Goal: Transaction & Acquisition: Book appointment/travel/reservation

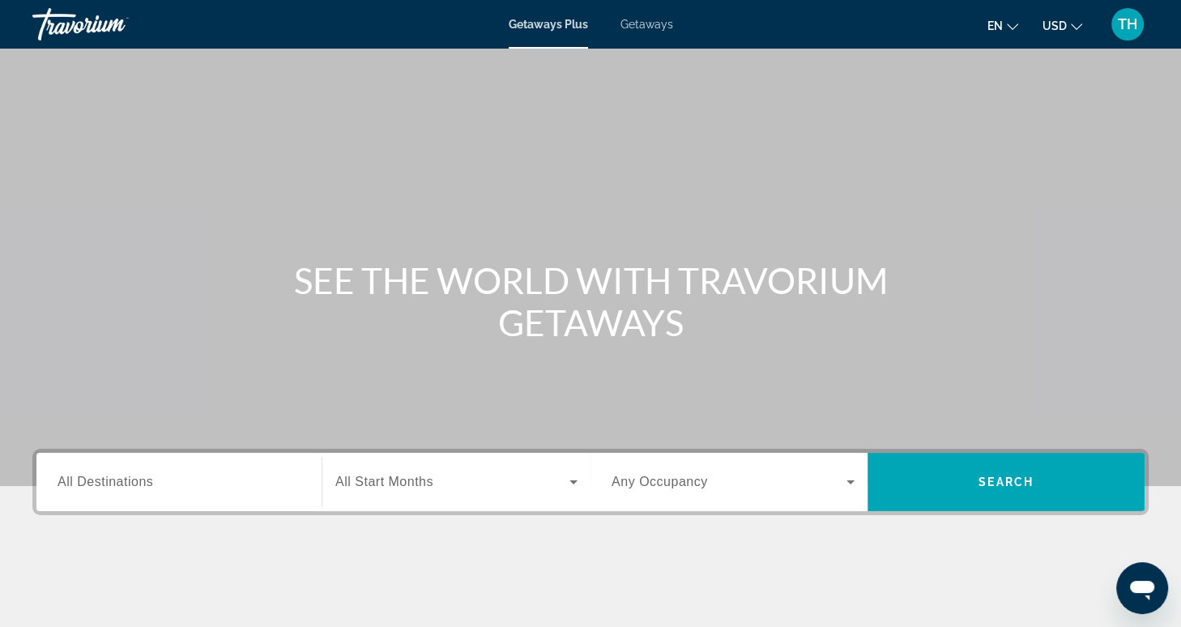
click at [160, 490] on input "Destination All Destinations" at bounding box center [178, 482] width 243 height 19
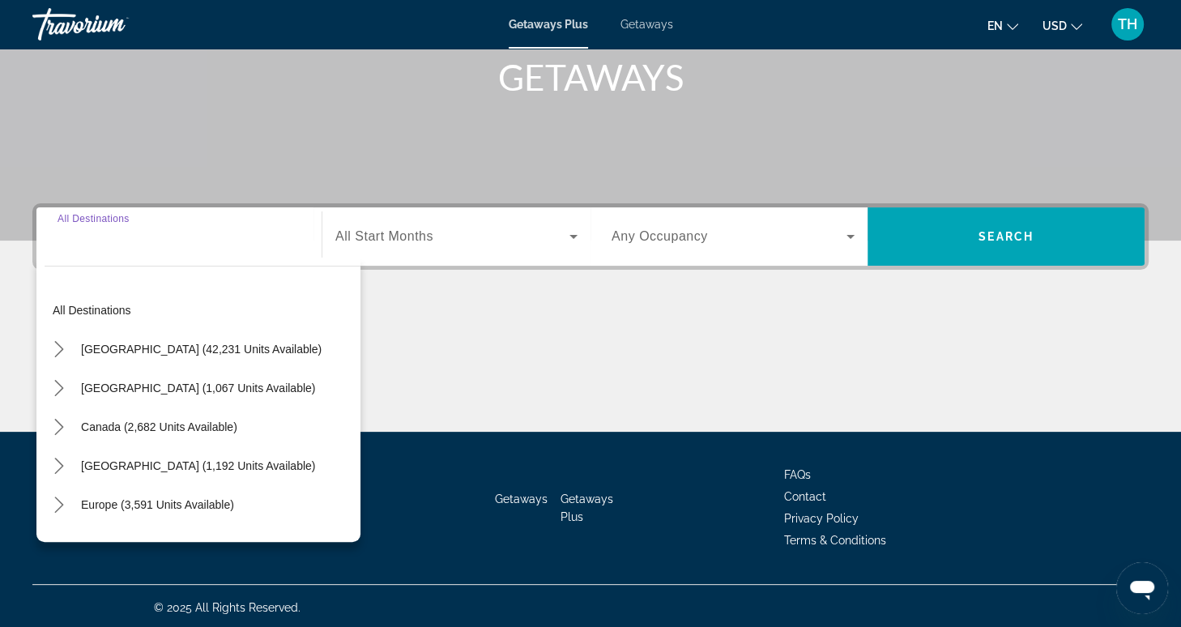
scroll to position [248, 0]
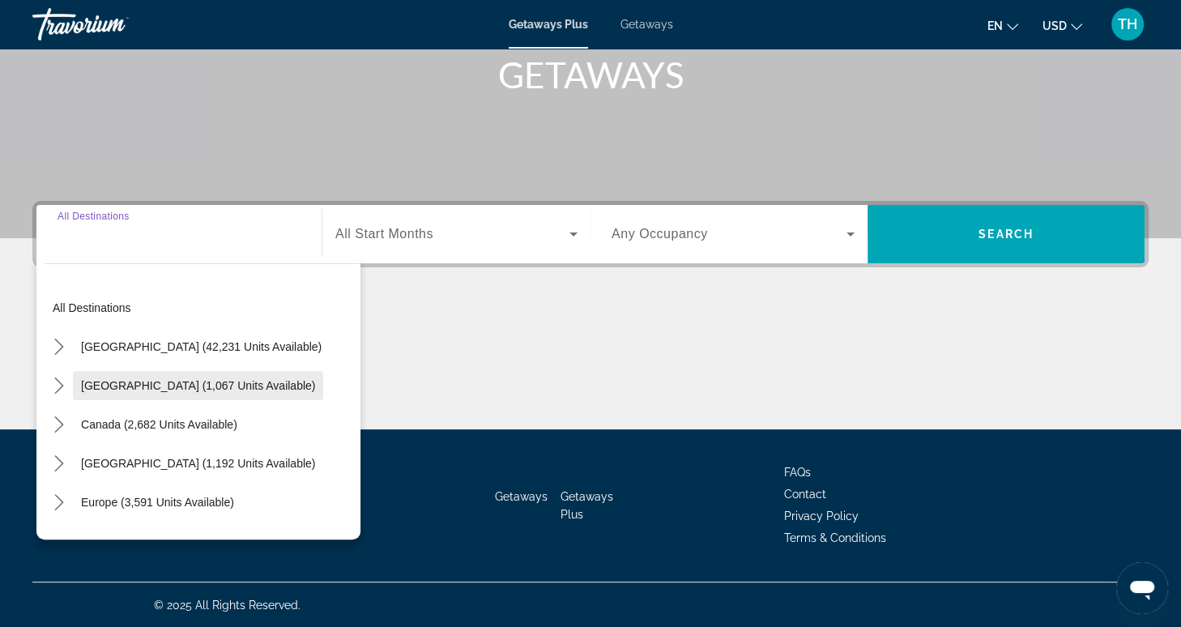
click at [215, 387] on span "Mexico (1,067 units available)" at bounding box center [198, 385] width 234 height 13
type input "**********"
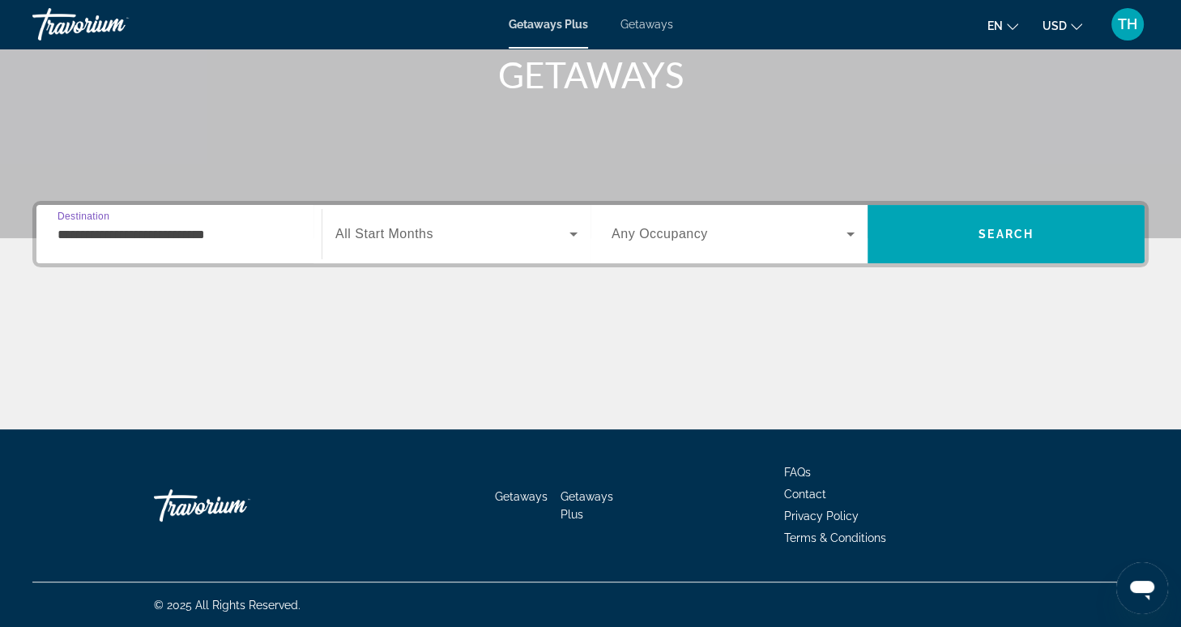
click at [415, 237] on span "All Start Months" at bounding box center [384, 234] width 98 height 14
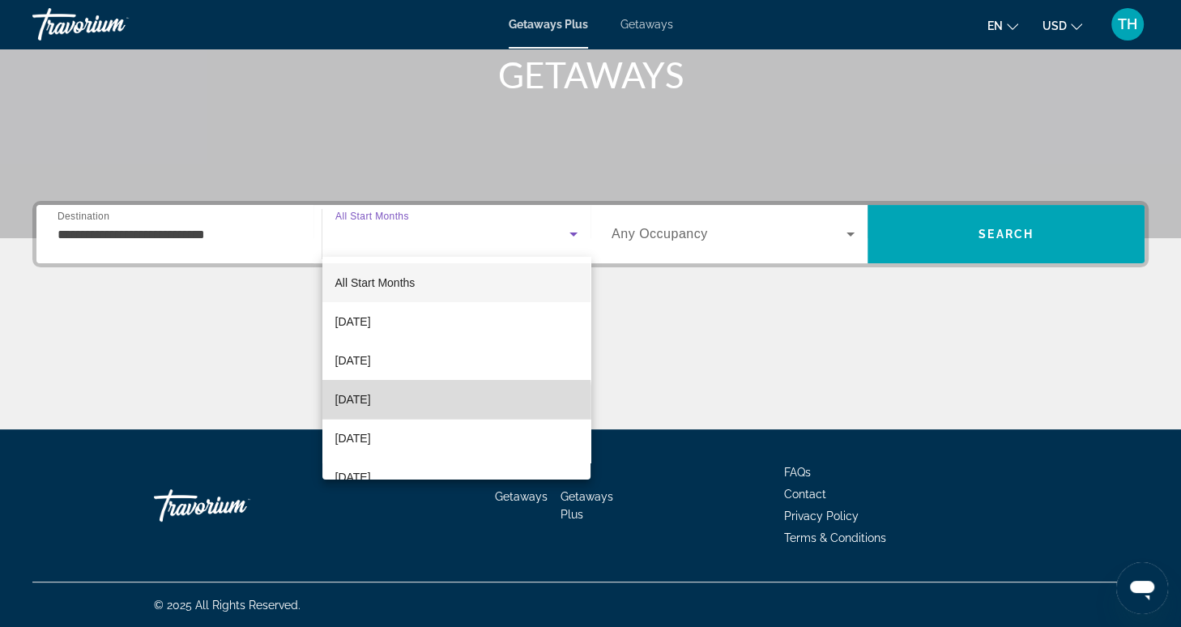
click at [371, 405] on span "[DATE]" at bounding box center [353, 399] width 36 height 19
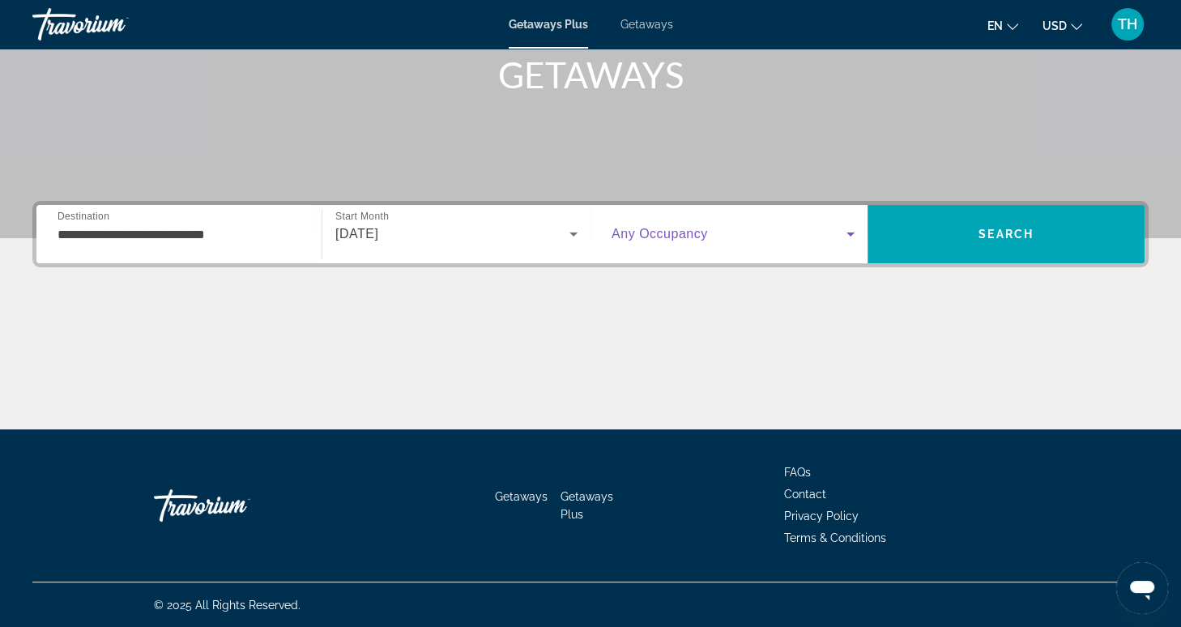
click at [847, 234] on icon "Search widget" at bounding box center [850, 233] width 19 height 19
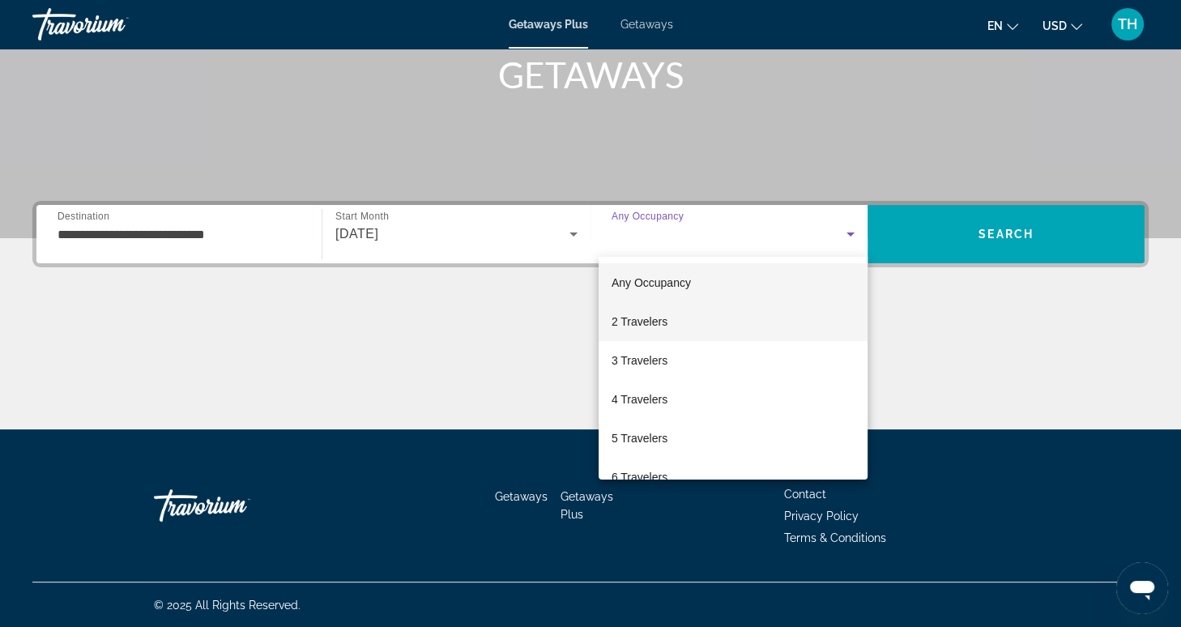
click at [728, 329] on mat-option "2 Travelers" at bounding box center [732, 321] width 269 height 39
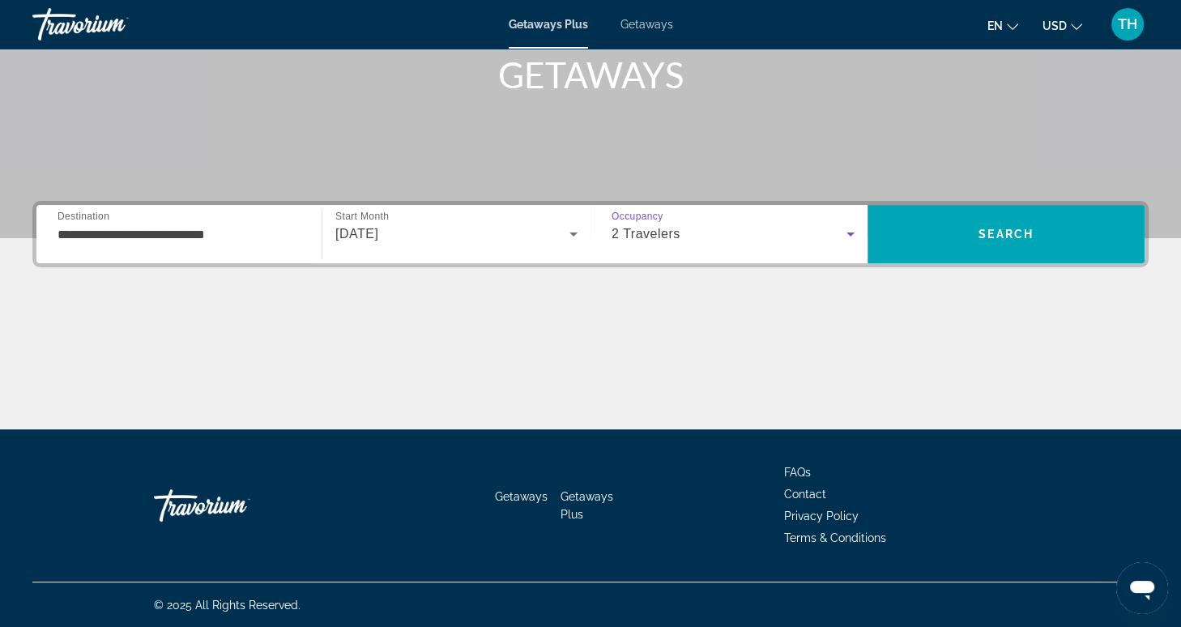
click at [853, 236] on icon "Search widget" at bounding box center [850, 233] width 19 height 19
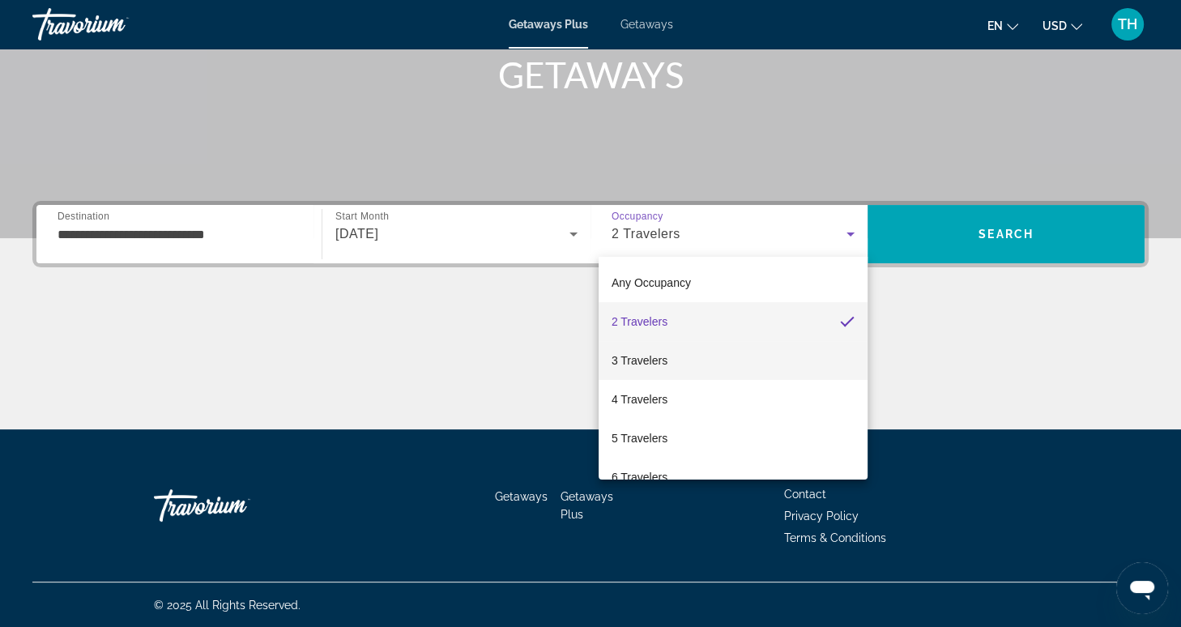
click at [737, 364] on mat-option "3 Travelers" at bounding box center [732, 360] width 269 height 39
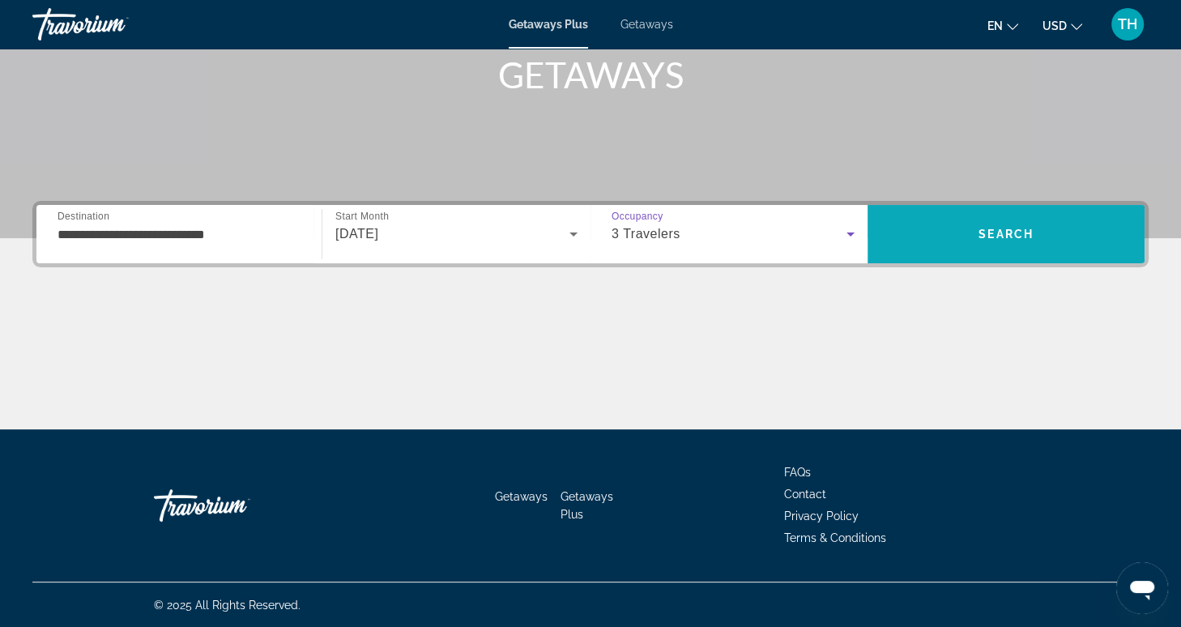
click at [977, 237] on span "Search" at bounding box center [1005, 234] width 277 height 39
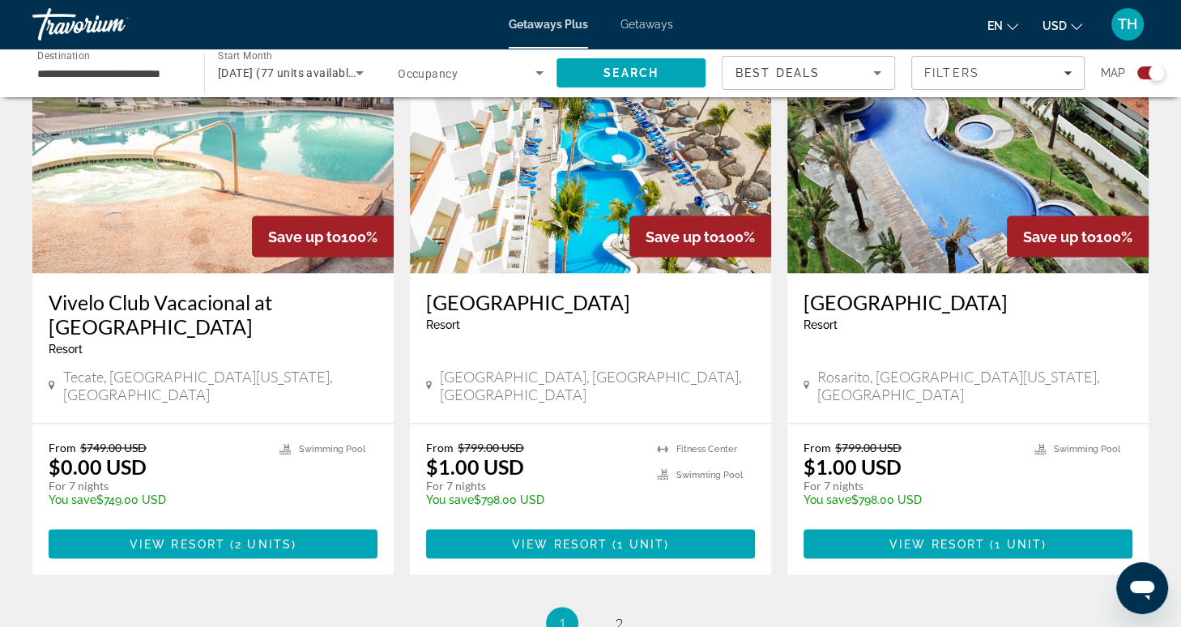
scroll to position [2440, 0]
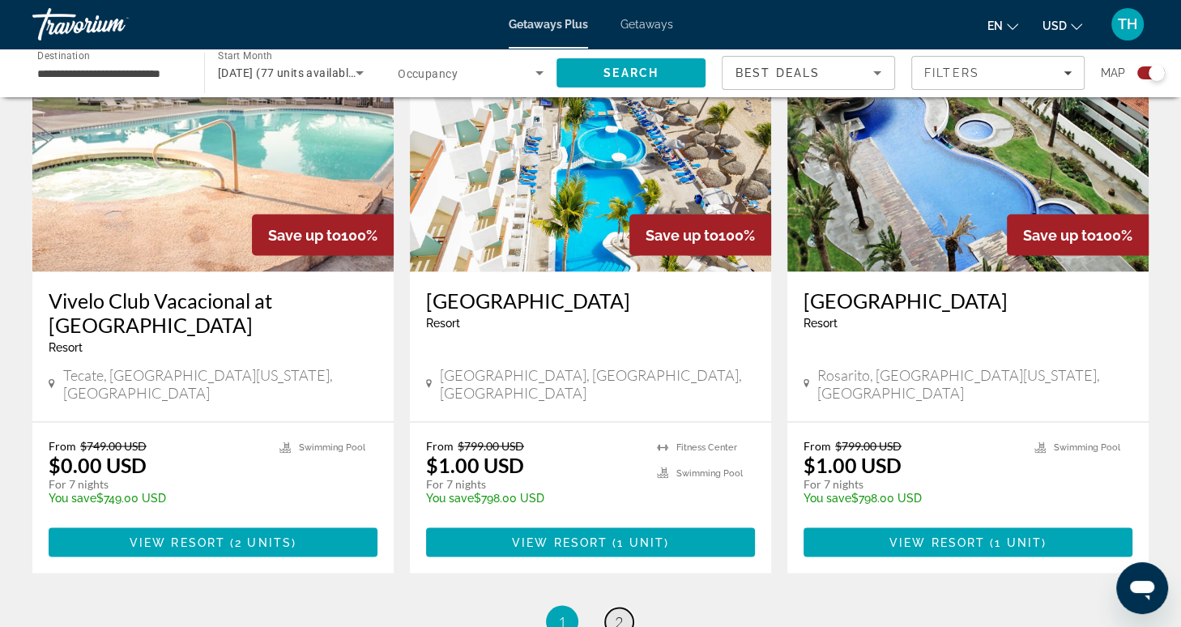
click at [621, 612] on span "2" at bounding box center [619, 621] width 8 height 18
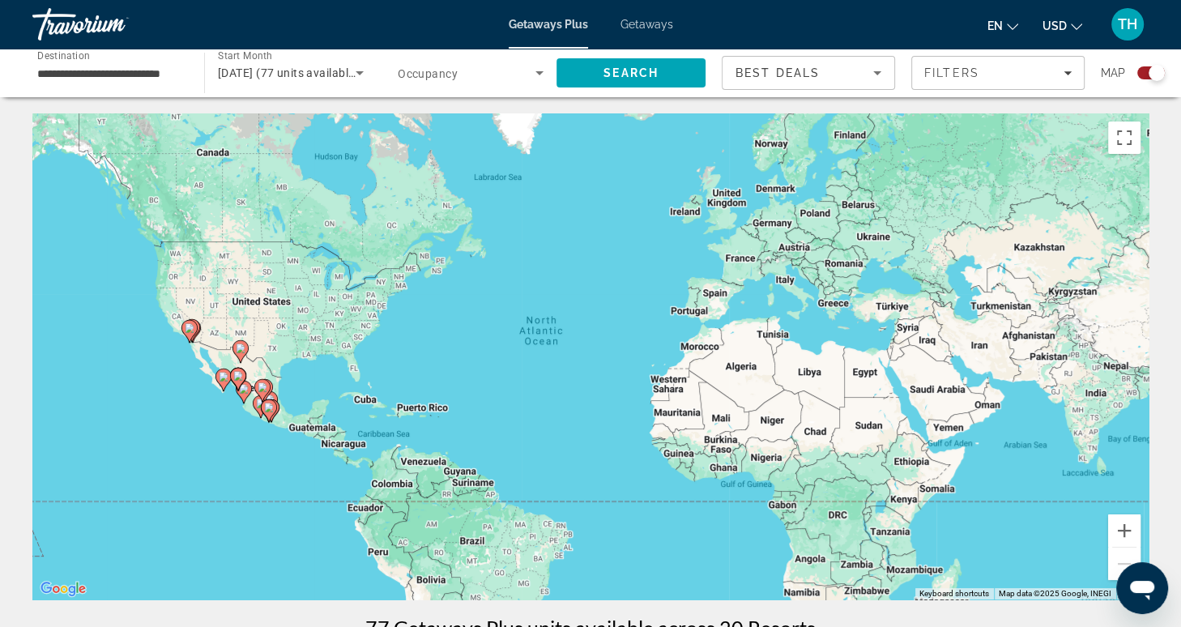
click at [150, 78] on input "**********" at bounding box center [110, 73] width 146 height 19
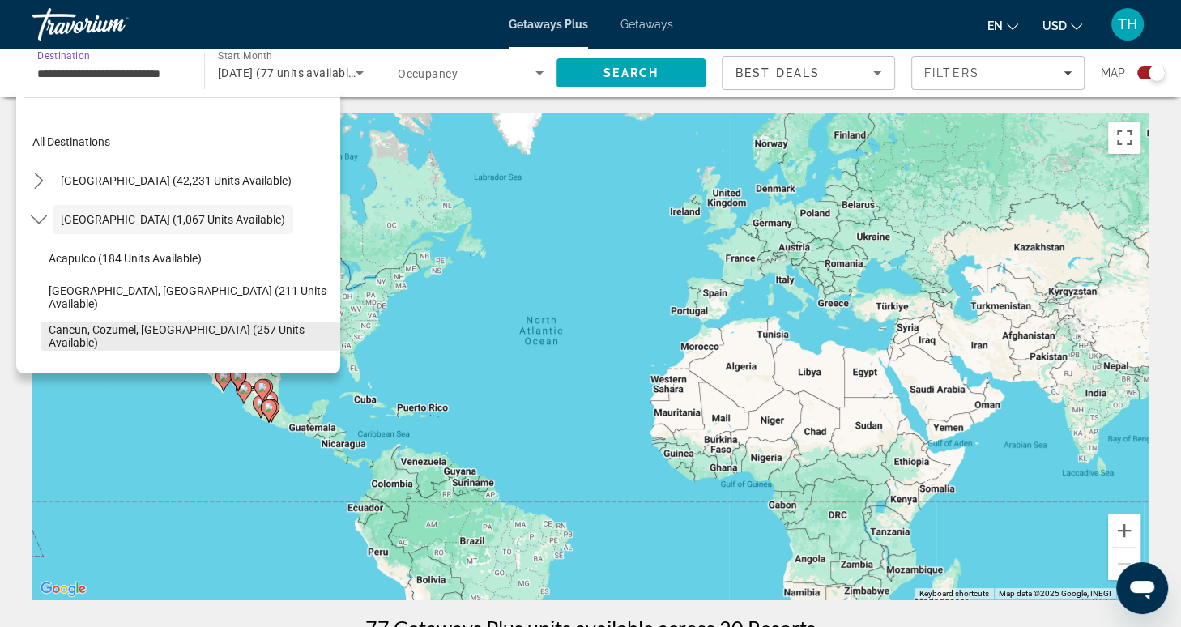
click at [142, 343] on span "Select destination: Cancun, Cozumel, Riviera Maya (257 units available)" at bounding box center [190, 336] width 300 height 39
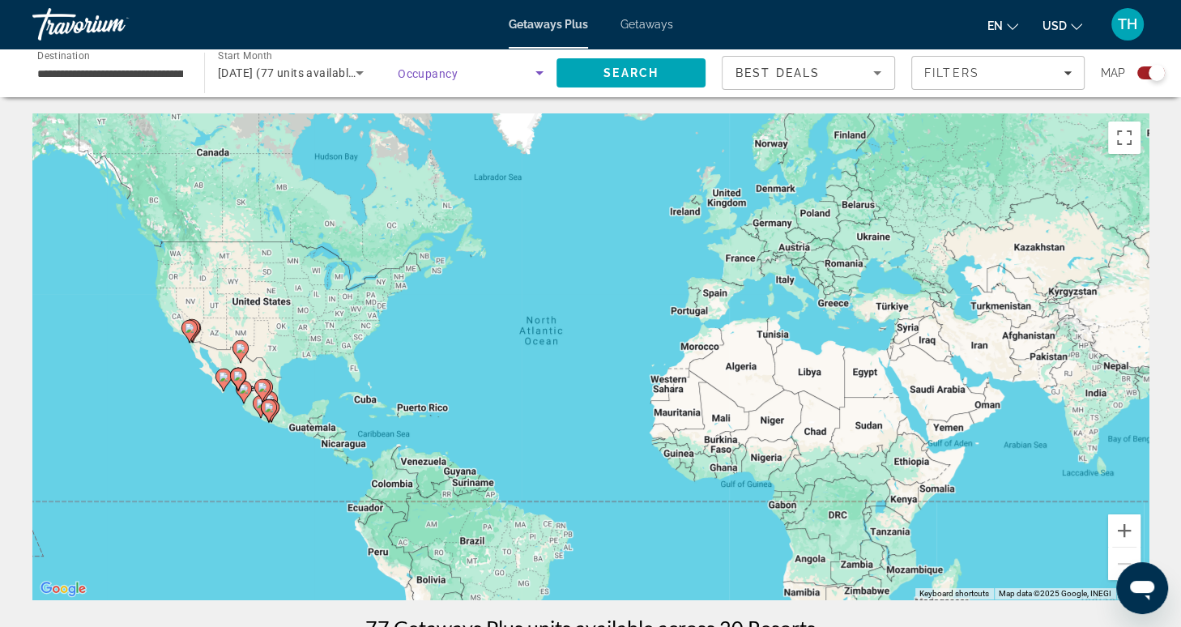
click at [540, 74] on icon "Search widget" at bounding box center [539, 72] width 19 height 19
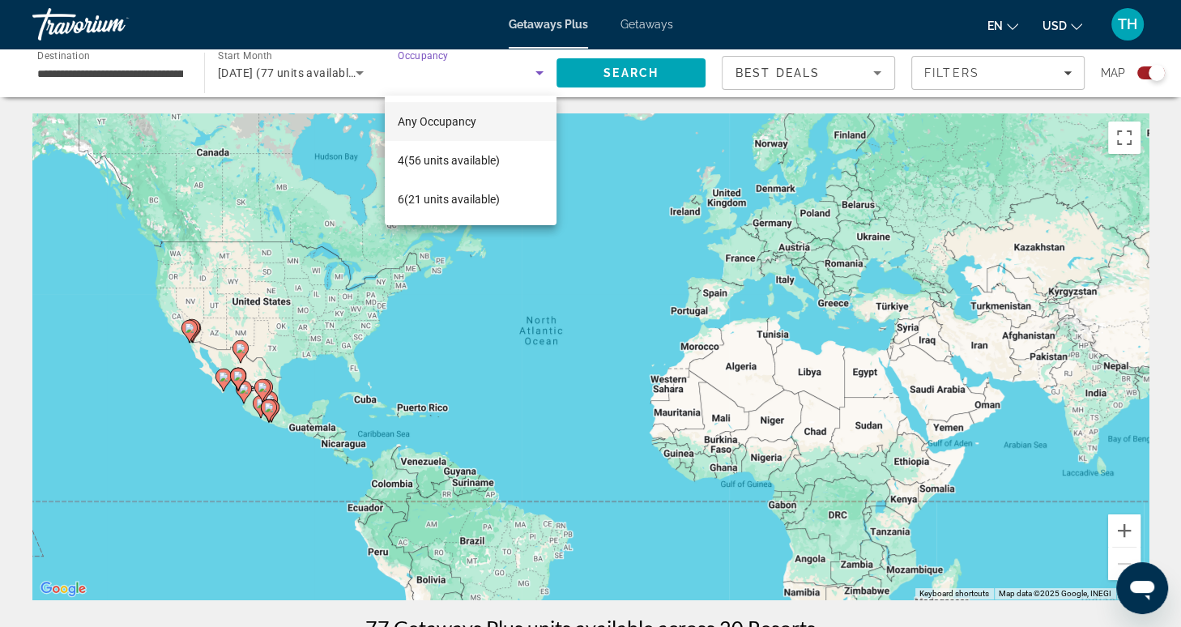
click at [483, 123] on mat-option "Any Occupancy" at bounding box center [471, 121] width 172 height 39
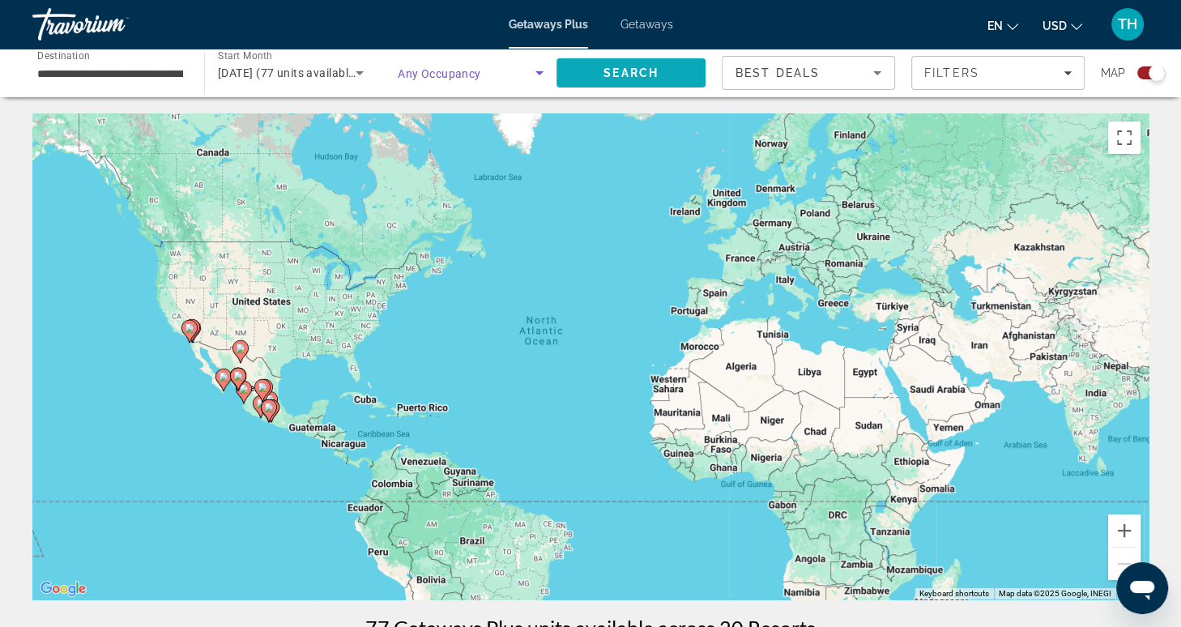
click at [626, 73] on span "Search" at bounding box center [630, 72] width 55 height 13
click at [164, 72] on input "**********" at bounding box center [110, 73] width 146 height 19
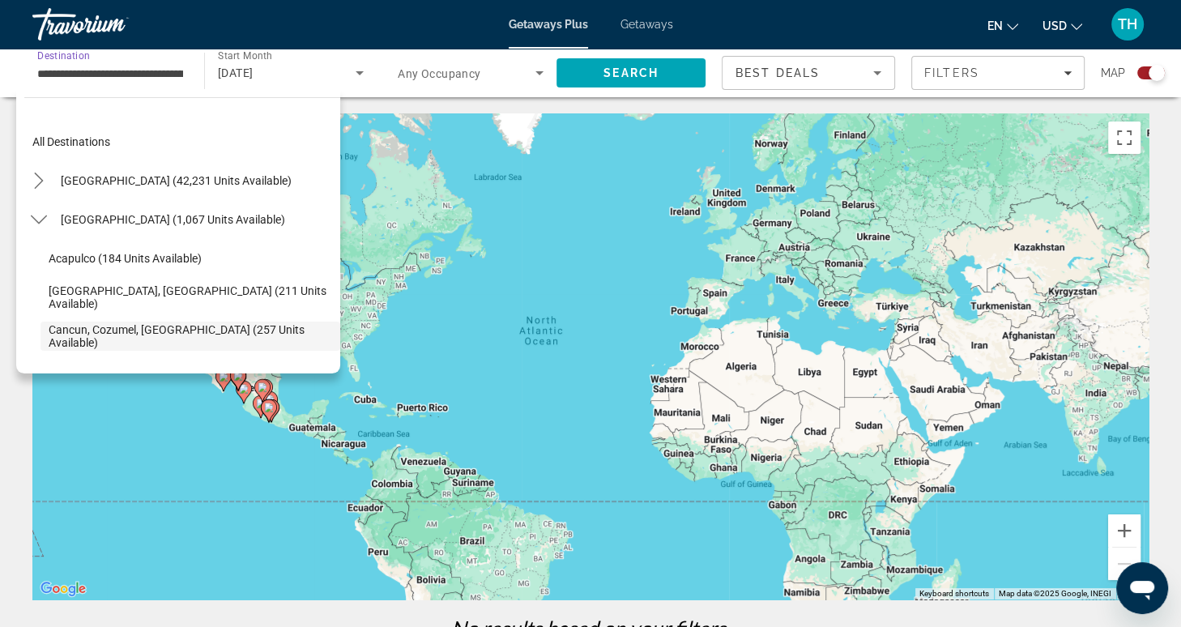
scroll to position [96, 0]
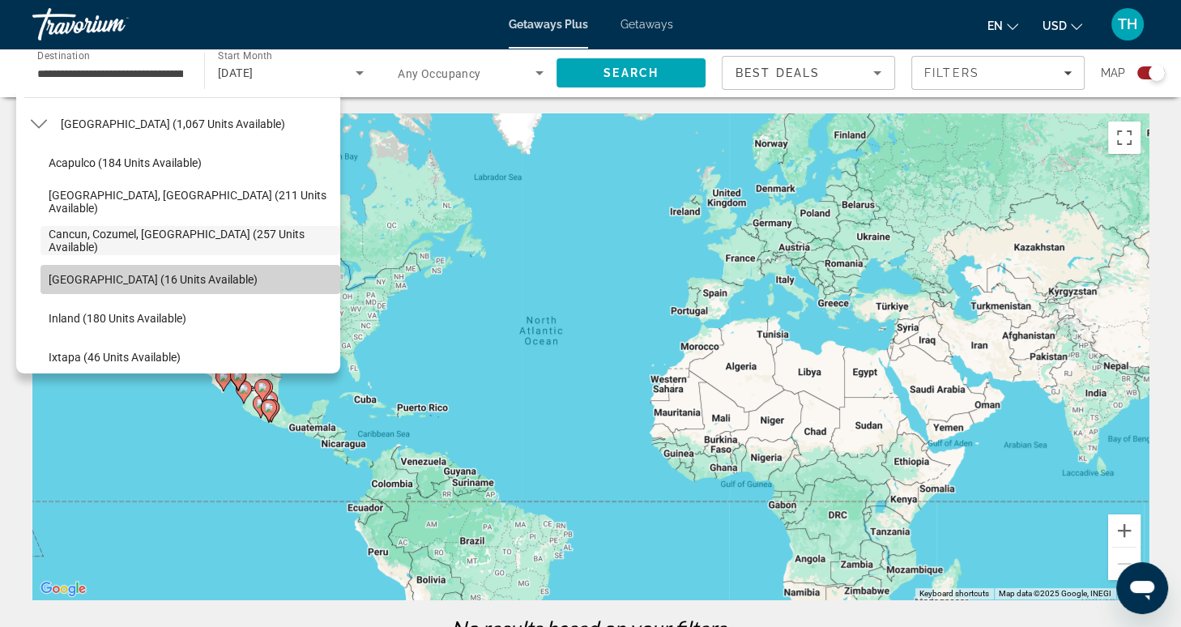
click at [188, 273] on span "Gulf of Mexico (16 units available)" at bounding box center [153, 279] width 209 height 13
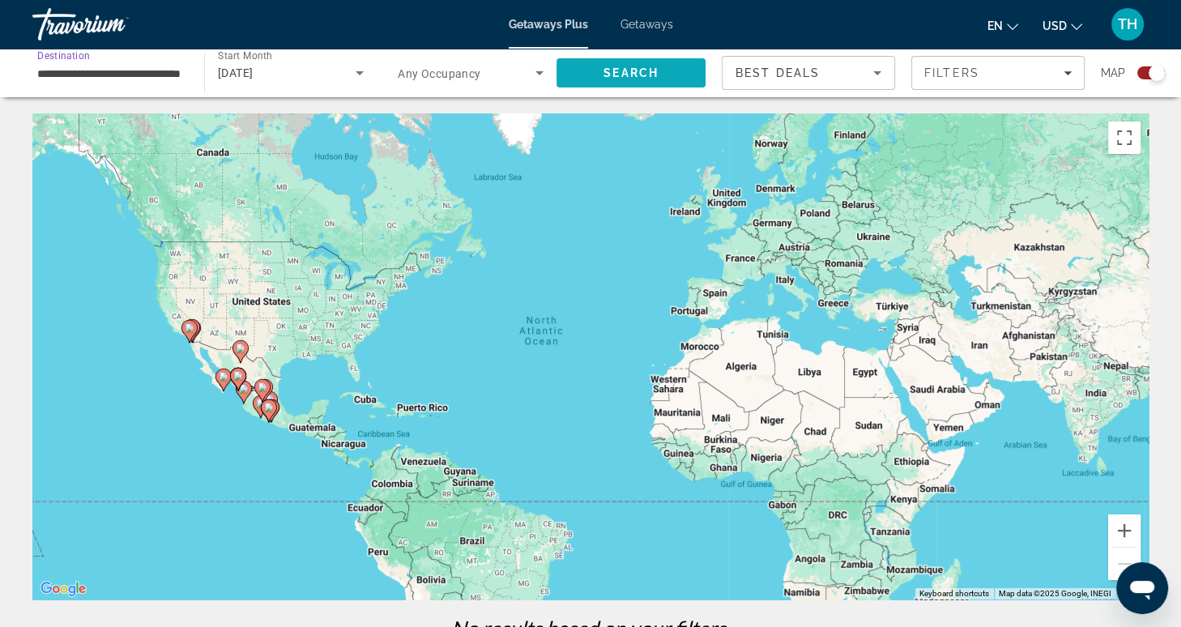
click at [610, 74] on span "Search" at bounding box center [630, 72] width 55 height 13
click at [149, 82] on input "**********" at bounding box center [110, 73] width 146 height 19
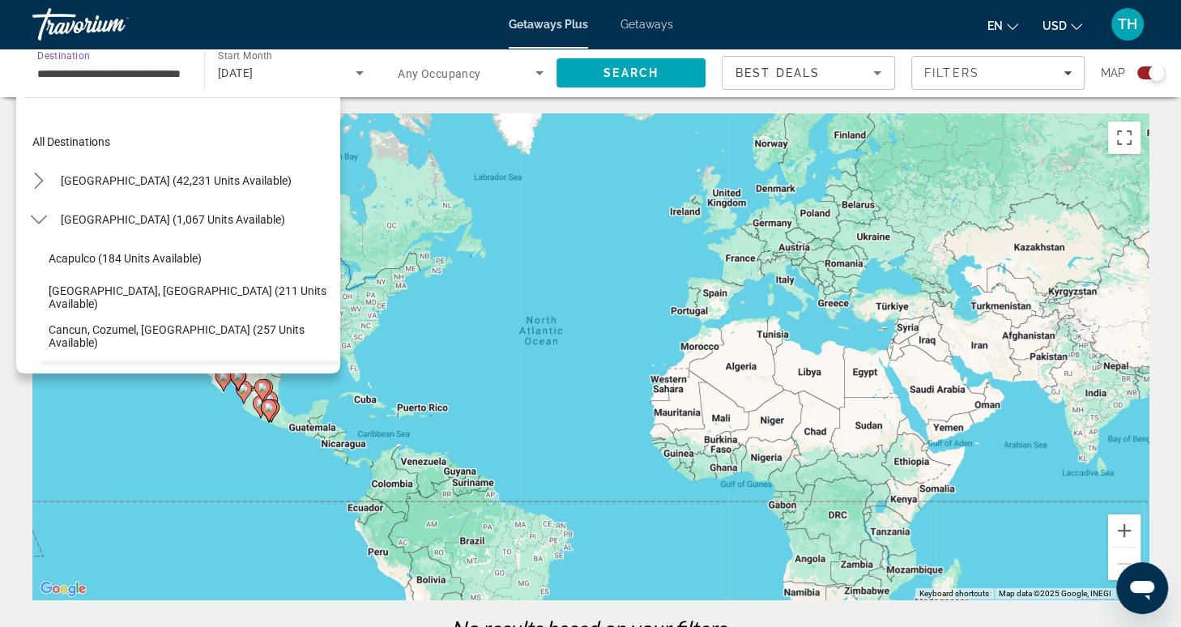
scroll to position [135, 0]
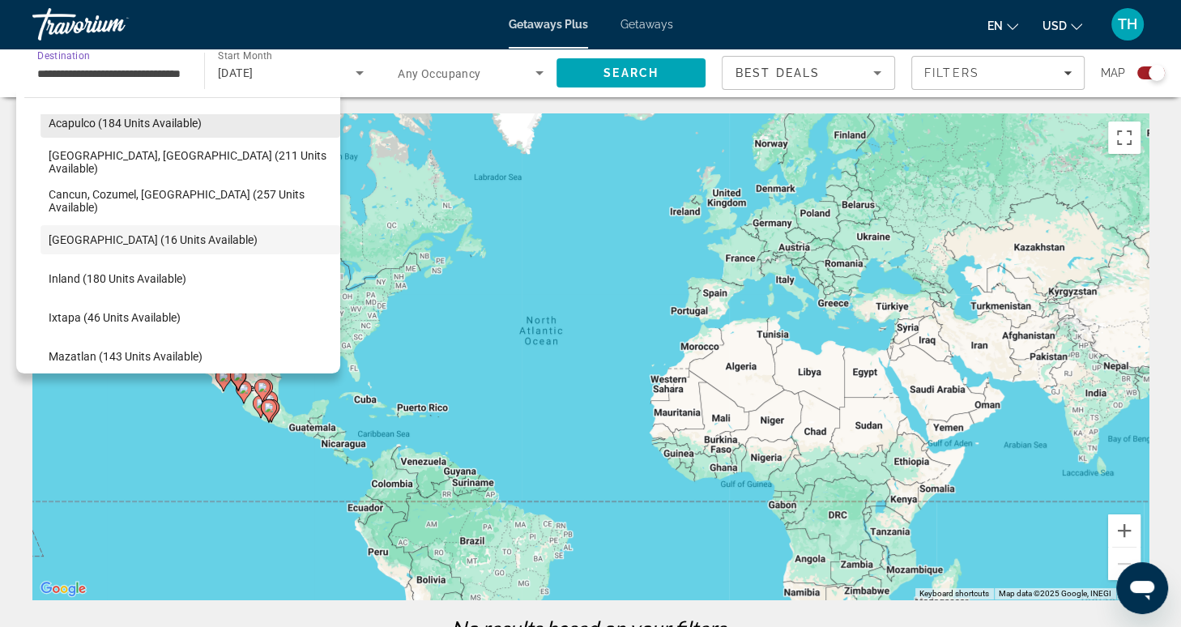
click at [151, 126] on span "Acapulco (184 units available)" at bounding box center [125, 123] width 153 height 13
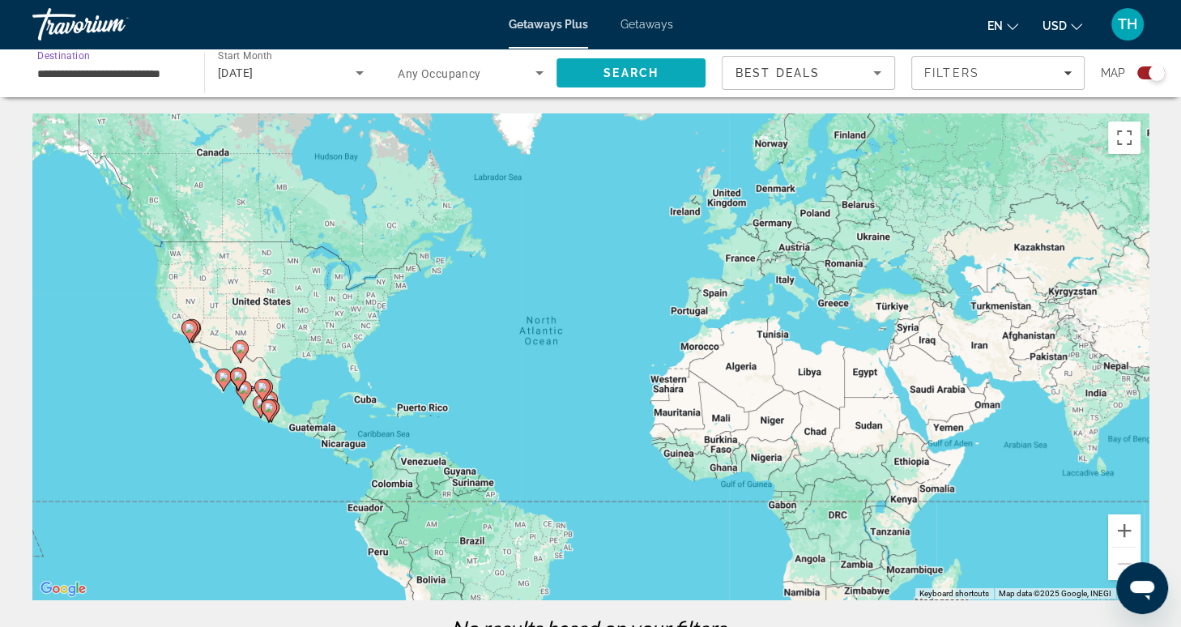
click at [620, 83] on span "Search" at bounding box center [630, 72] width 149 height 39
click at [154, 72] on input "**********" at bounding box center [110, 73] width 146 height 19
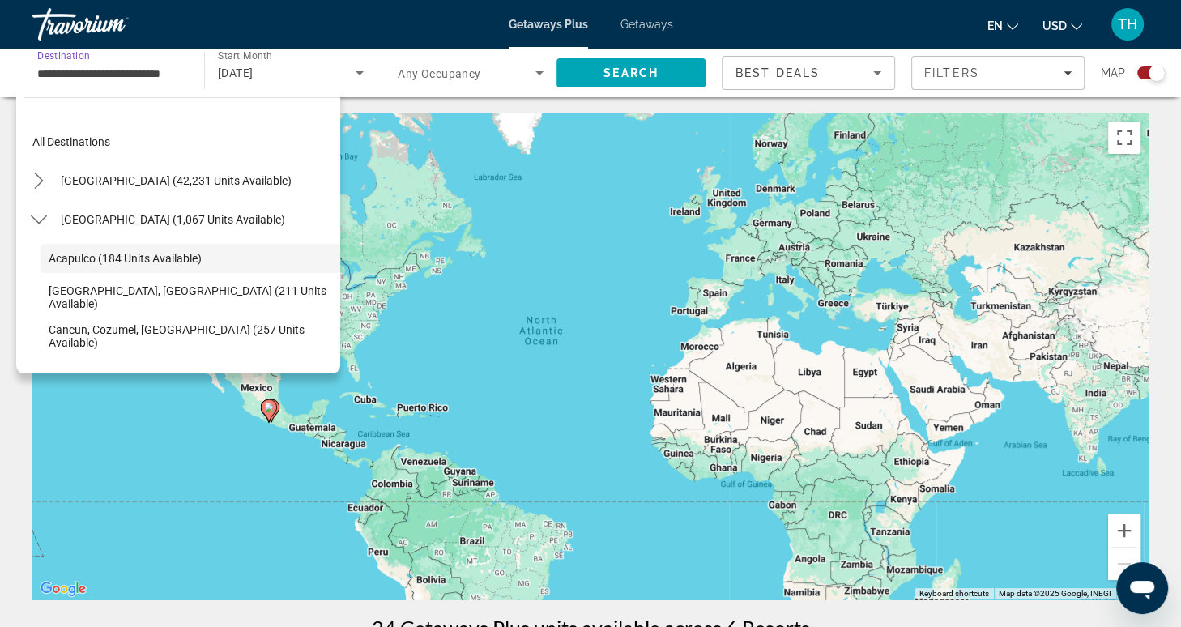
scroll to position [18, 0]
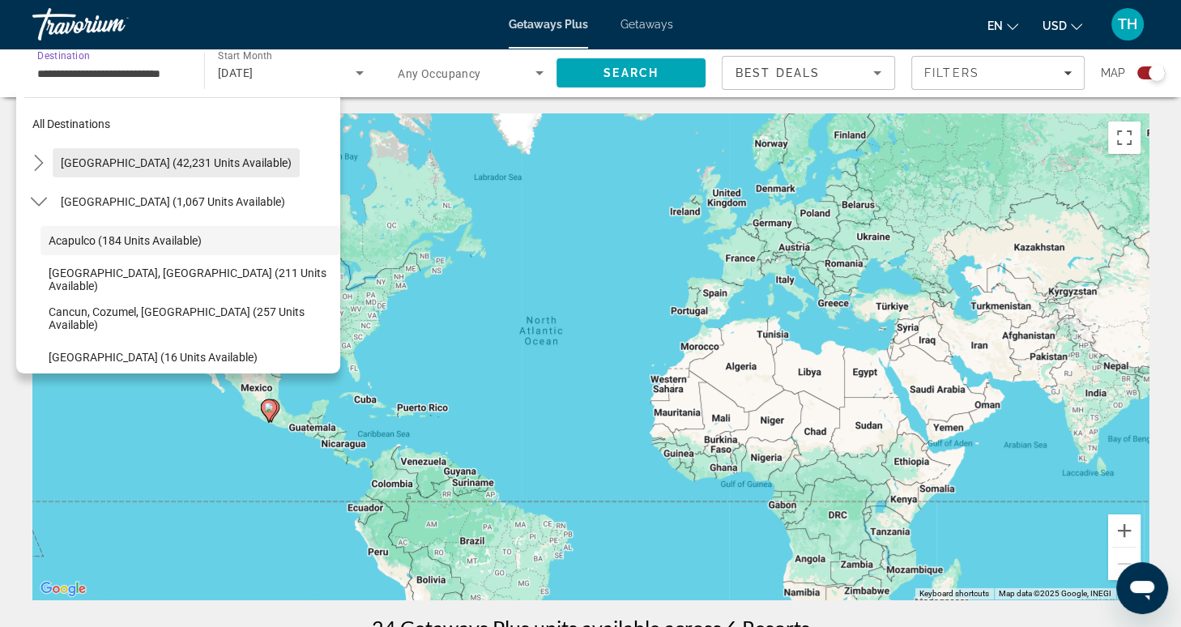
click at [149, 160] on span "United States (42,231 units available)" at bounding box center [176, 162] width 231 height 13
type input "**********"
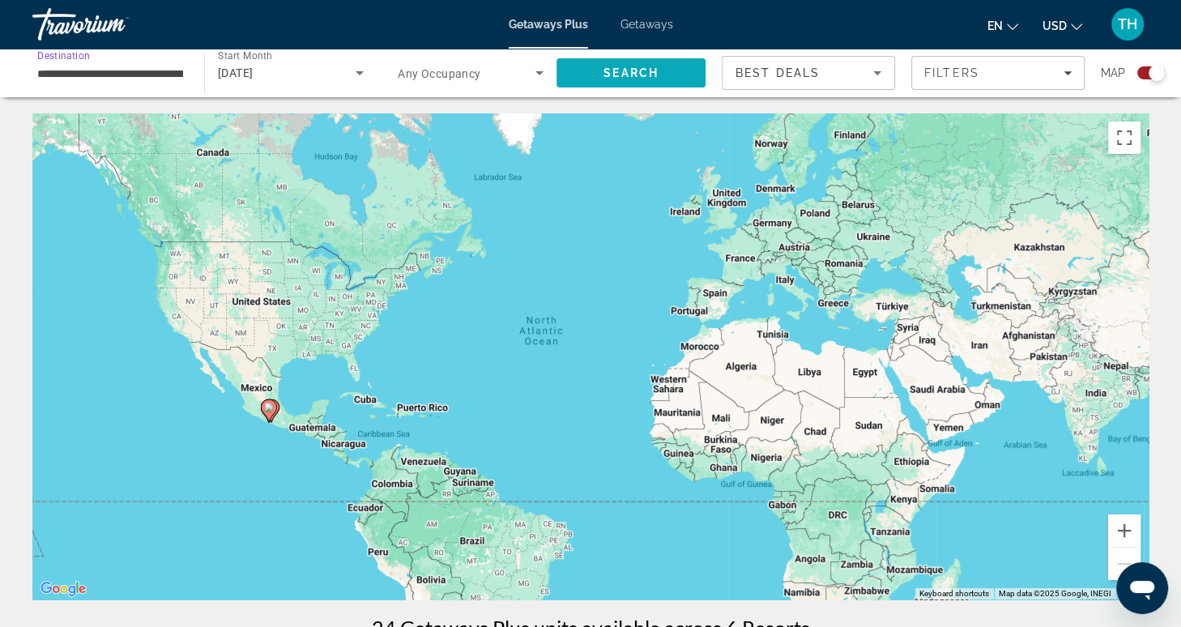
click at [618, 68] on span "Search" at bounding box center [630, 72] width 55 height 13
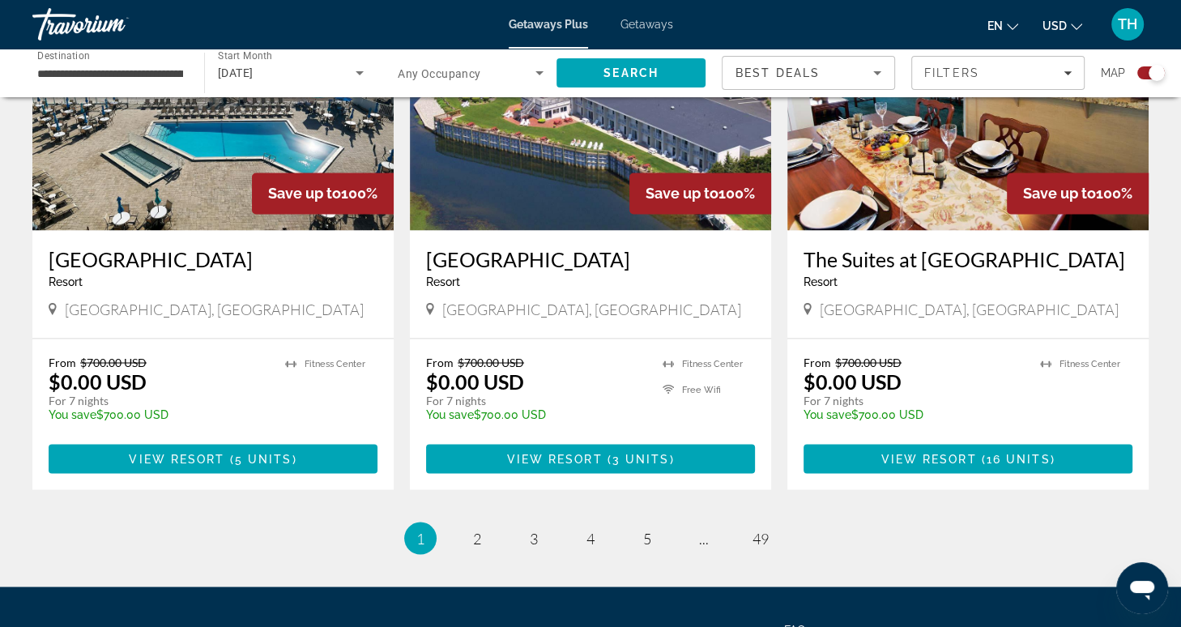
scroll to position [2517, 0]
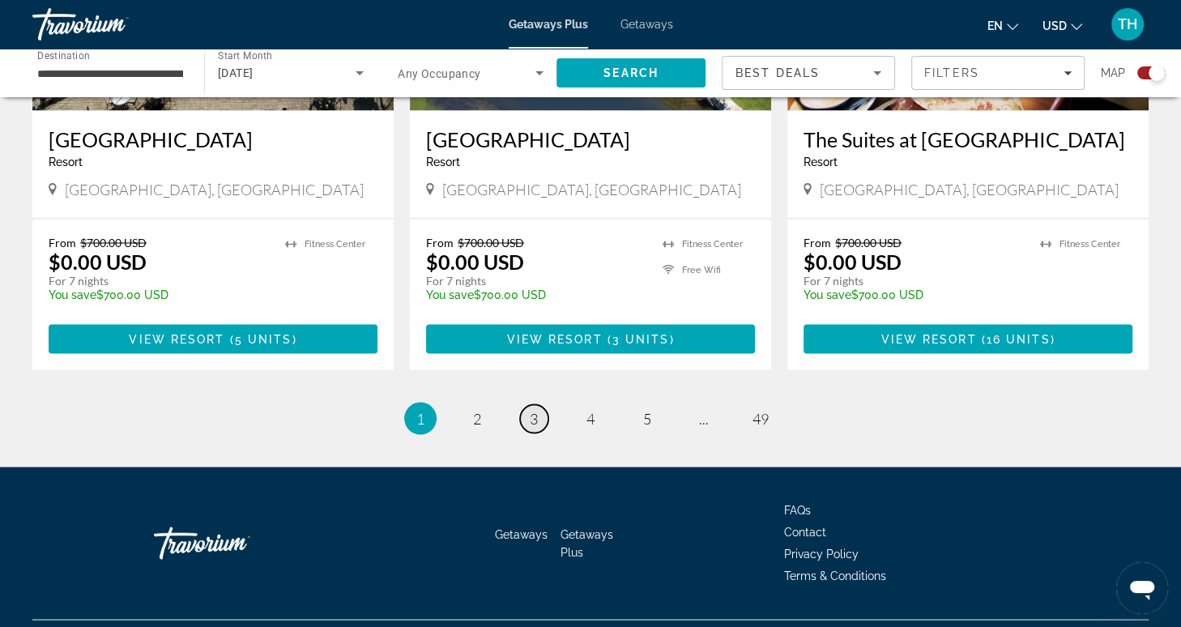
click at [534, 409] on span "3" at bounding box center [534, 418] width 8 height 18
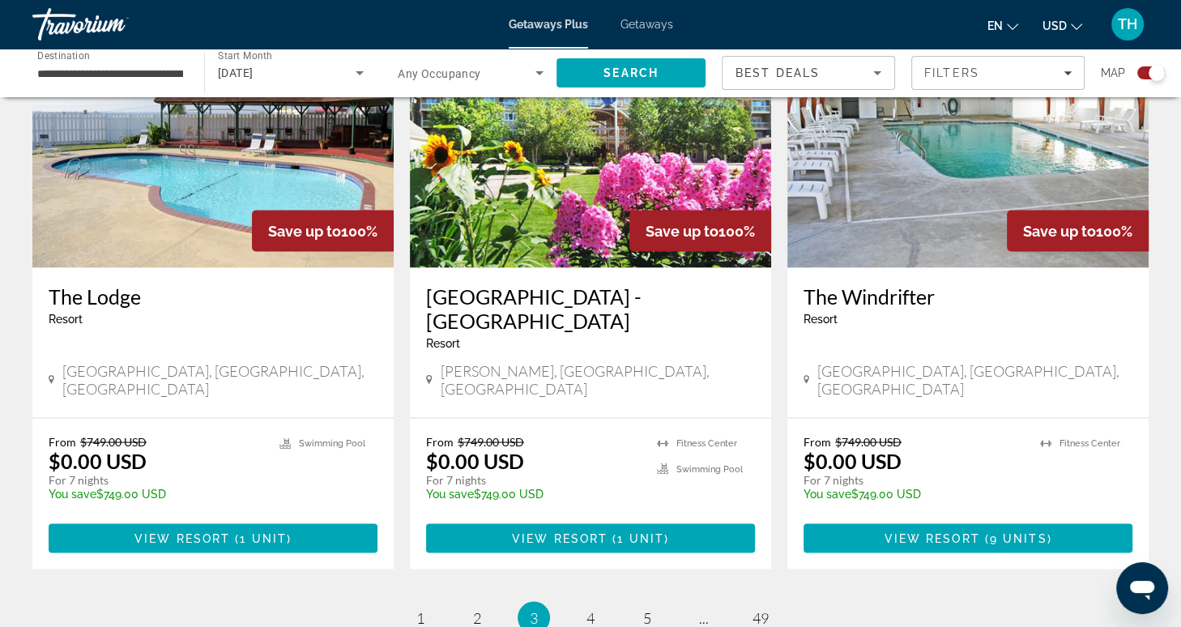
scroll to position [2566, 0]
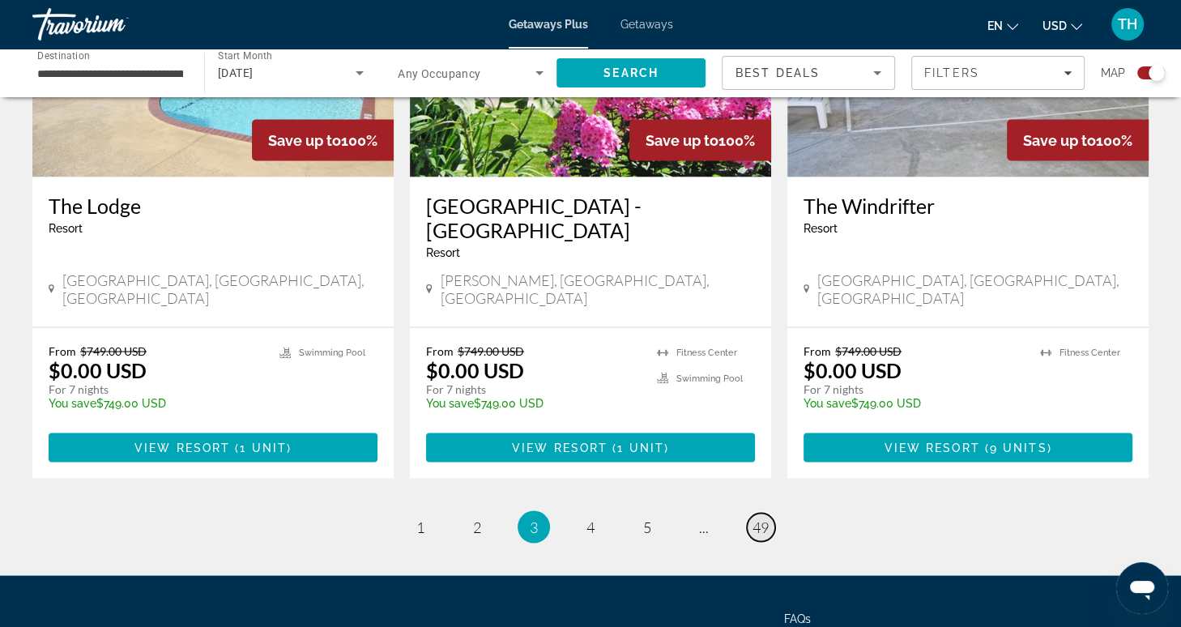
click at [760, 517] on span "49" at bounding box center [760, 526] width 16 height 18
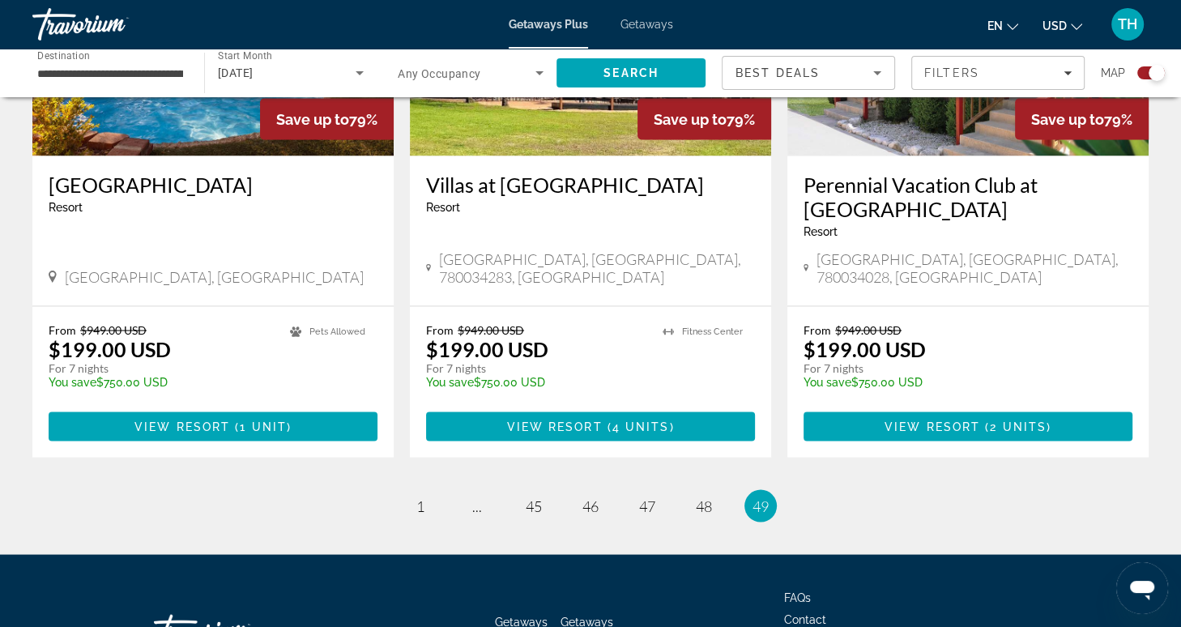
scroll to position [2545, 0]
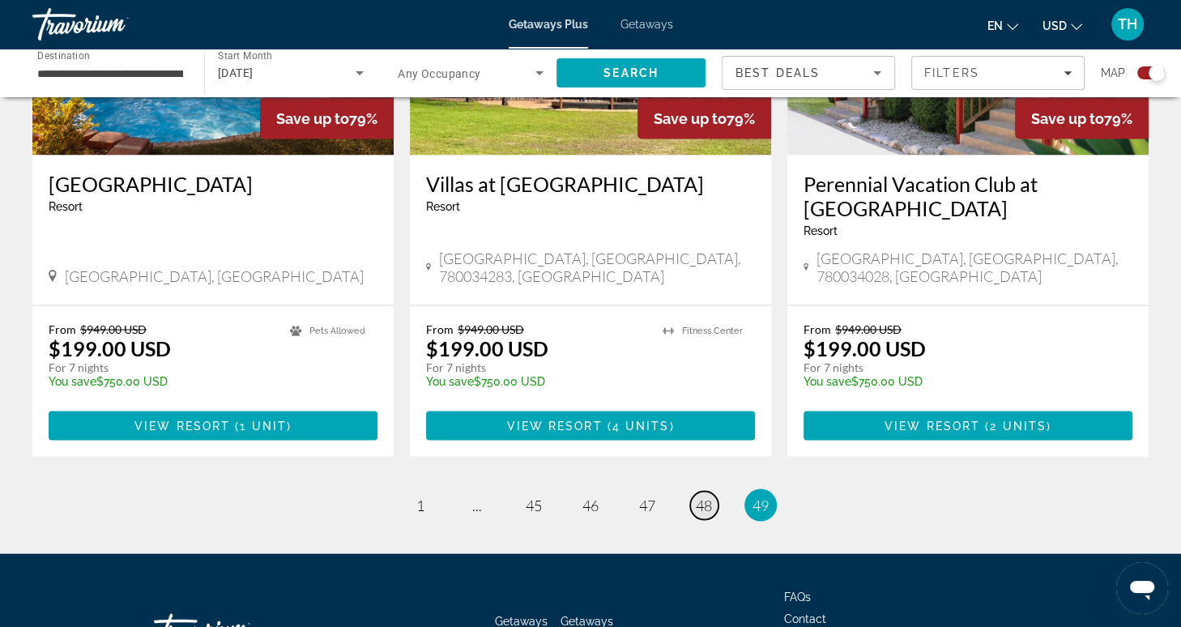
click at [700, 496] on span "48" at bounding box center [704, 505] width 16 height 18
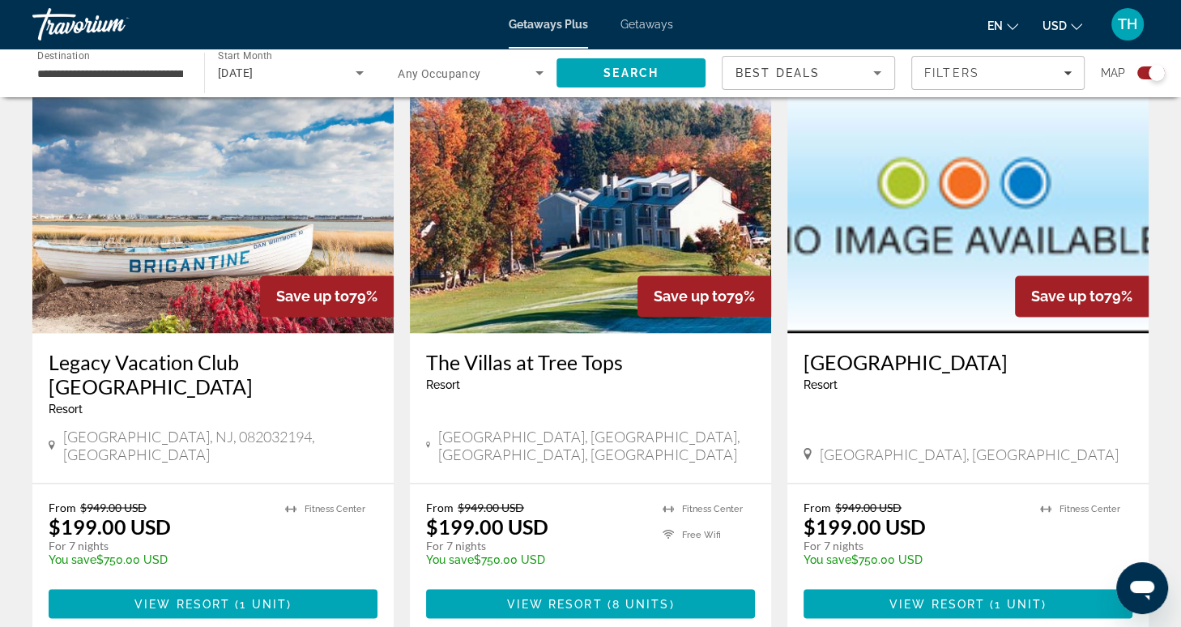
scroll to position [2329, 0]
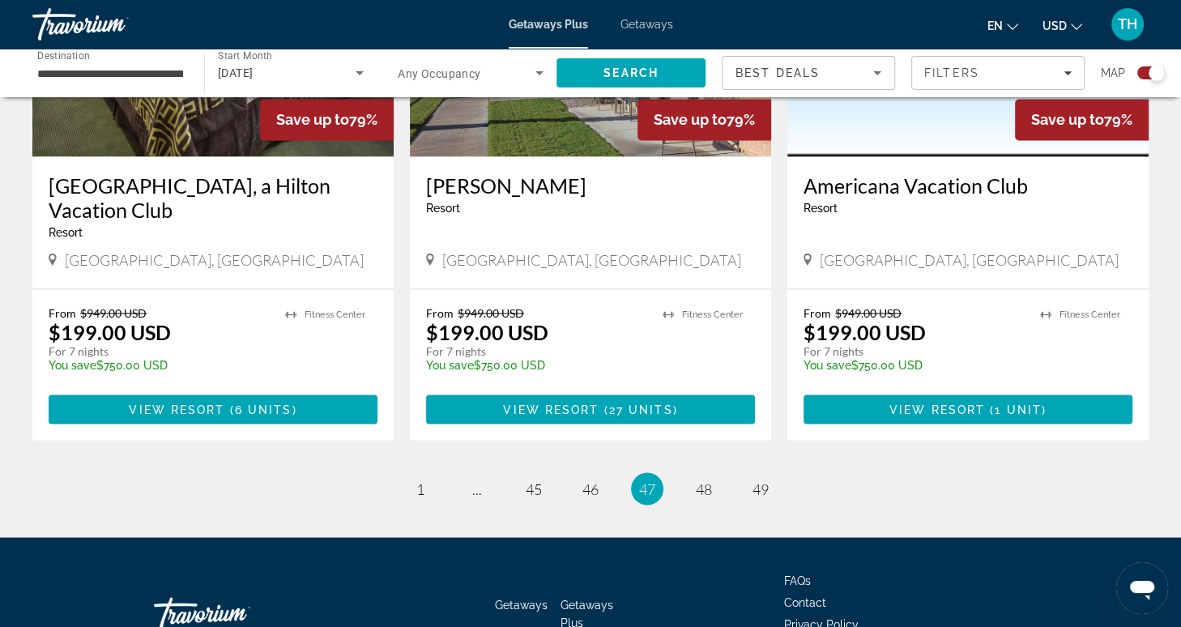
scroll to position [2478, 0]
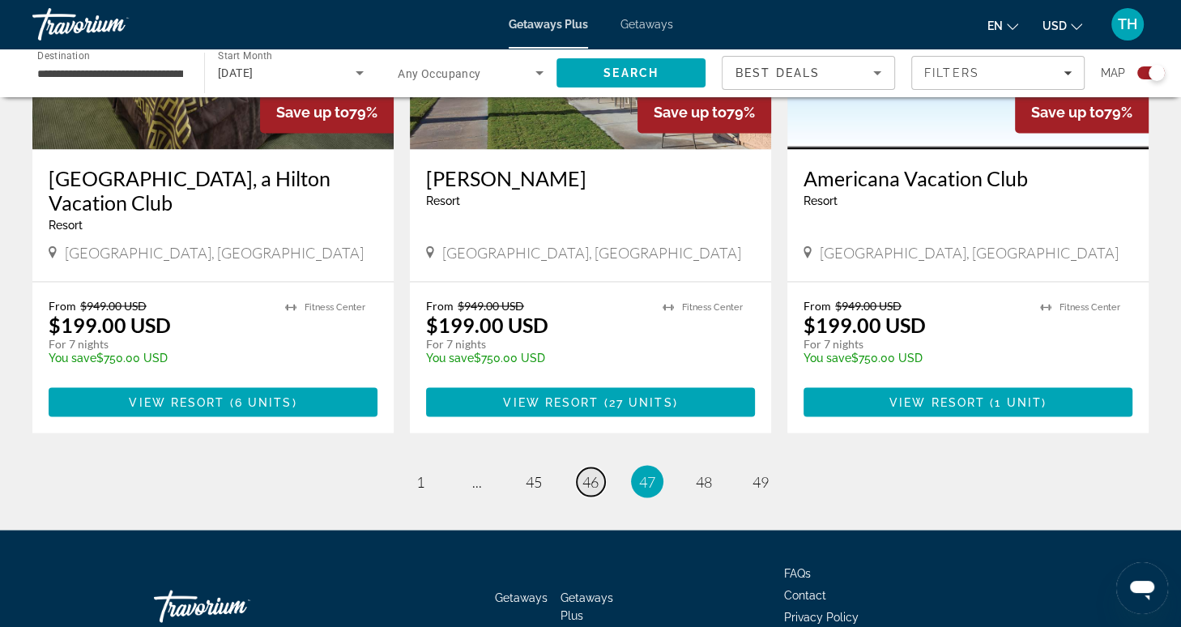
click at [587, 472] on span "46" at bounding box center [590, 481] width 16 height 18
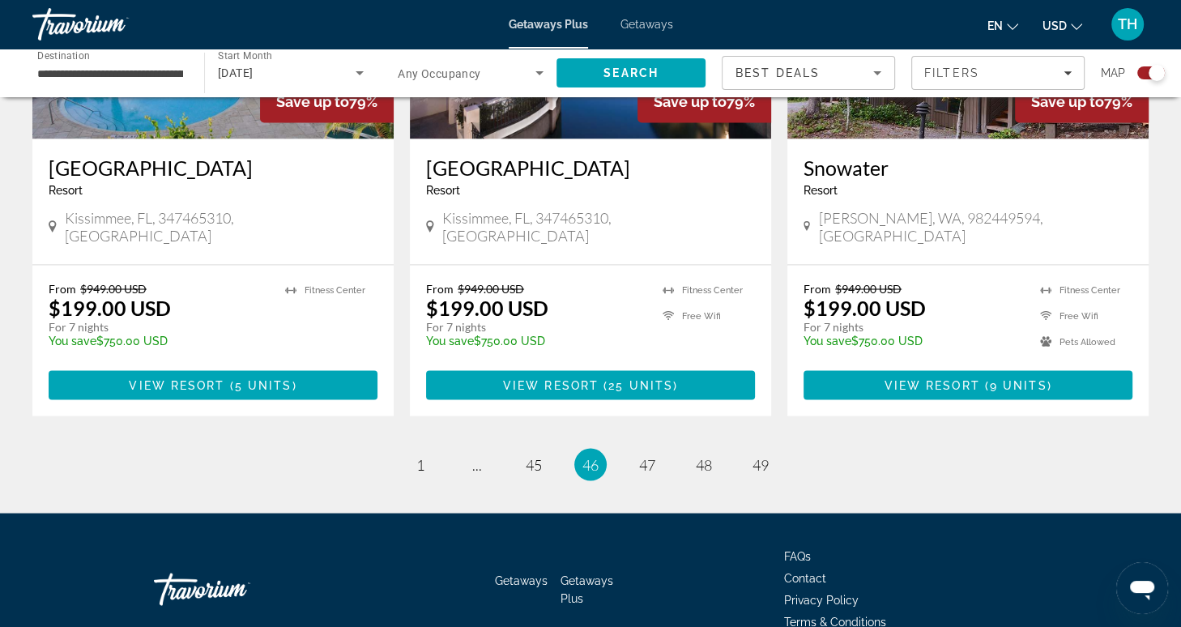
scroll to position [2517, 0]
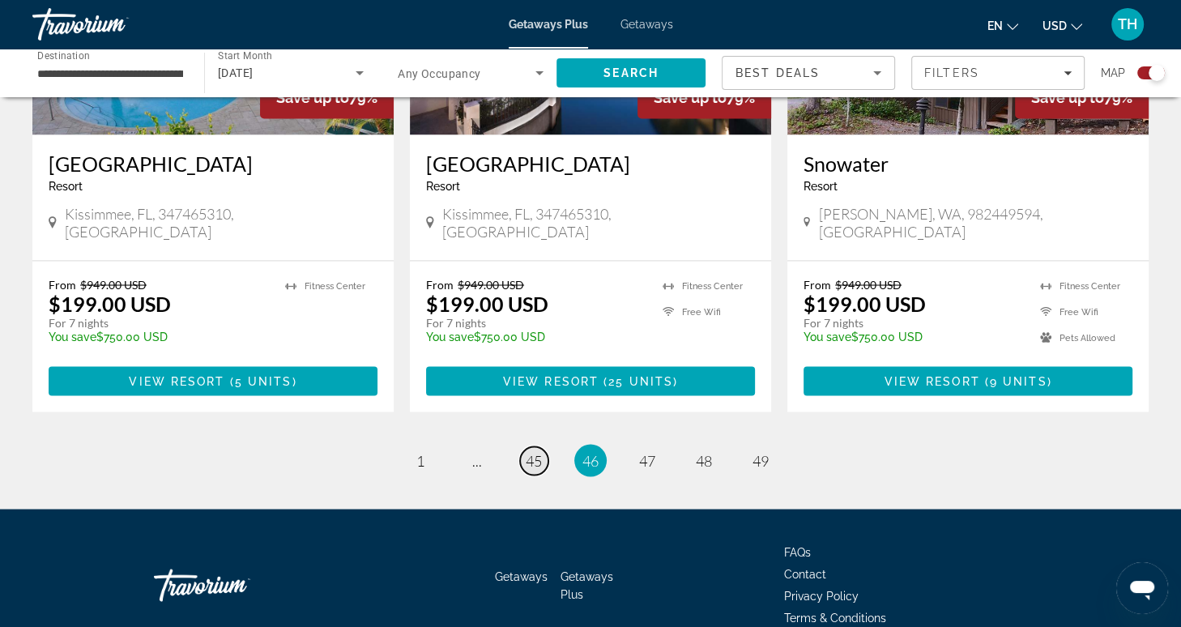
click at [537, 451] on span "45" at bounding box center [534, 460] width 16 height 18
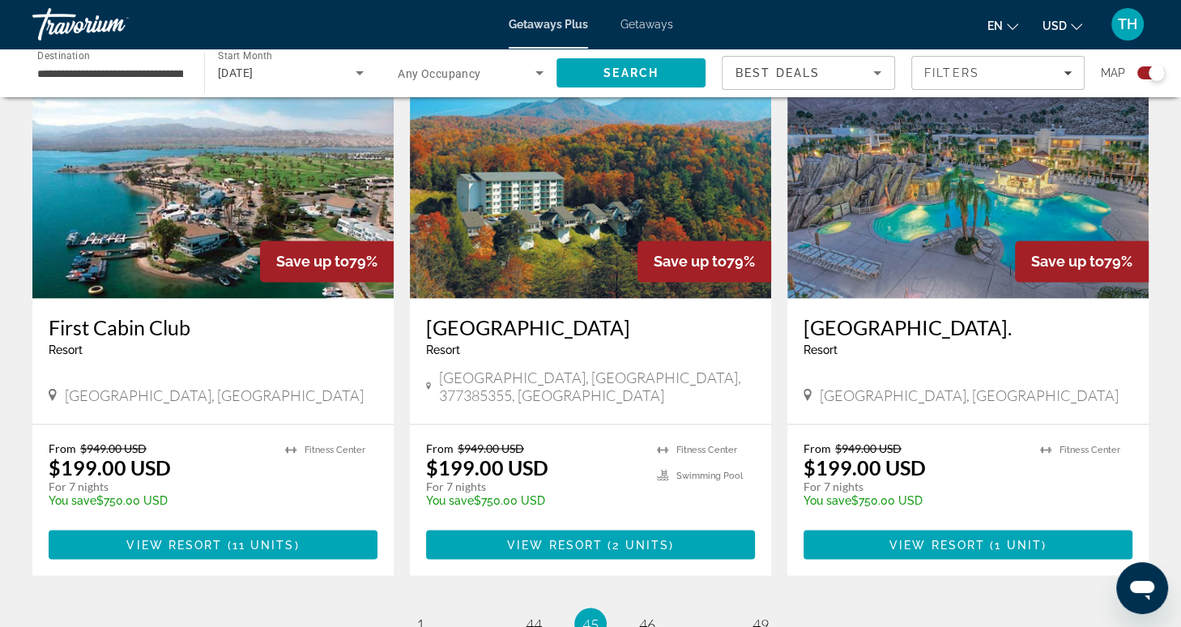
scroll to position [2367, 0]
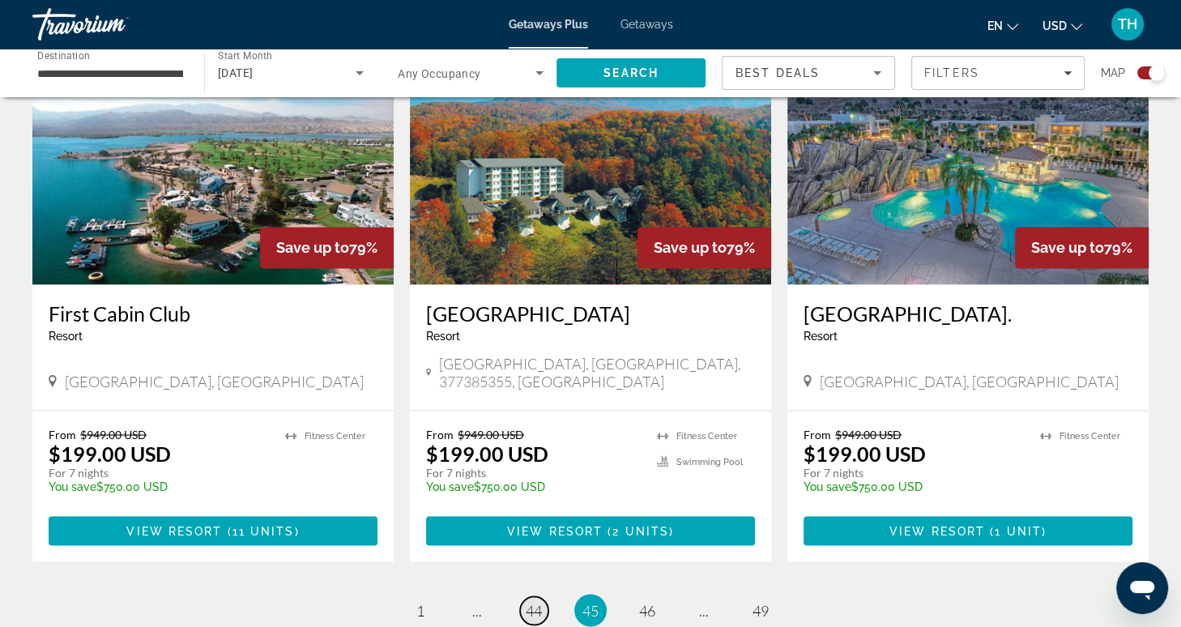
click at [533, 601] on span "44" at bounding box center [534, 610] width 16 height 18
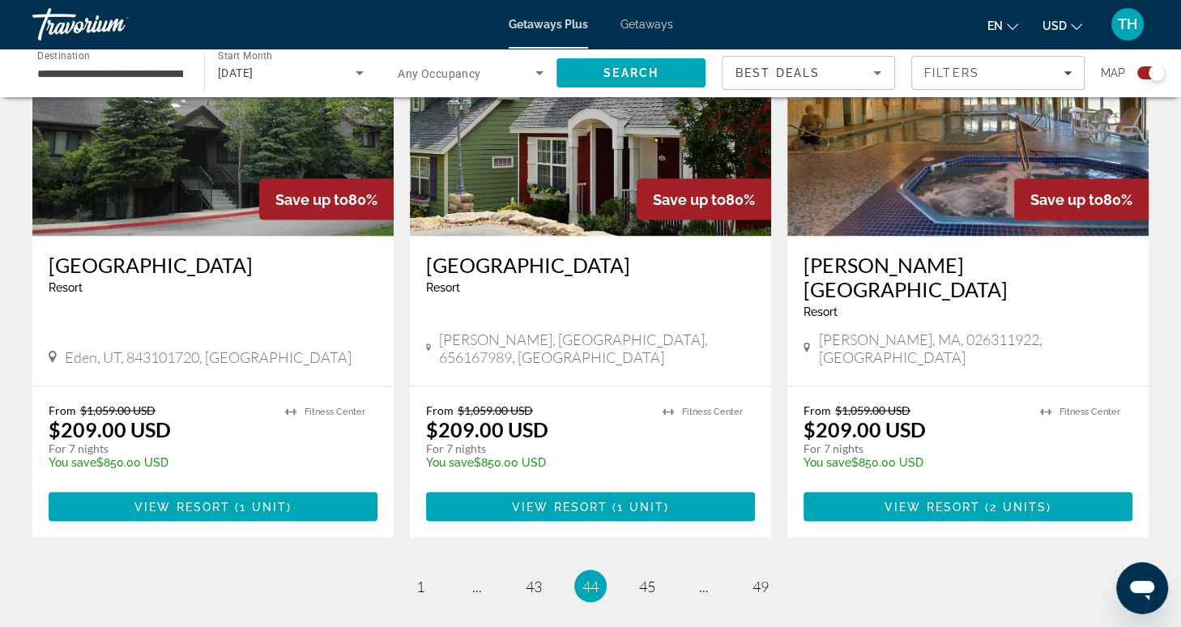
scroll to position [2541, 0]
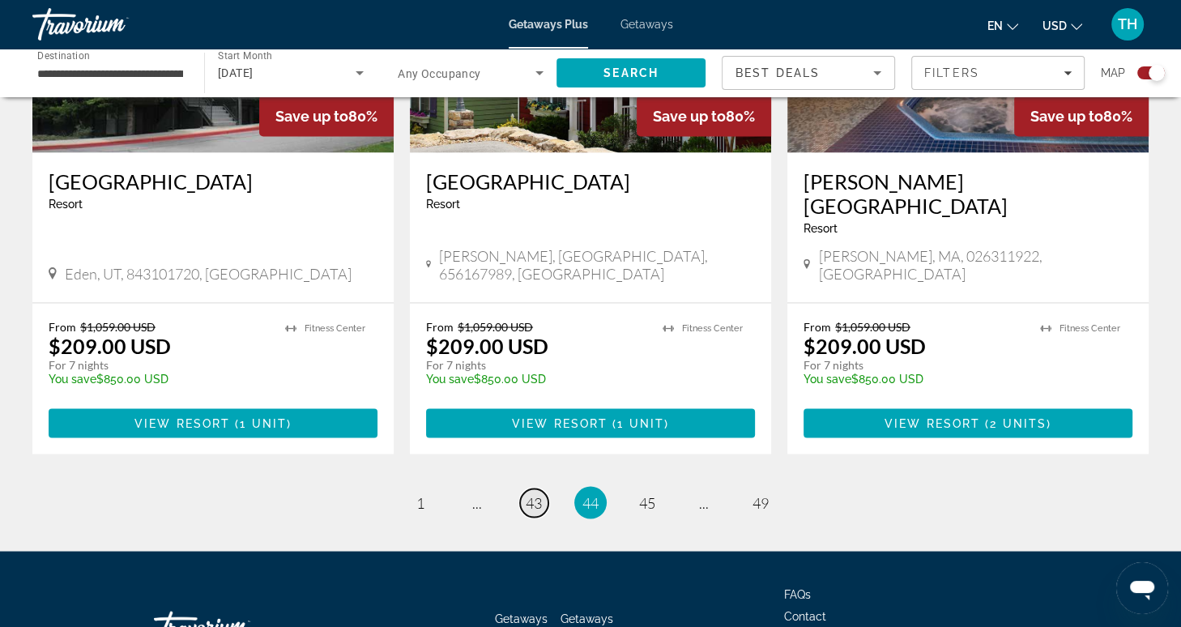
click at [534, 493] on span "43" at bounding box center [534, 502] width 16 height 18
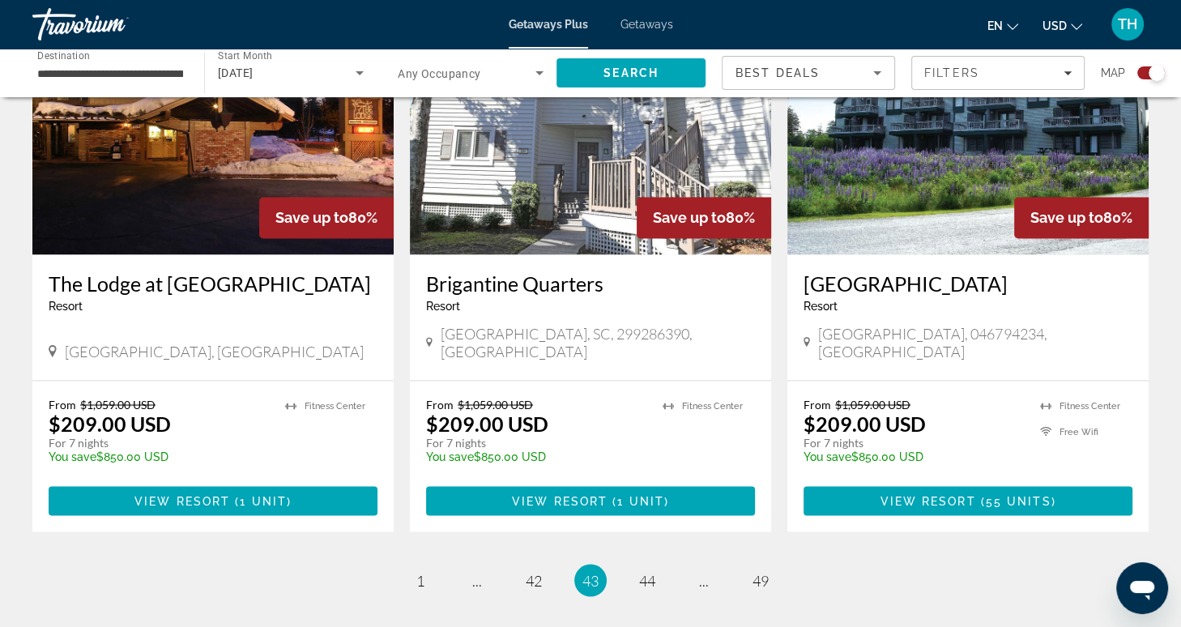
scroll to position [2541, 0]
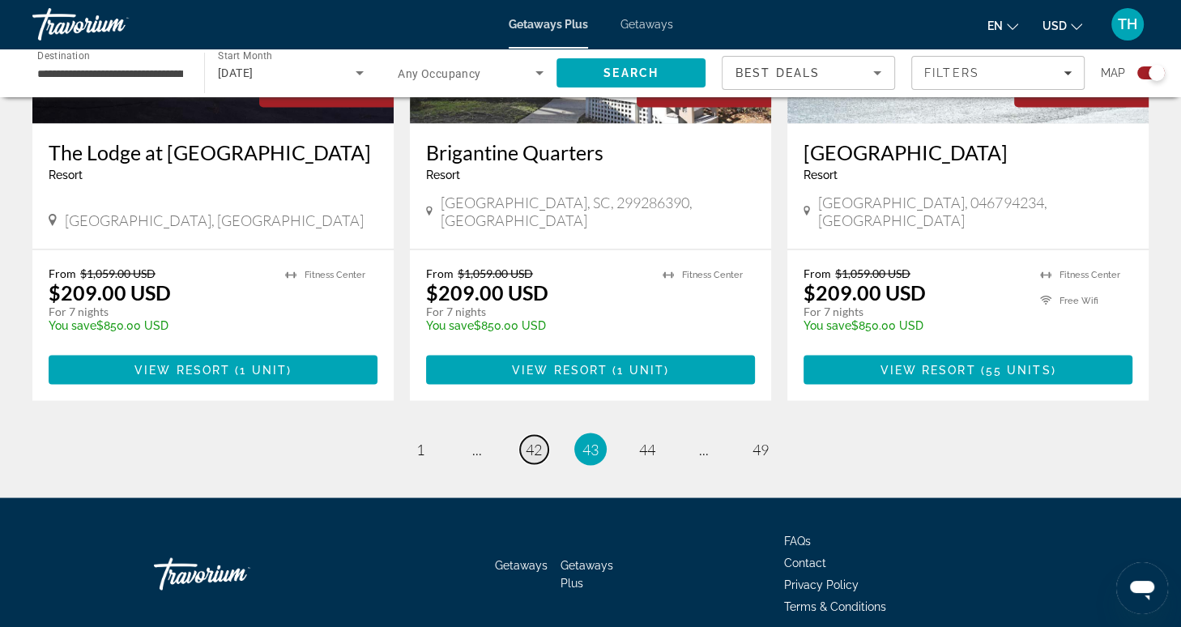
click at [538, 440] on span "42" at bounding box center [534, 449] width 16 height 18
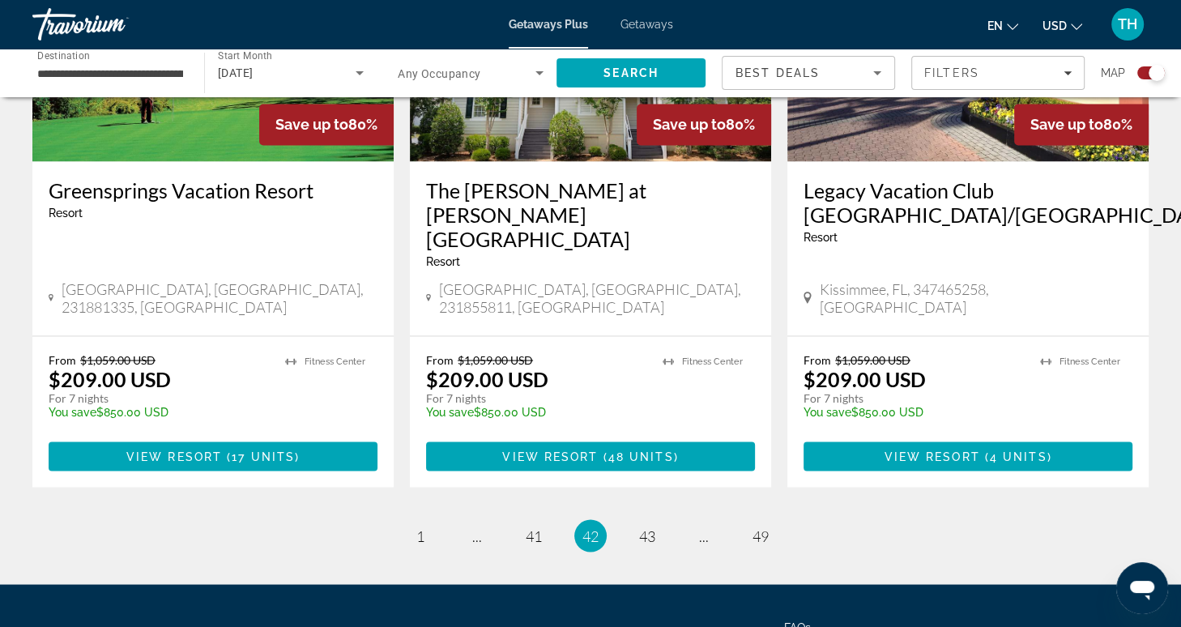
scroll to position [2503, 0]
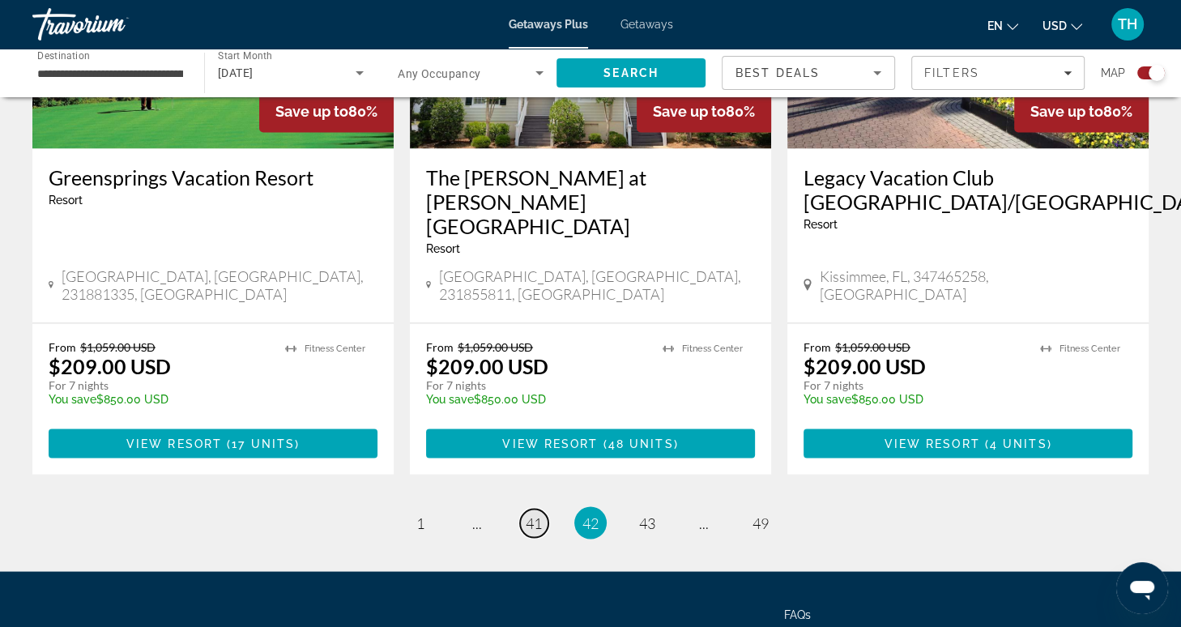
click at [532, 513] on span "41" at bounding box center [534, 522] width 16 height 18
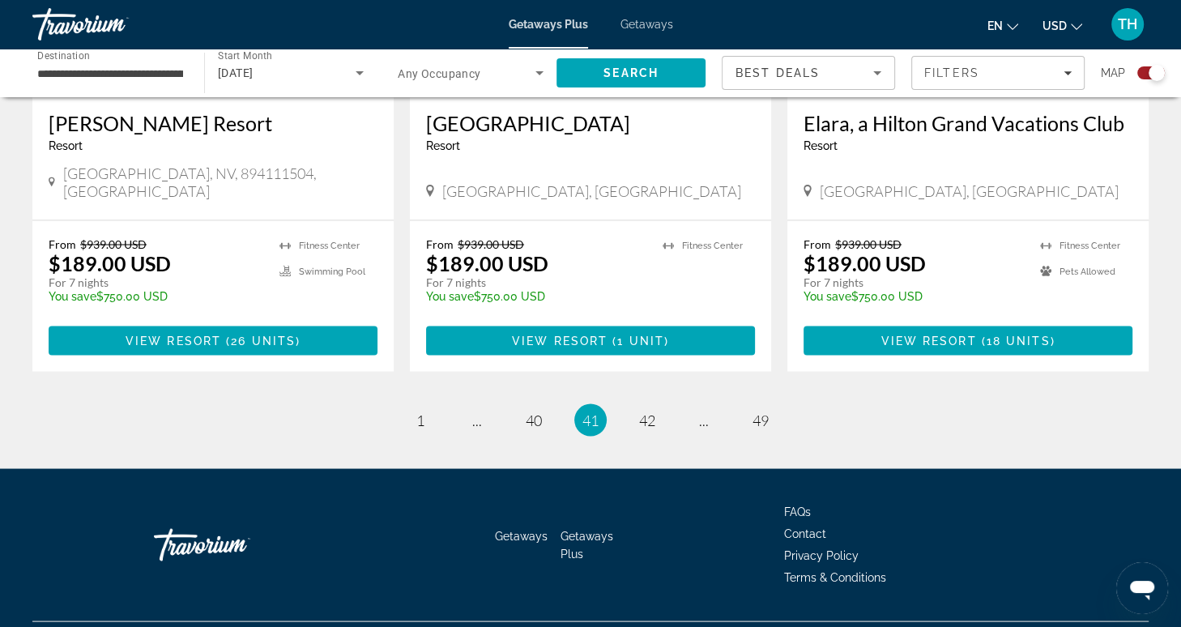
scroll to position [2541, 0]
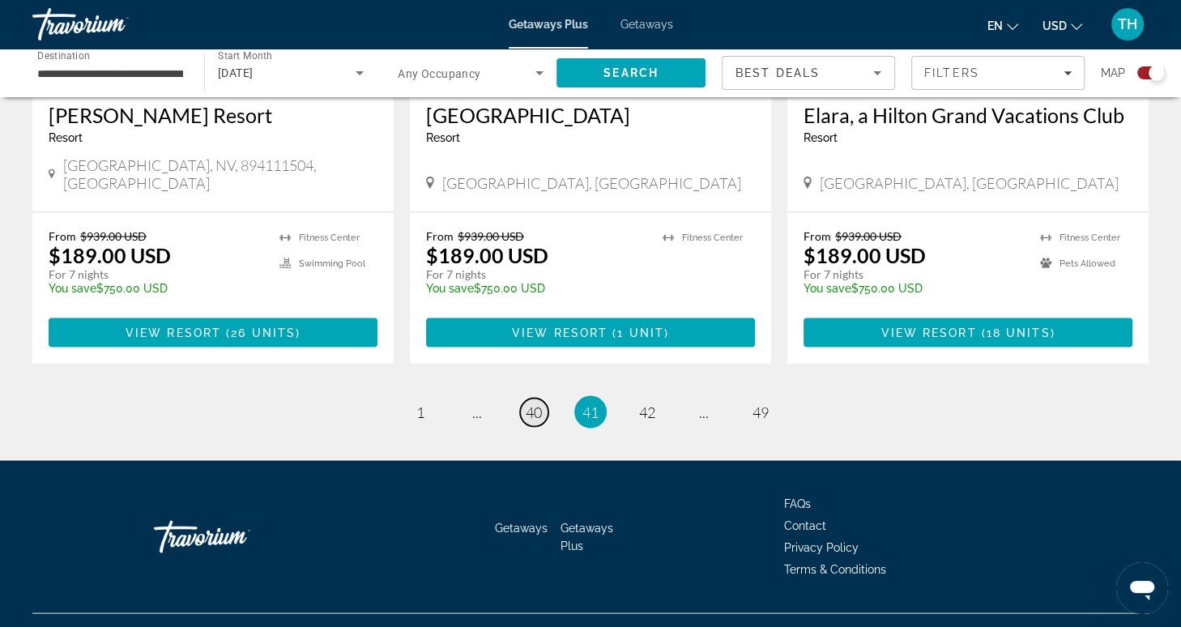
click at [535, 402] on span "40" at bounding box center [534, 411] width 16 height 18
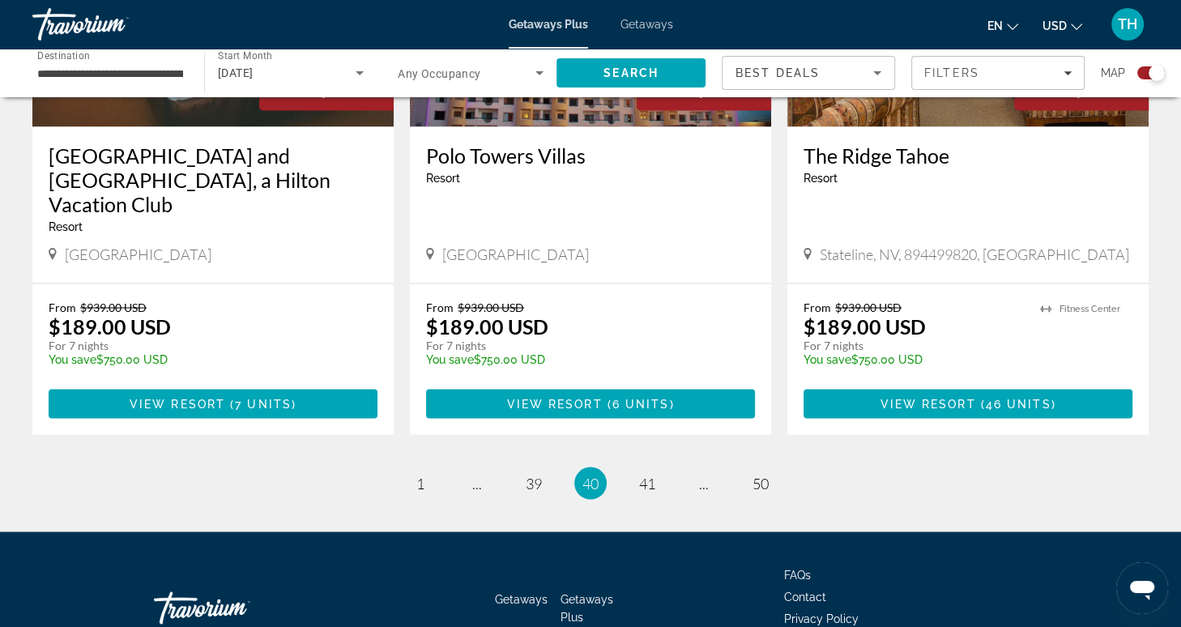
scroll to position [2531, 0]
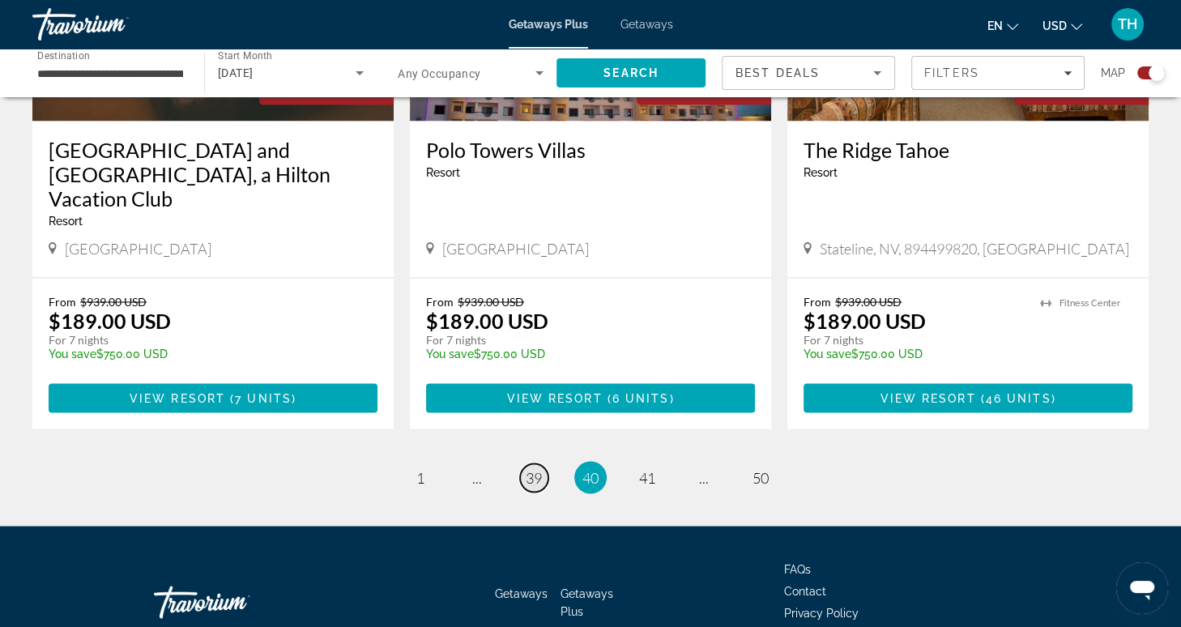
click at [534, 468] on span "39" at bounding box center [534, 477] width 16 height 18
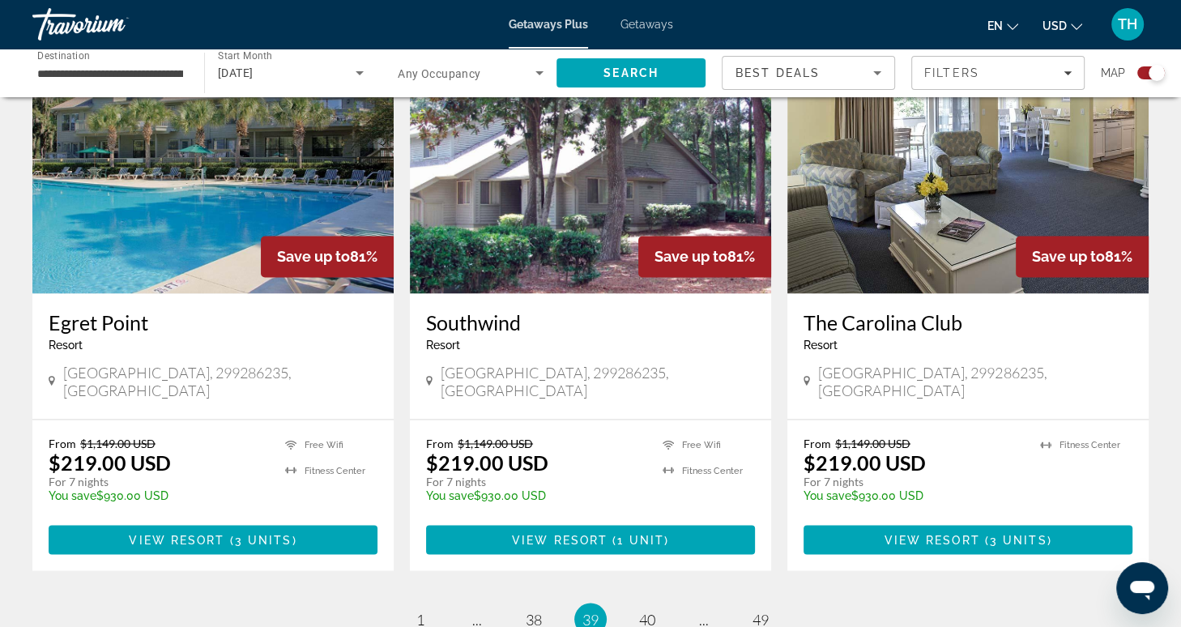
scroll to position [2354, 0]
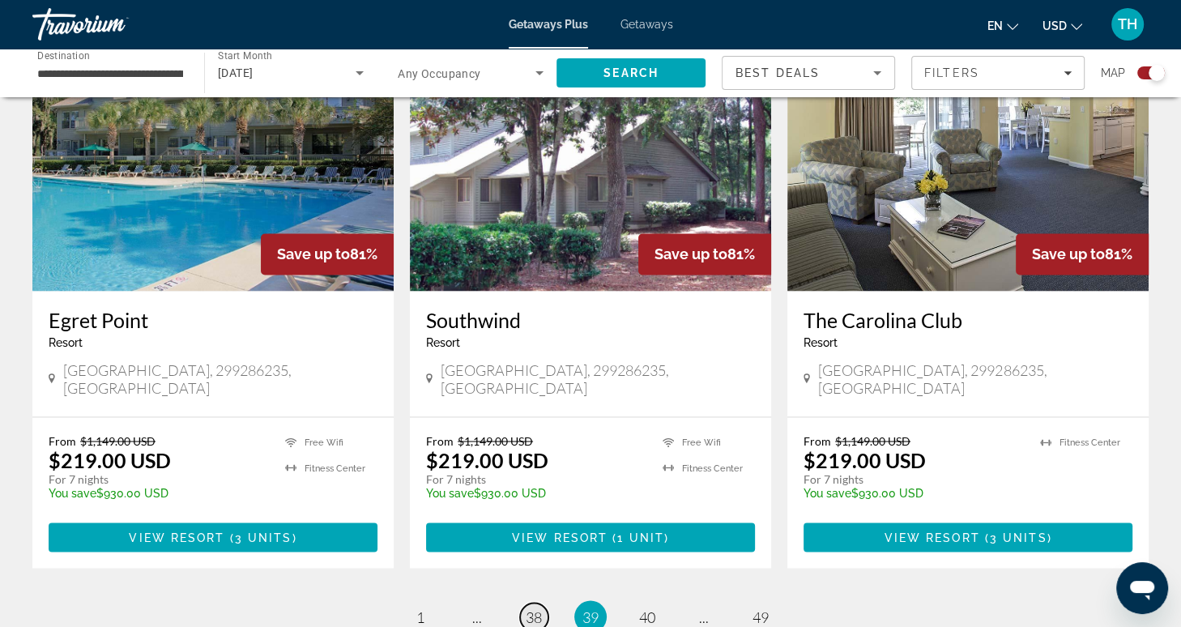
click at [530, 607] on span "38" at bounding box center [534, 616] width 16 height 18
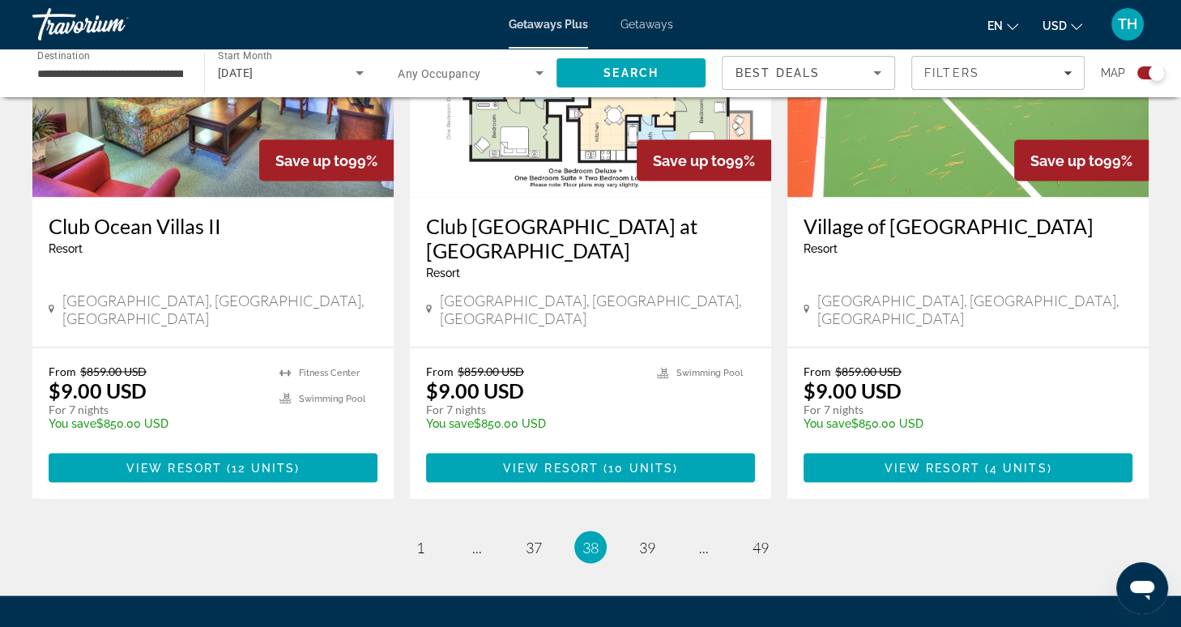
scroll to position [2501, 0]
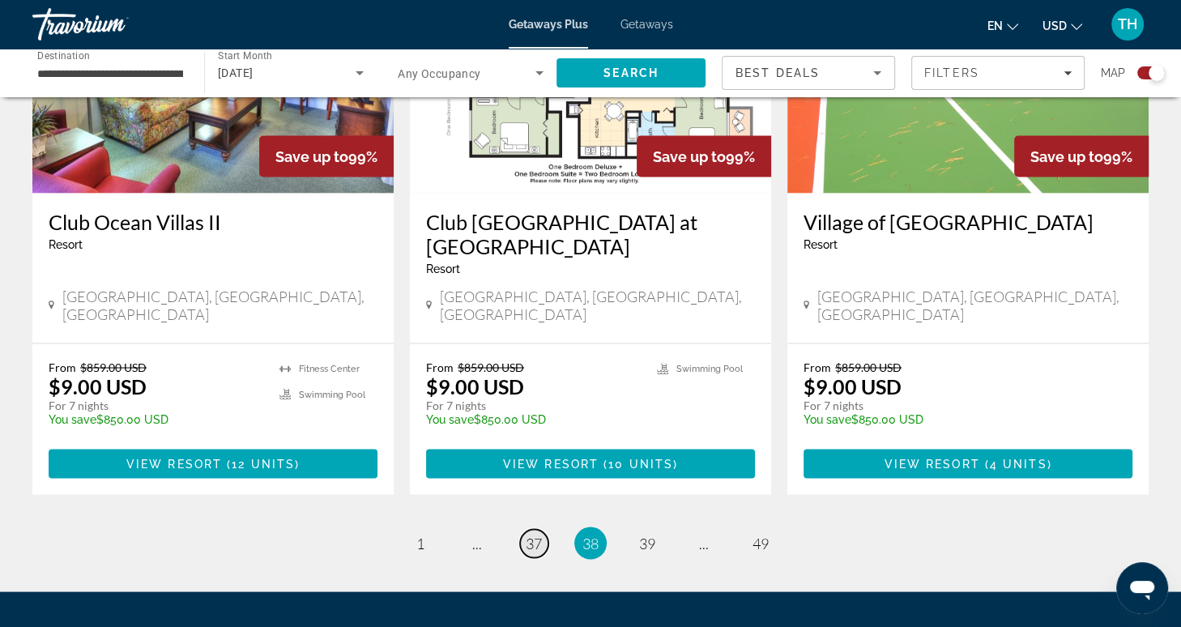
click at [530, 534] on span "37" at bounding box center [534, 543] width 16 height 18
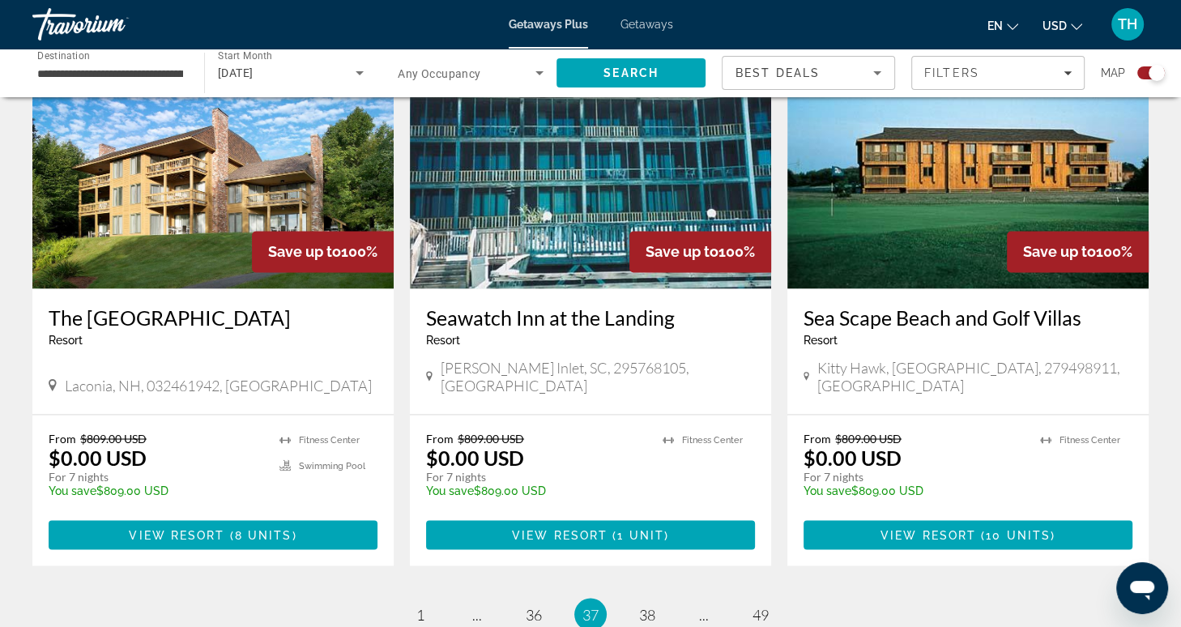
scroll to position [2374, 0]
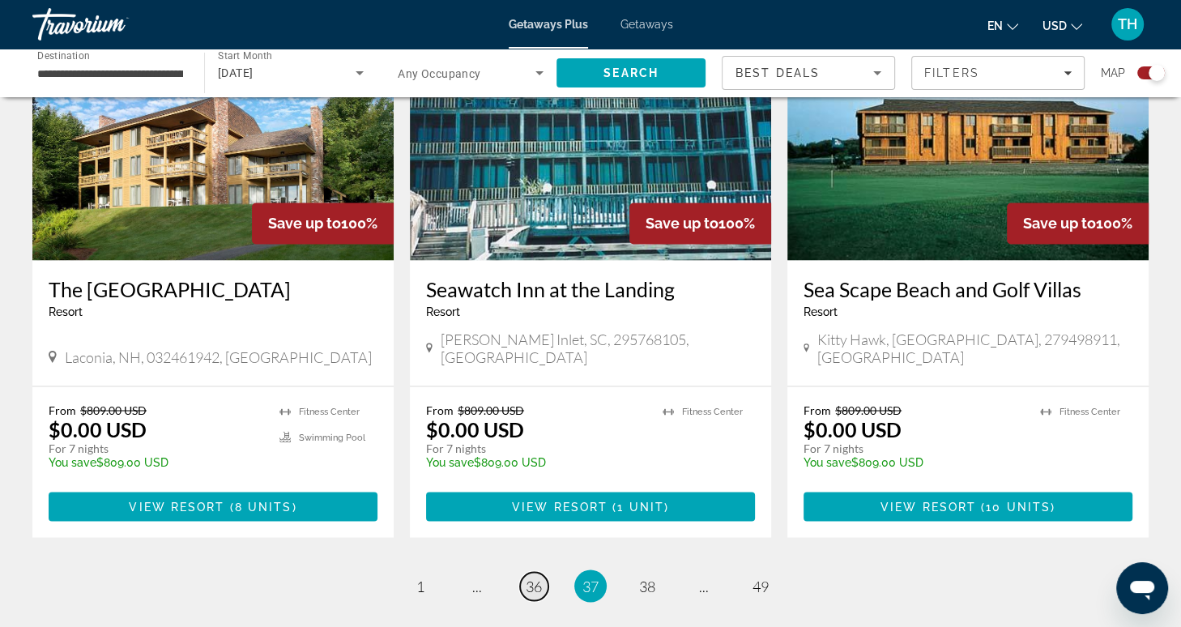
click at [531, 577] on span "36" at bounding box center [534, 586] width 16 height 18
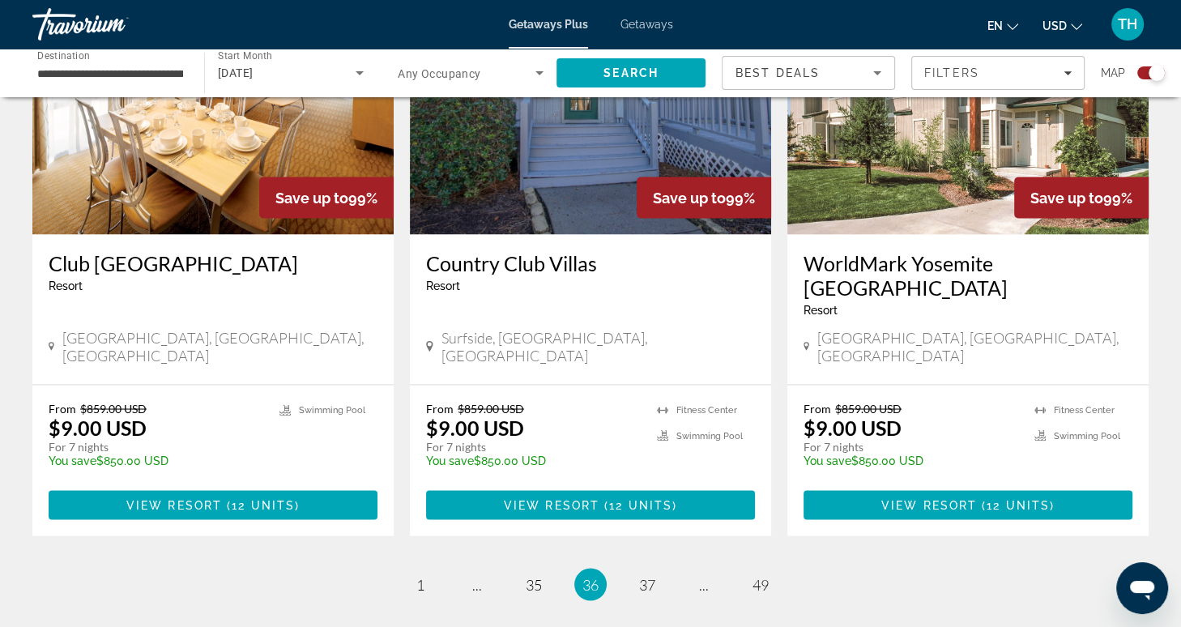
scroll to position [2472, 0]
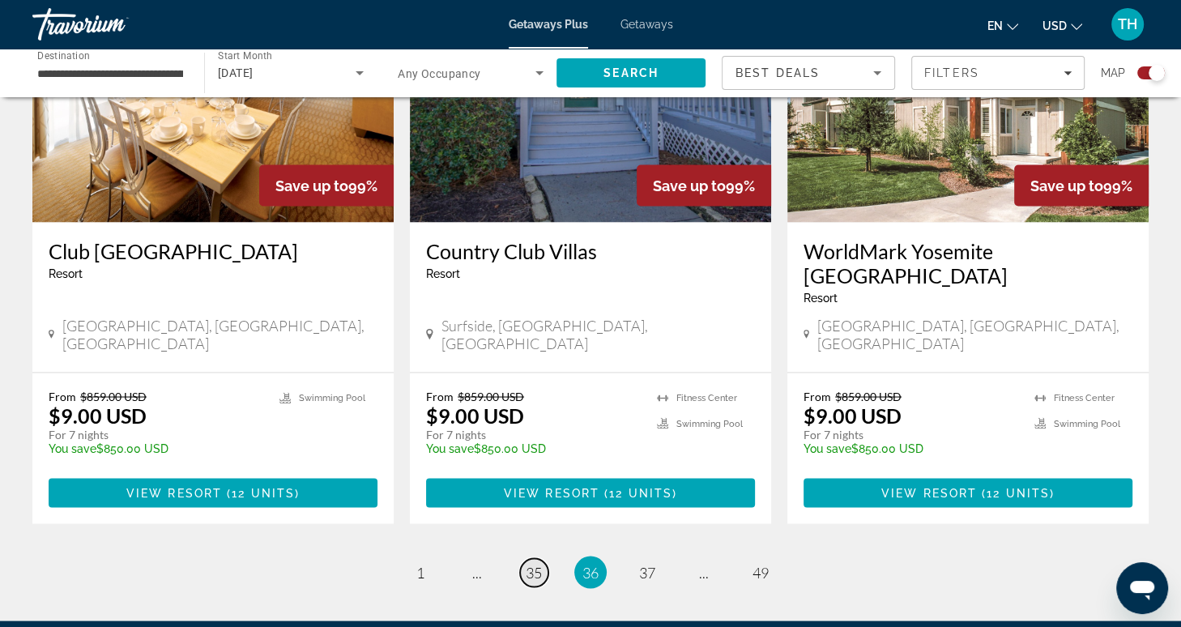
click at [534, 563] on span "35" at bounding box center [534, 572] width 16 height 18
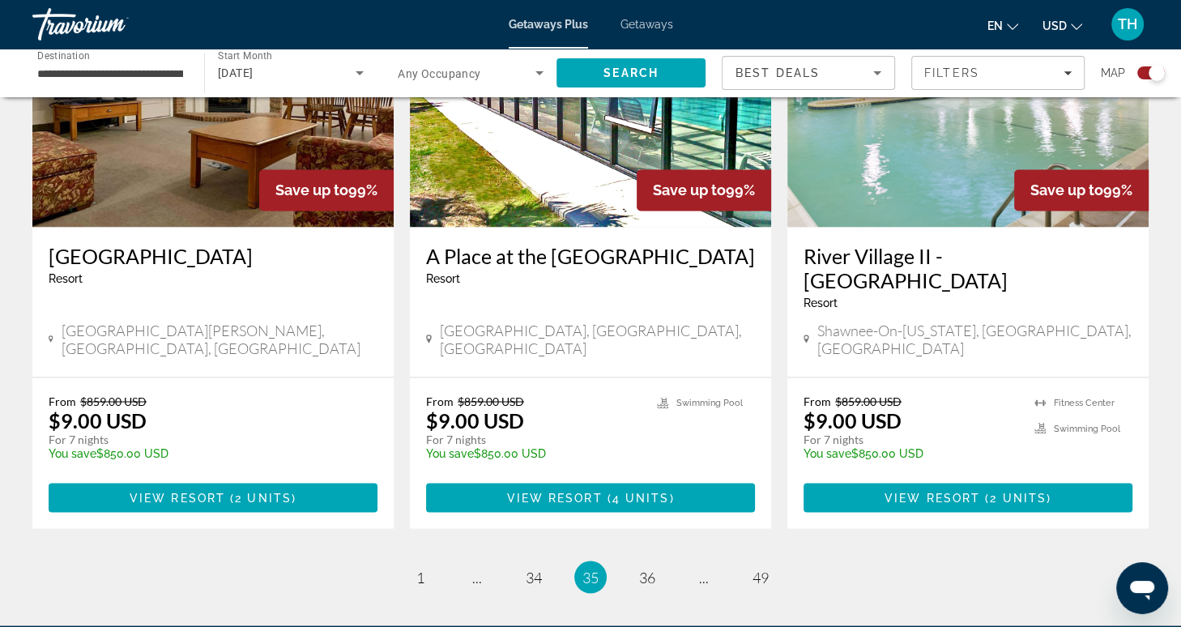
scroll to position [2444, 0]
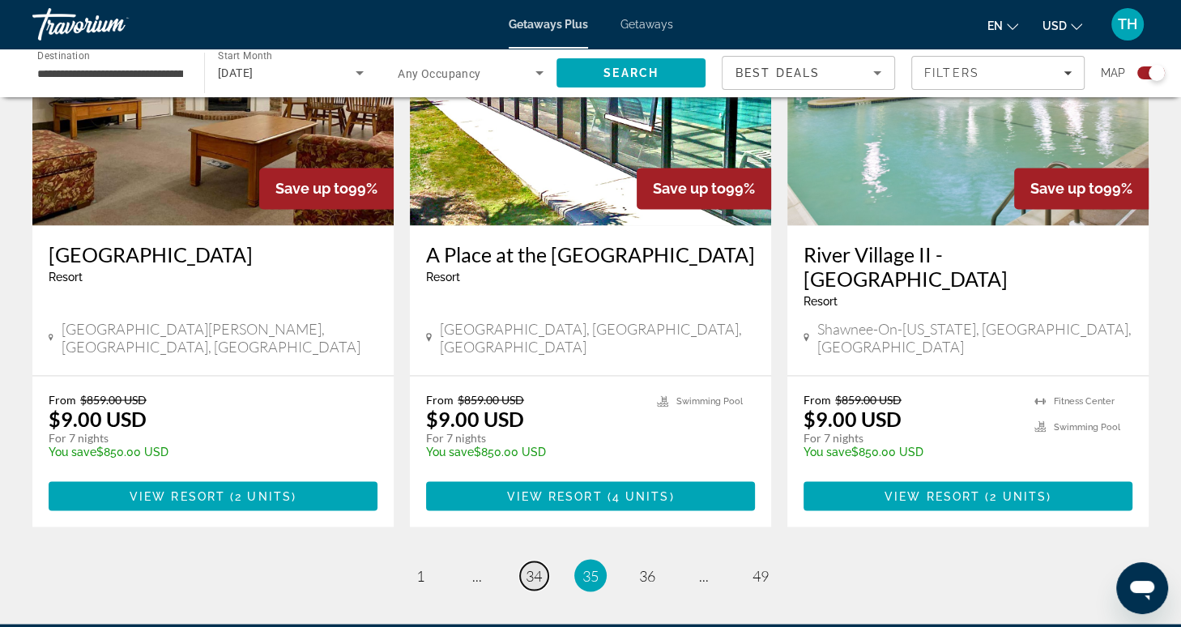
click at [534, 566] on span "34" at bounding box center [534, 575] width 16 height 18
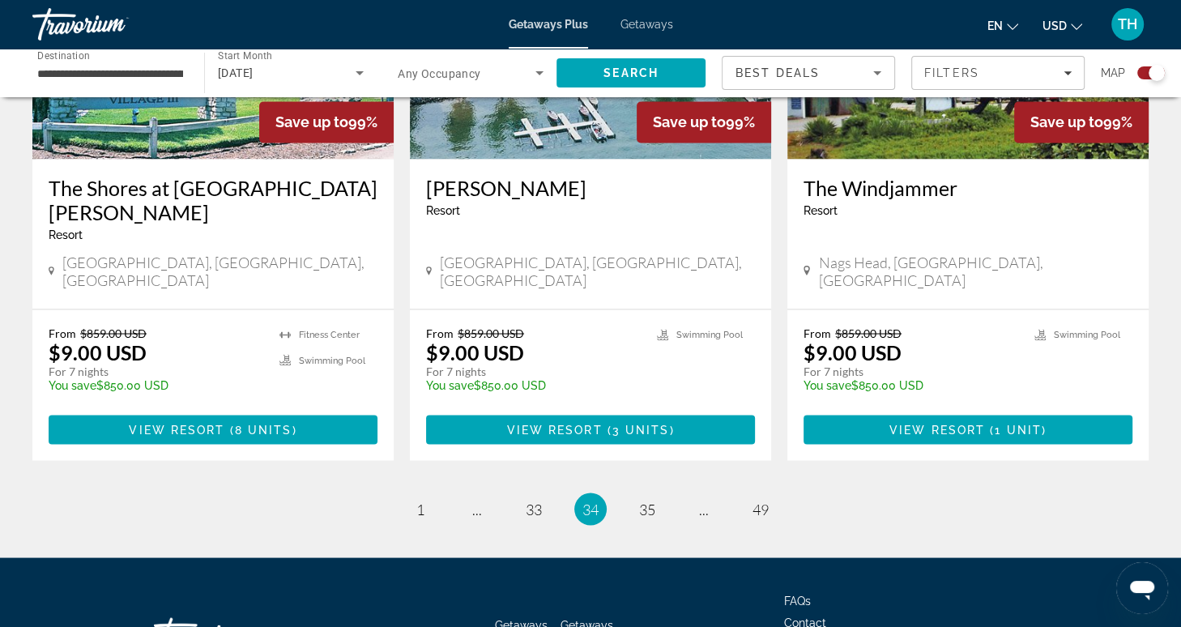
scroll to position [2517, 0]
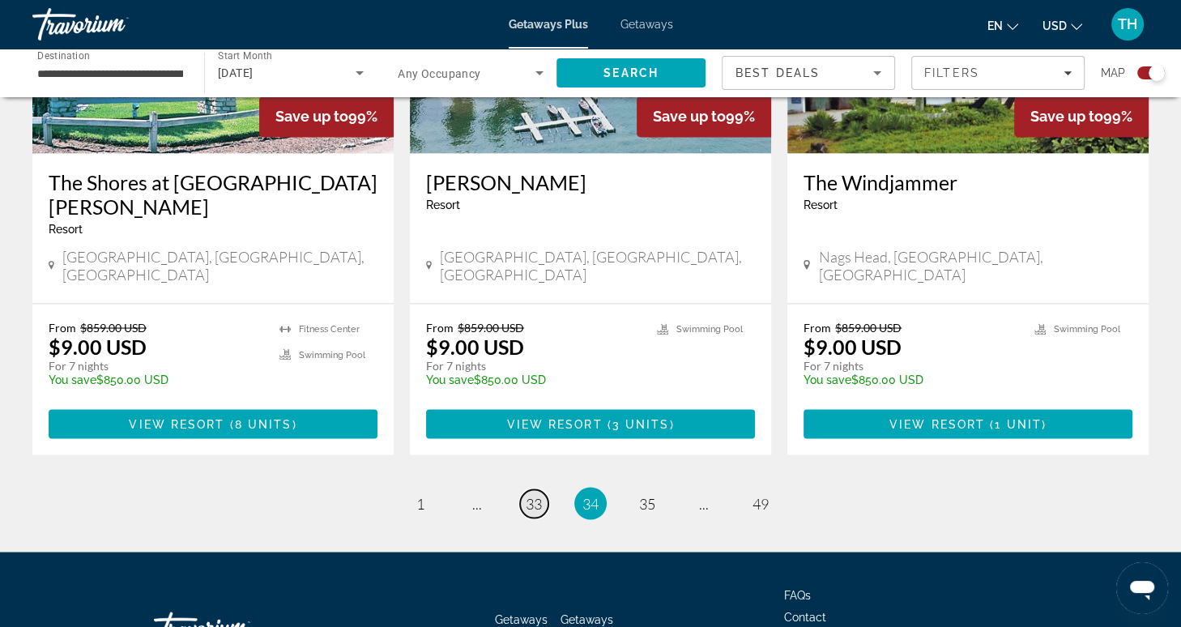
click at [536, 494] on span "33" at bounding box center [534, 503] width 16 height 18
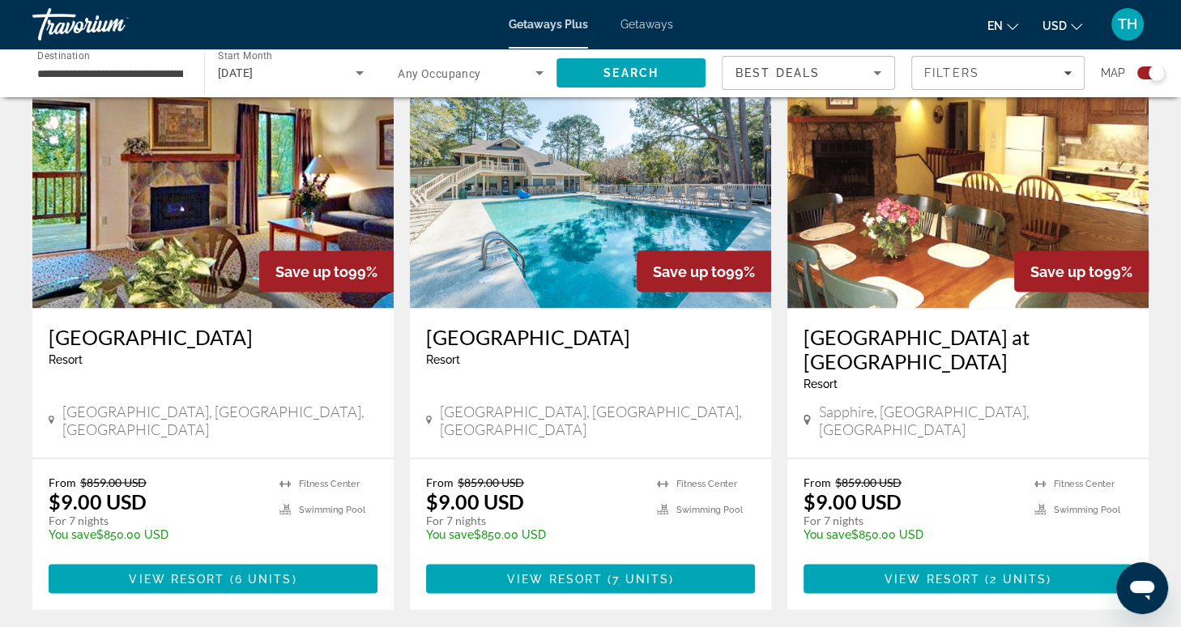
scroll to position [2541, 0]
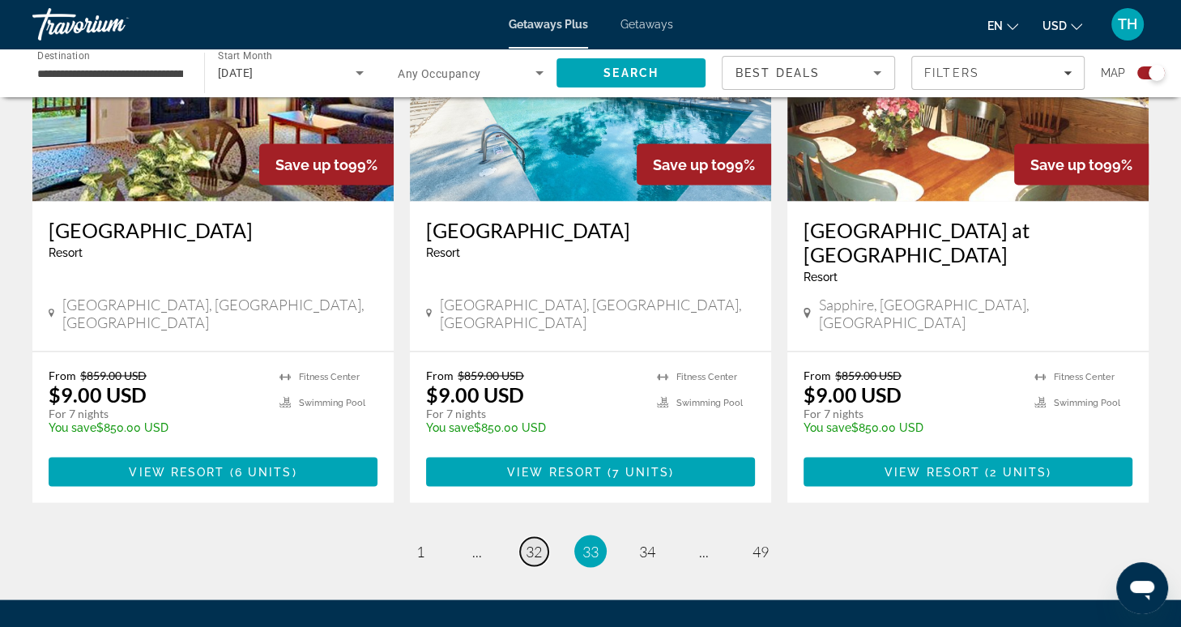
click at [542, 542] on span "32" at bounding box center [534, 551] width 16 height 18
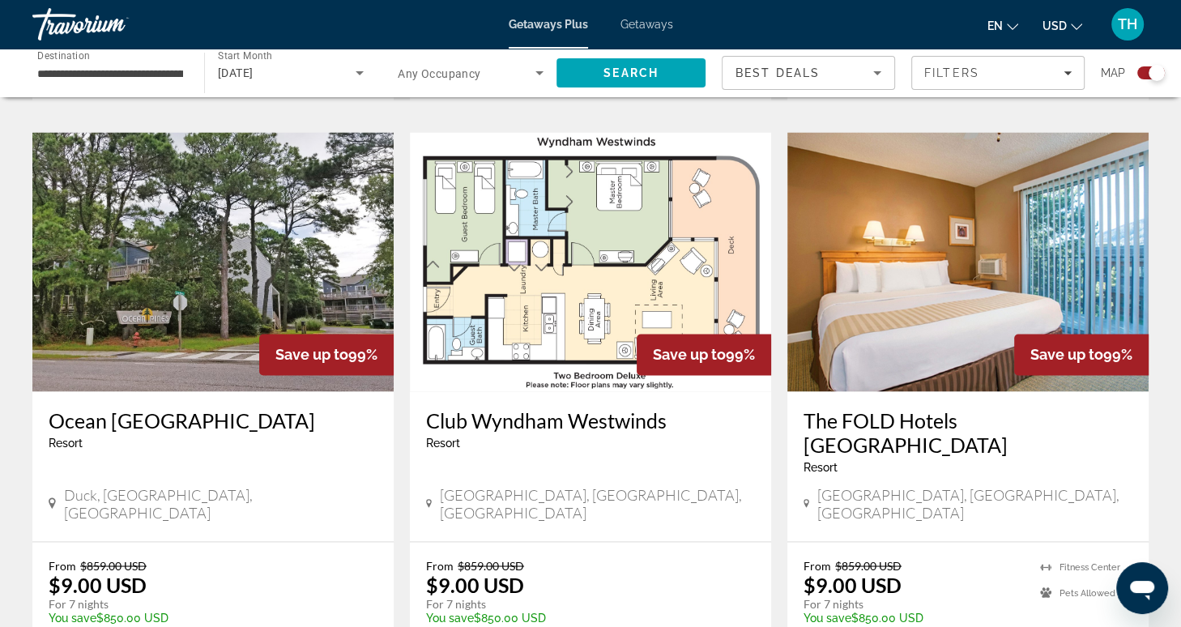
scroll to position [2305, 0]
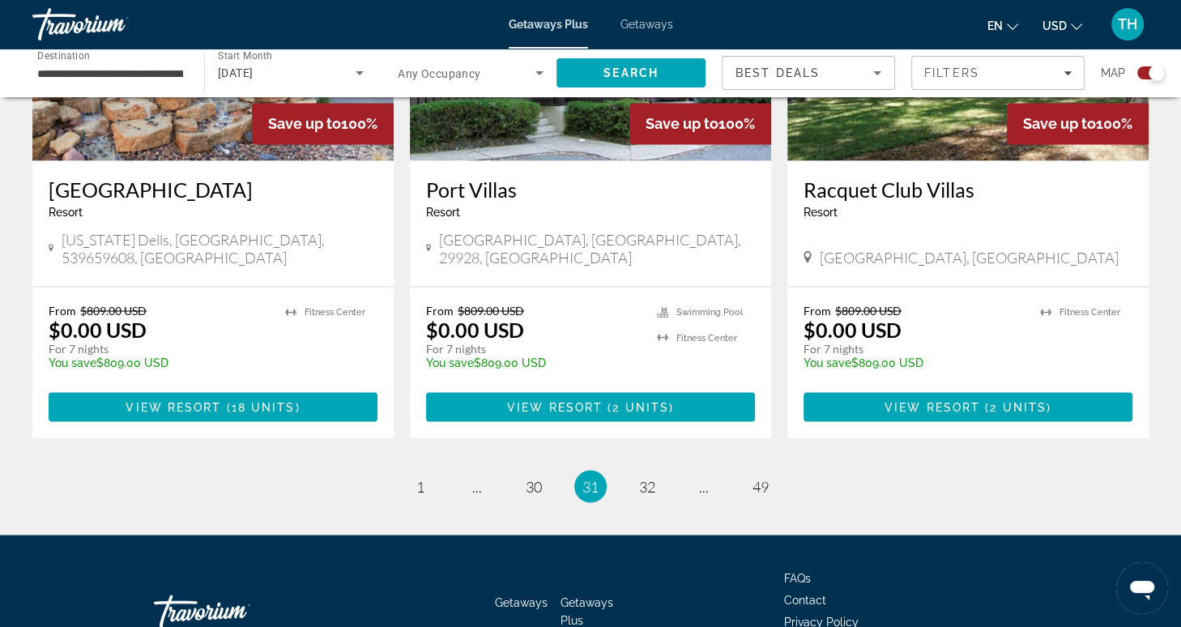
scroll to position [2541, 0]
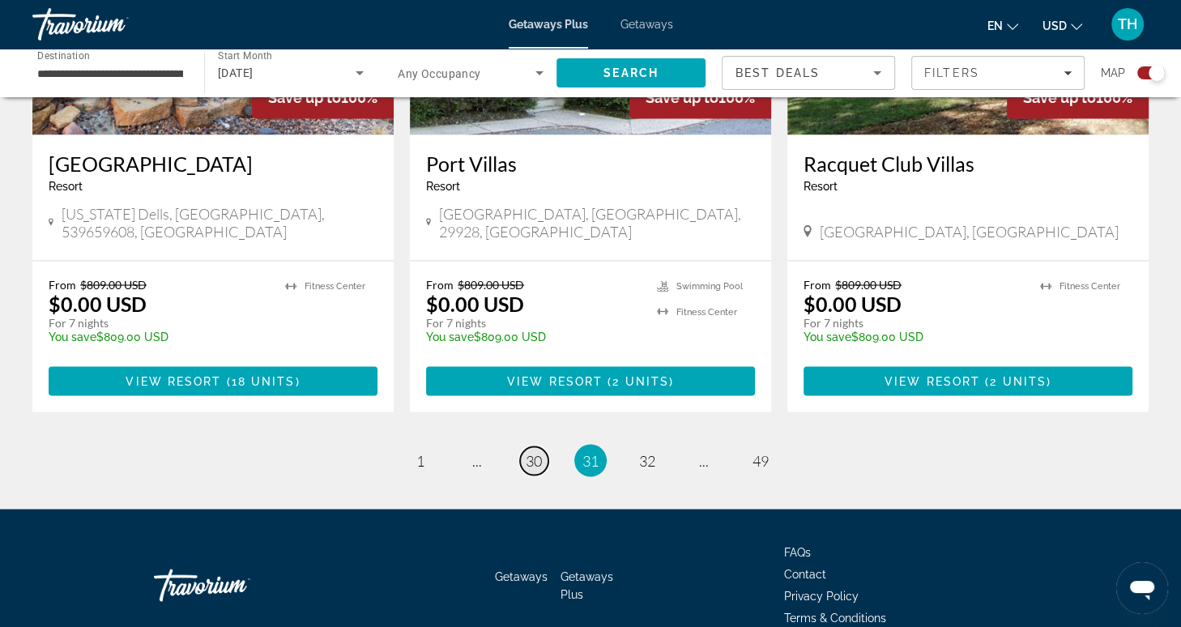
click at [535, 451] on span "30" at bounding box center [534, 460] width 16 height 18
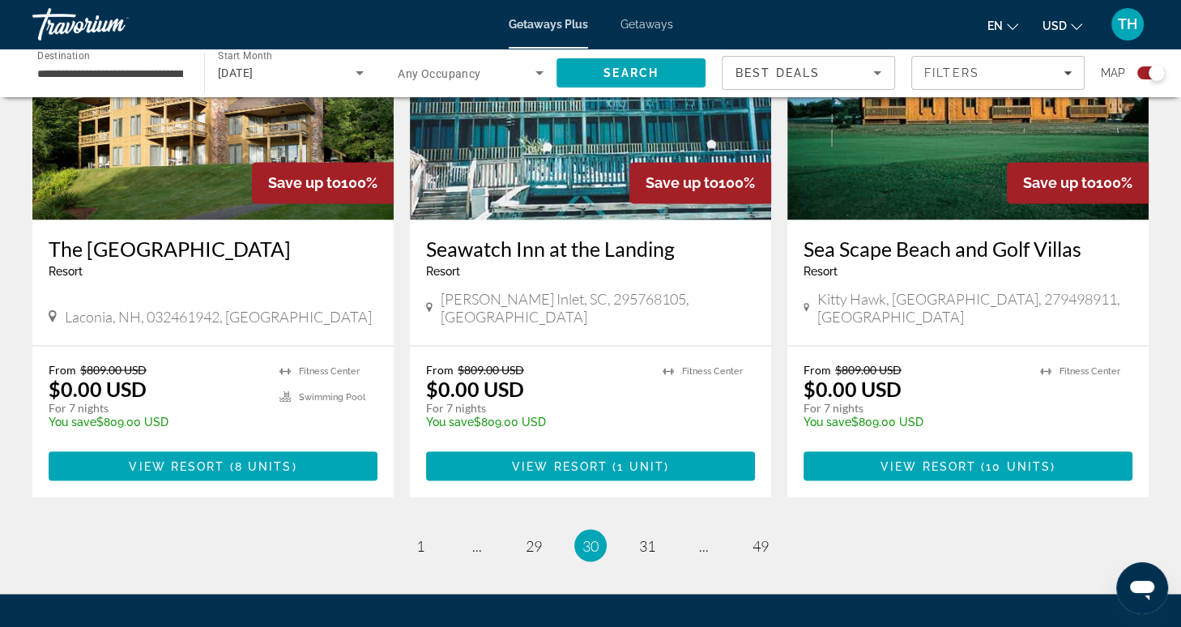
scroll to position [2413, 0]
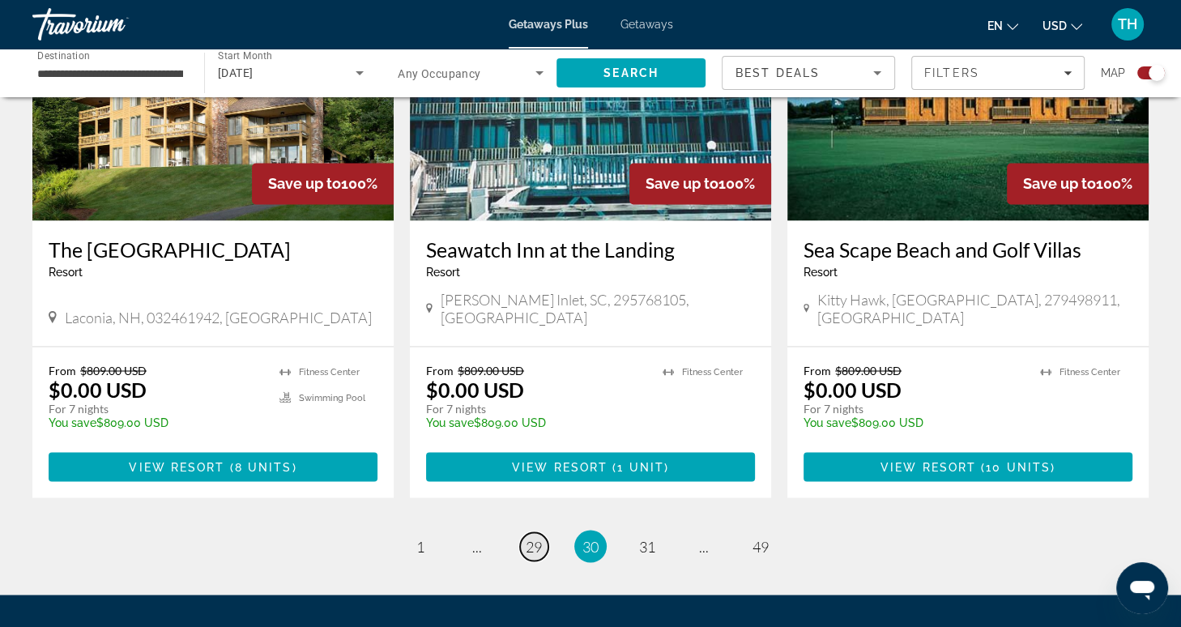
click at [532, 537] on span "29" at bounding box center [534, 546] width 16 height 18
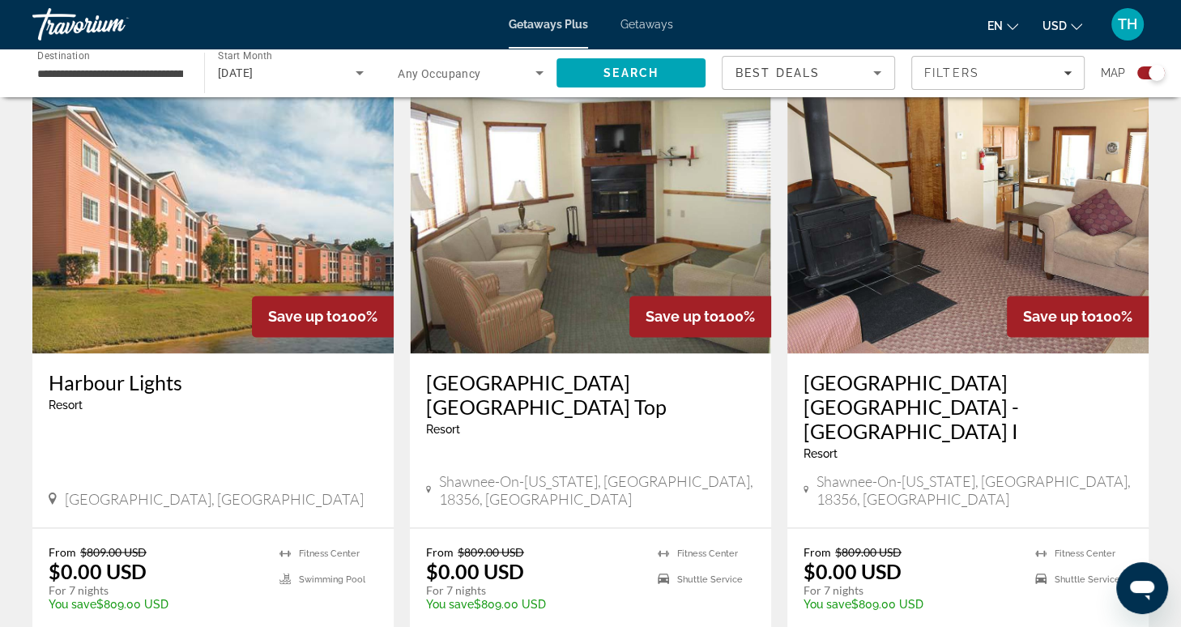
scroll to position [2293, 0]
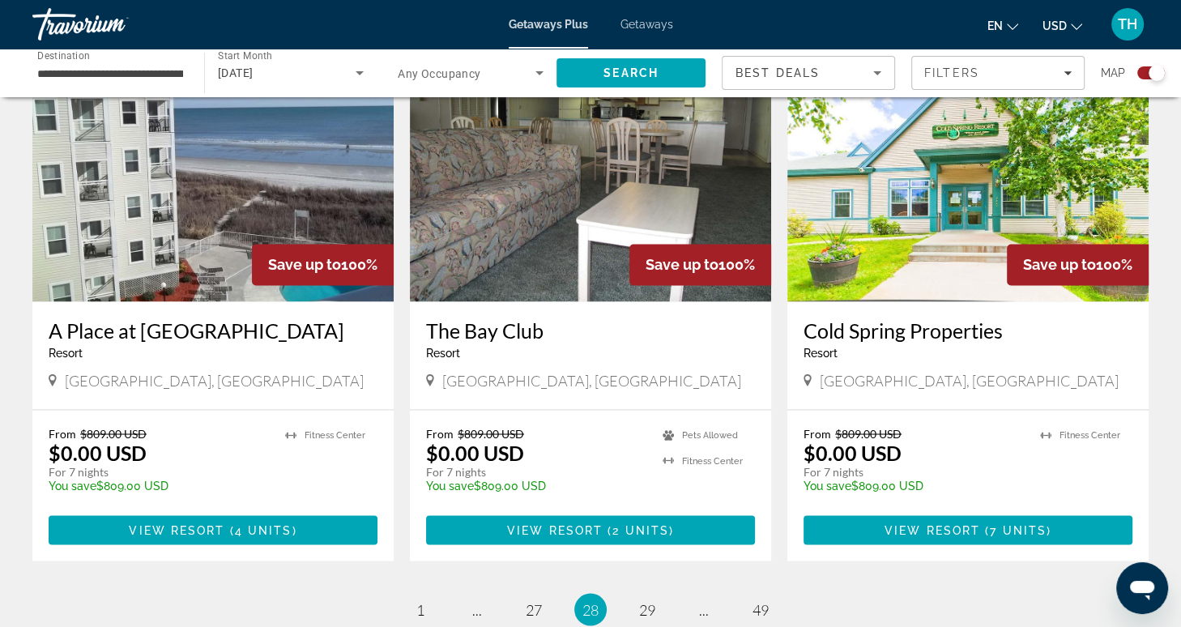
scroll to position [2351, 0]
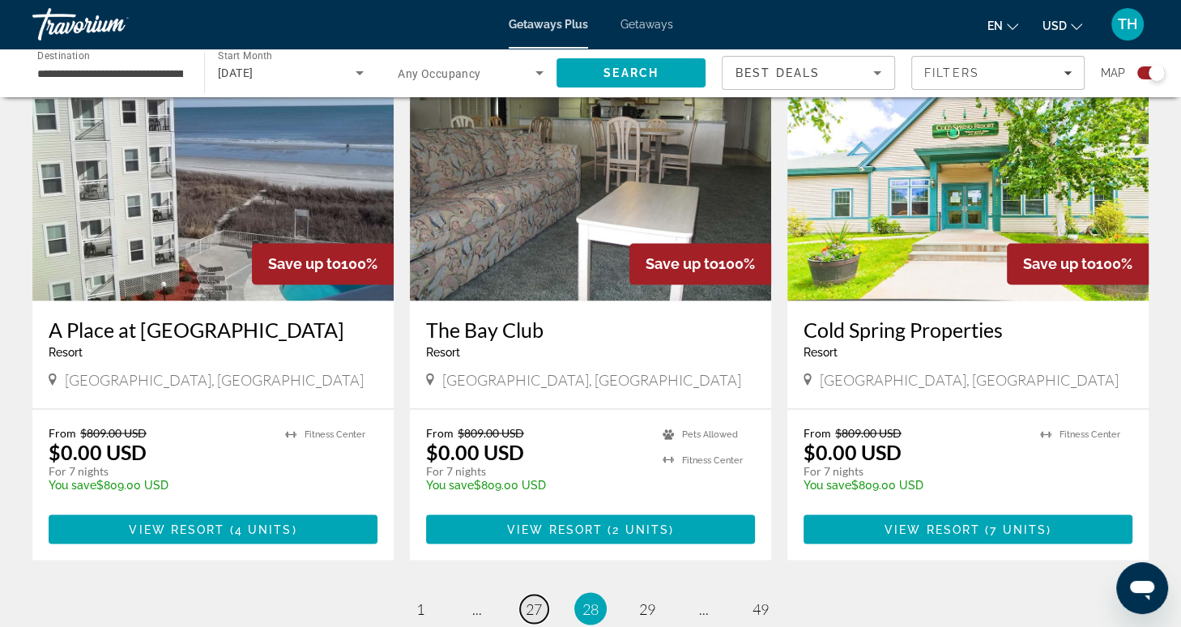
click at [534, 599] on span "27" at bounding box center [534, 608] width 16 height 18
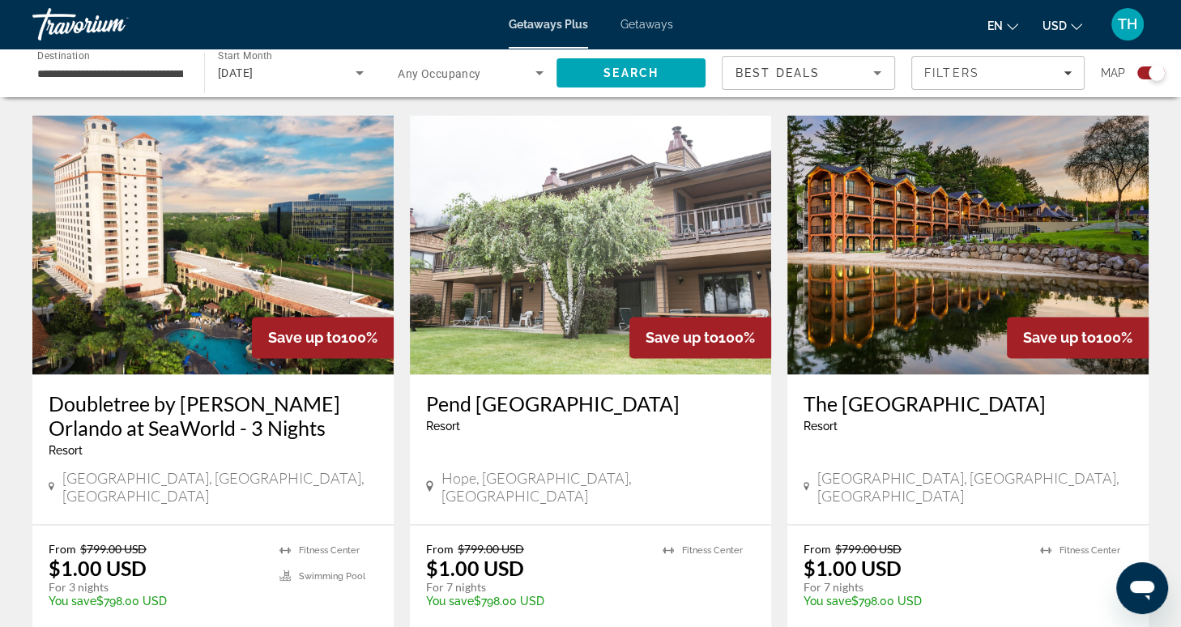
scroll to position [2297, 0]
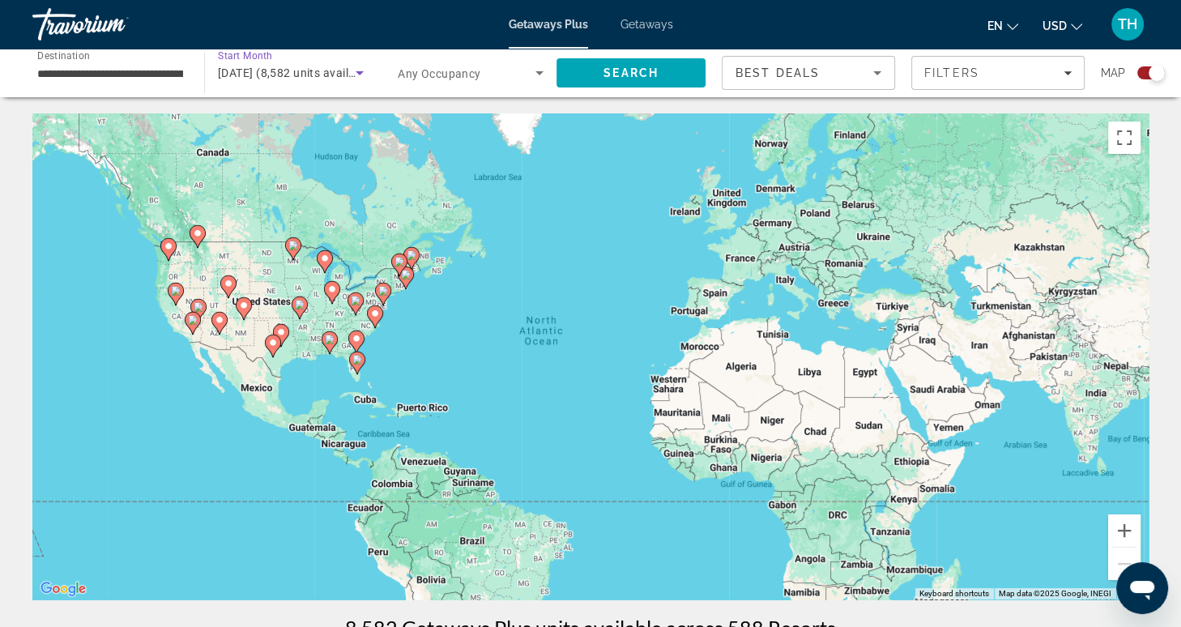
click at [358, 73] on icon "Search widget" at bounding box center [360, 73] width 8 height 4
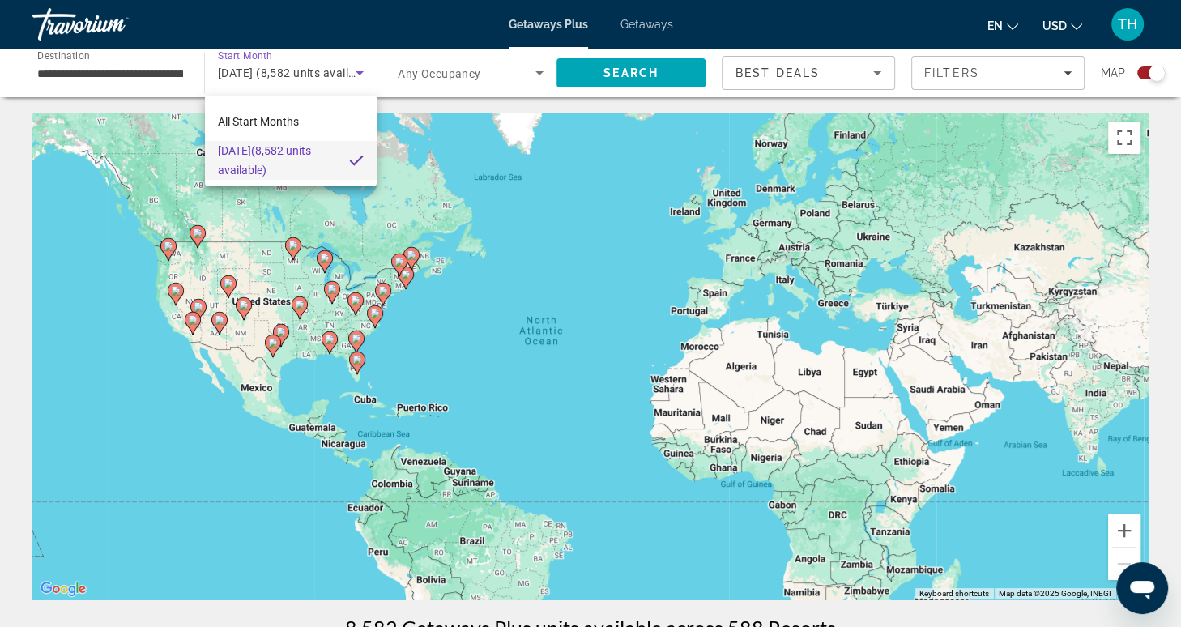
click at [360, 71] on div at bounding box center [590, 313] width 1181 height 627
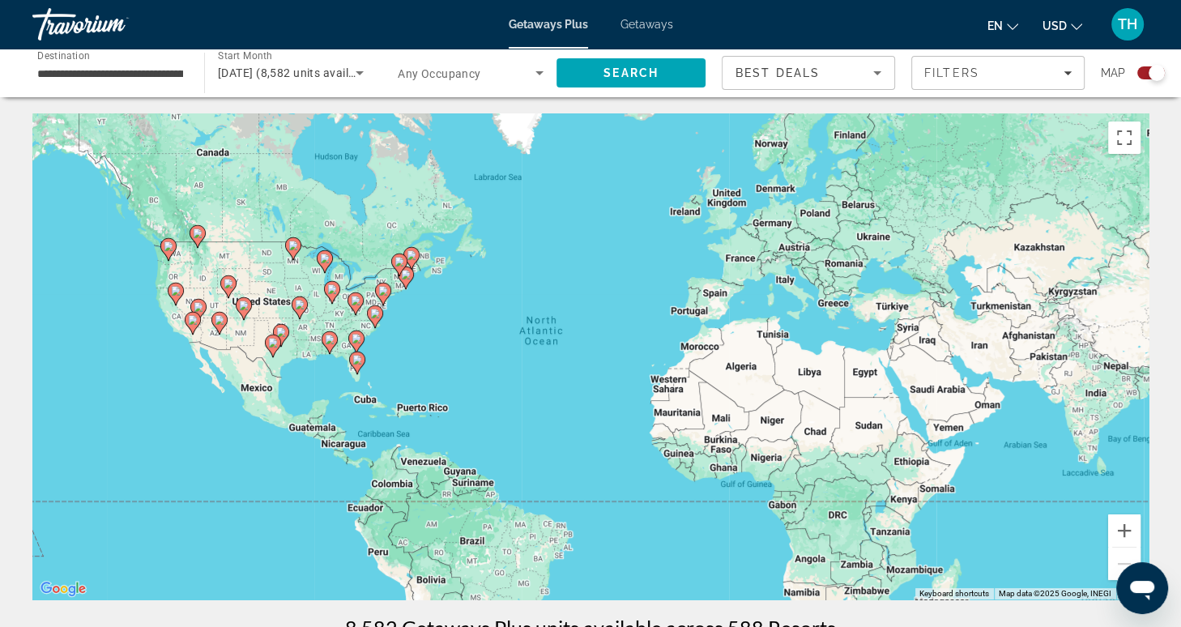
click at [360, 71] on icon "Search widget" at bounding box center [360, 73] width 8 height 4
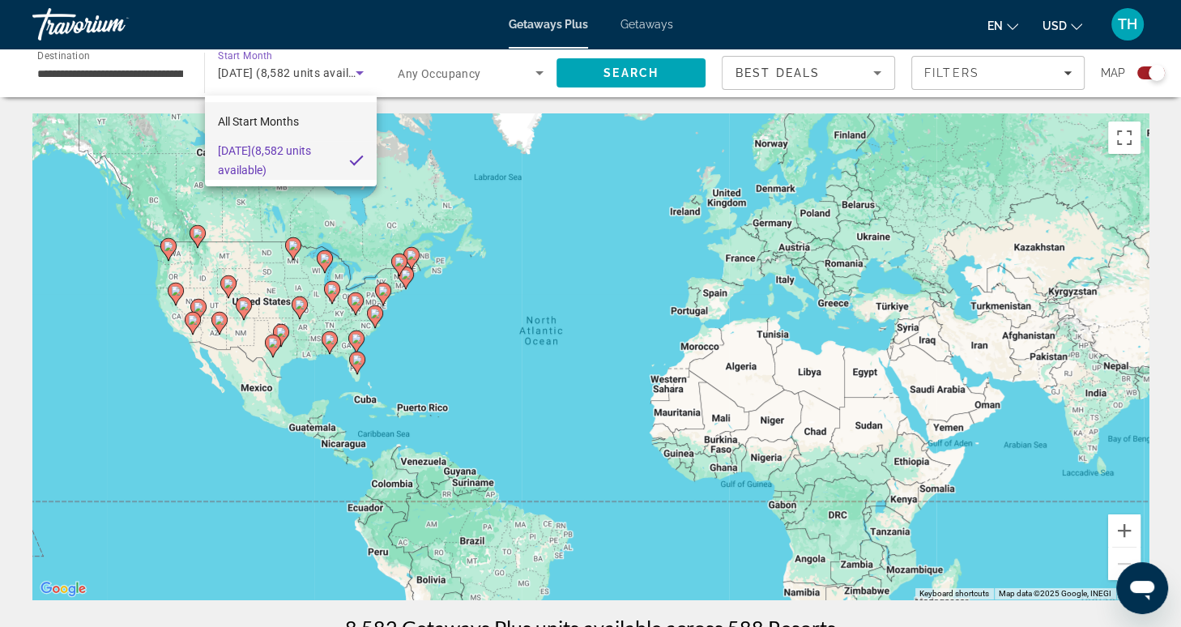
click at [296, 120] on span "All Start Months" at bounding box center [258, 121] width 81 height 13
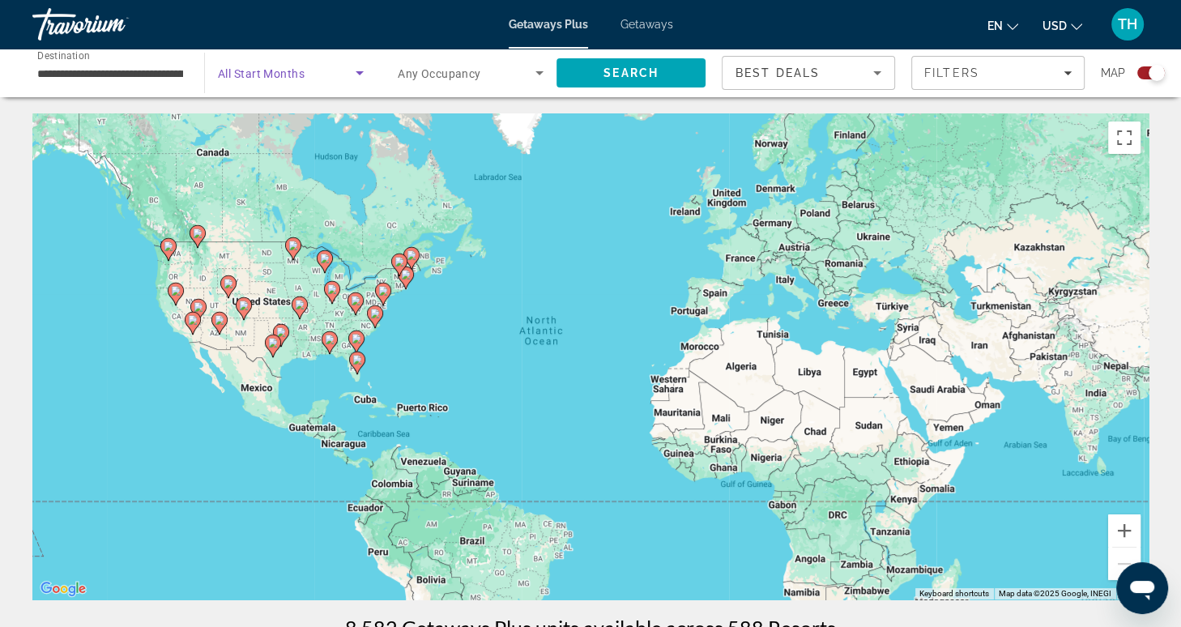
click at [361, 74] on icon "Search widget" at bounding box center [359, 72] width 19 height 19
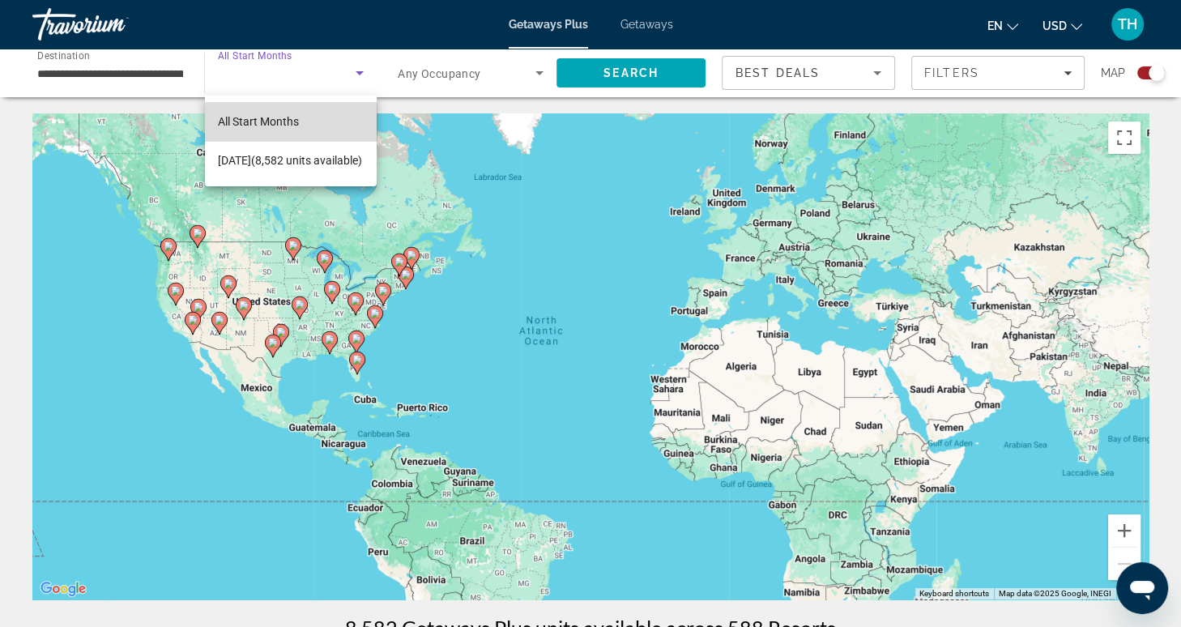
click at [299, 121] on mat-option "All Start Months" at bounding box center [291, 121] width 172 height 39
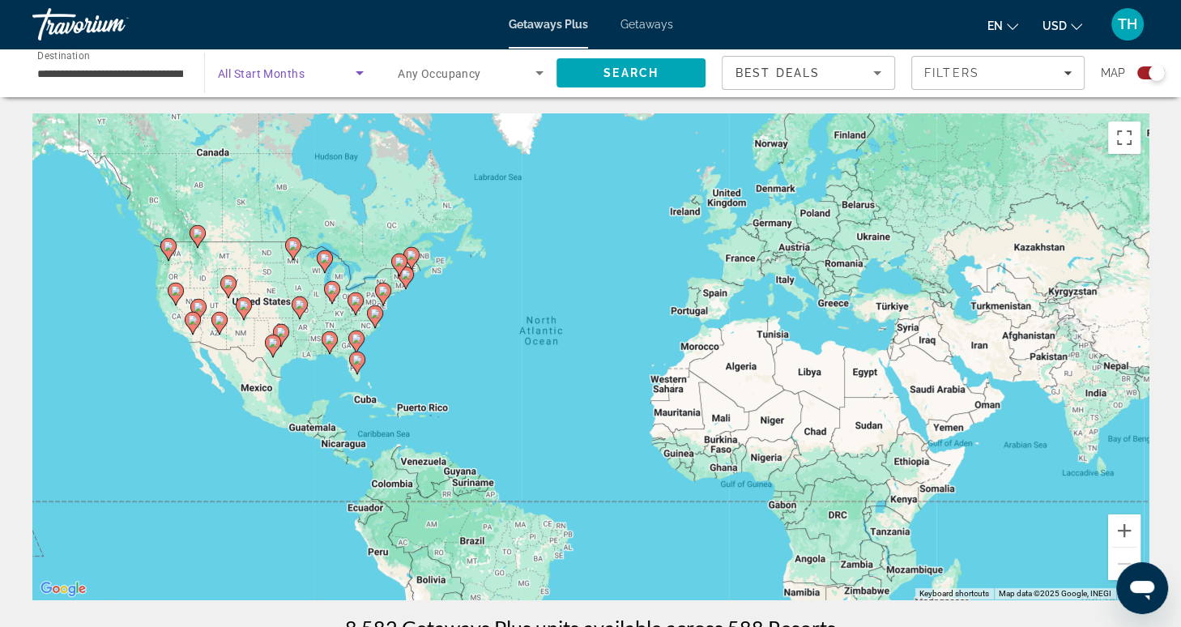
click at [356, 73] on icon "Search widget" at bounding box center [359, 72] width 19 height 19
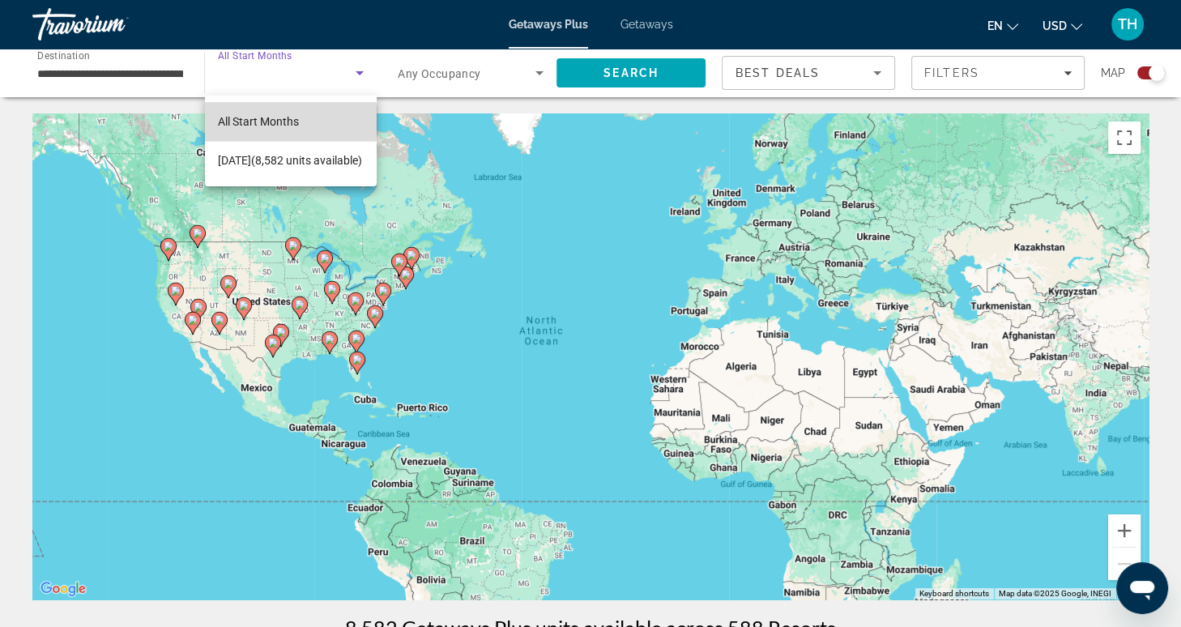
click at [277, 121] on span "All Start Months" at bounding box center [258, 121] width 81 height 13
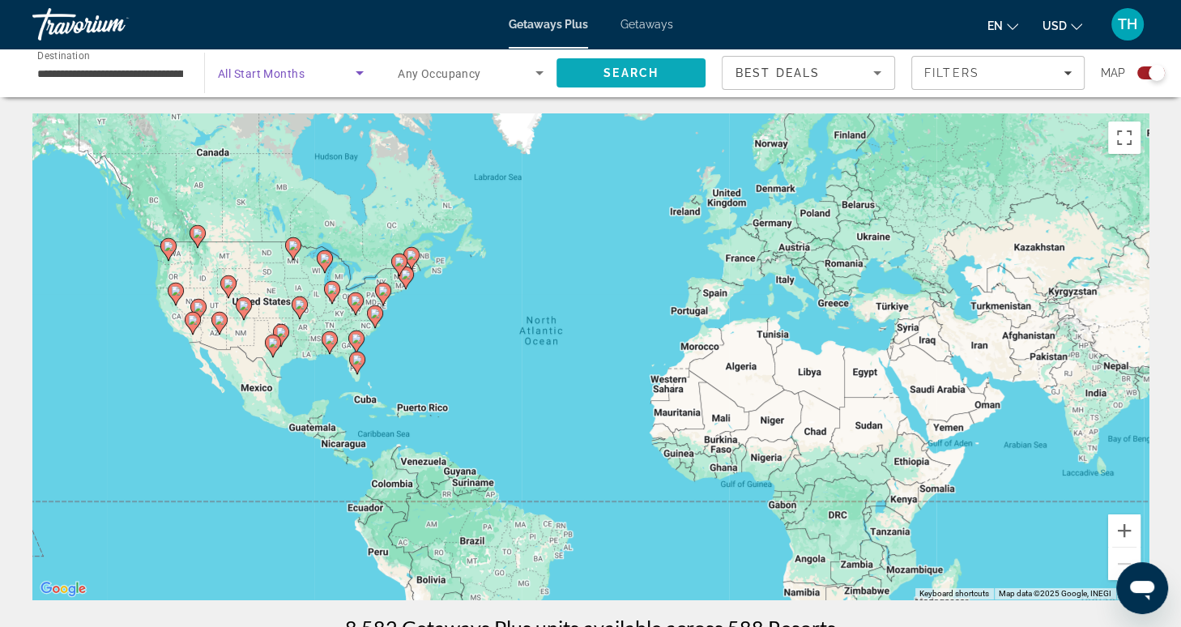
click at [601, 72] on span "Search" at bounding box center [630, 72] width 149 height 39
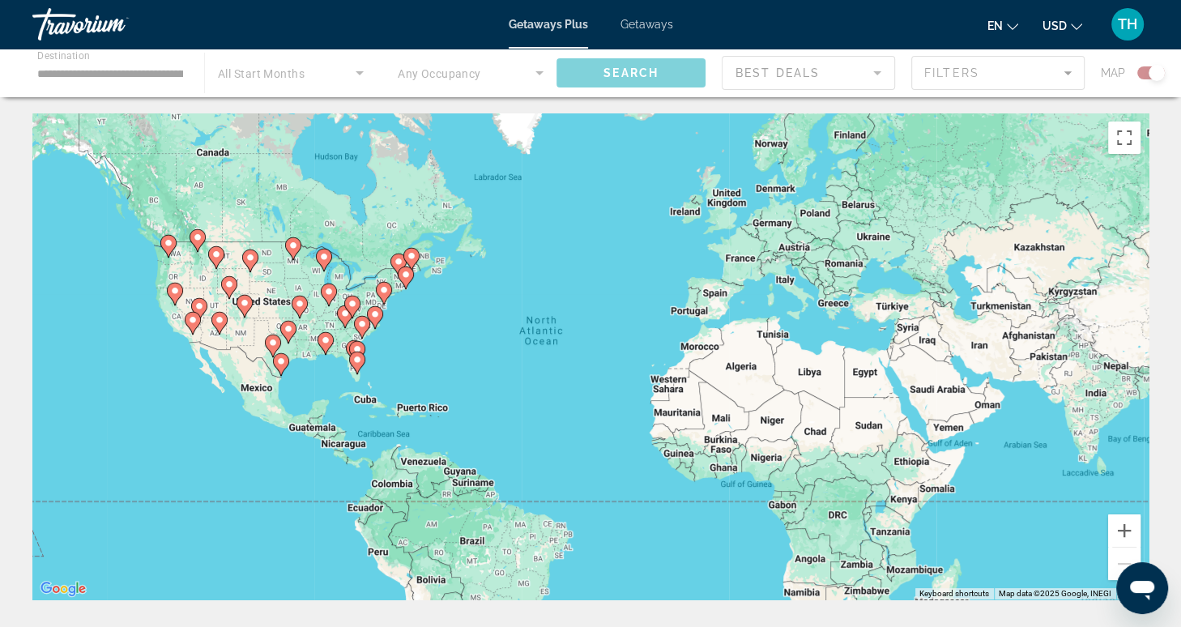
scroll to position [316, 0]
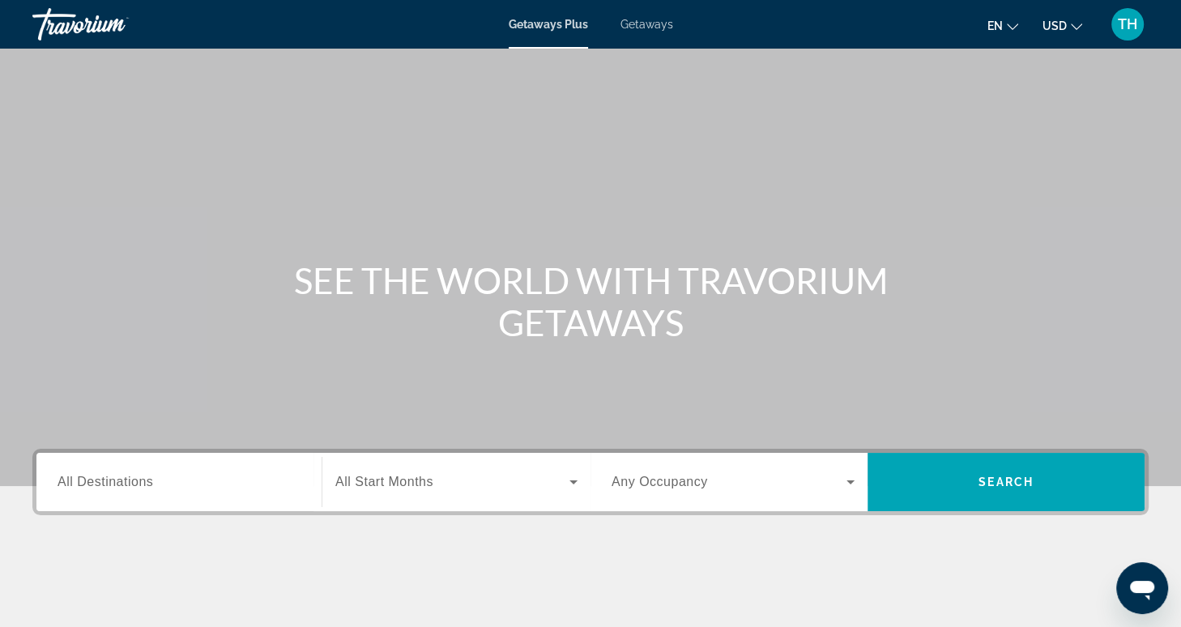
click at [146, 479] on span "All Destinations" at bounding box center [105, 482] width 96 height 14
click at [146, 479] on input "Destination All Destinations" at bounding box center [178, 482] width 243 height 19
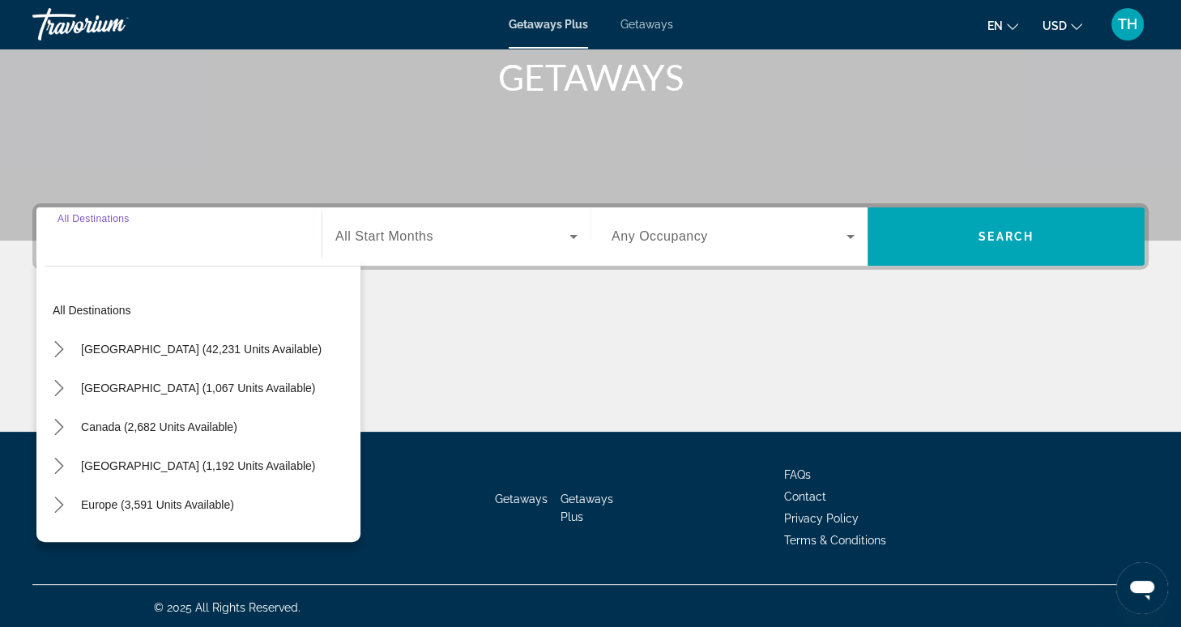
scroll to position [248, 0]
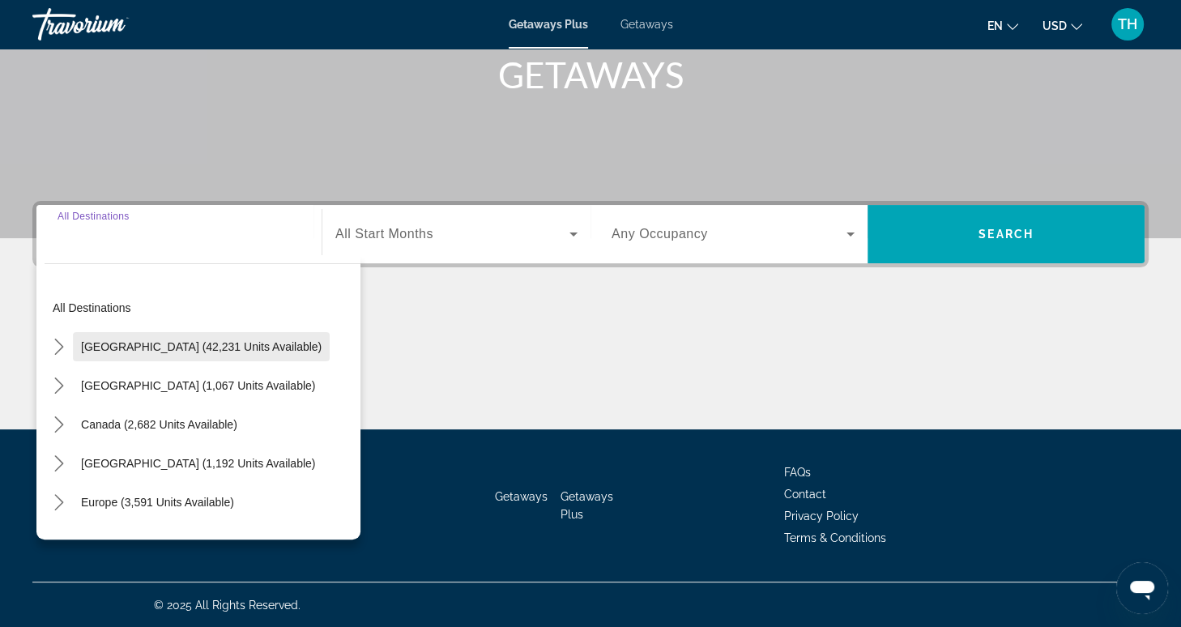
click at [202, 345] on span "[GEOGRAPHIC_DATA] (42,231 units available)" at bounding box center [201, 346] width 241 height 13
type input "**********"
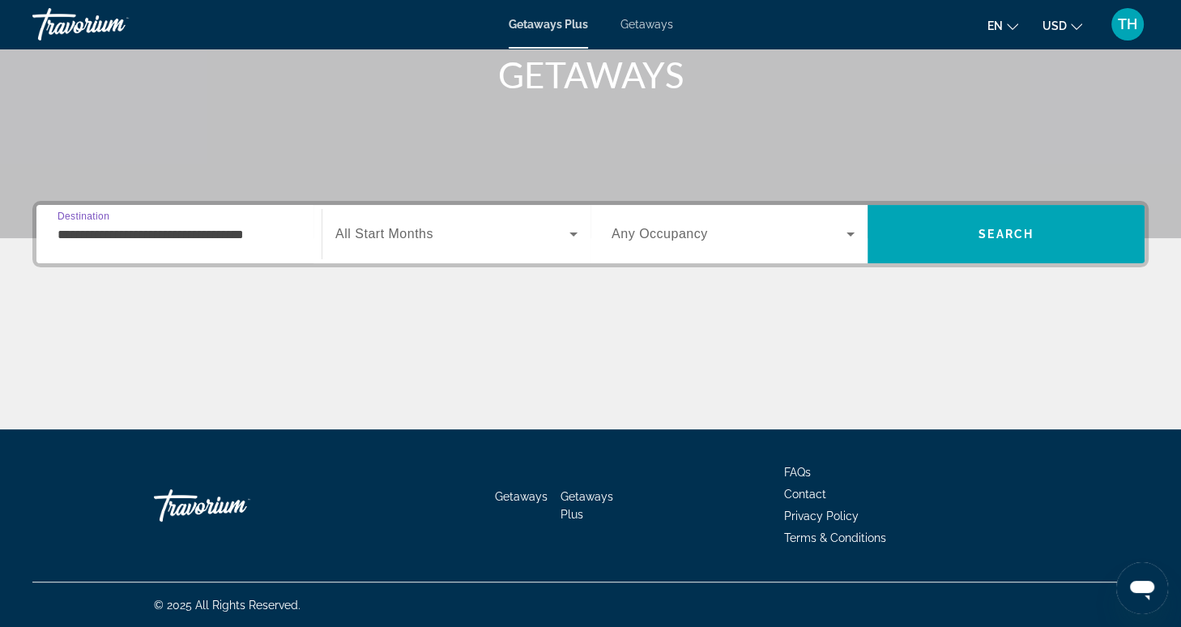
click at [445, 228] on span "Search widget" at bounding box center [452, 233] width 234 height 19
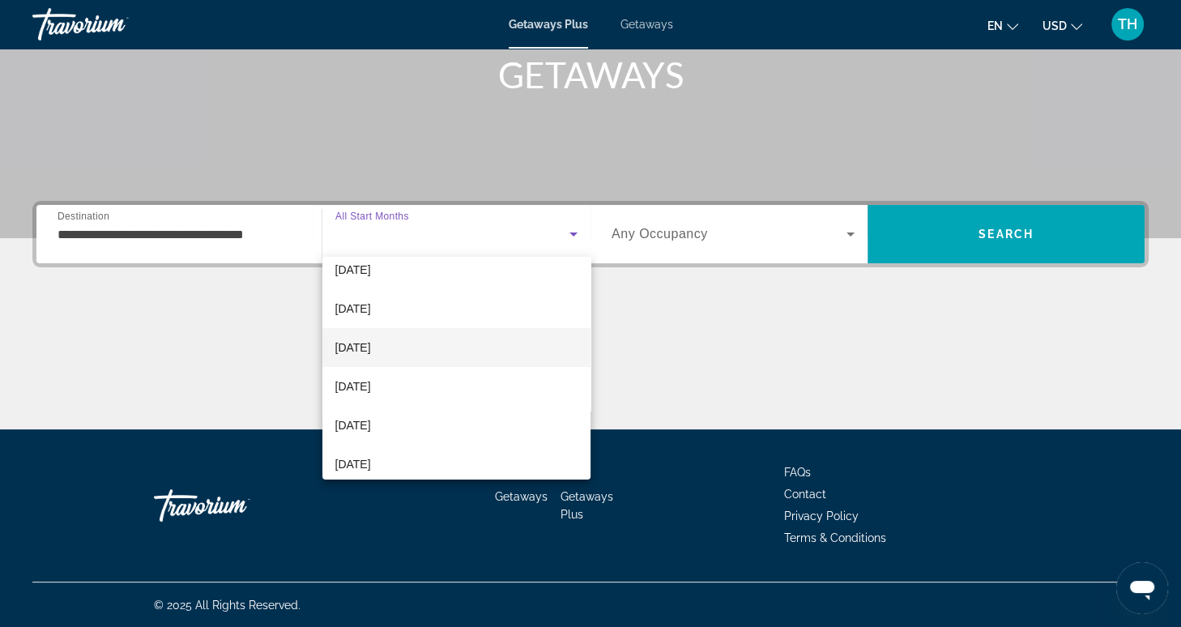
scroll to position [53, 0]
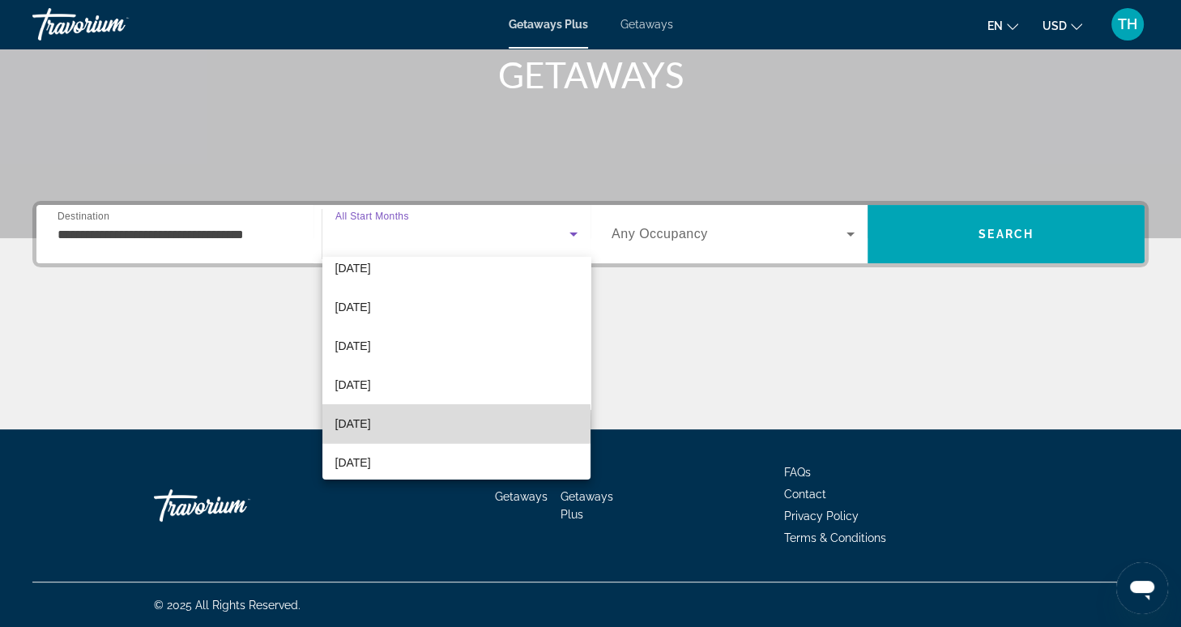
click at [371, 424] on span "[DATE]" at bounding box center [353, 423] width 36 height 19
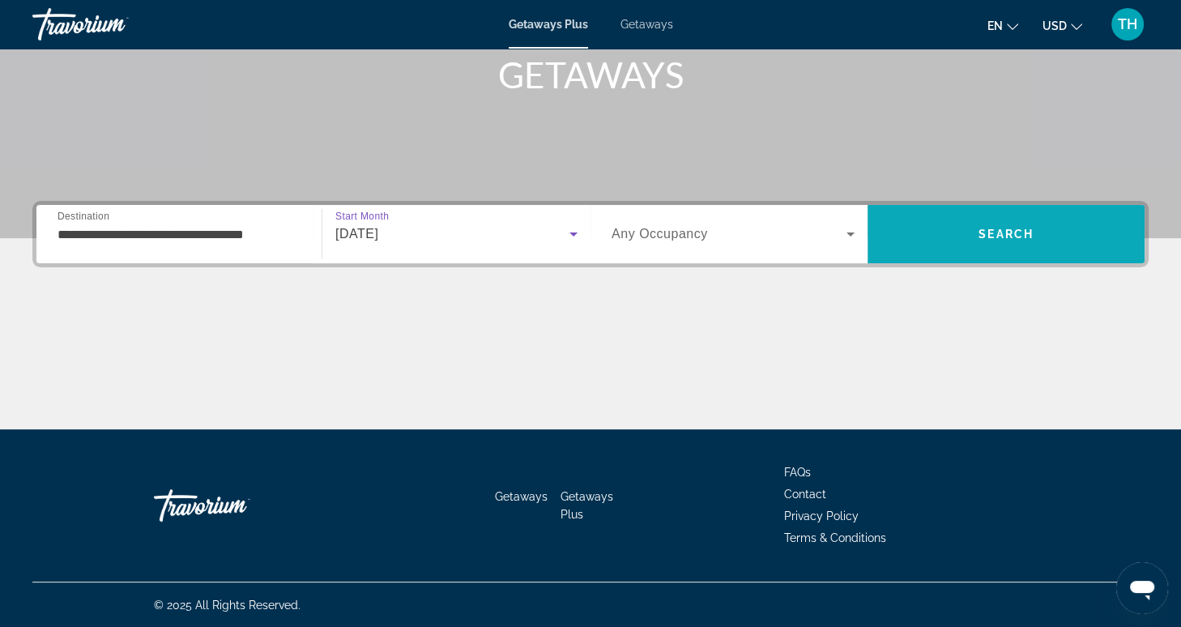
click at [969, 238] on span "Search" at bounding box center [1005, 234] width 277 height 39
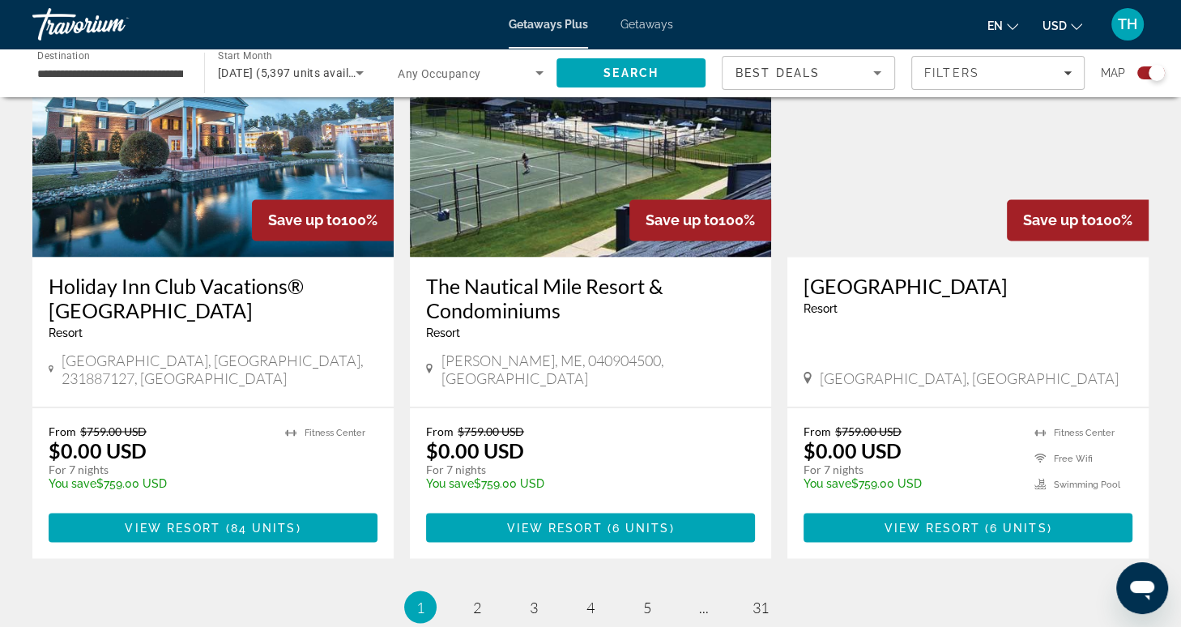
scroll to position [2408, 0]
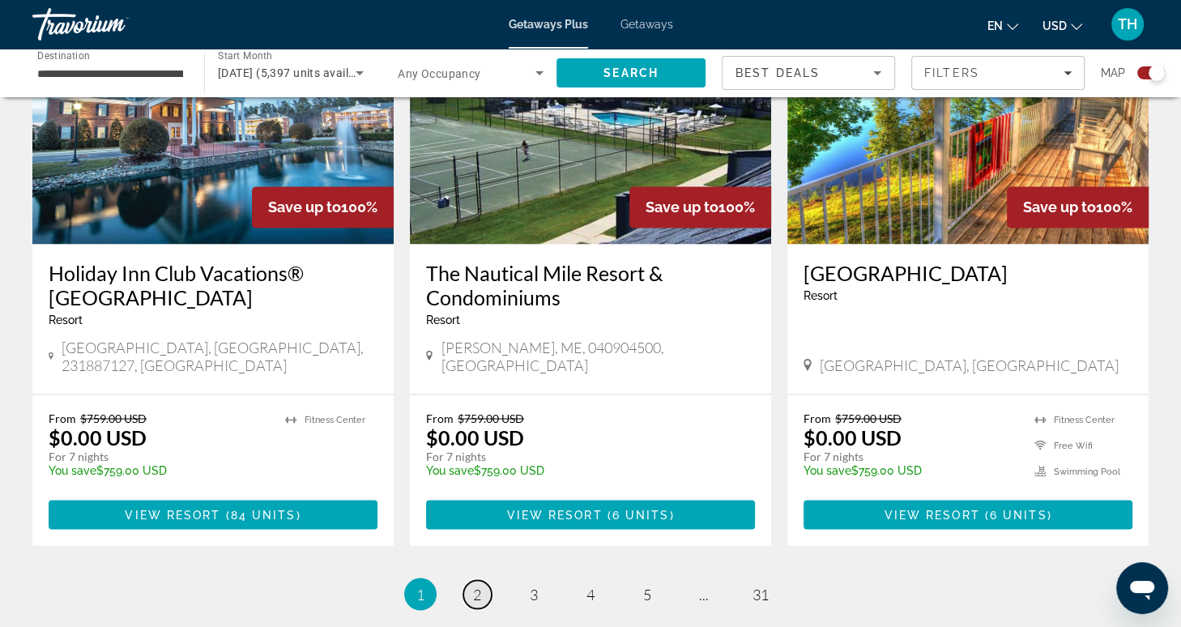
click at [475, 585] on span "2" at bounding box center [477, 594] width 8 height 18
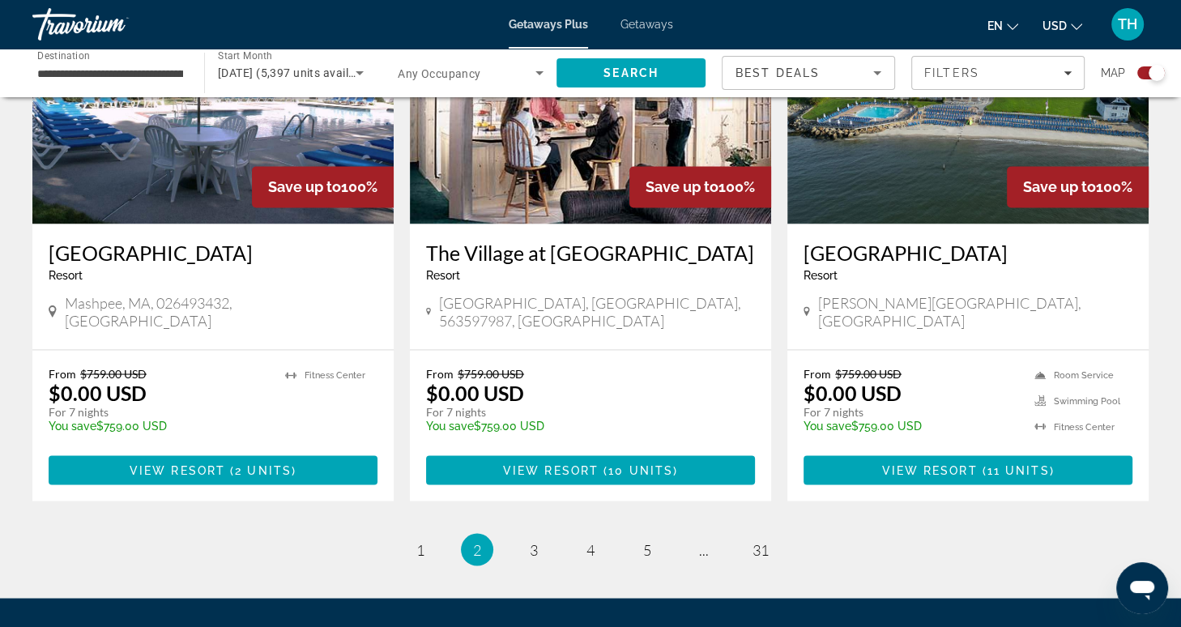
scroll to position [2457, 0]
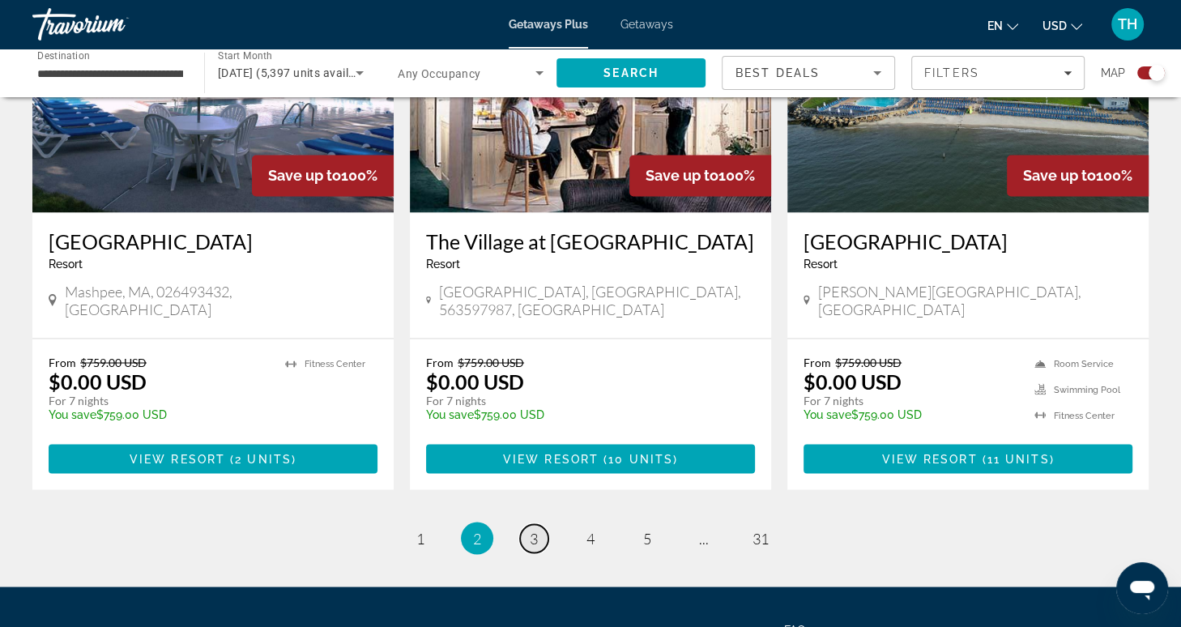
click at [534, 529] on span "3" at bounding box center [534, 538] width 8 height 18
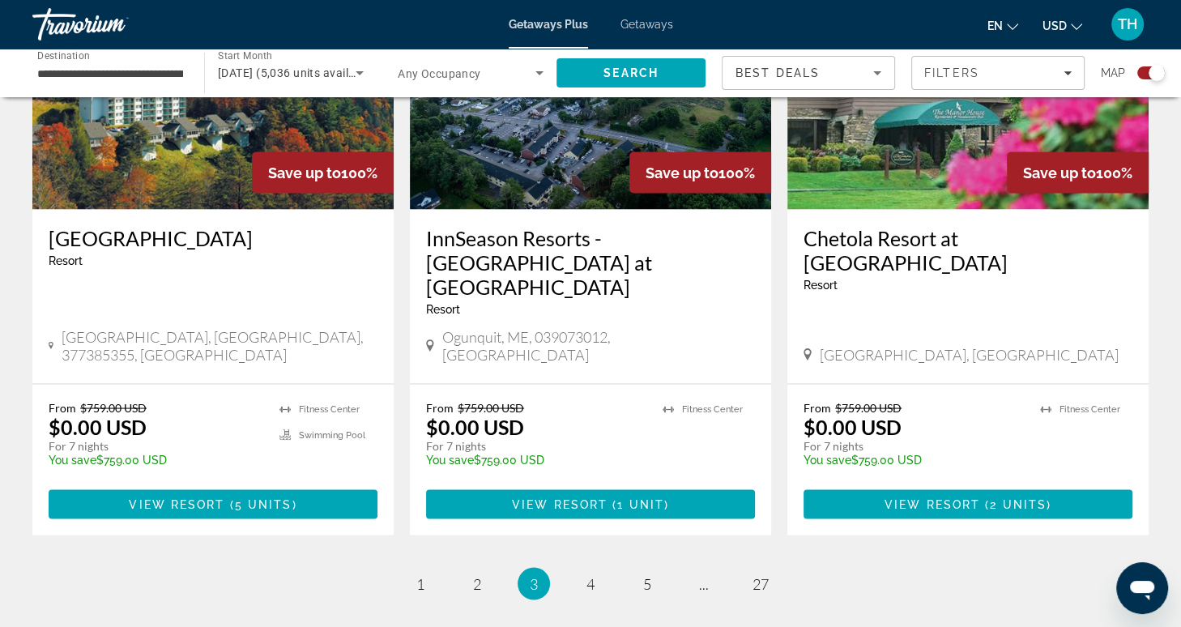
scroll to position [2535, 0]
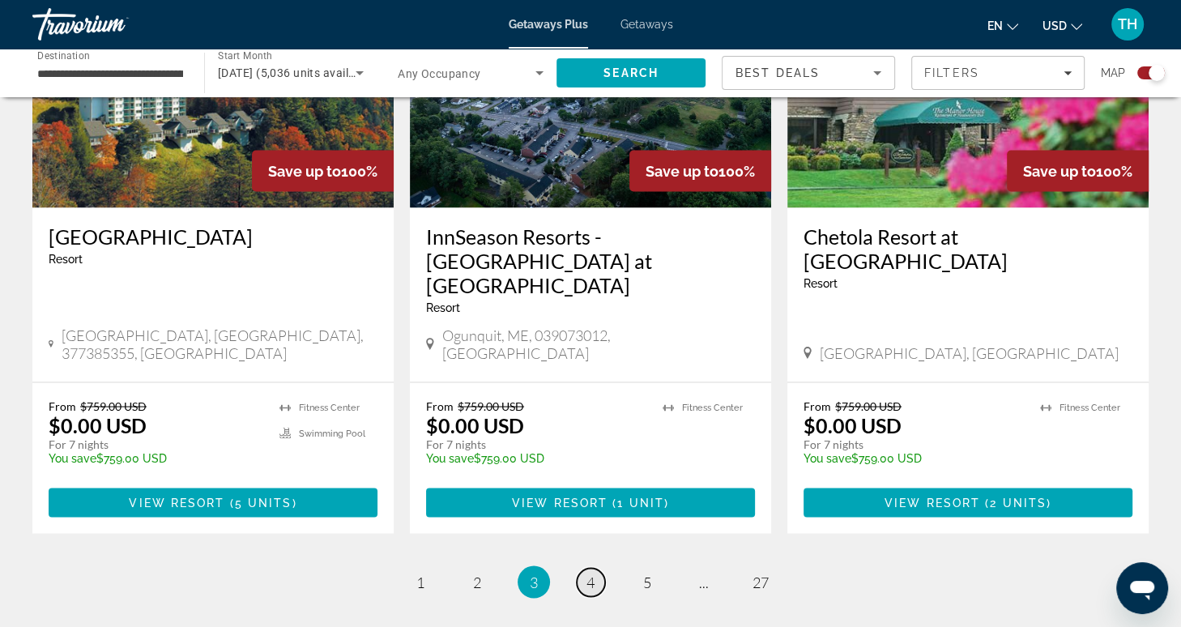
click at [591, 573] on span "4" at bounding box center [590, 582] width 8 height 18
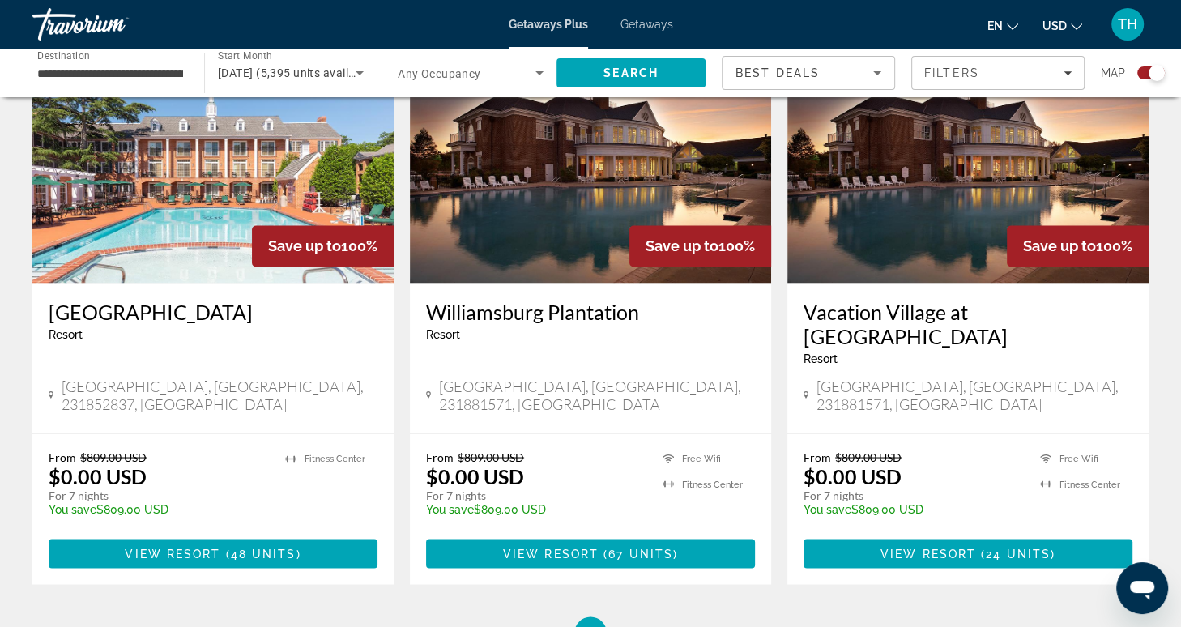
scroll to position [2493, 0]
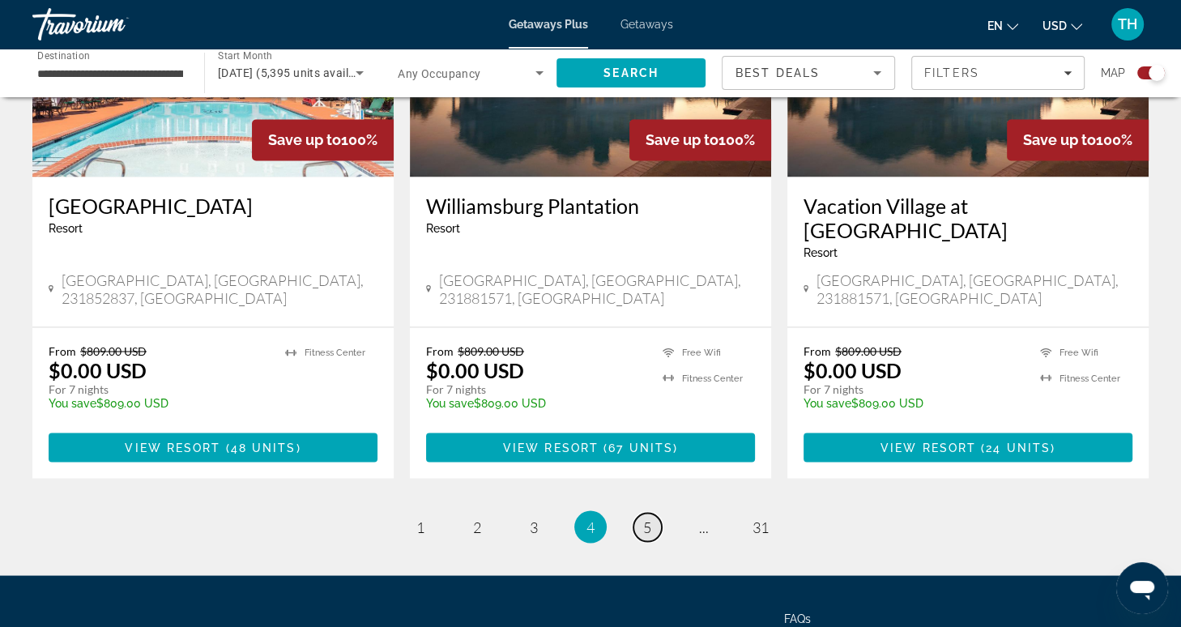
click at [643, 517] on span "5" at bounding box center [647, 526] width 8 height 18
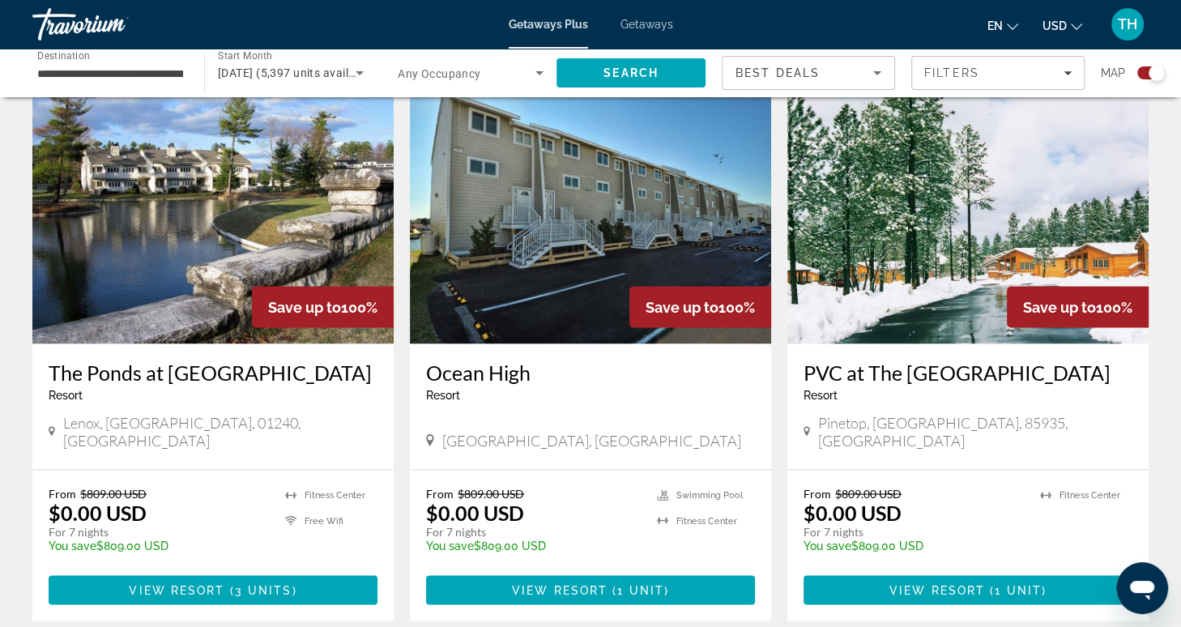
scroll to position [2389, 0]
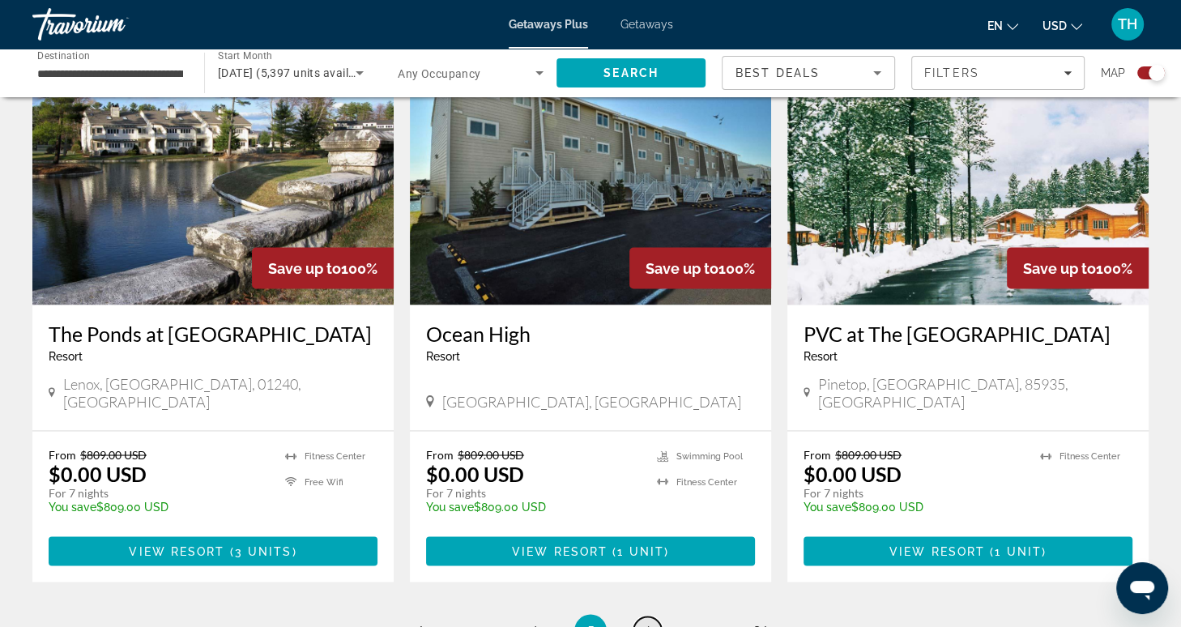
click at [650, 621] on span "6" at bounding box center [647, 630] width 8 height 18
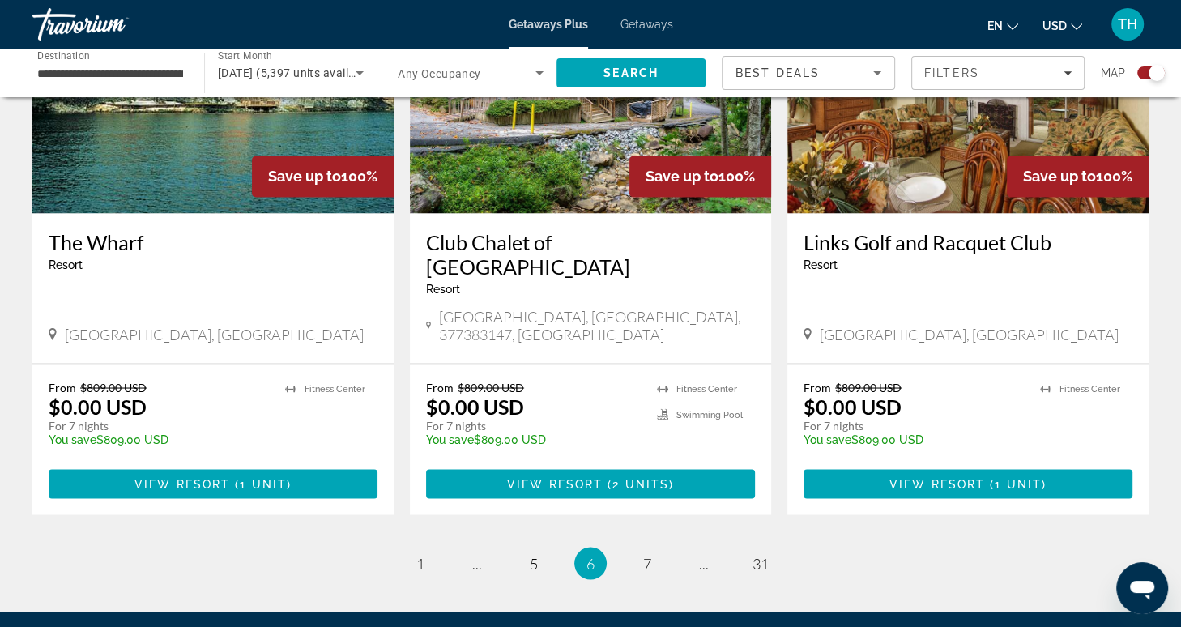
scroll to position [2438, 0]
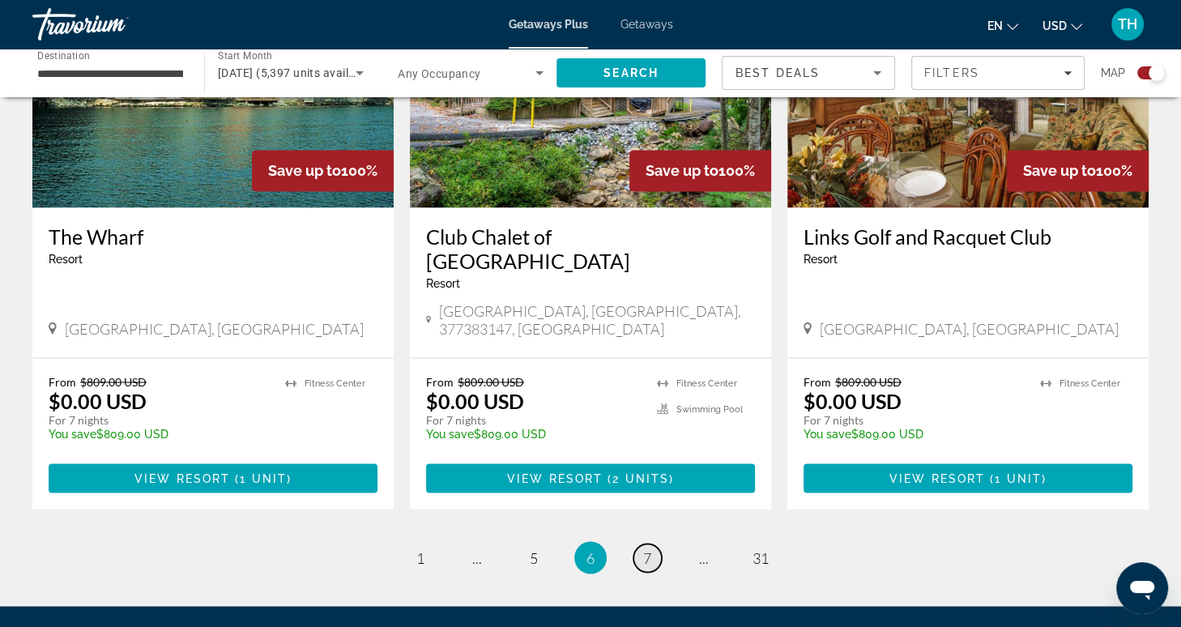
click at [648, 548] on span "7" at bounding box center [647, 557] width 8 height 18
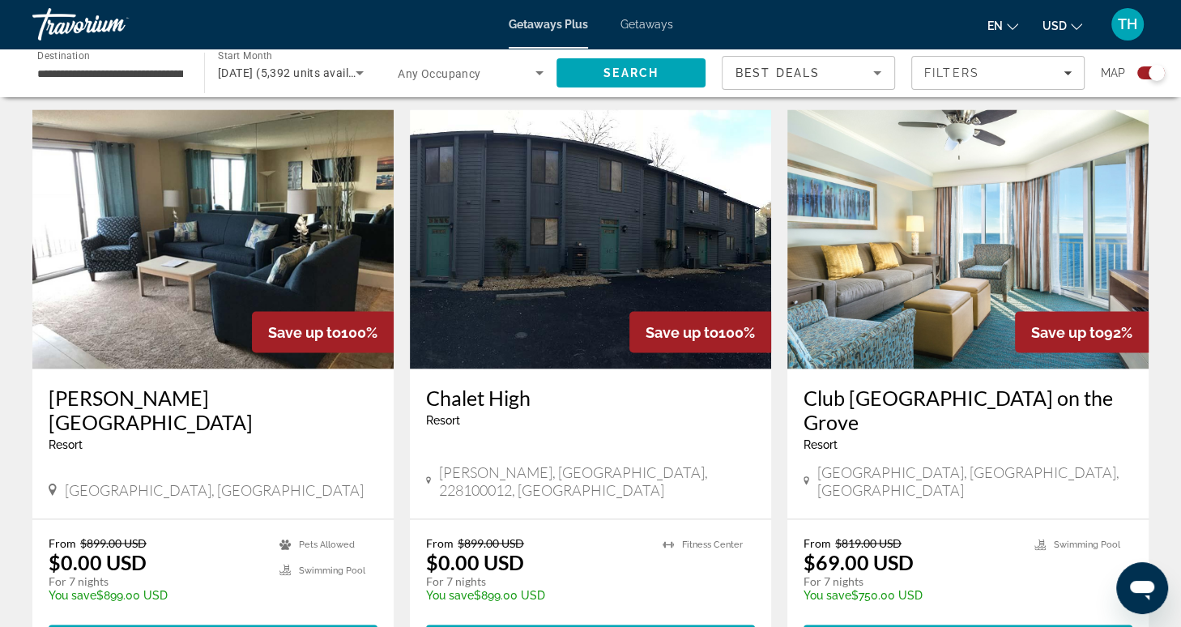
scroll to position [2339, 0]
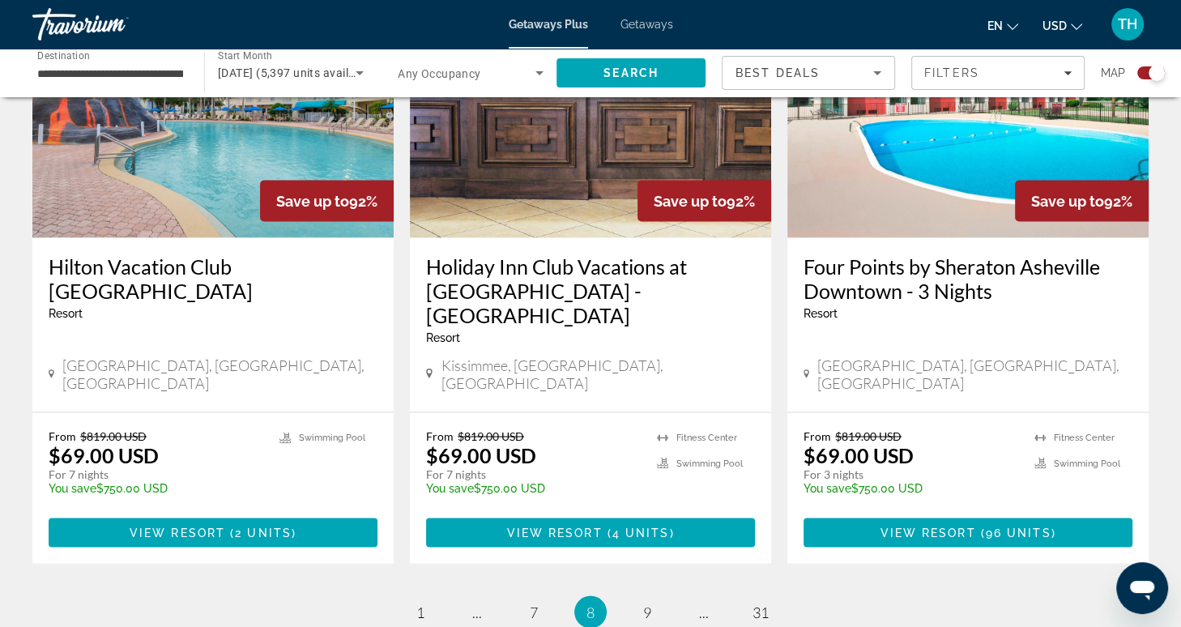
scroll to position [2459, 0]
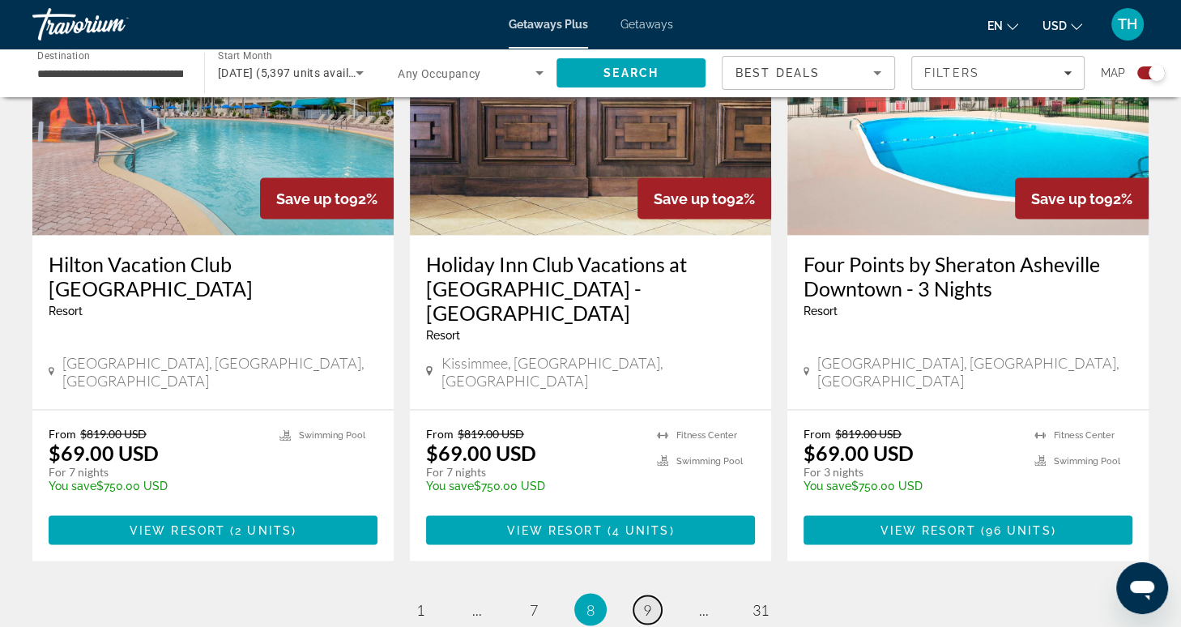
click at [644, 600] on span "9" at bounding box center [647, 609] width 8 height 18
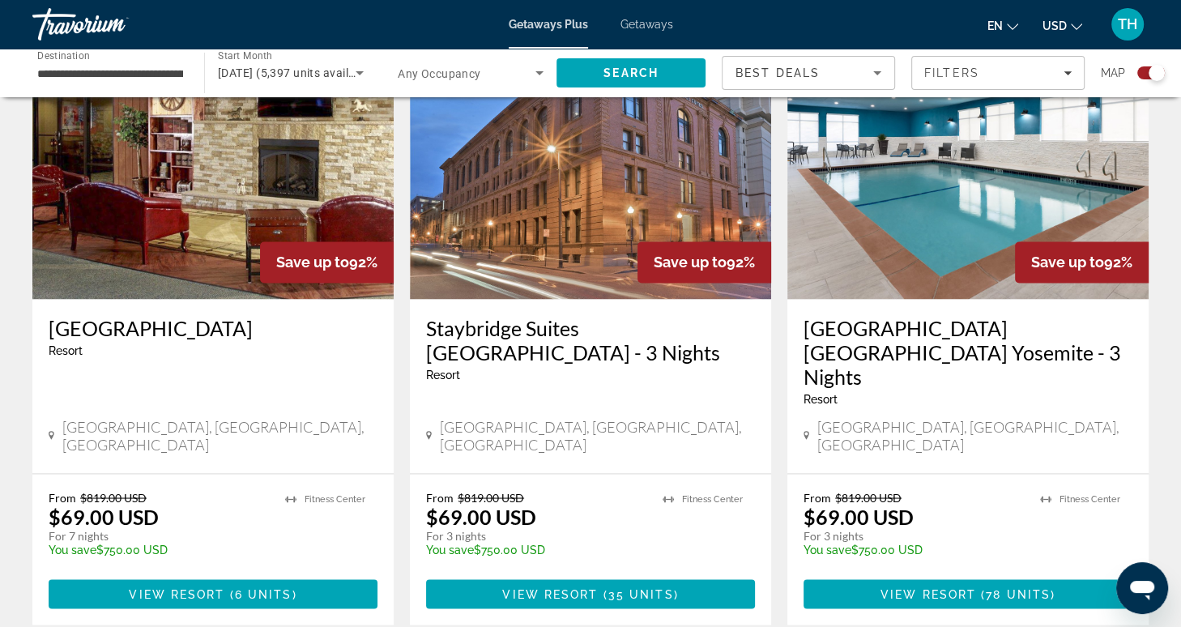
scroll to position [2373, 0]
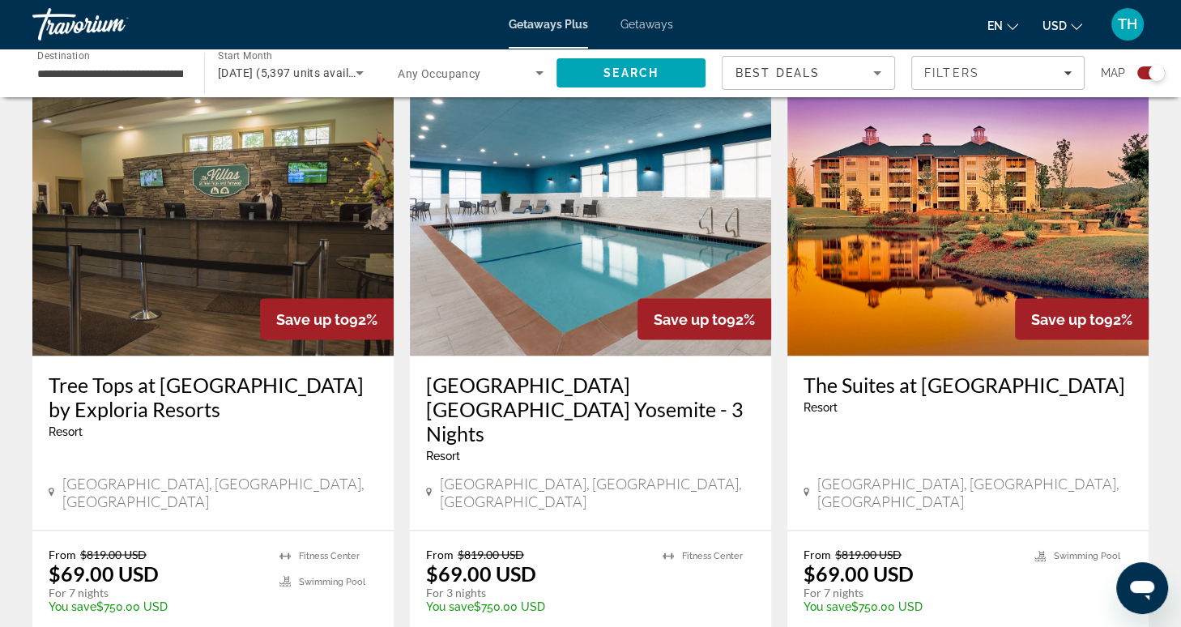
scroll to position [2541, 0]
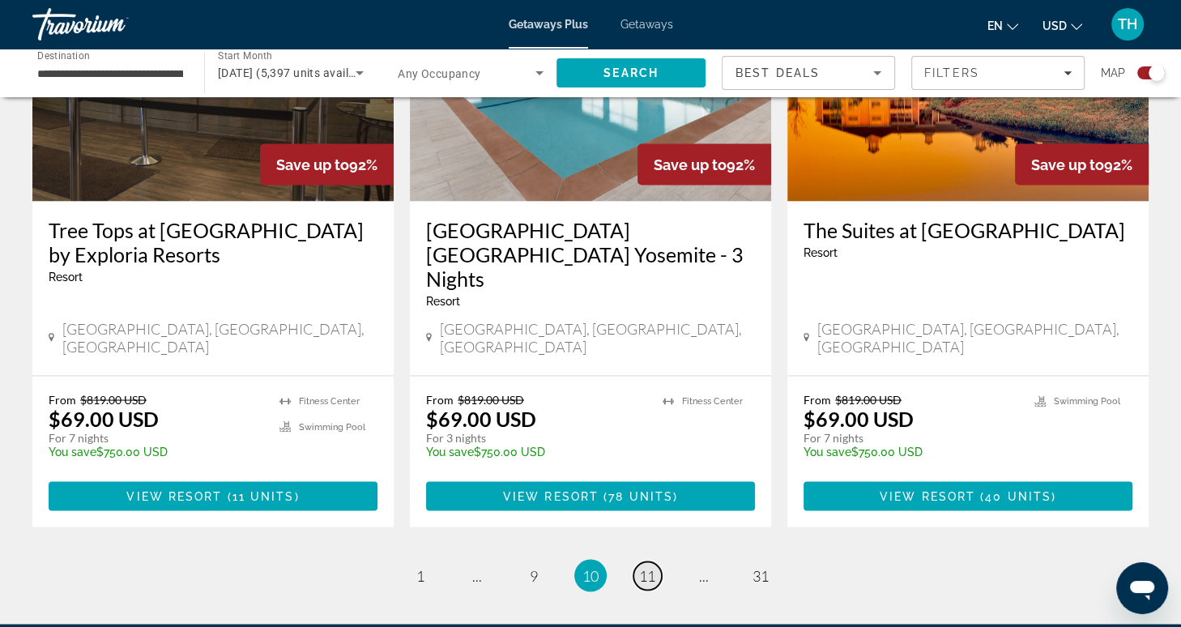
click at [645, 566] on span "11" at bounding box center [647, 575] width 16 height 18
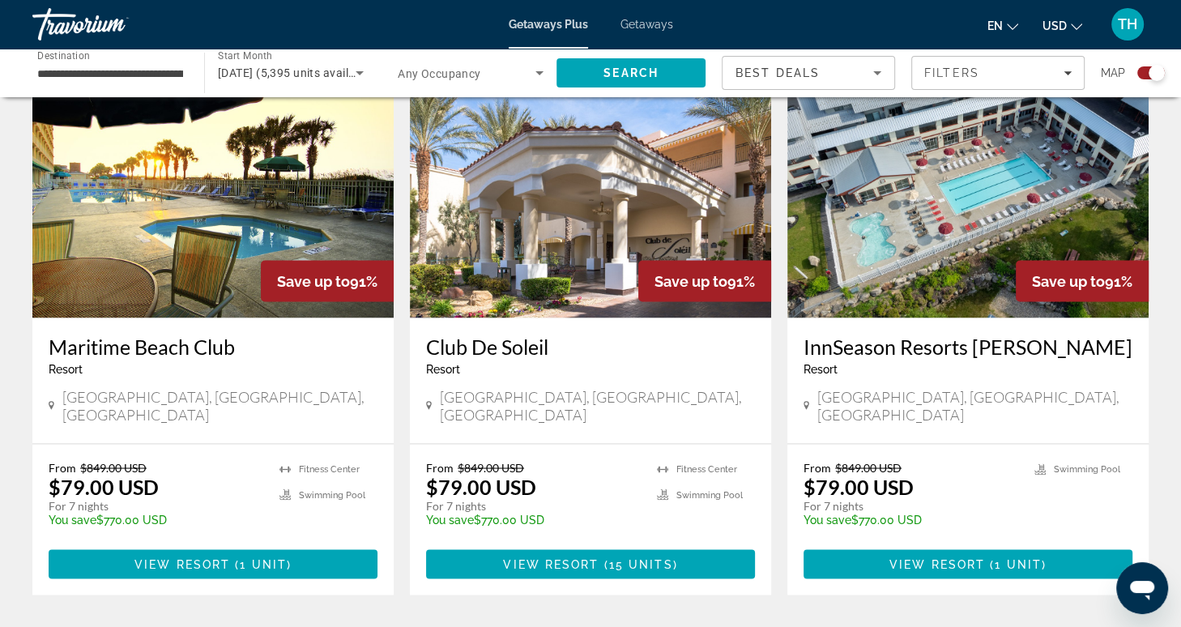
scroll to position [2378, 0]
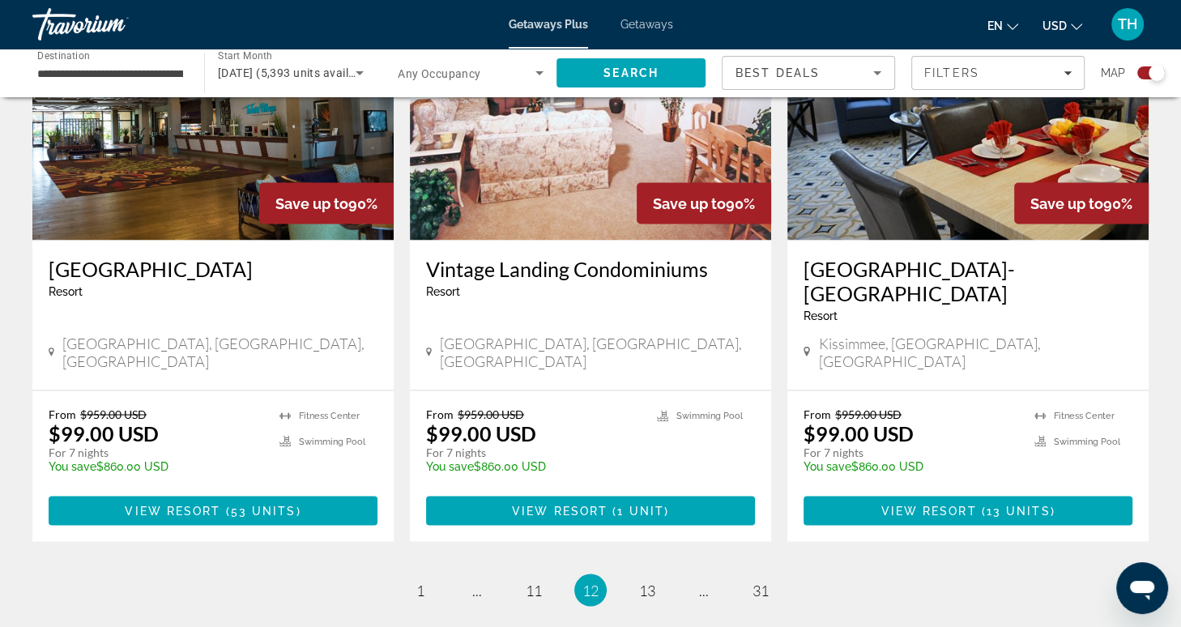
scroll to position [2451, 0]
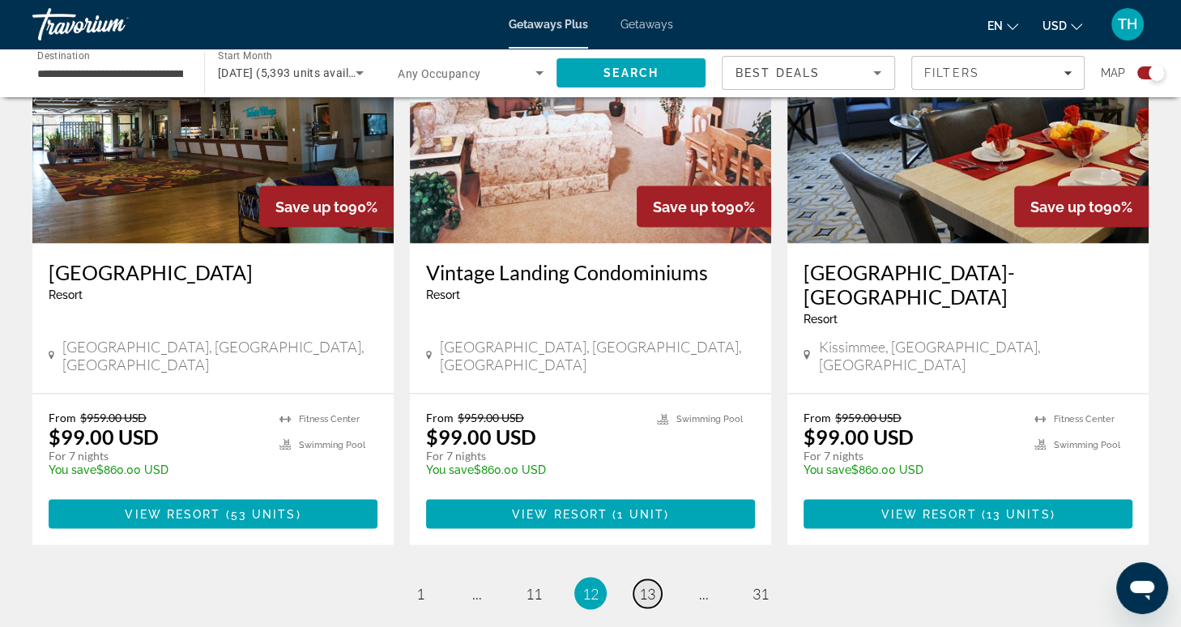
click at [652, 584] on span "13" at bounding box center [647, 593] width 16 height 18
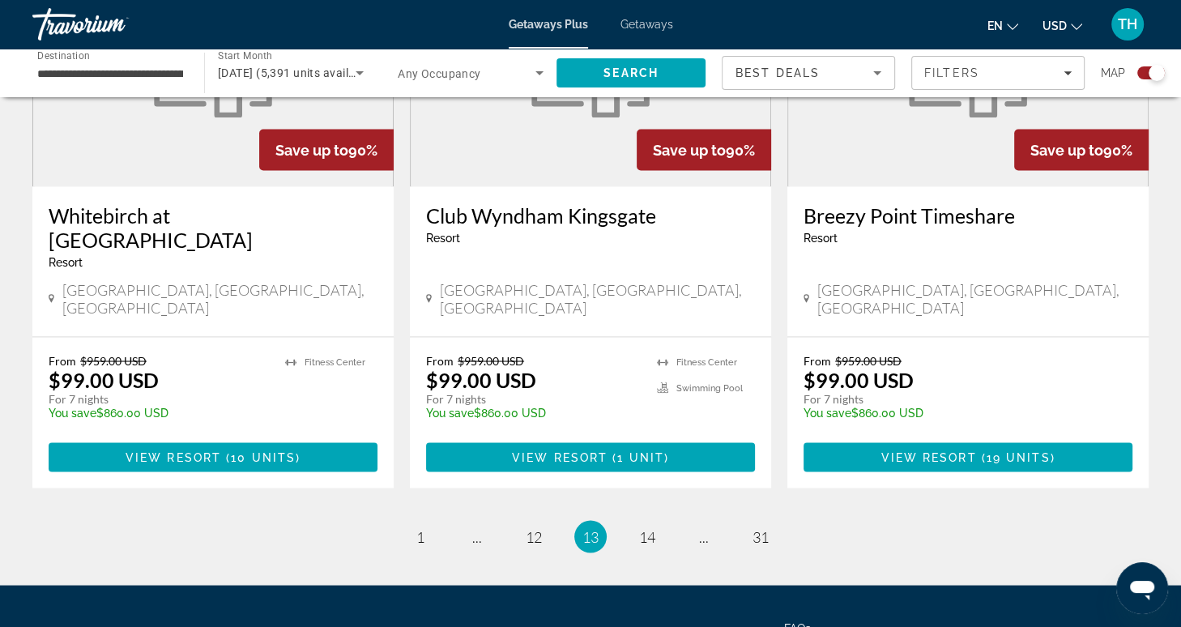
scroll to position [2519, 0]
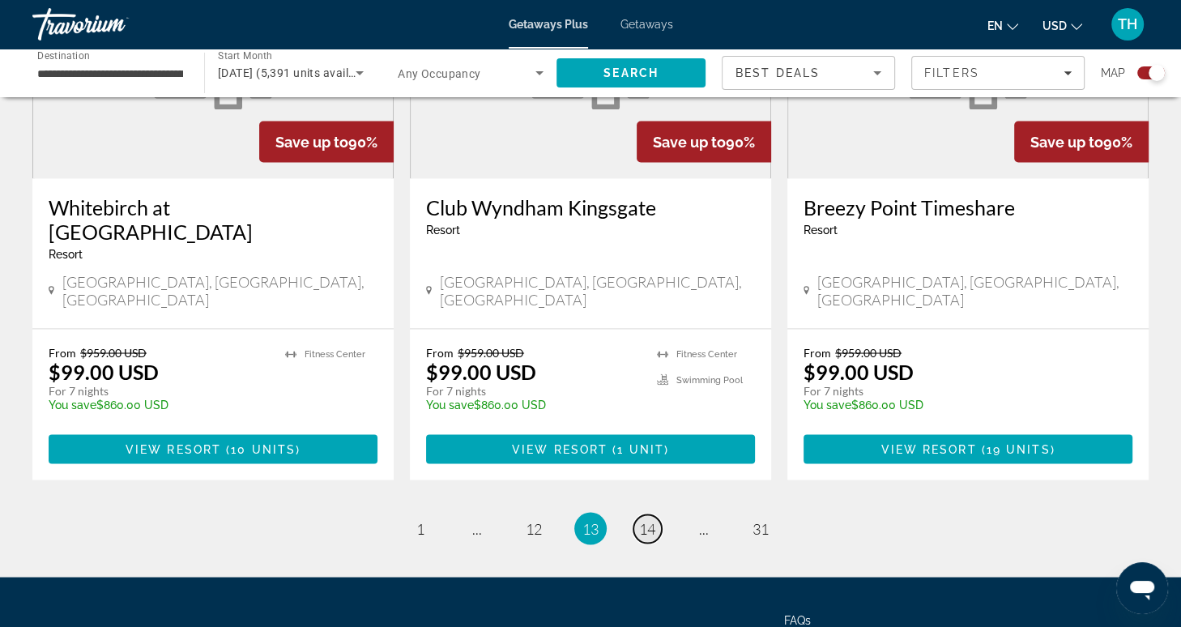
click at [647, 519] on span "14" at bounding box center [647, 528] width 16 height 18
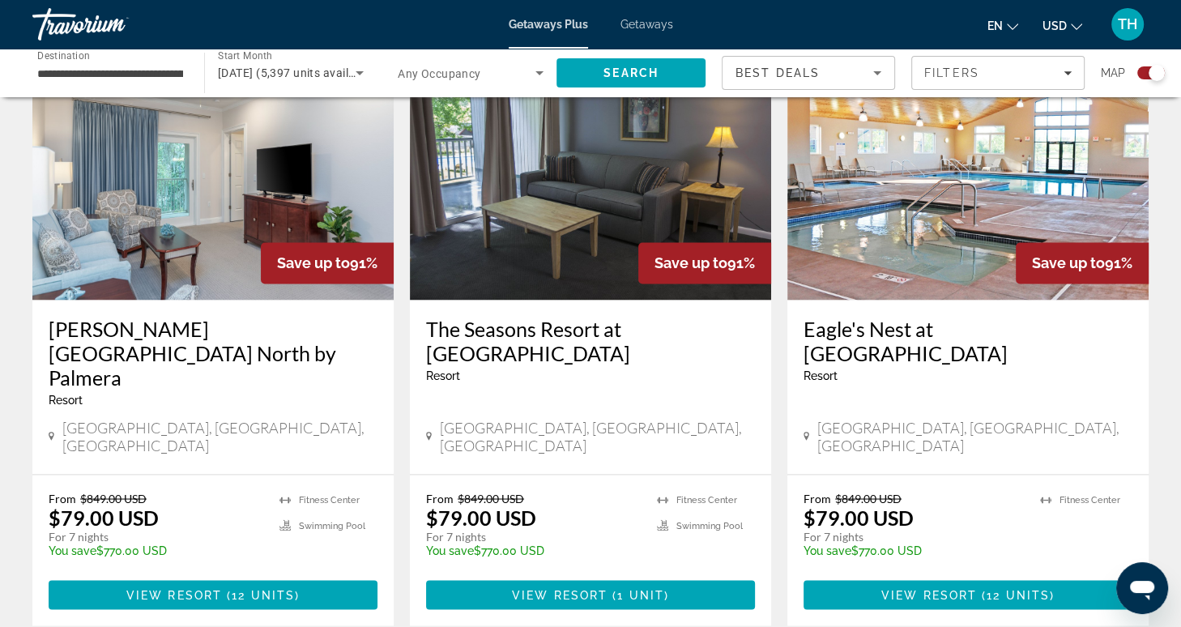
scroll to position [2375, 0]
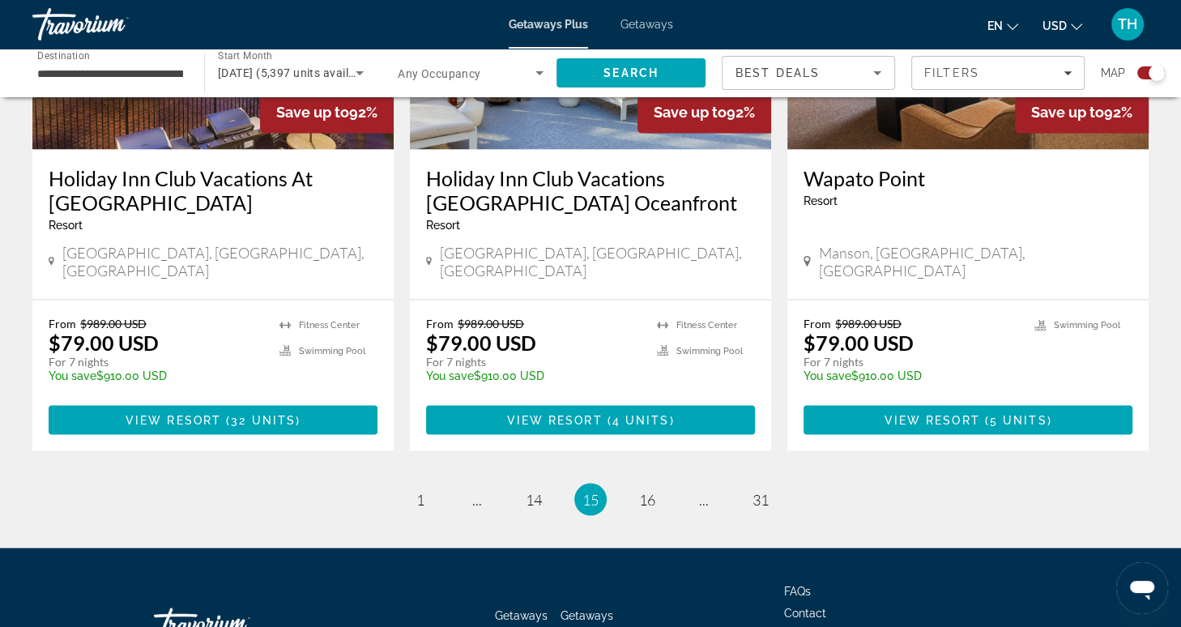
scroll to position [2500, 0]
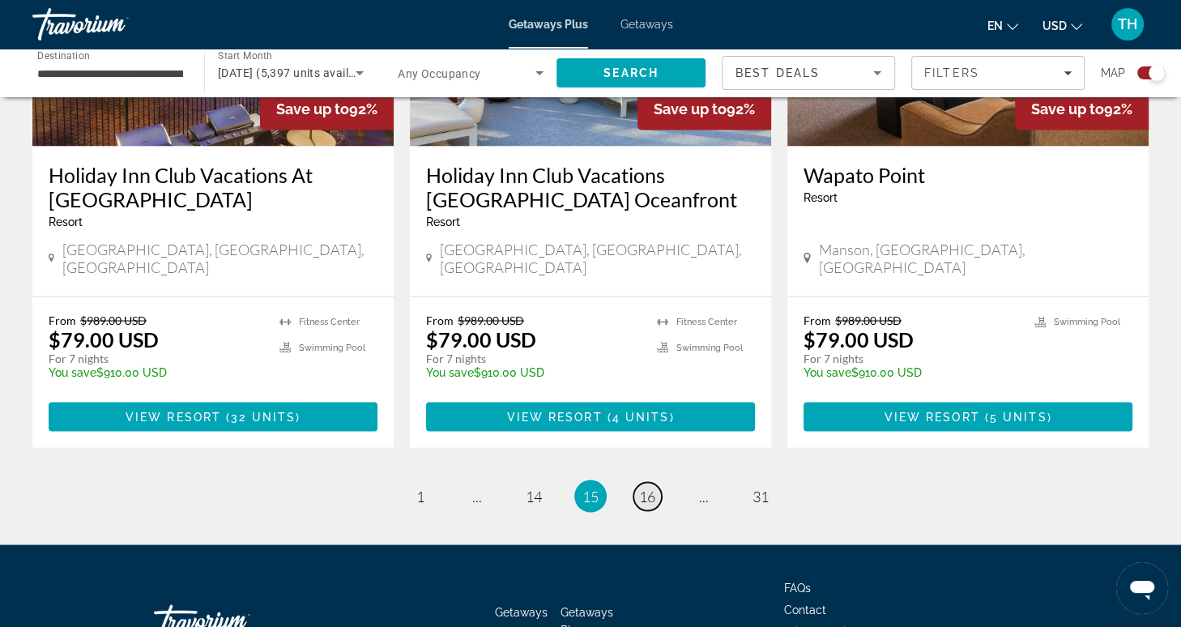
click at [643, 487] on span "16" at bounding box center [647, 496] width 16 height 18
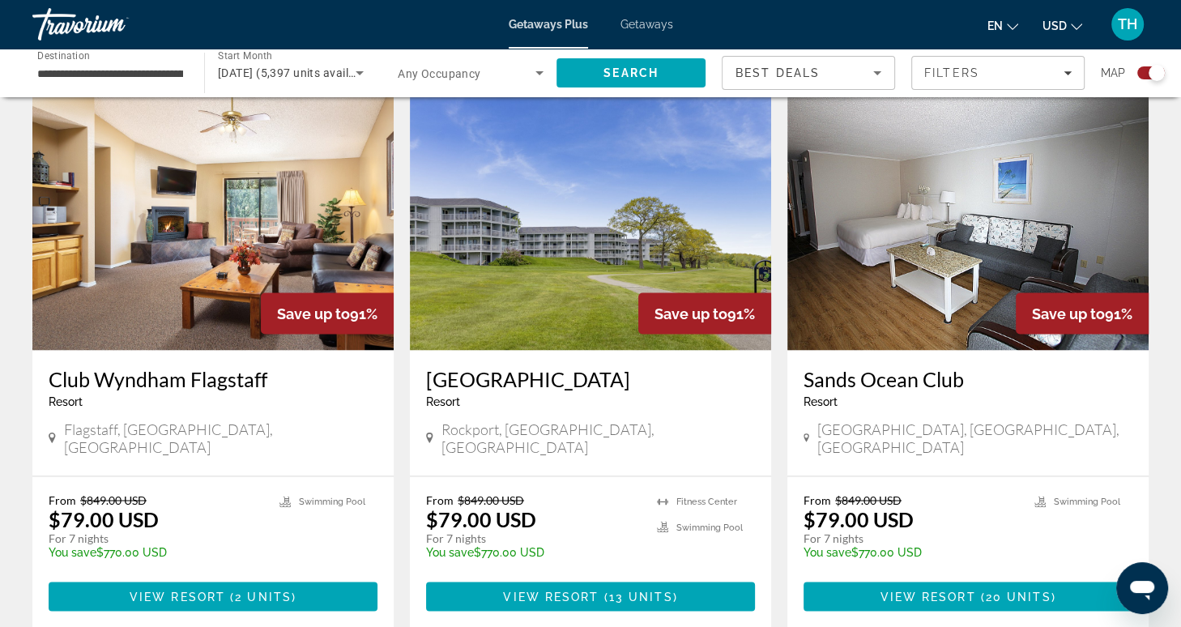
scroll to position [2517, 0]
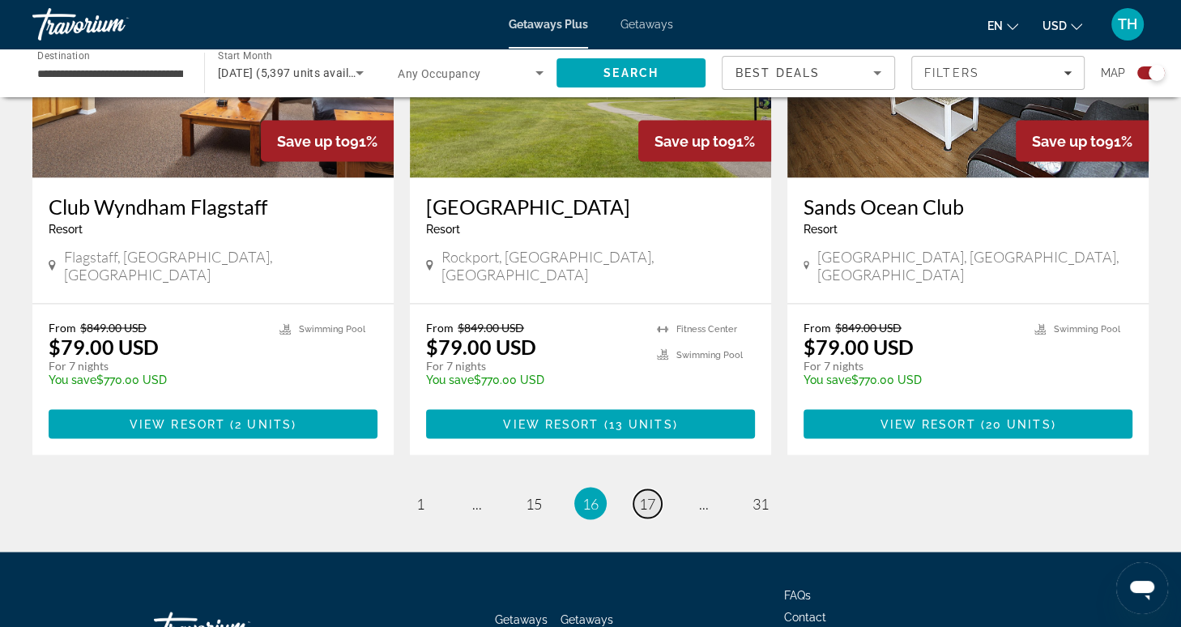
click at [645, 494] on span "17" at bounding box center [647, 503] width 16 height 18
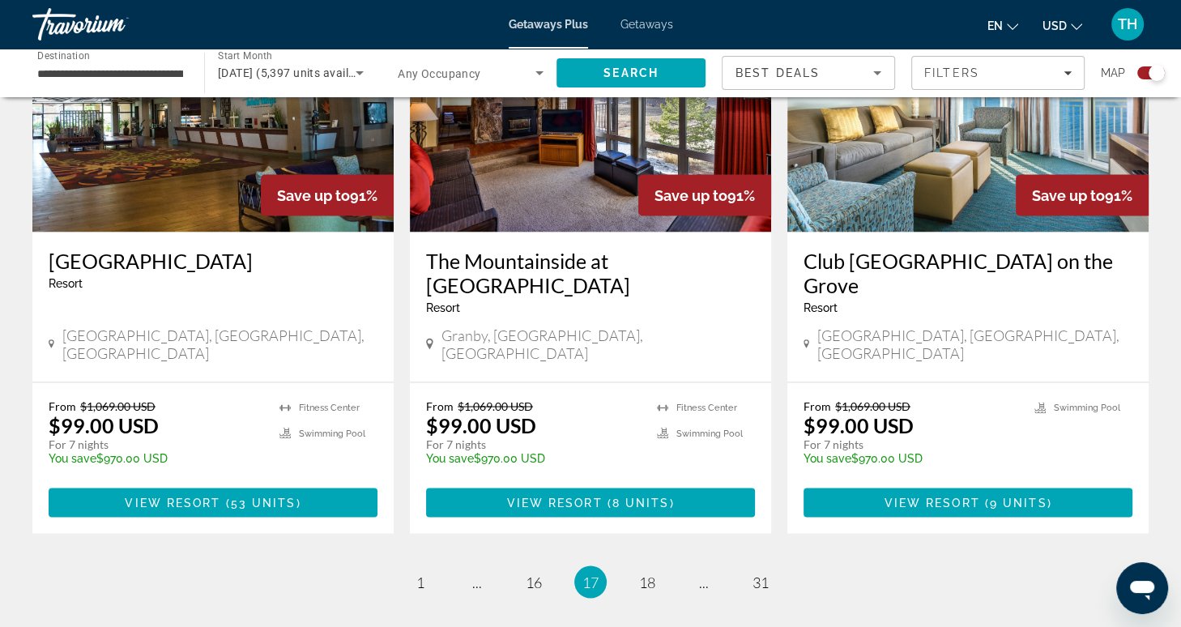
scroll to position [2468, 0]
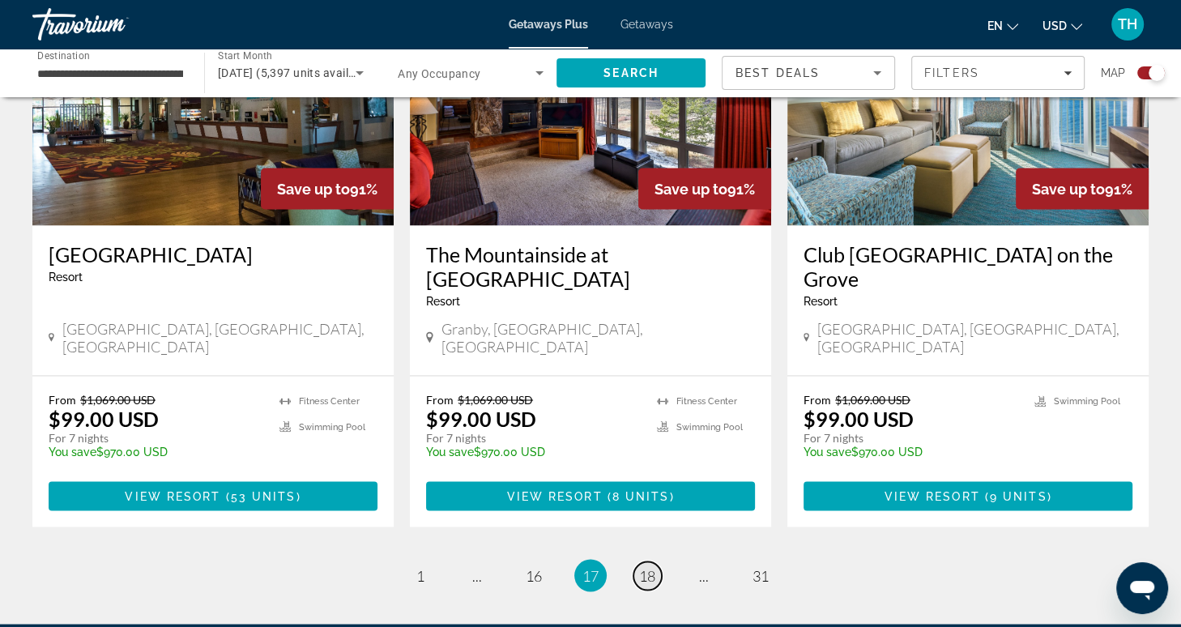
click at [649, 566] on span "18" at bounding box center [647, 575] width 16 height 18
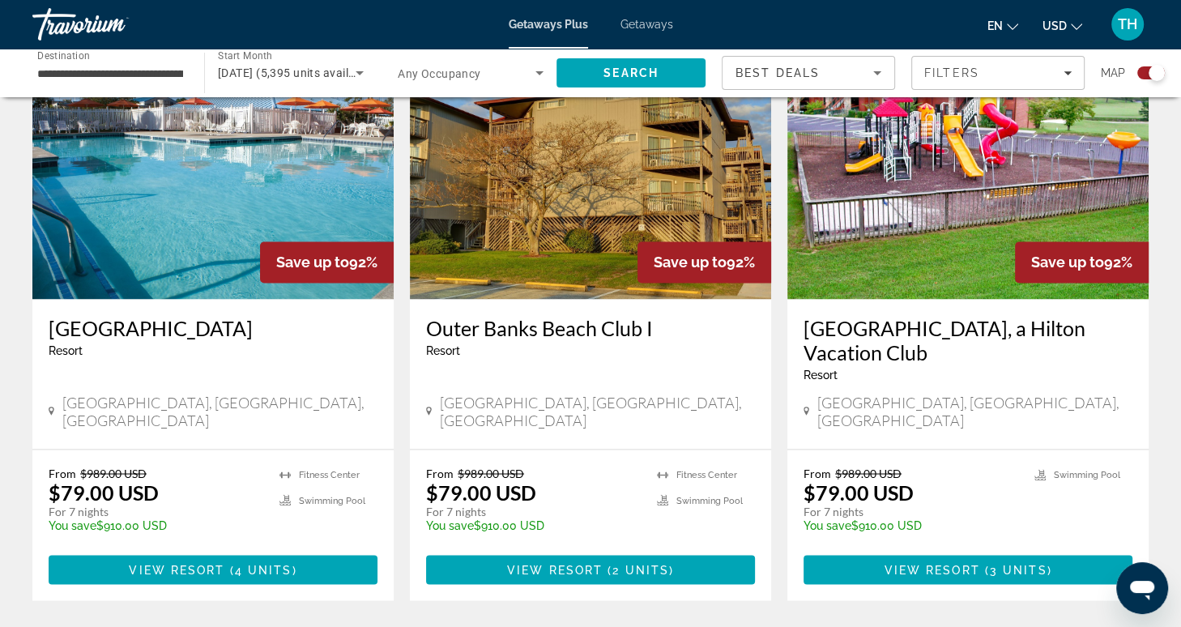
scroll to position [2566, 0]
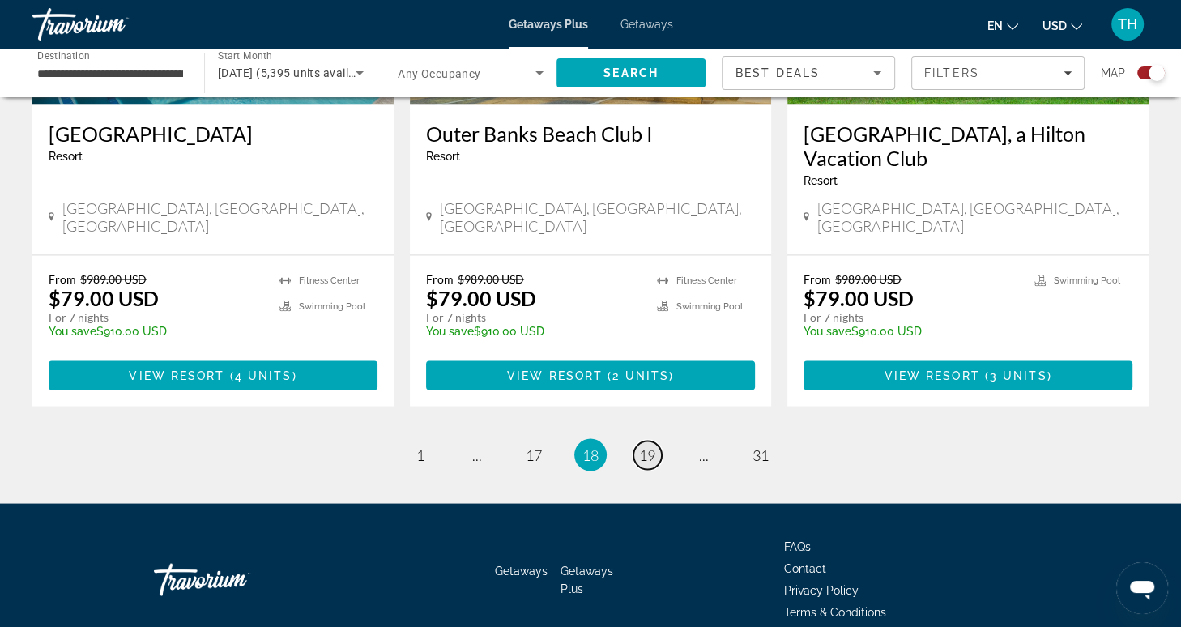
click at [648, 445] on span "19" at bounding box center [647, 454] width 16 height 18
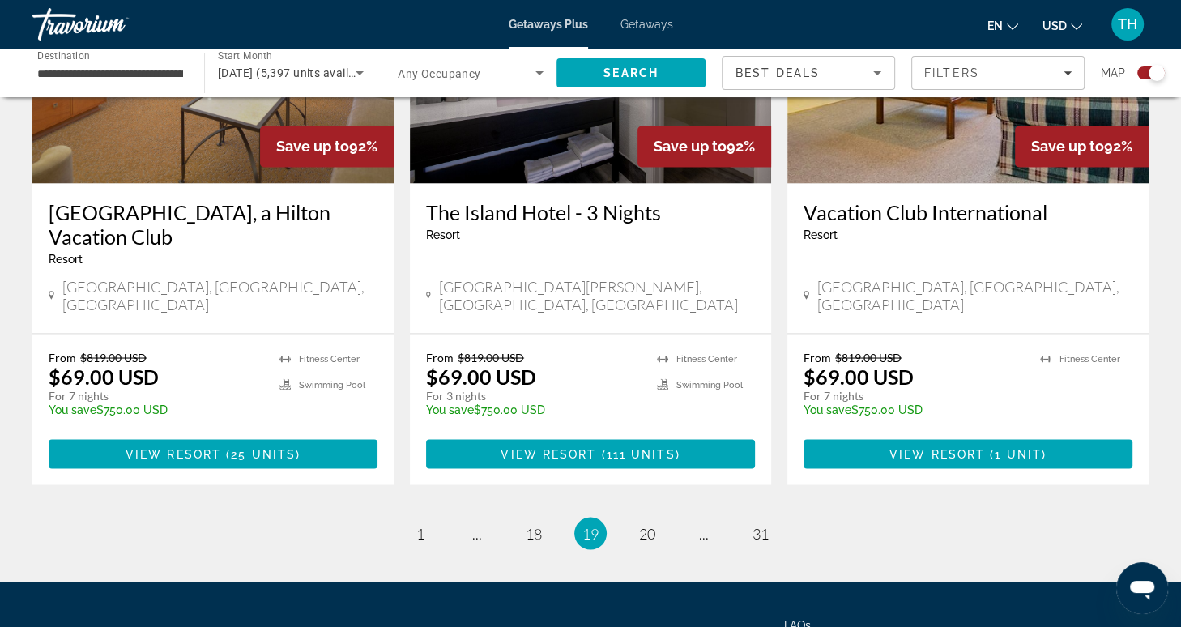
scroll to position [2541, 0]
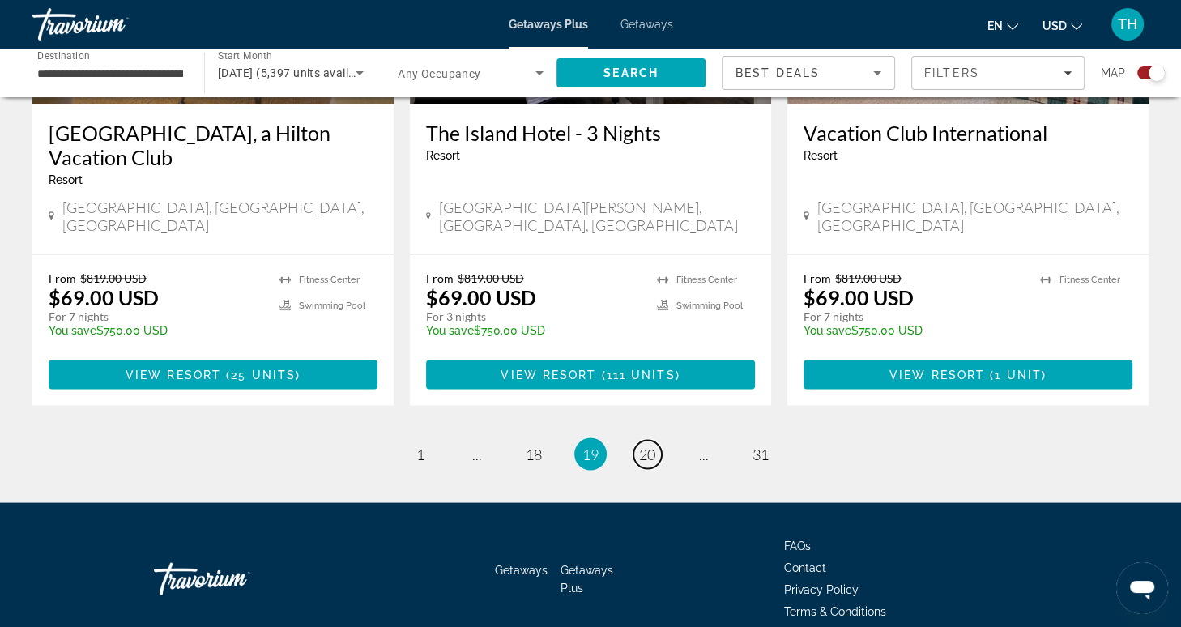
click at [648, 445] on span "20" at bounding box center [647, 454] width 16 height 18
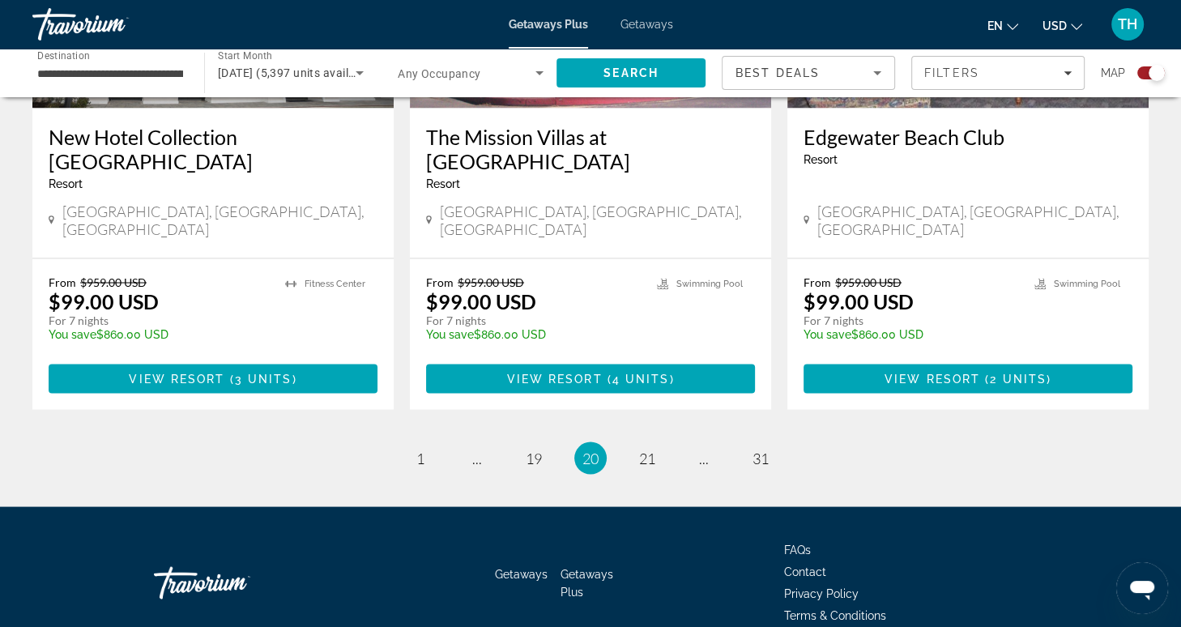
scroll to position [2541, 0]
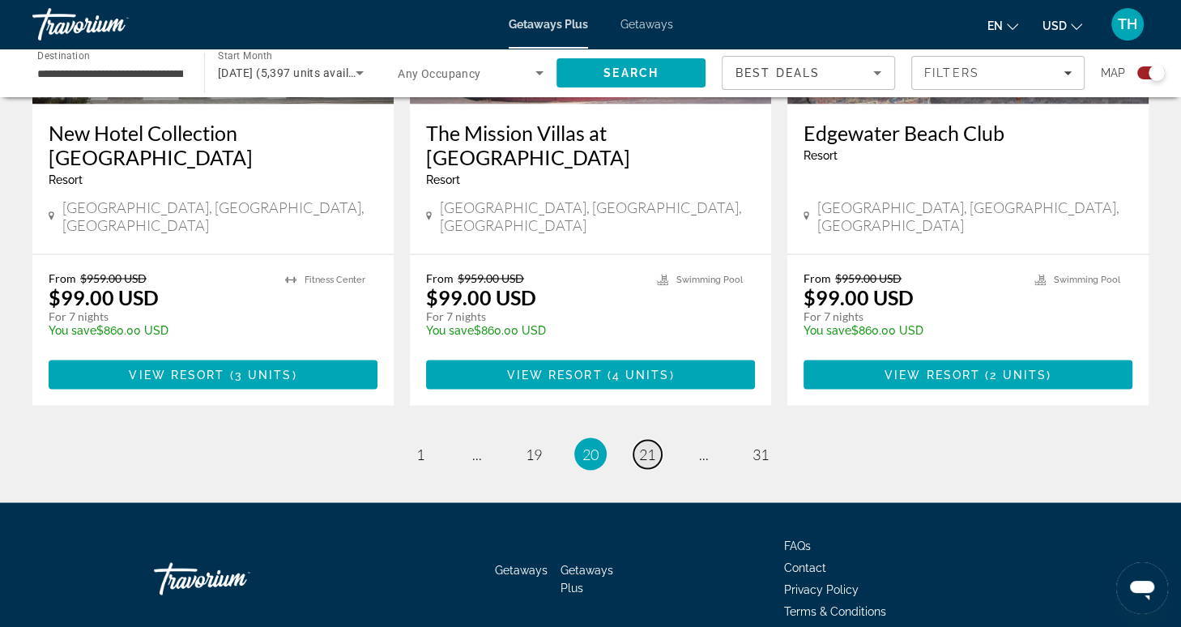
click at [651, 445] on span "21" at bounding box center [647, 454] width 16 height 18
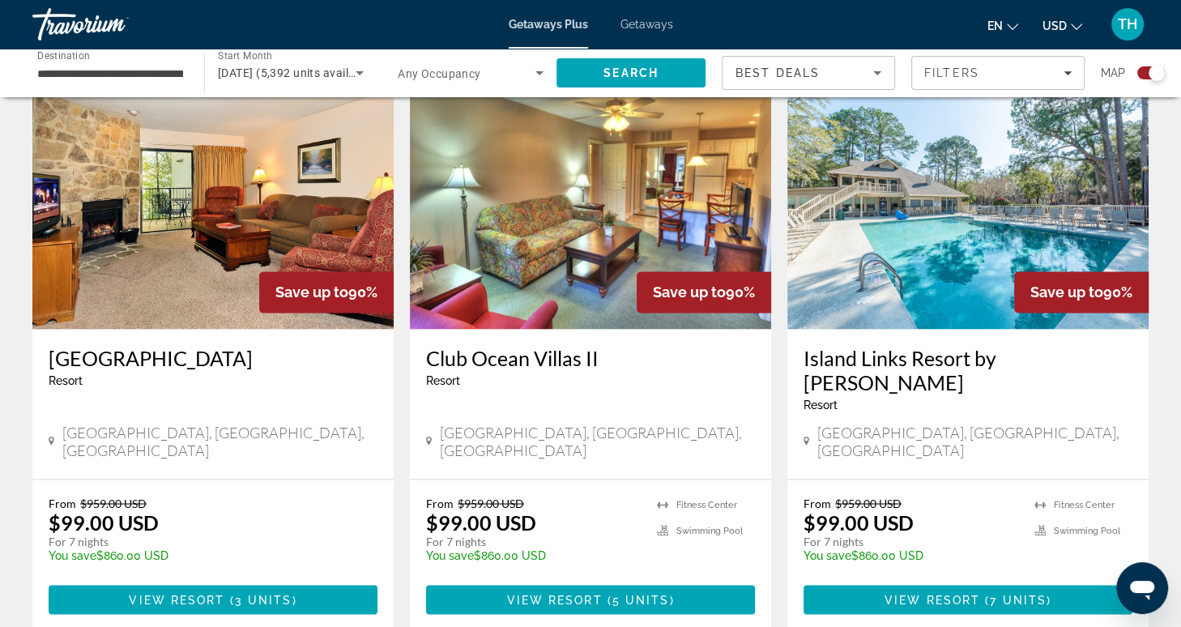
scroll to position [2318, 0]
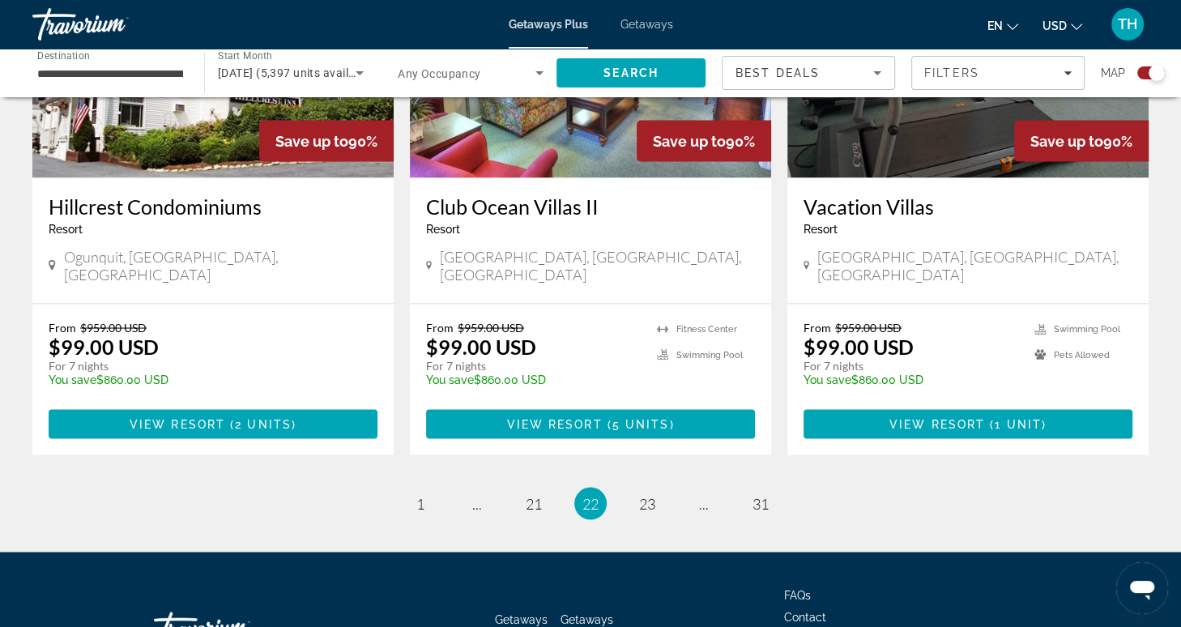
scroll to position [2541, 0]
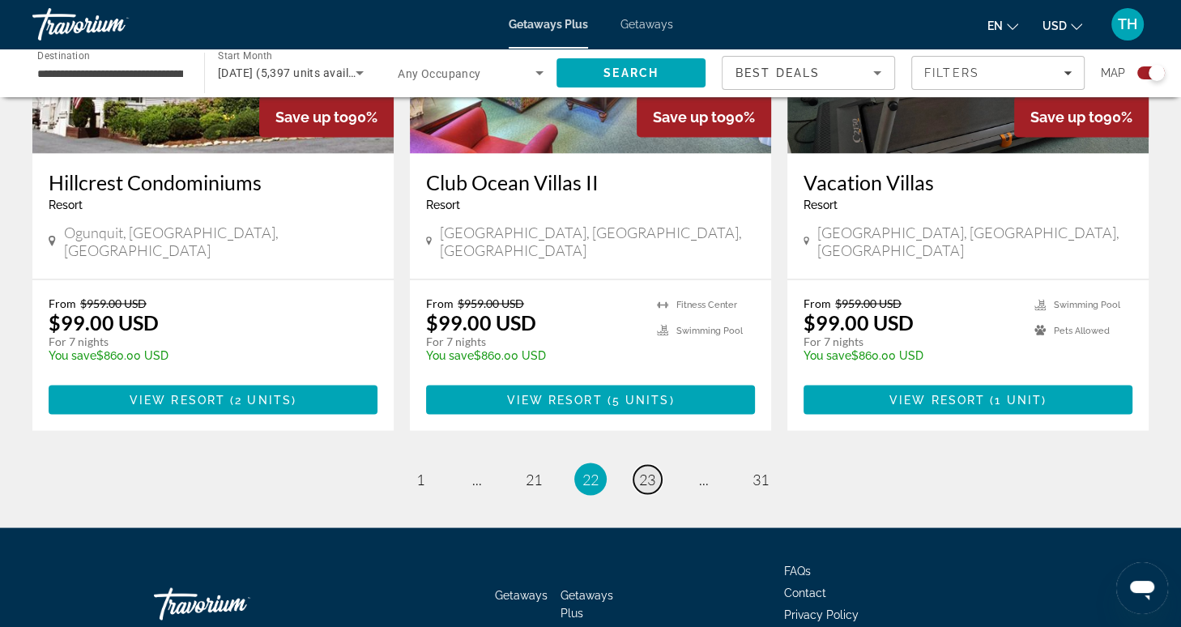
click at [647, 470] on span "23" at bounding box center [647, 479] width 16 height 18
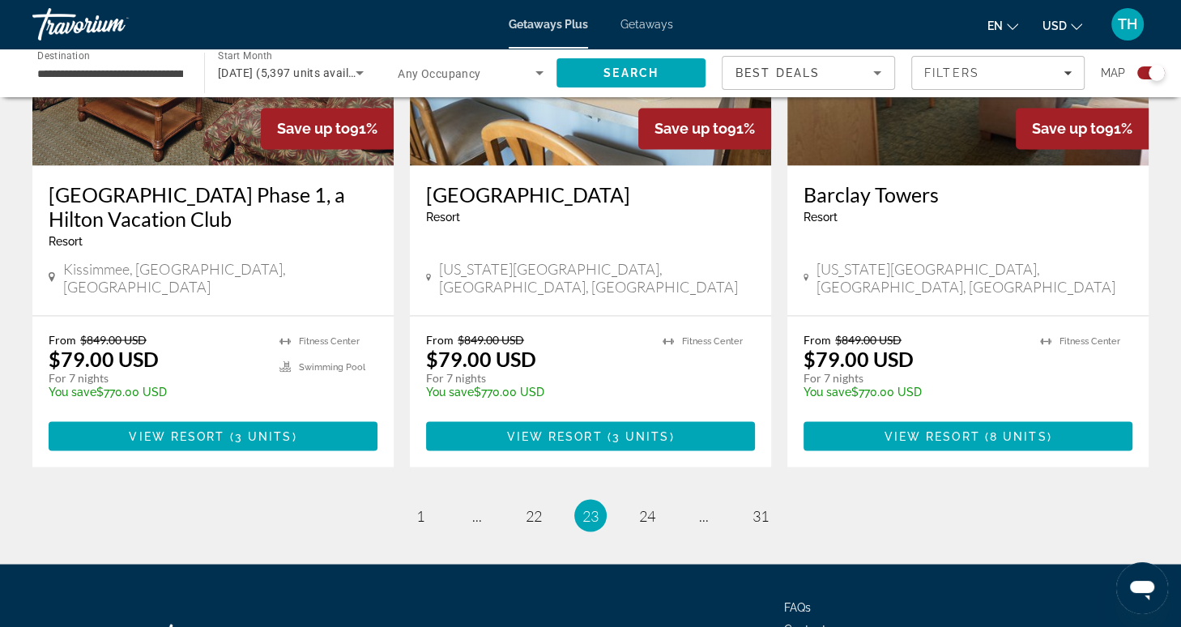
scroll to position [2517, 0]
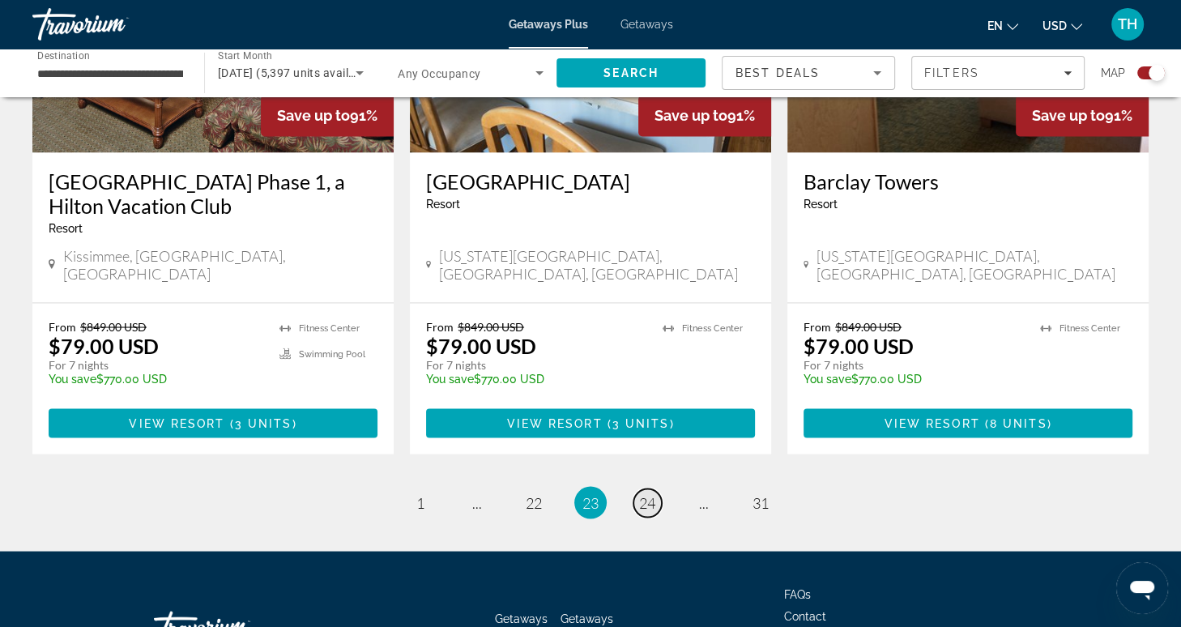
click at [647, 493] on span "24" at bounding box center [647, 502] width 16 height 18
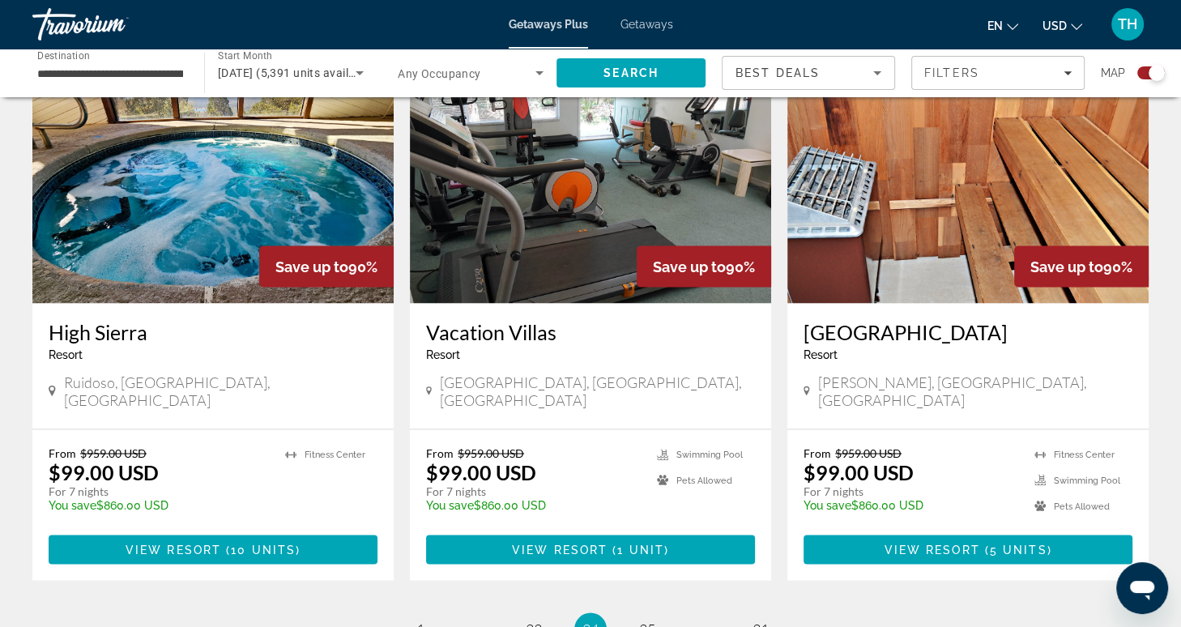
scroll to position [2408, 0]
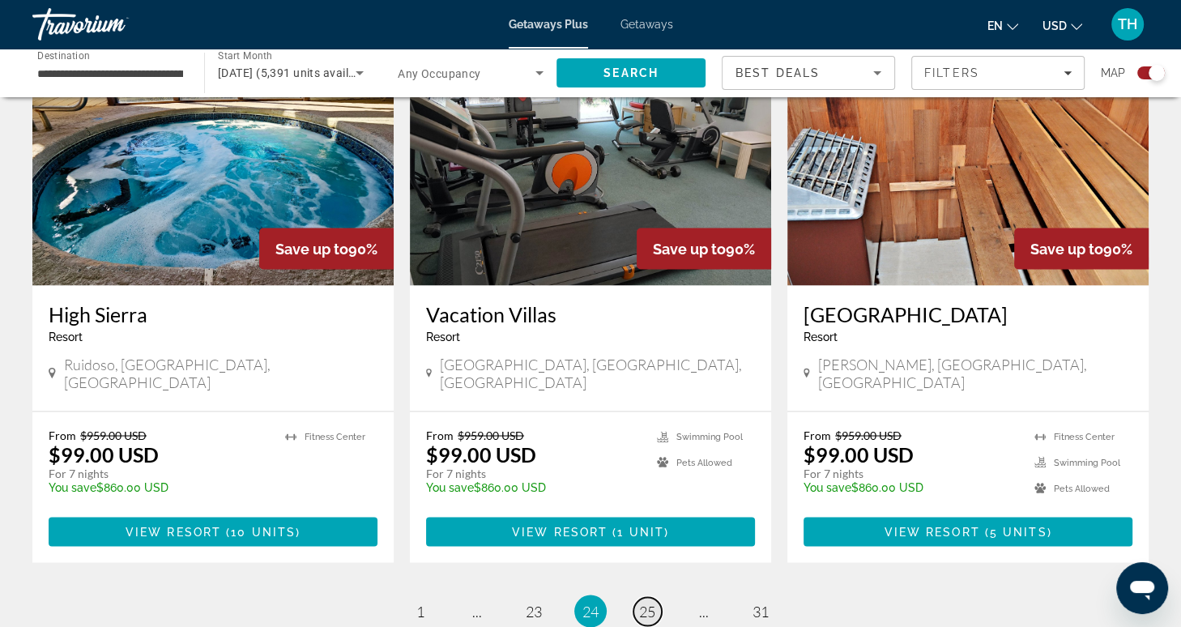
click at [647, 602] on span "25" at bounding box center [647, 611] width 16 height 18
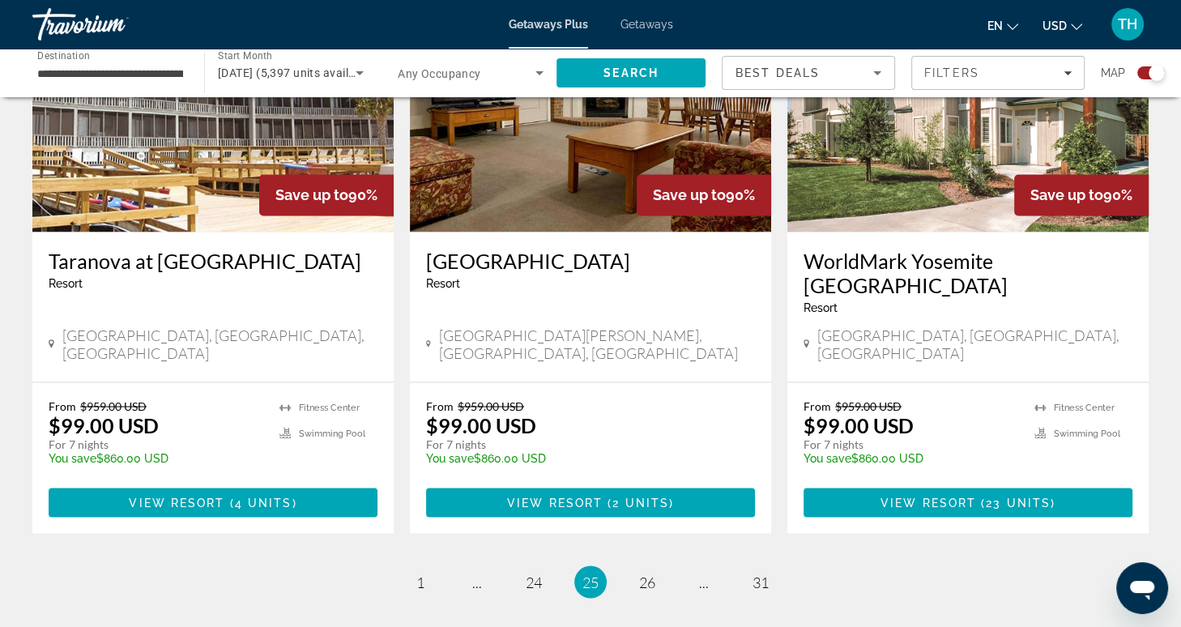
scroll to position [2429, 0]
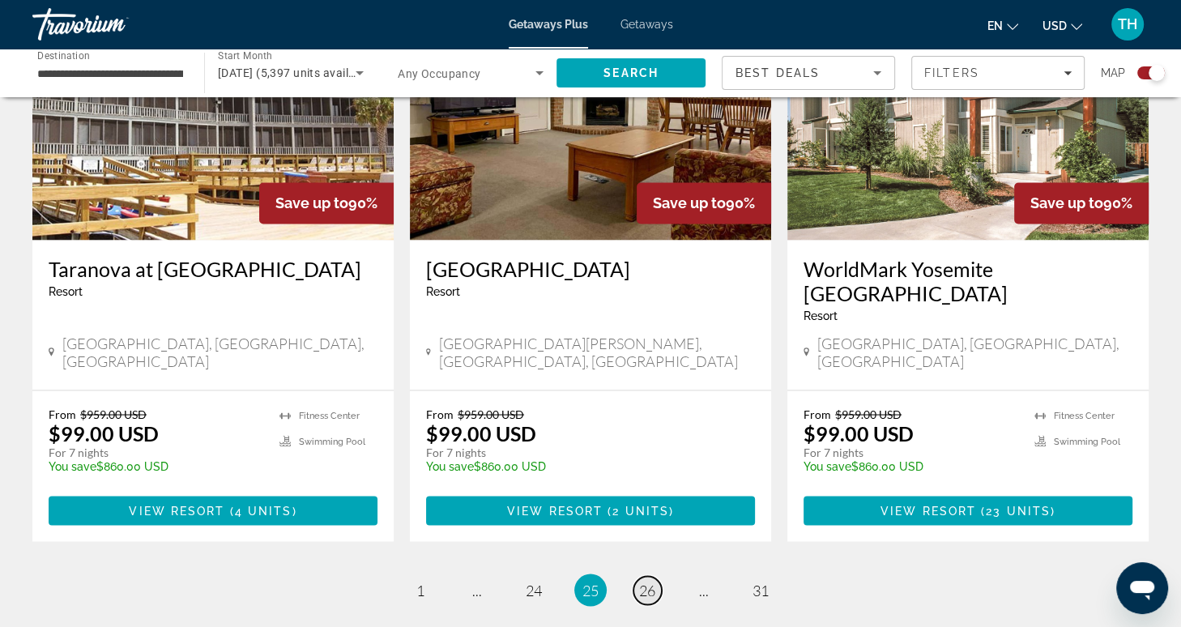
click at [651, 581] on span "26" at bounding box center [647, 590] width 16 height 18
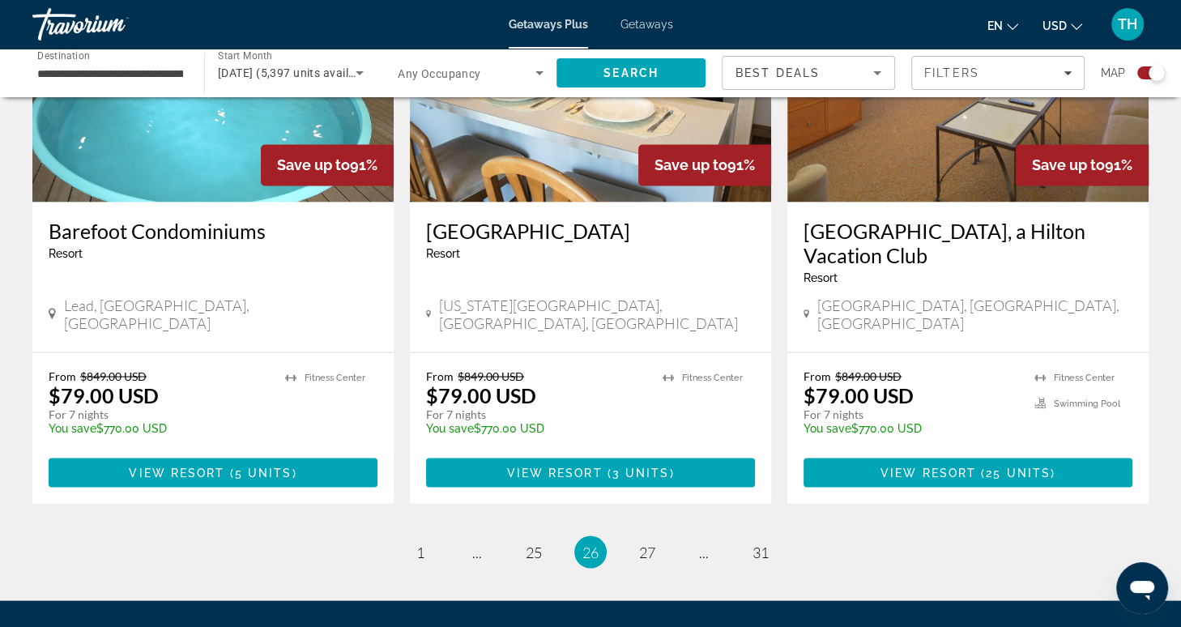
scroll to position [2566, 0]
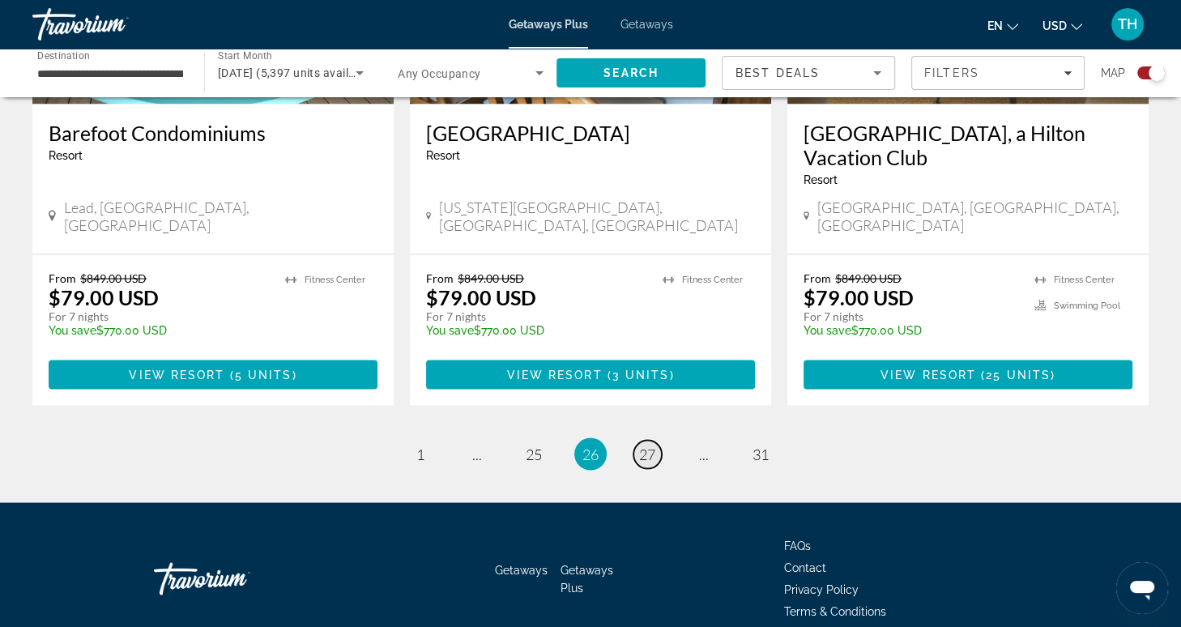
click at [647, 445] on span "27" at bounding box center [647, 454] width 16 height 18
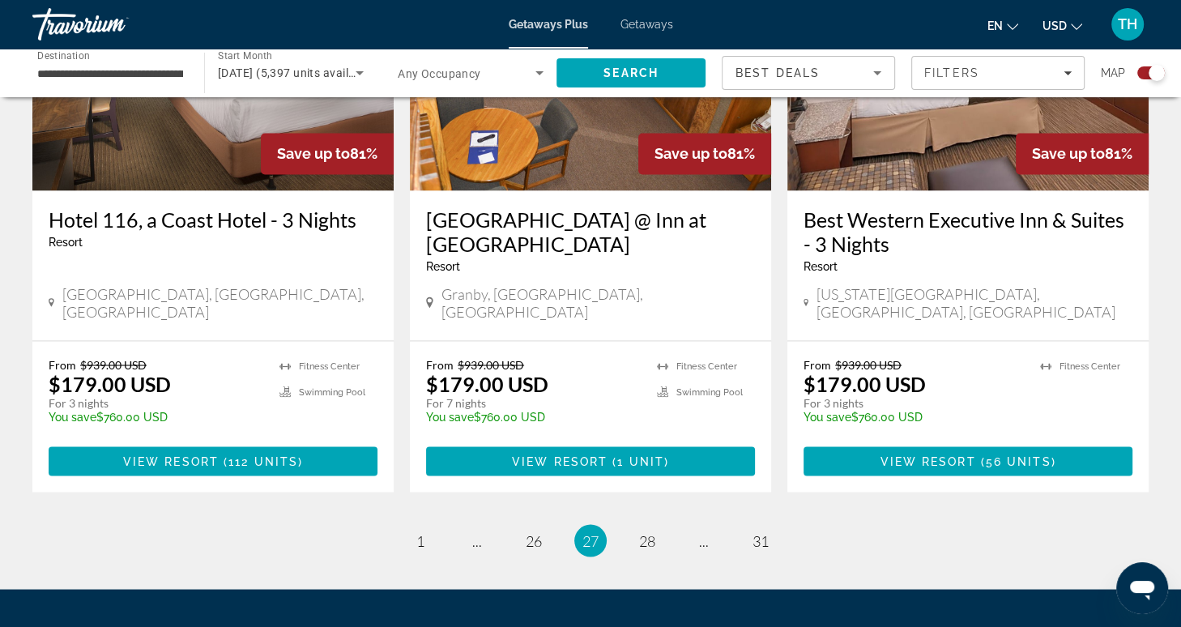
scroll to position [2541, 0]
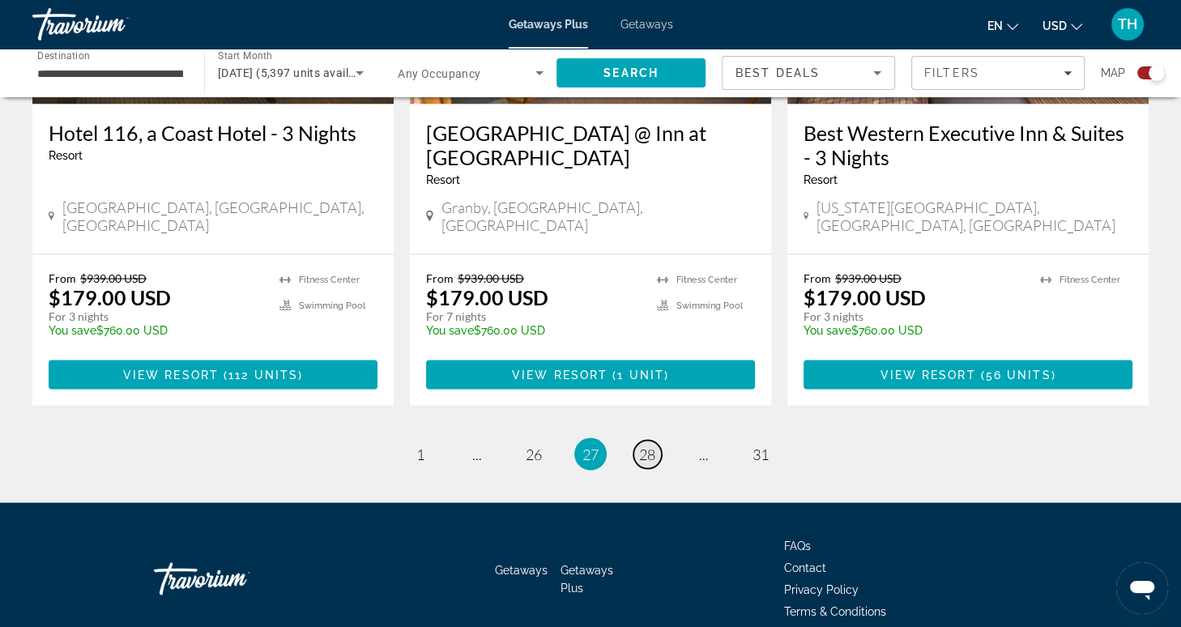
click at [643, 445] on span "28" at bounding box center [647, 454] width 16 height 18
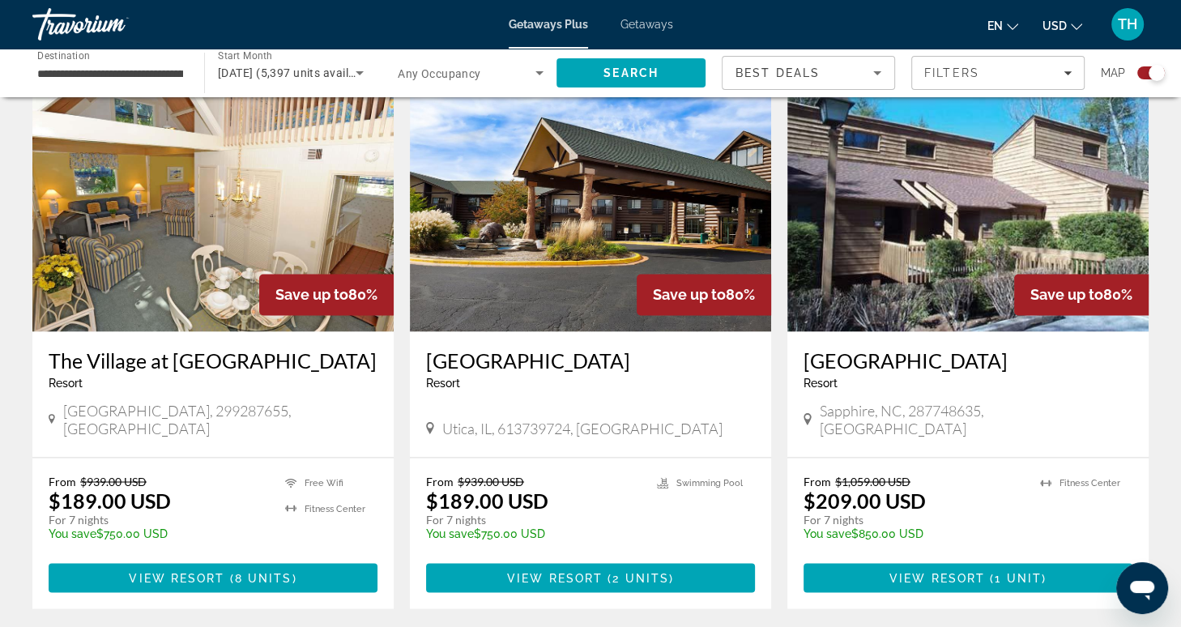
scroll to position [2345, 0]
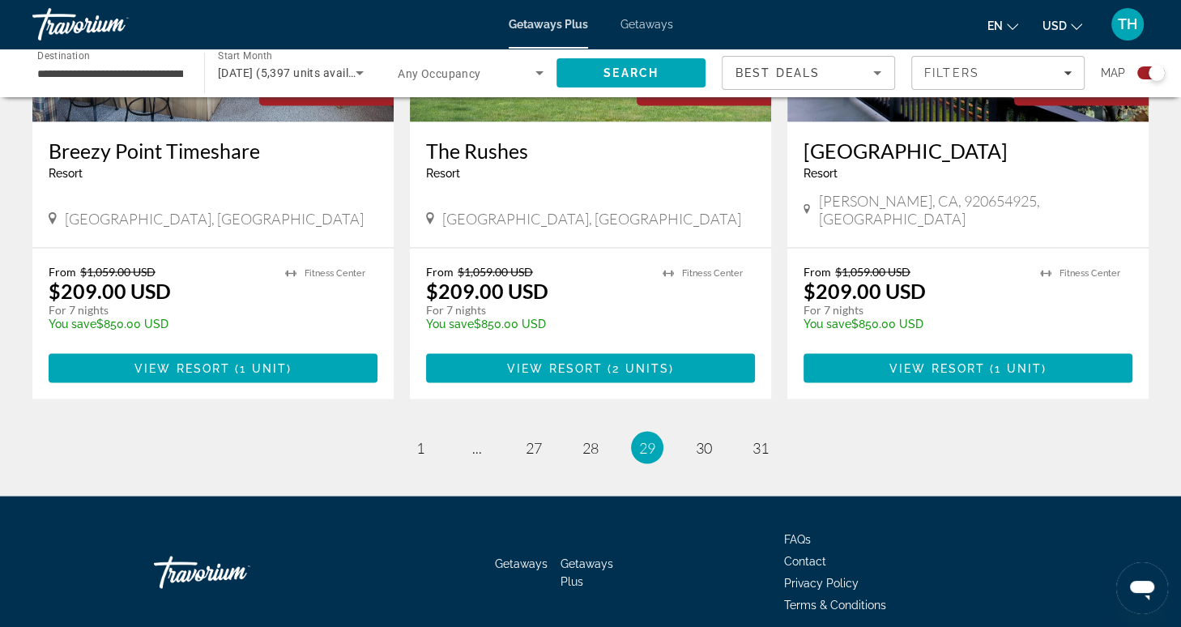
scroll to position [2541, 0]
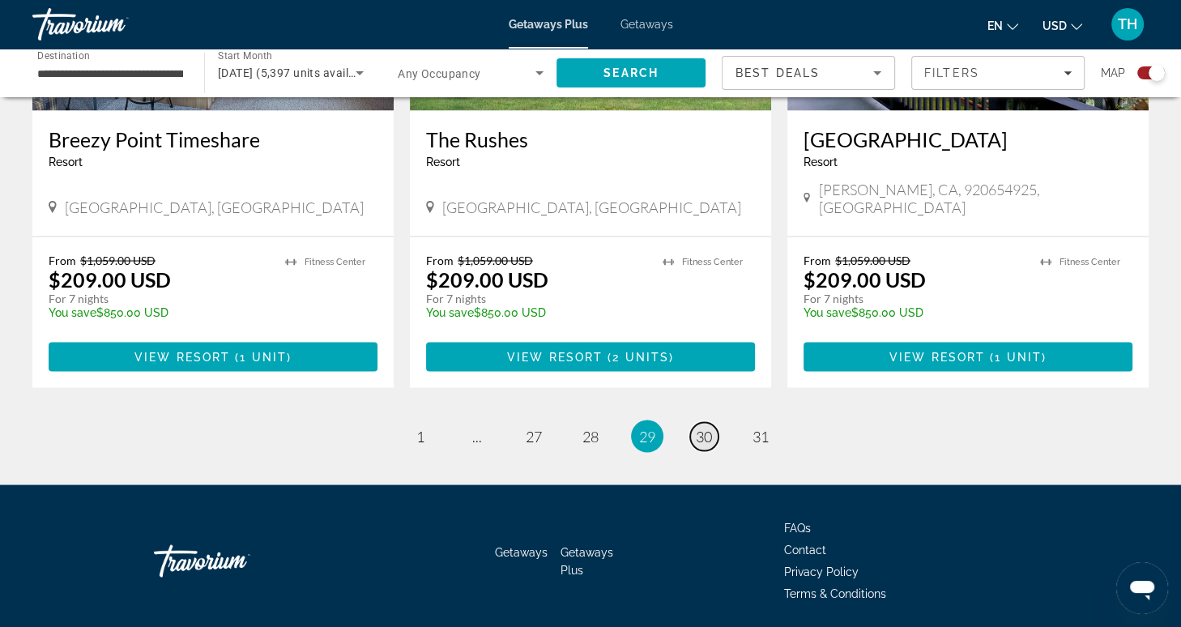
click at [700, 427] on span "30" at bounding box center [704, 436] width 16 height 18
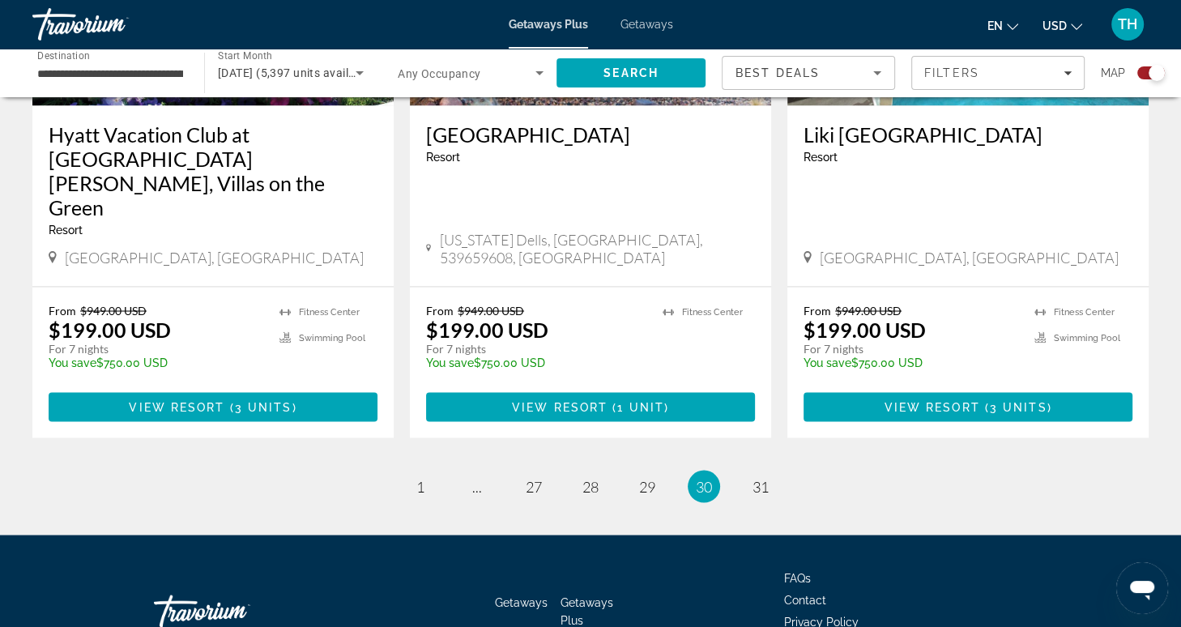
scroll to position [2541, 0]
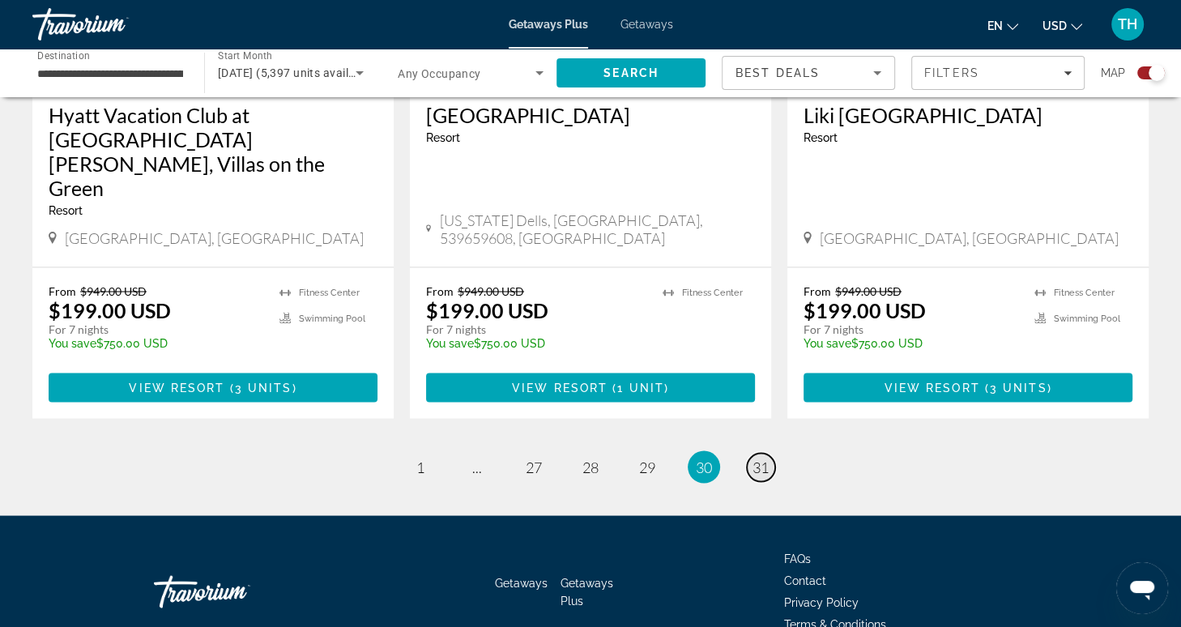
click at [760, 458] on span "31" at bounding box center [760, 467] width 16 height 18
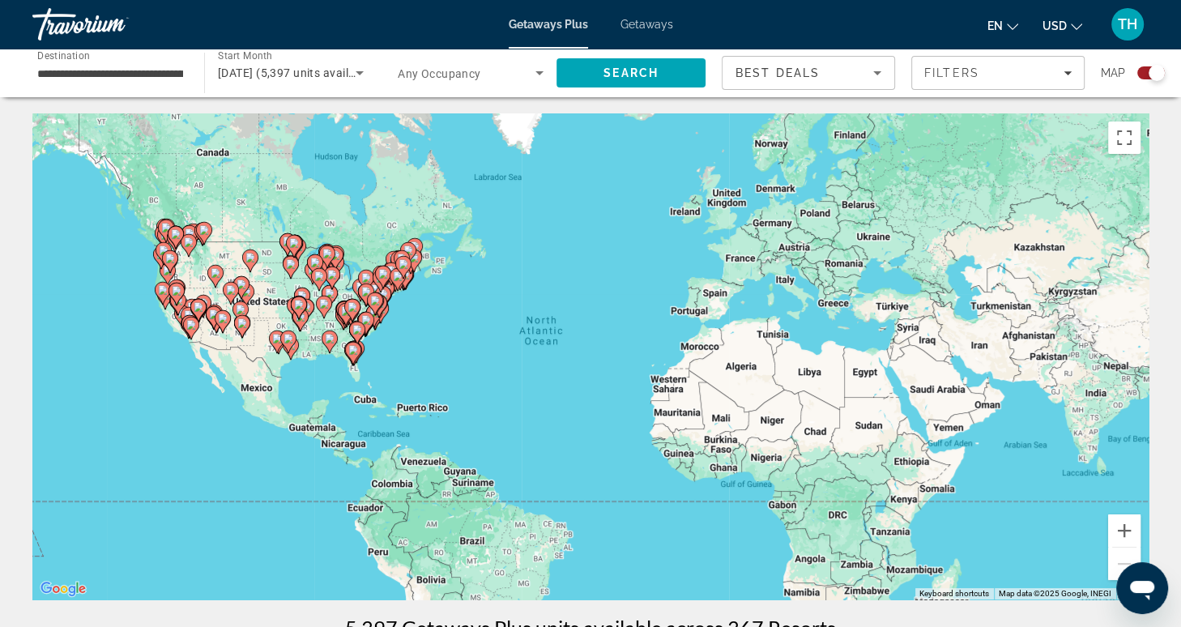
click at [289, 75] on span "[DATE] (5,397 units available)" at bounding box center [296, 72] width 157 height 13
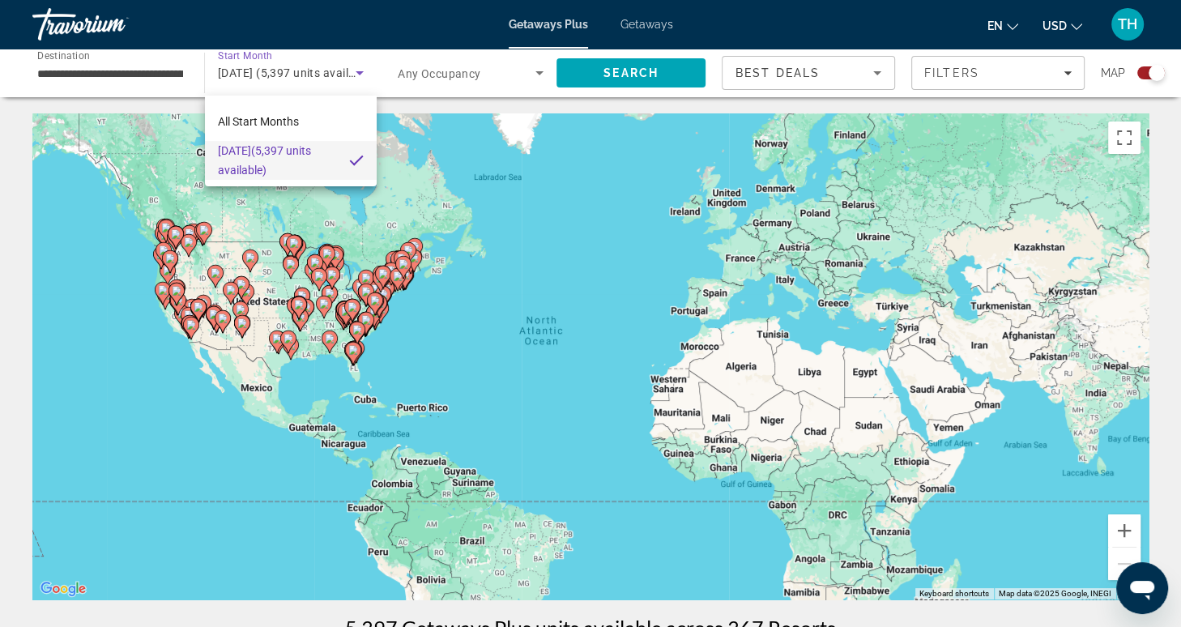
click at [352, 70] on div at bounding box center [590, 313] width 1181 height 627
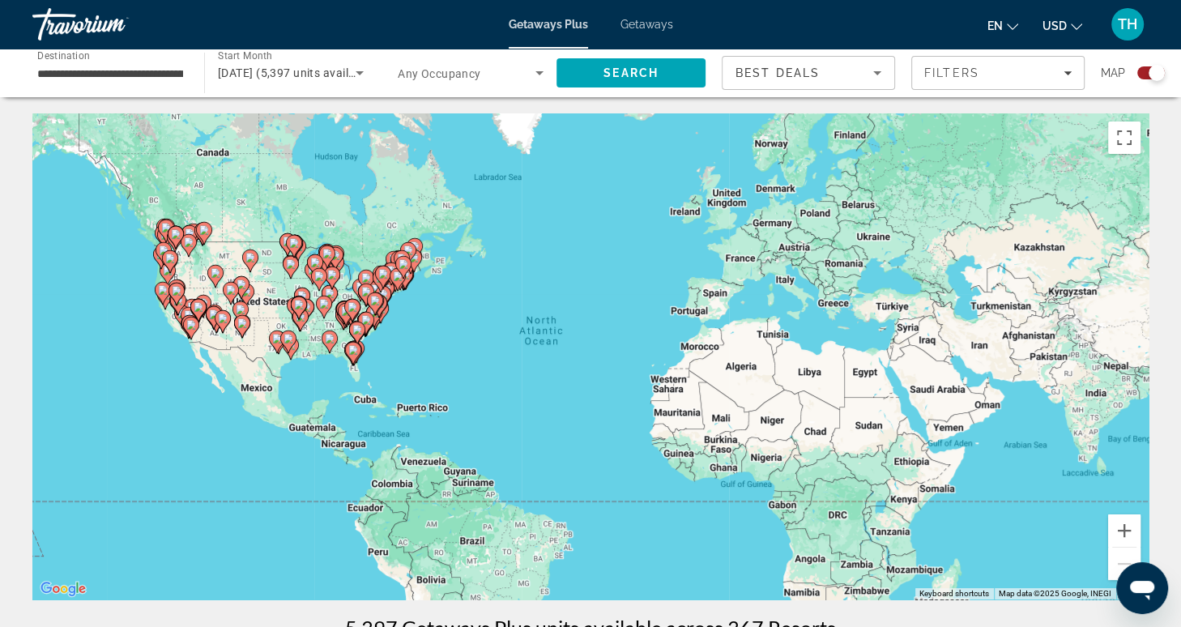
click at [644, 23] on span "Getaways" at bounding box center [646, 24] width 53 height 13
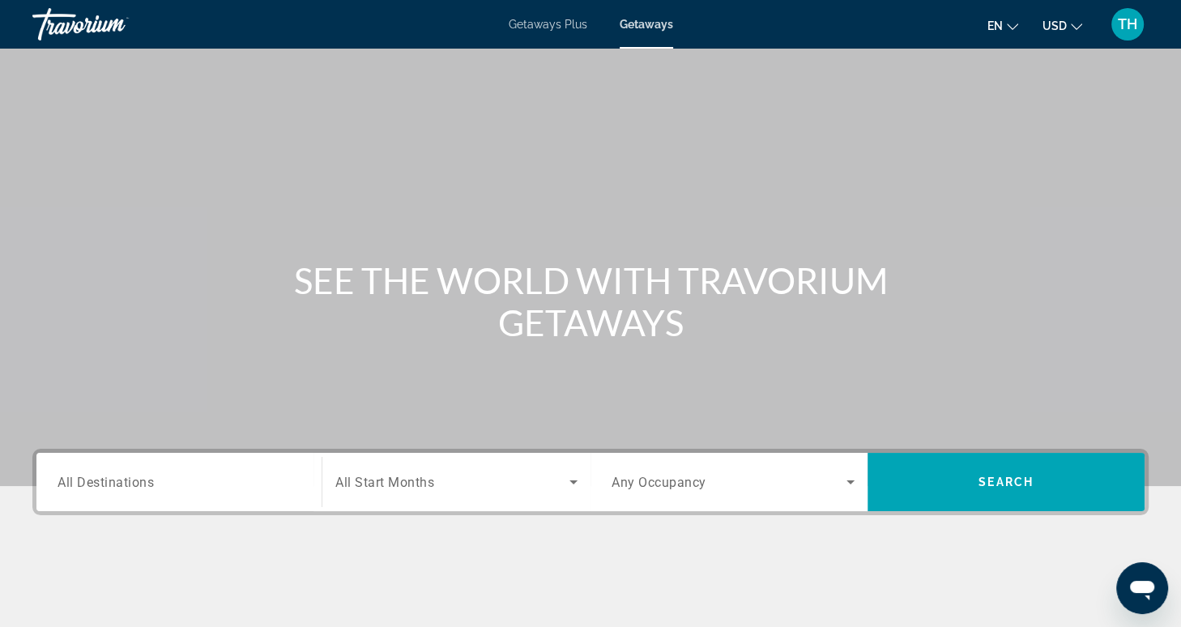
click at [184, 480] on input "Destination All Destinations" at bounding box center [178, 482] width 243 height 19
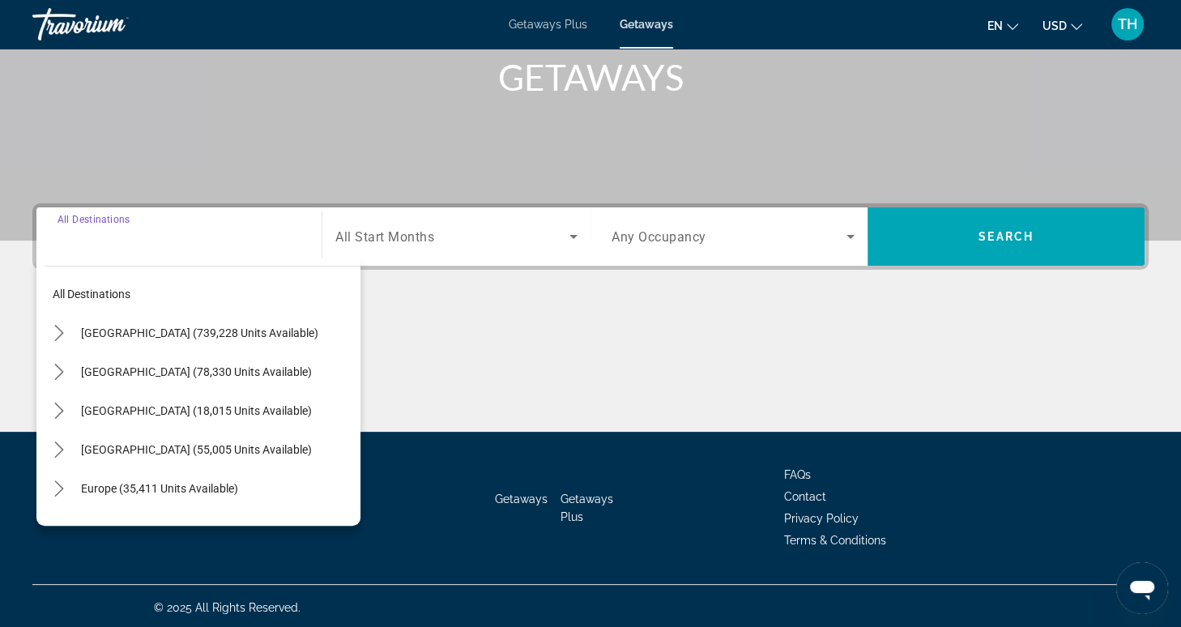
scroll to position [248, 0]
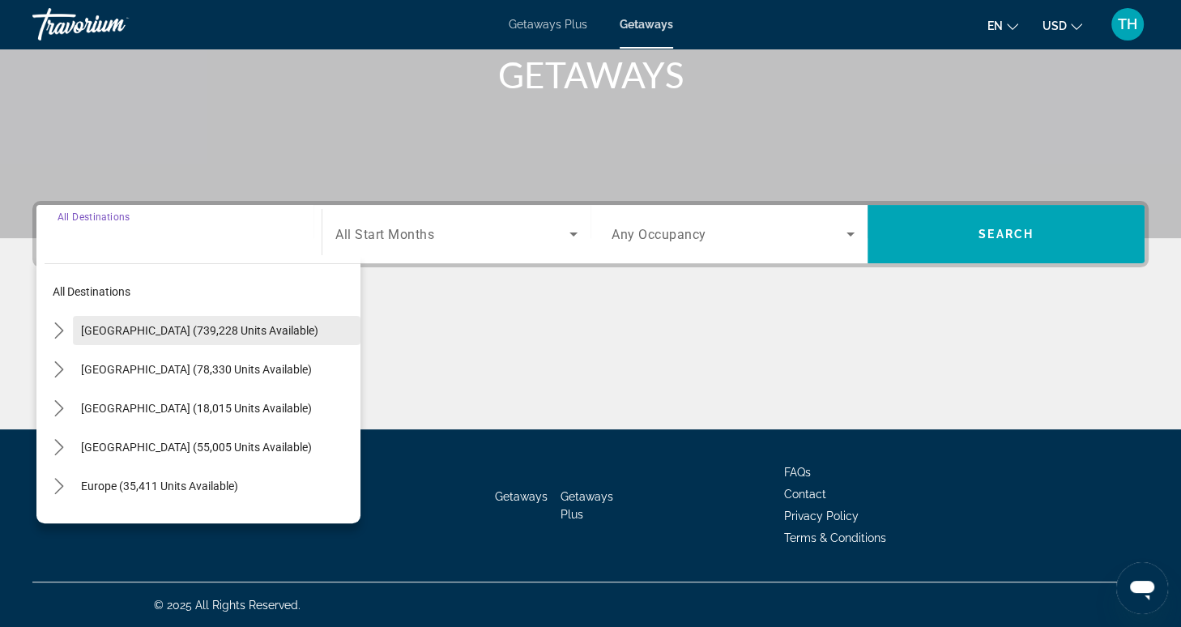
click at [223, 331] on span "[GEOGRAPHIC_DATA] (739,228 units available)" at bounding box center [199, 330] width 237 height 13
type input "**********"
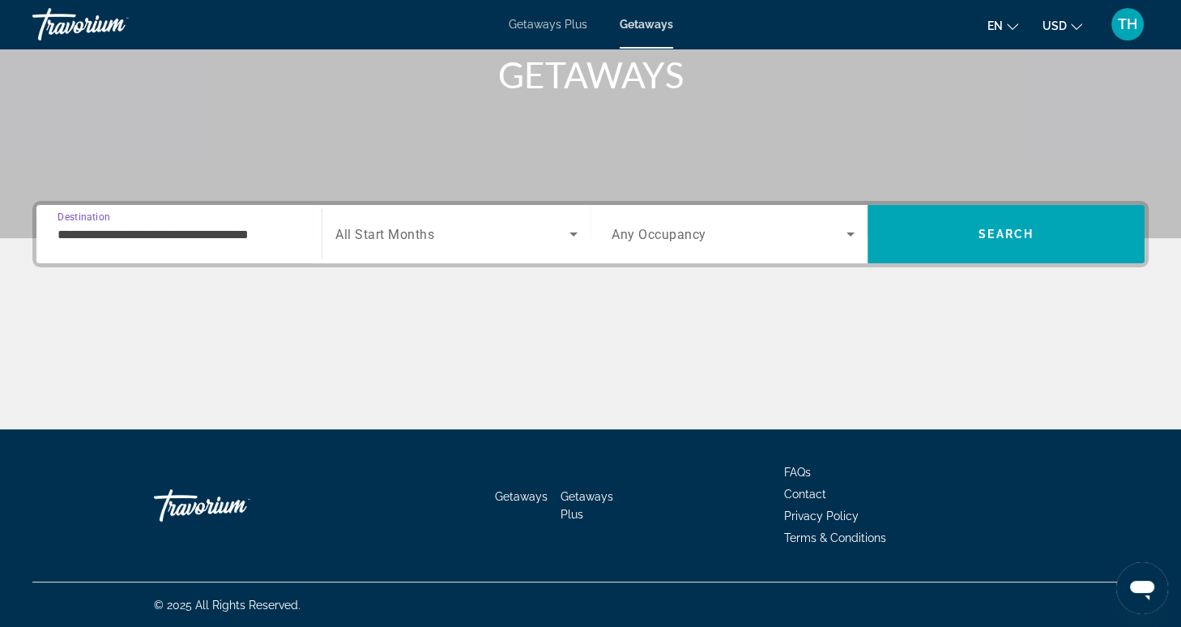
click at [415, 241] on span "Search widget" at bounding box center [452, 233] width 234 height 19
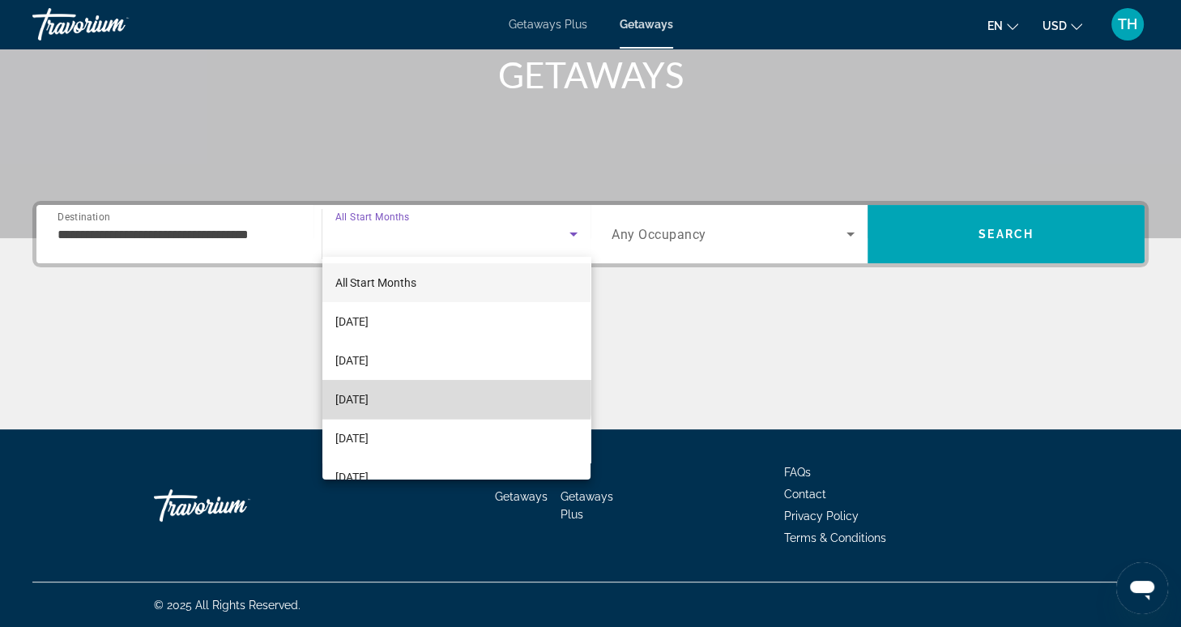
click at [368, 396] on span "[DATE]" at bounding box center [351, 399] width 33 height 19
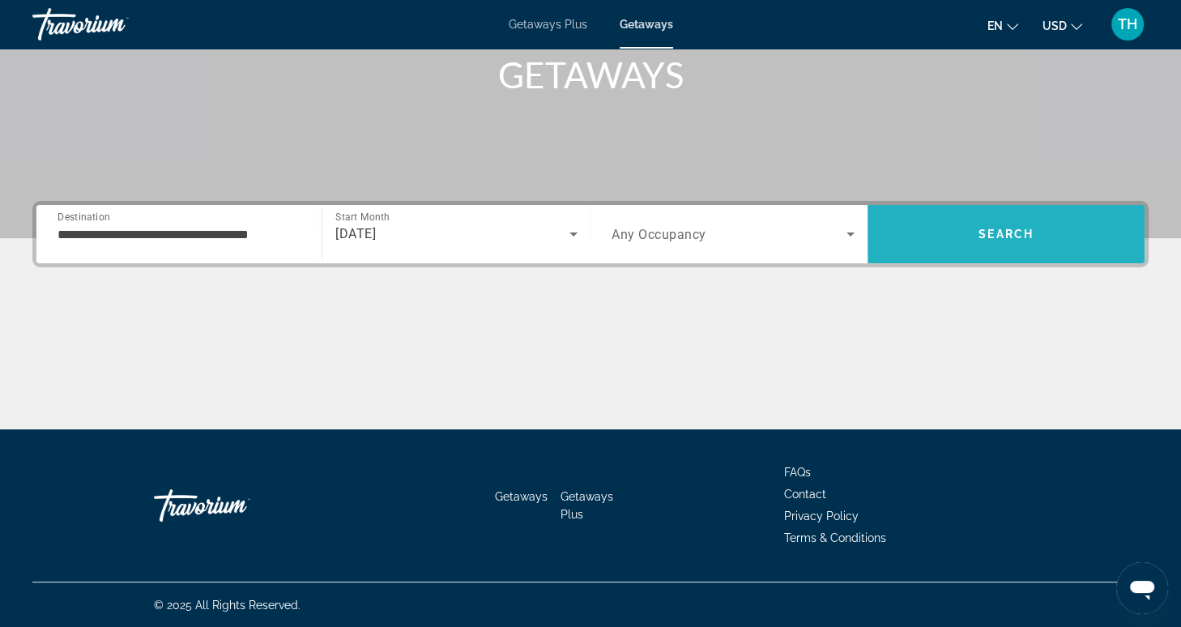
click at [936, 232] on span "Search" at bounding box center [1005, 234] width 277 height 39
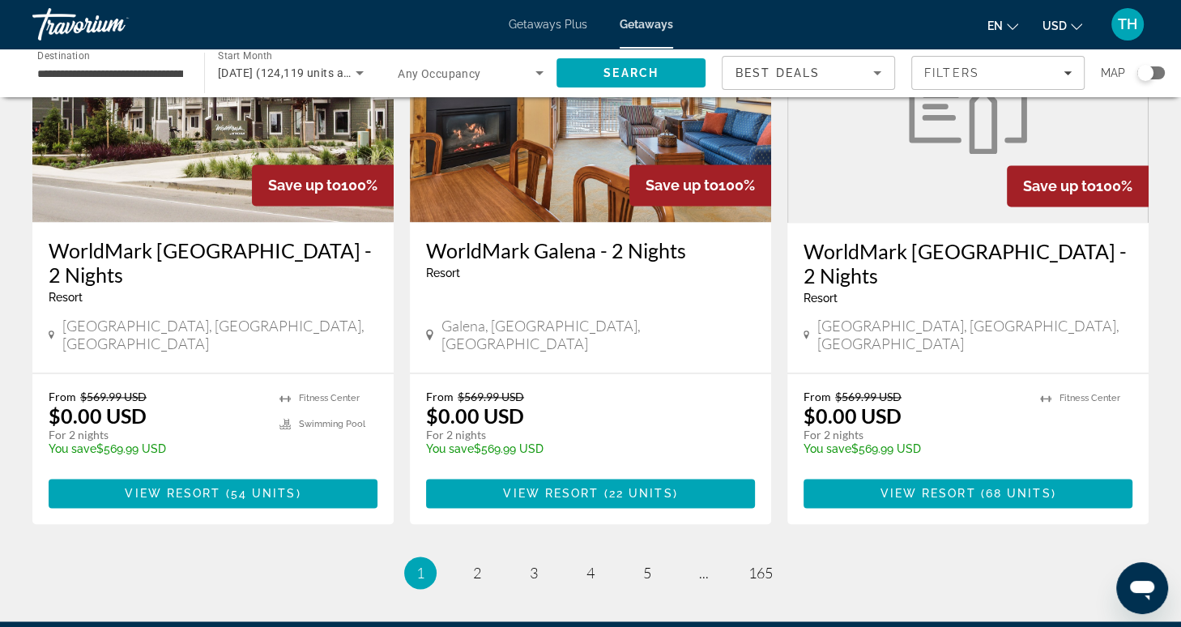
scroll to position [1985, 0]
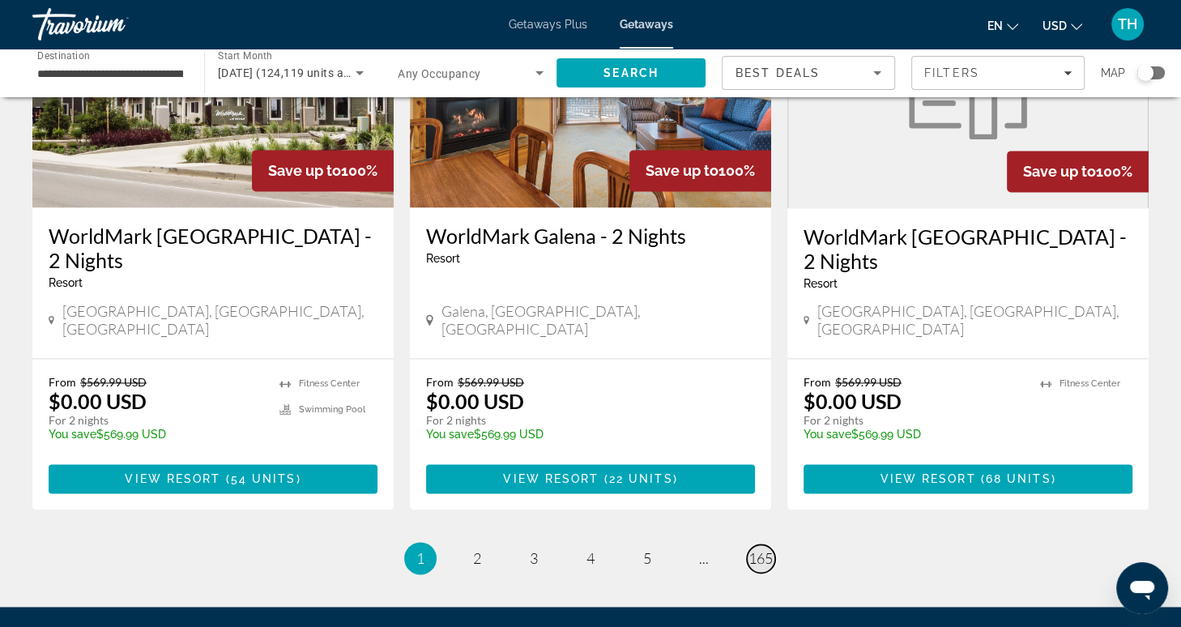
click at [758, 549] on span "165" at bounding box center [760, 558] width 24 height 18
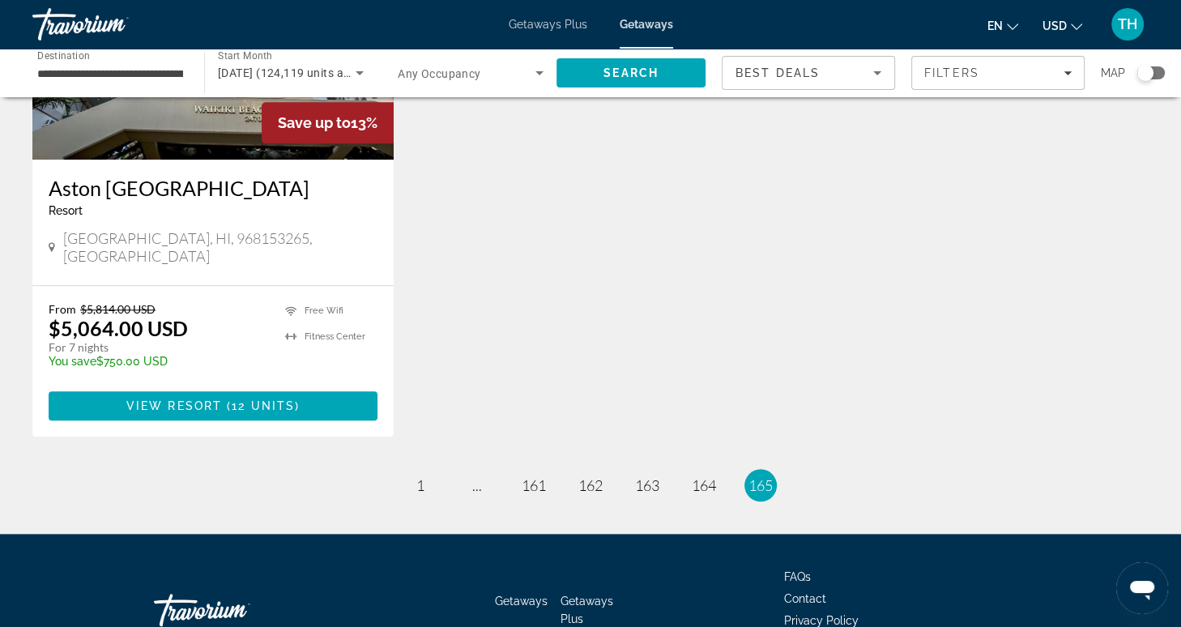
scroll to position [1440, 0]
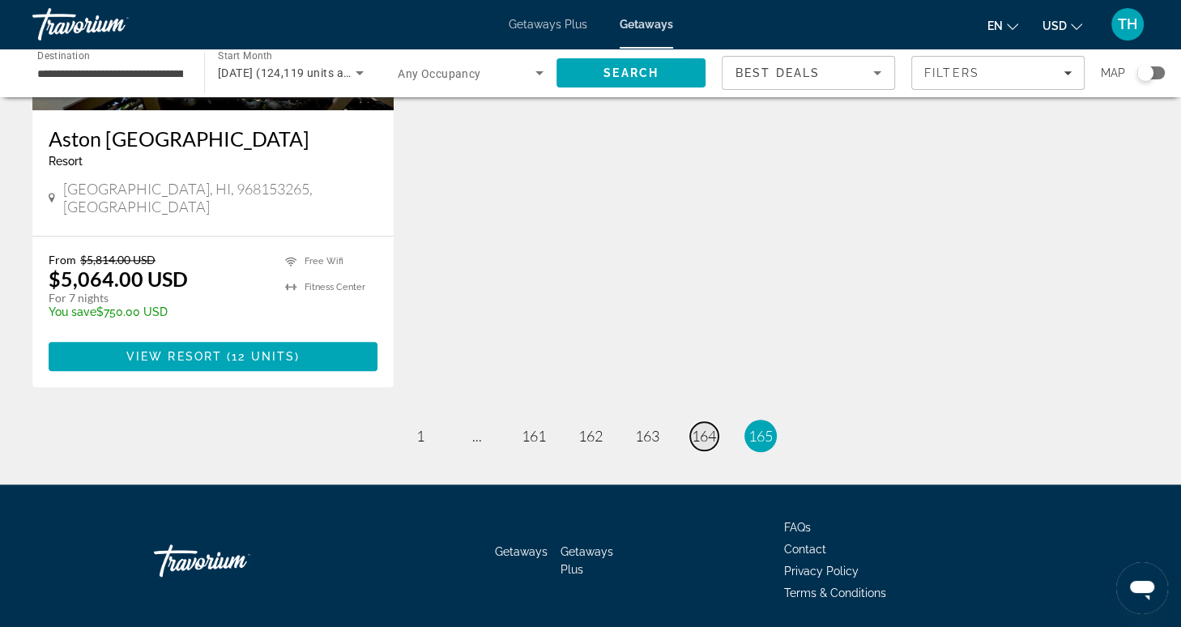
click at [699, 427] on span "164" at bounding box center [704, 436] width 24 height 18
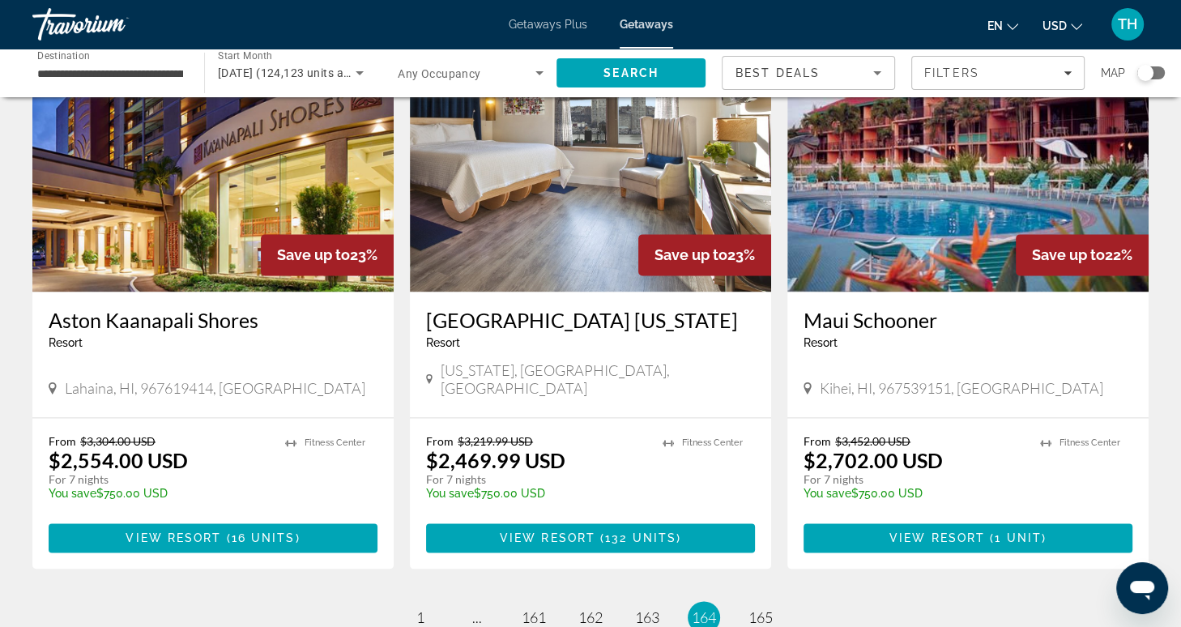
scroll to position [2015, 0]
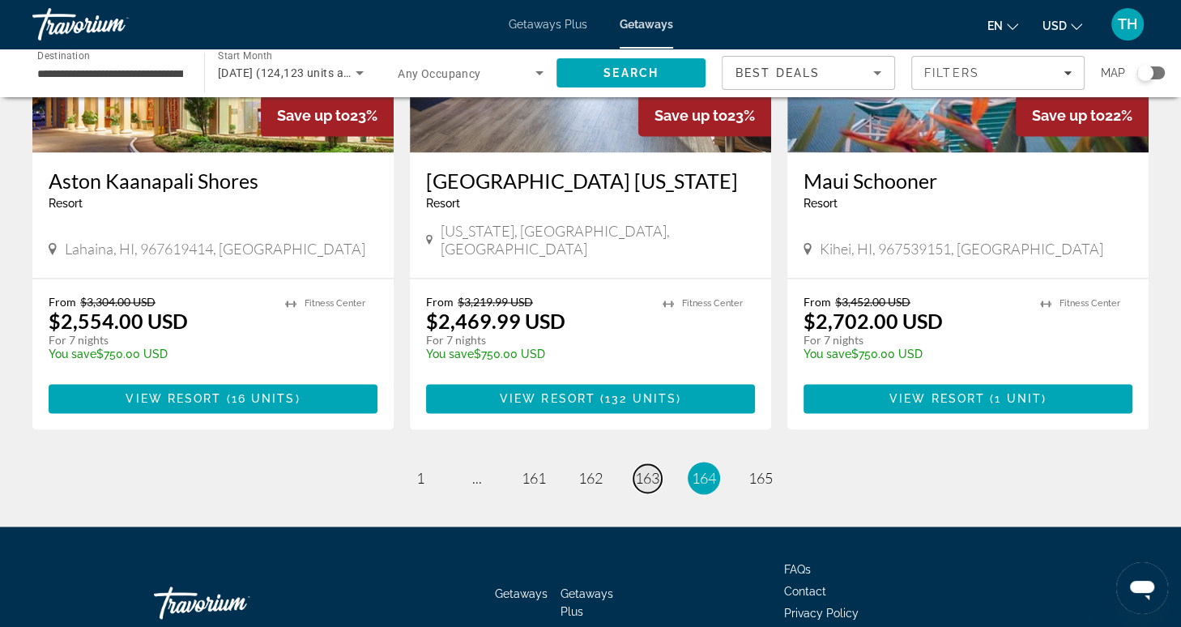
click at [641, 469] on span "163" at bounding box center [647, 478] width 24 height 18
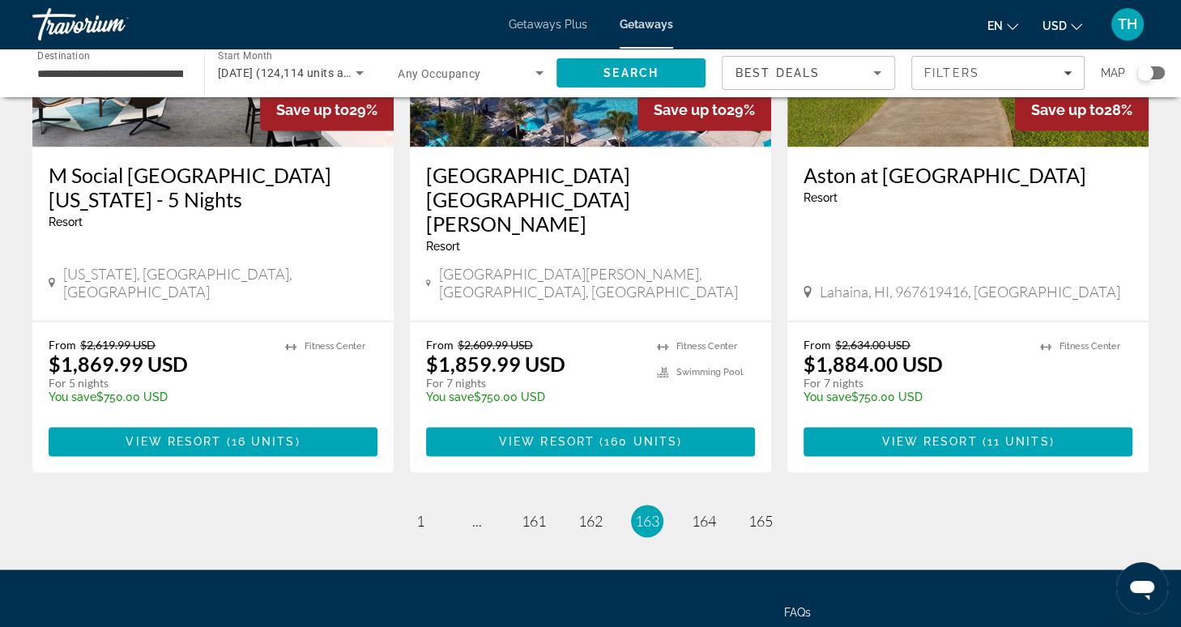
scroll to position [2063, 0]
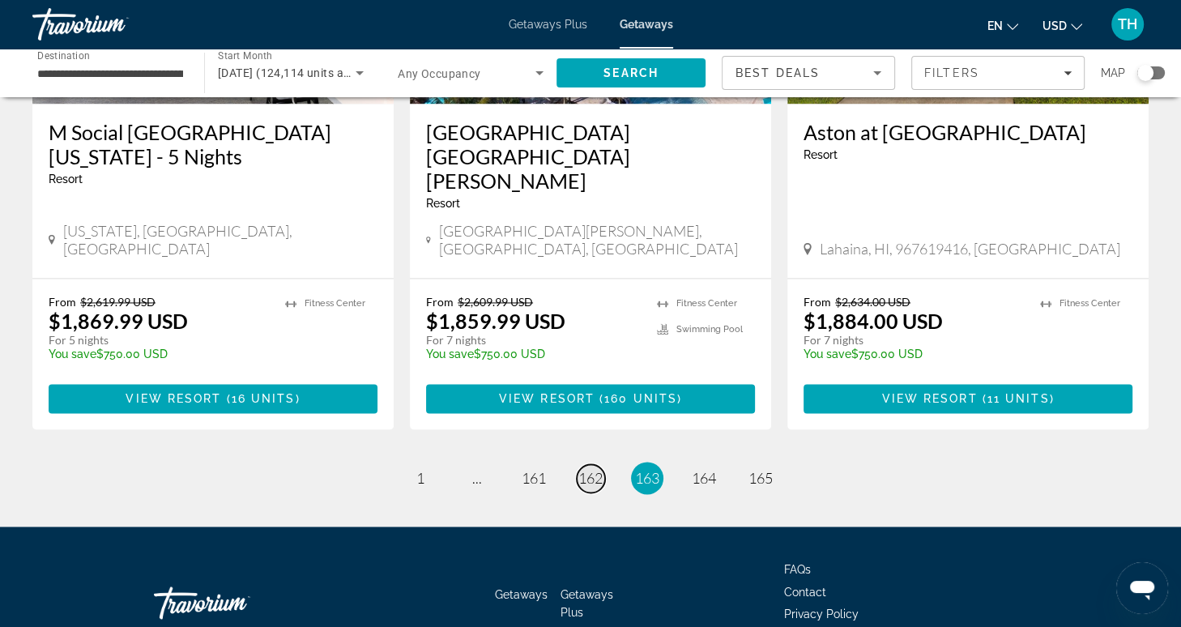
click at [586, 469] on span "162" at bounding box center [590, 478] width 24 height 18
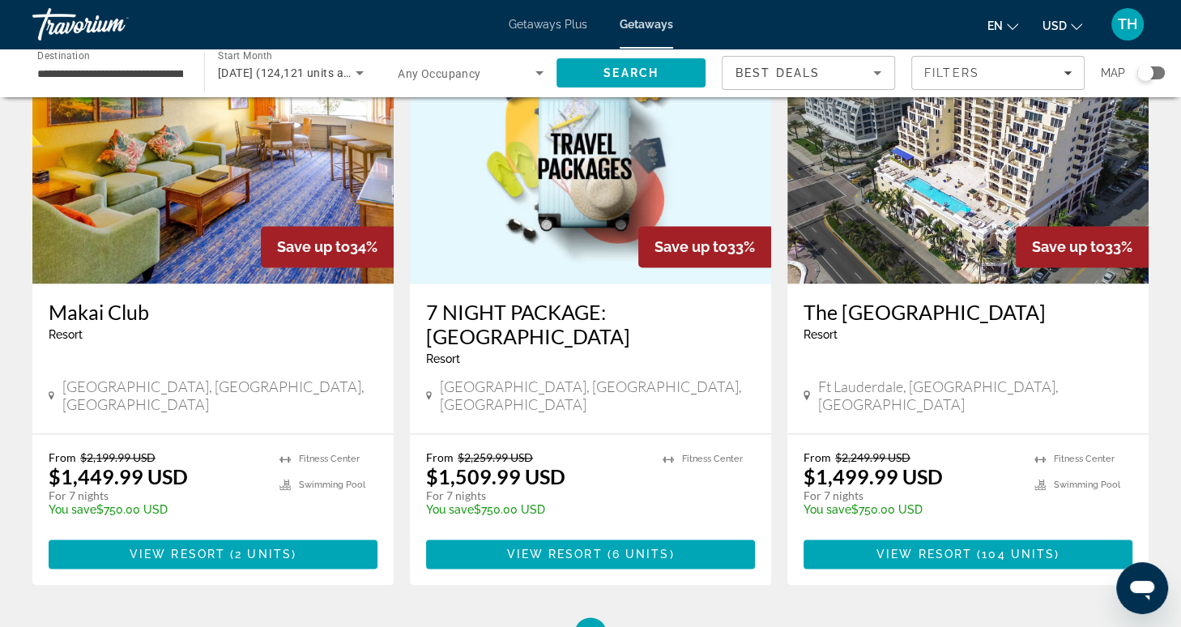
scroll to position [1916, 0]
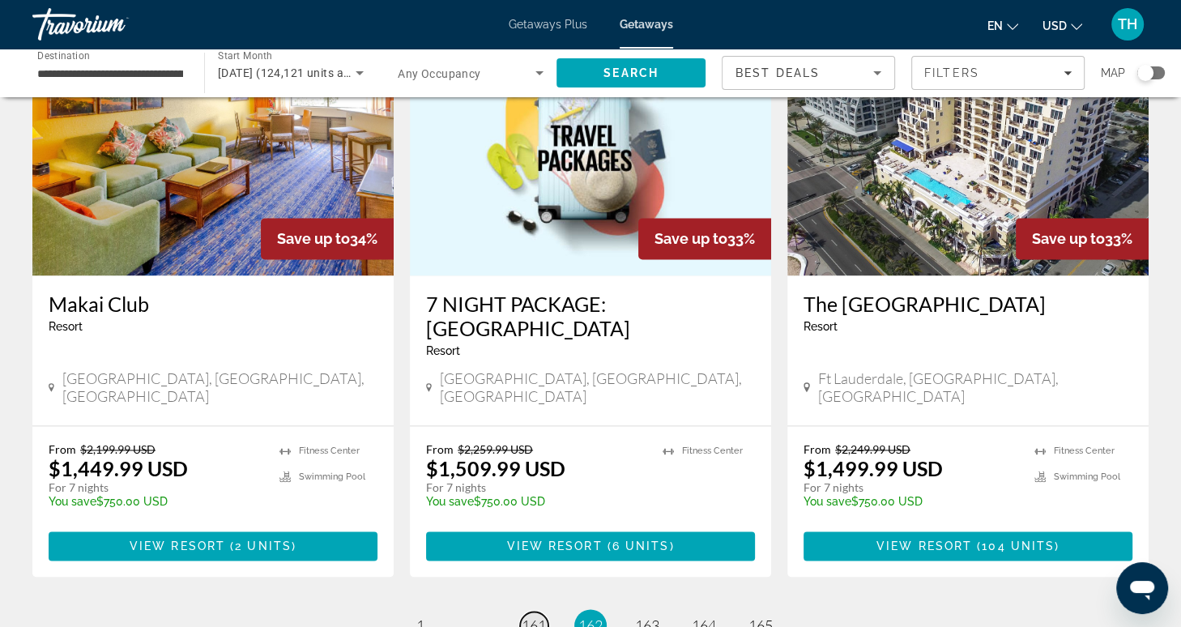
click at [535, 616] on span "161" at bounding box center [534, 625] width 24 height 18
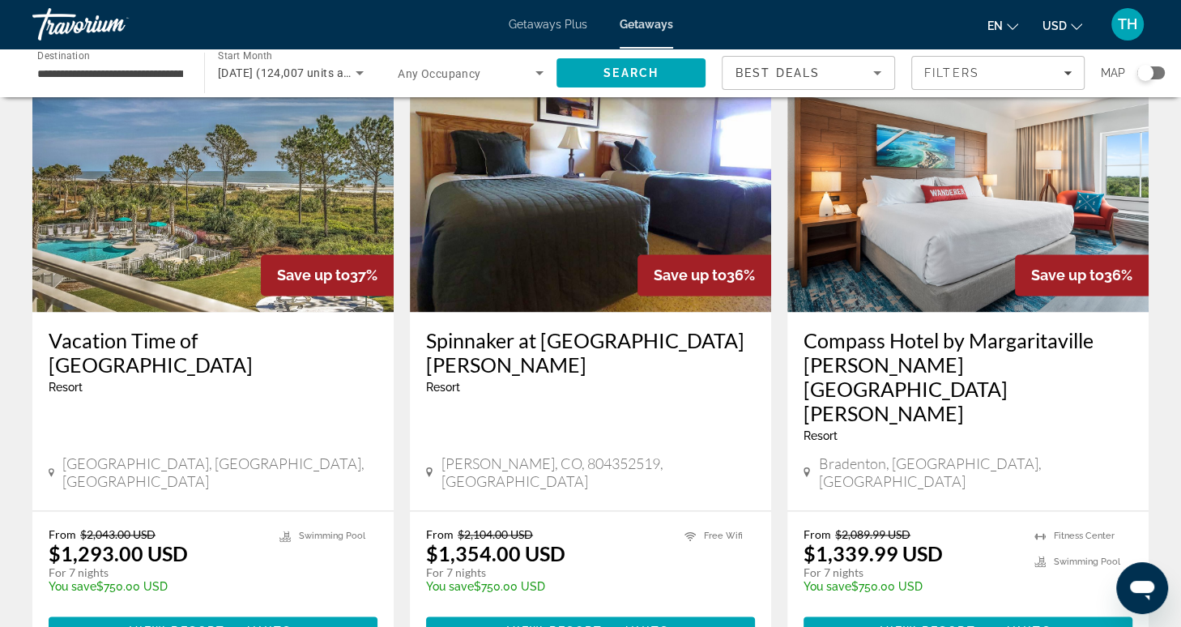
scroll to position [1929, 0]
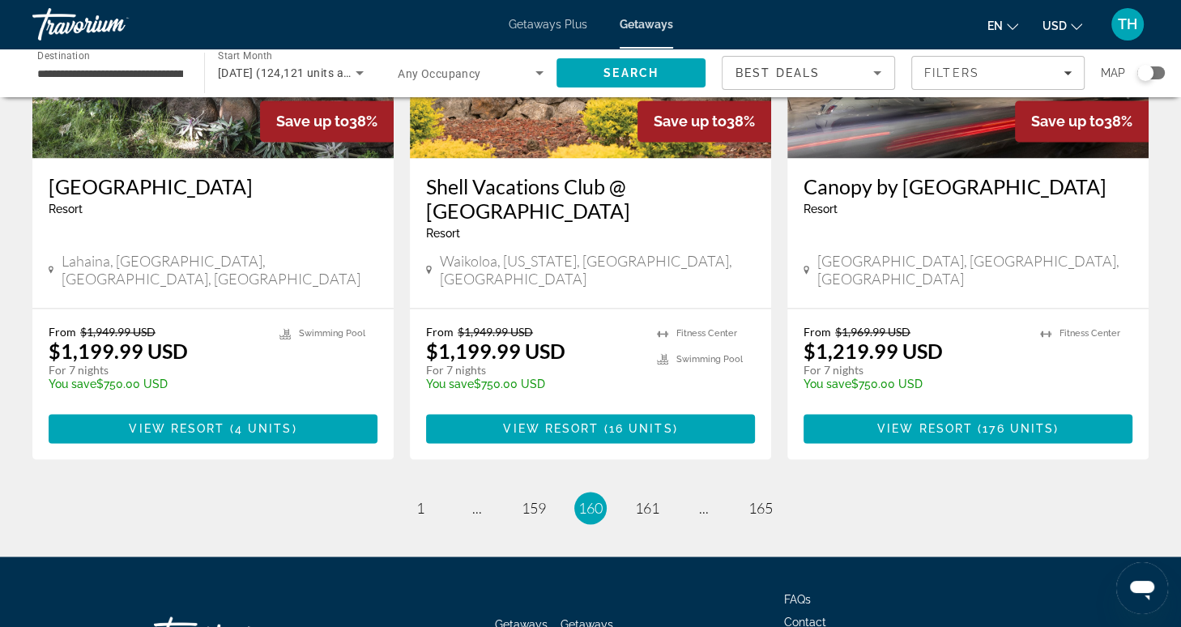
scroll to position [2063, 0]
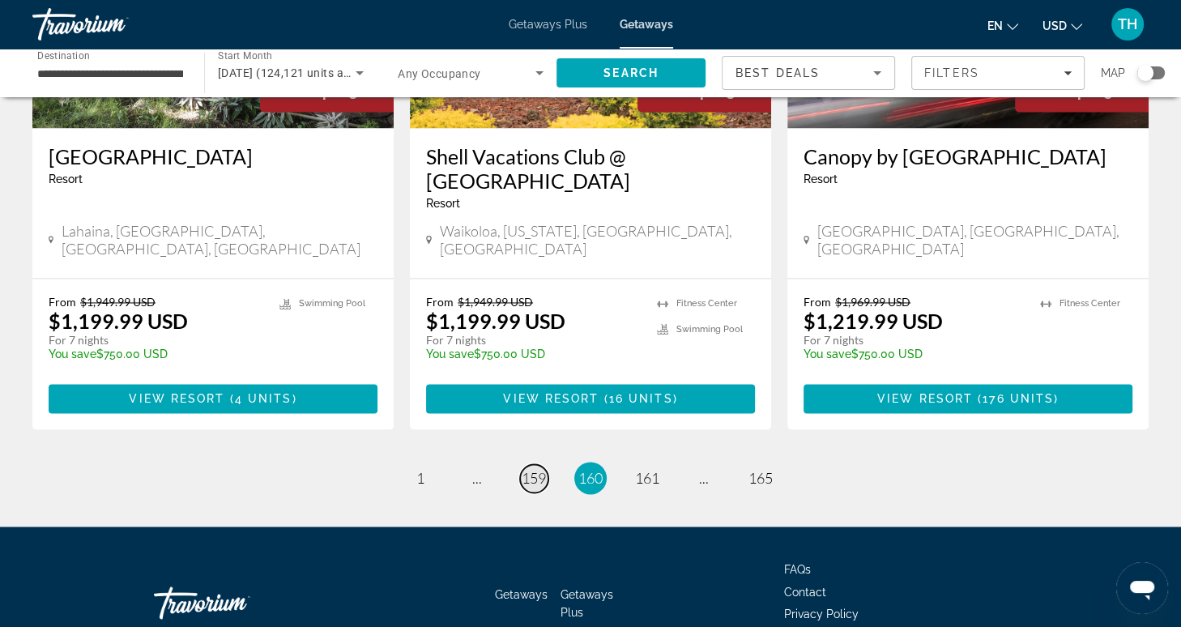
click at [533, 469] on span "159" at bounding box center [534, 478] width 24 height 18
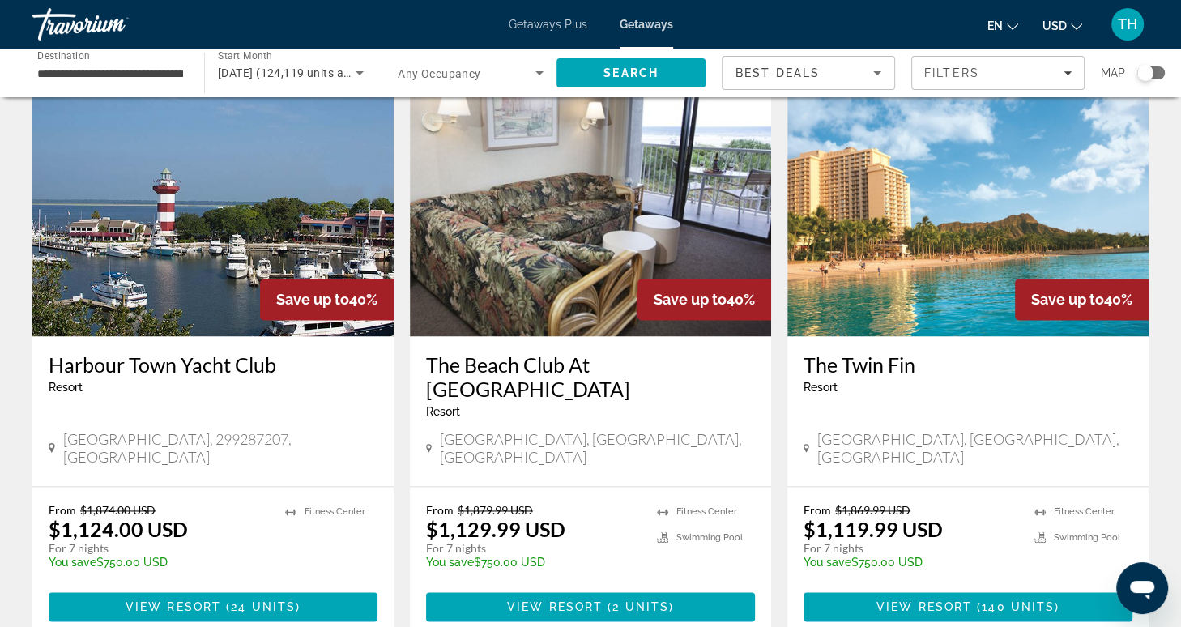
scroll to position [1881, 0]
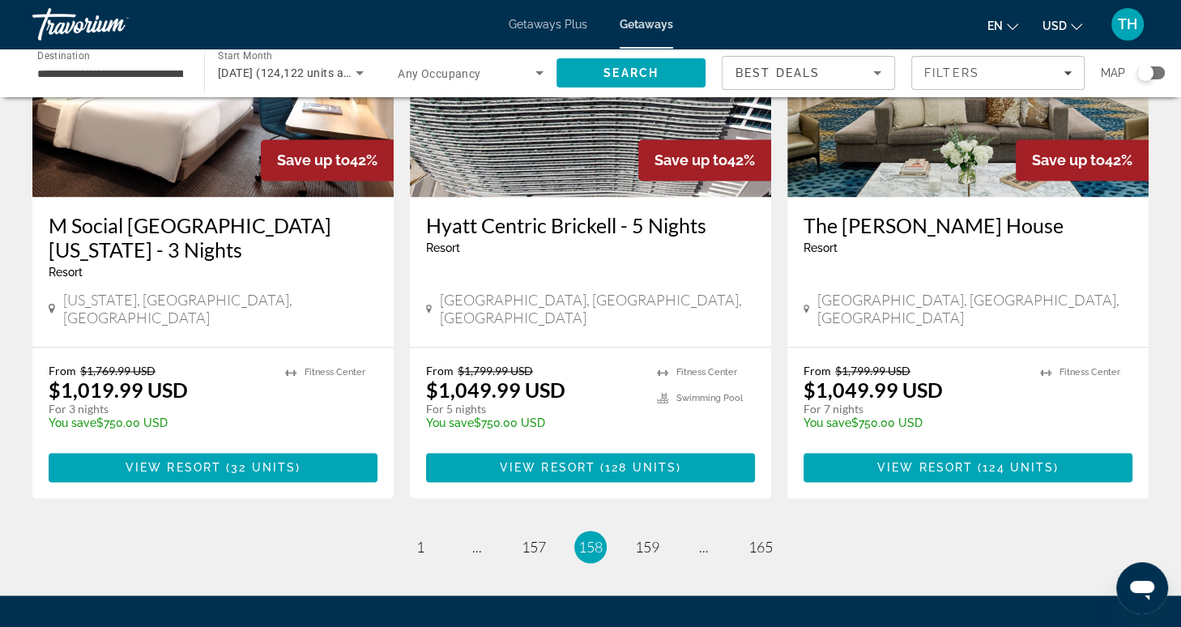
scroll to position [2044, 0]
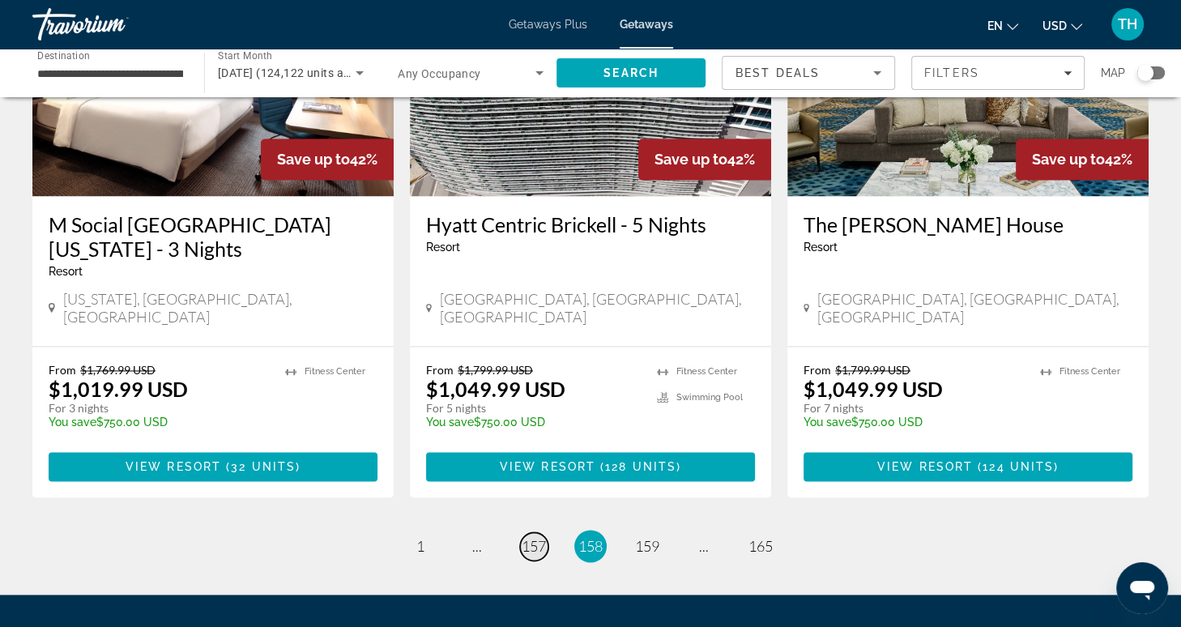
click at [534, 537] on span "157" at bounding box center [534, 546] width 24 height 18
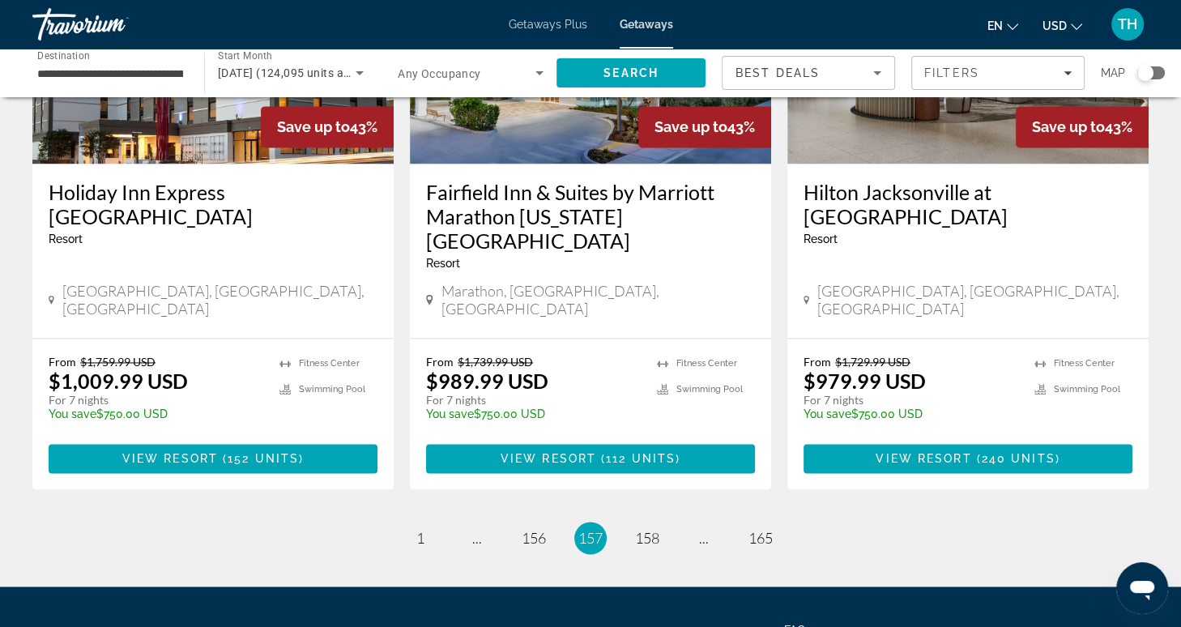
scroll to position [2063, 0]
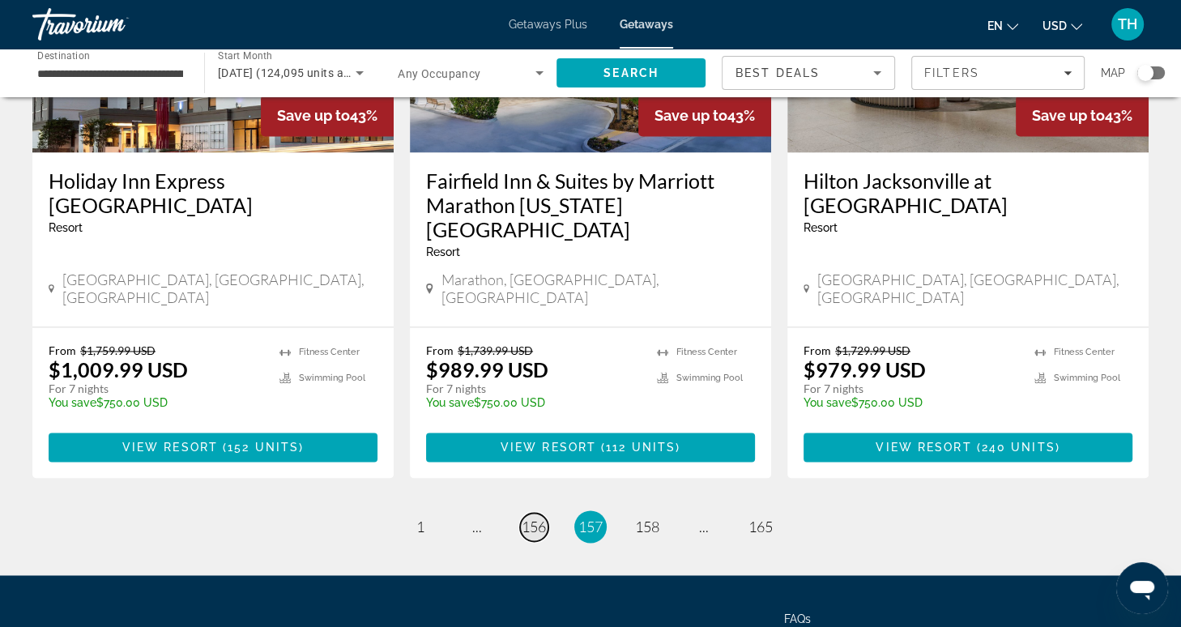
click at [539, 517] on span "156" at bounding box center [534, 526] width 24 height 18
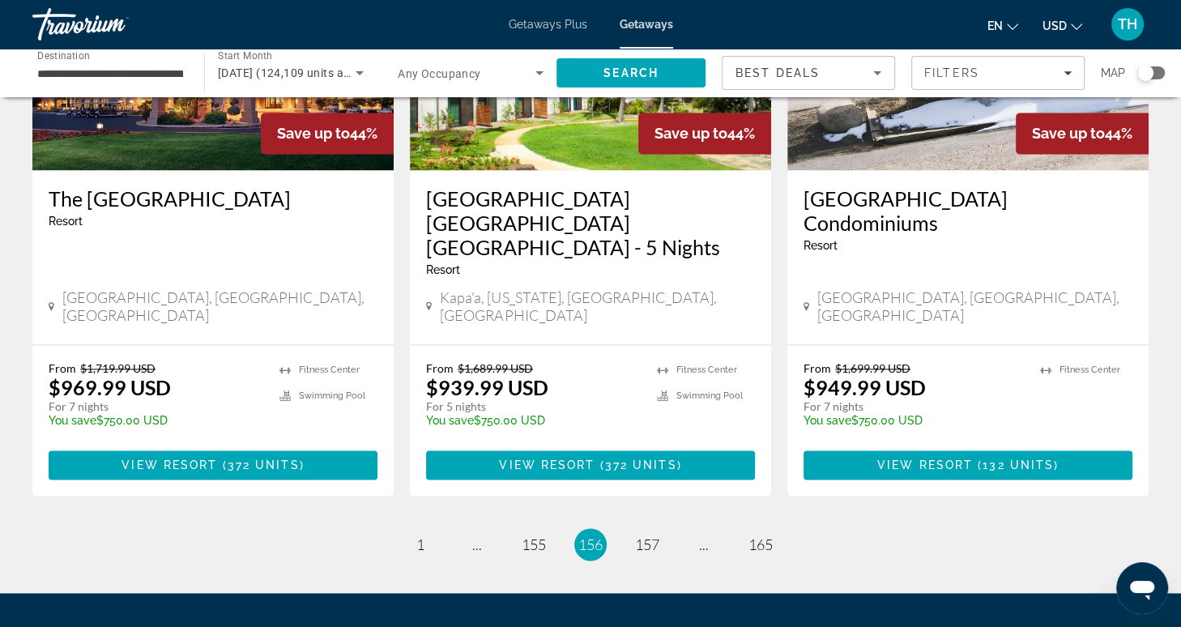
scroll to position [1983, 0]
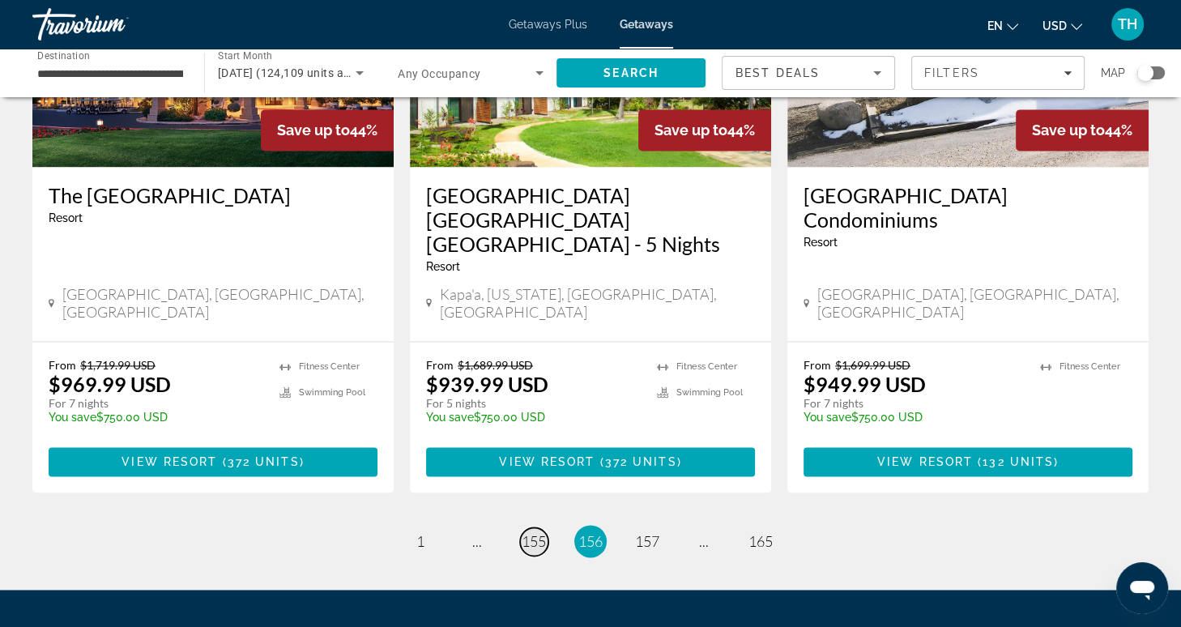
click at [533, 532] on span "155" at bounding box center [534, 541] width 24 height 18
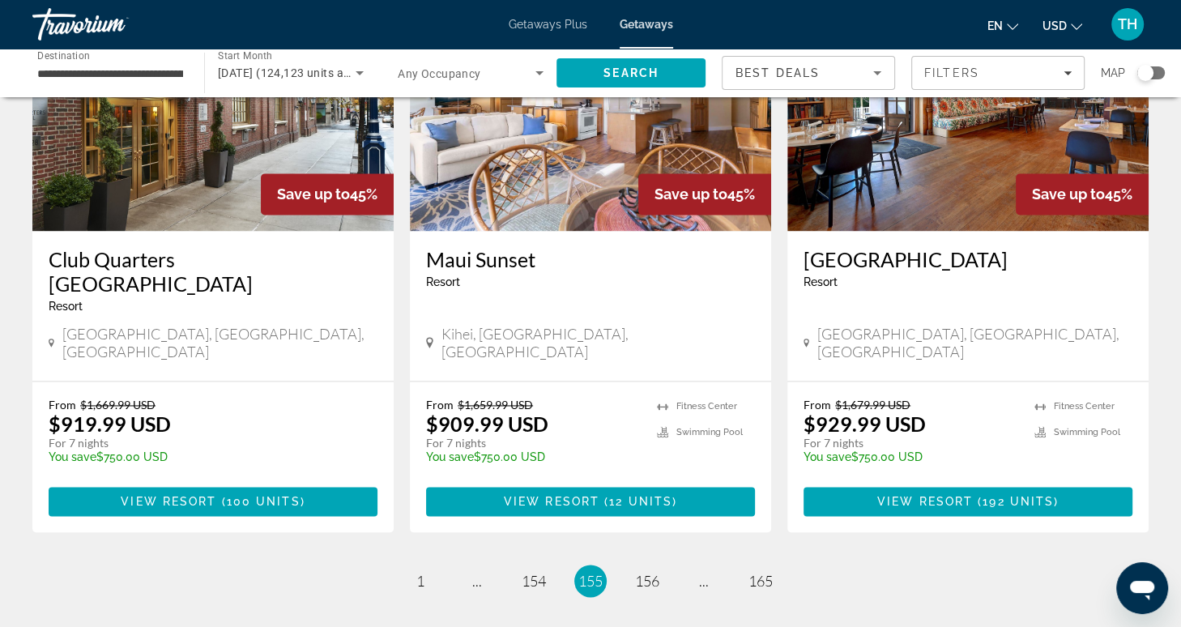
scroll to position [2039, 0]
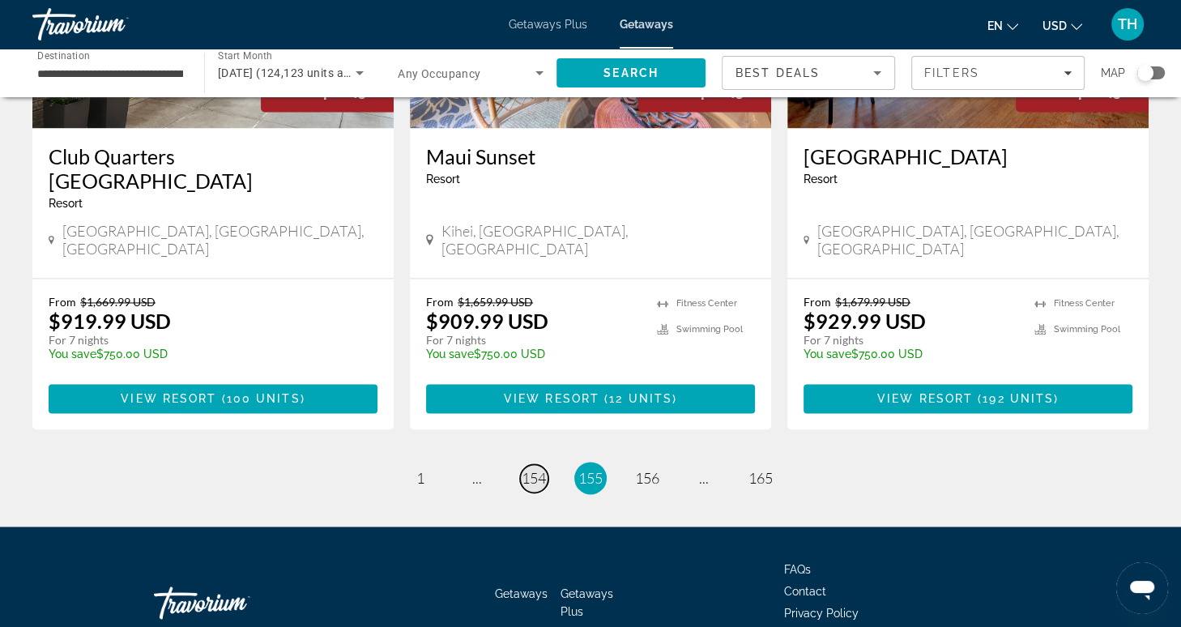
click at [543, 469] on span "154" at bounding box center [534, 478] width 24 height 18
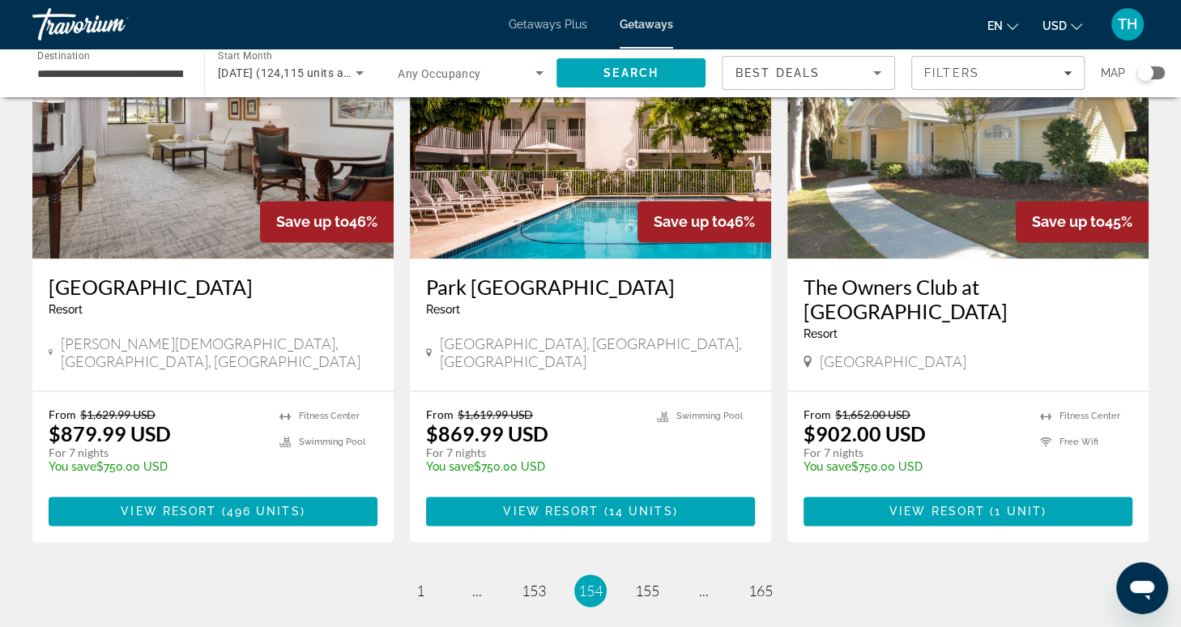
scroll to position [1910, 0]
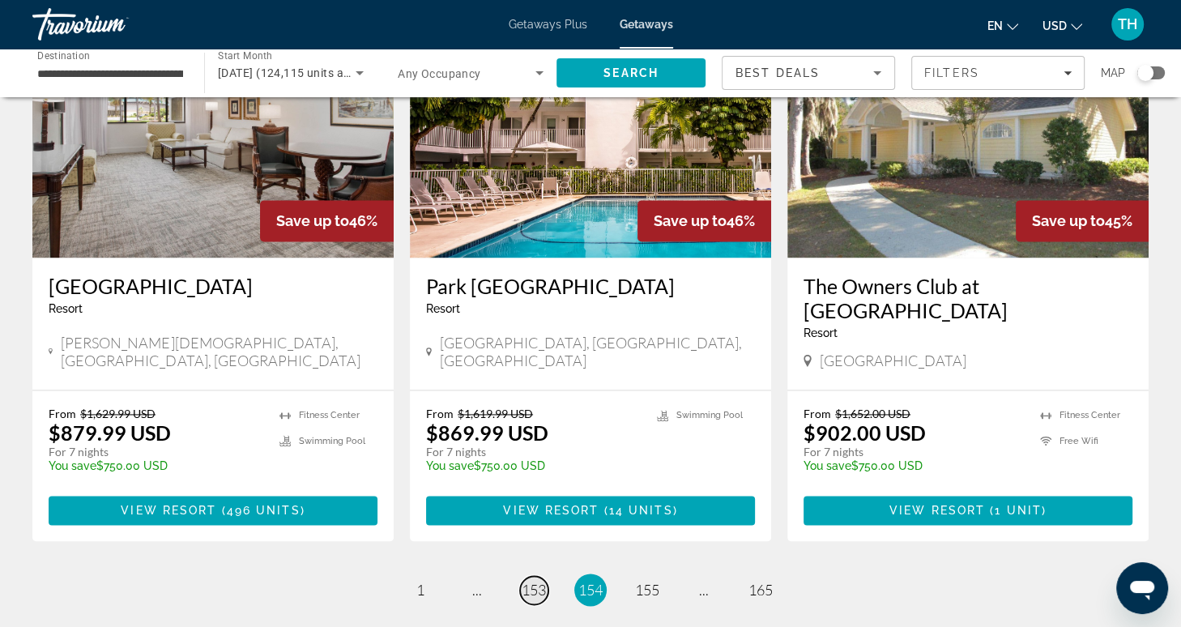
click at [540, 581] on span "153" at bounding box center [534, 590] width 24 height 18
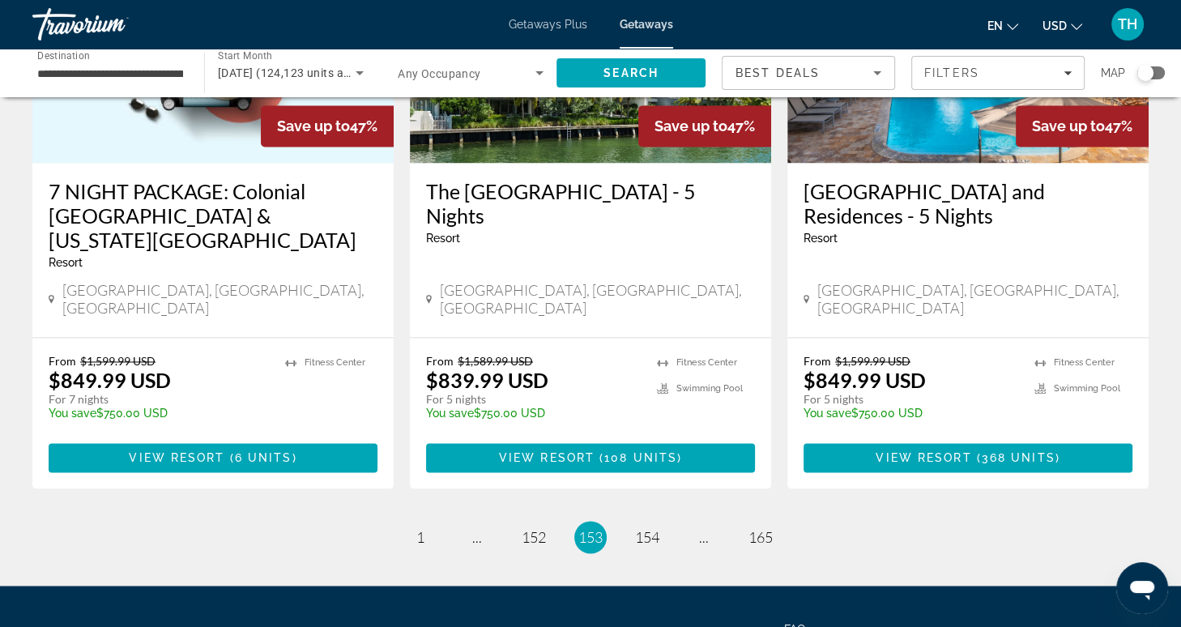
scroll to position [2033, 0]
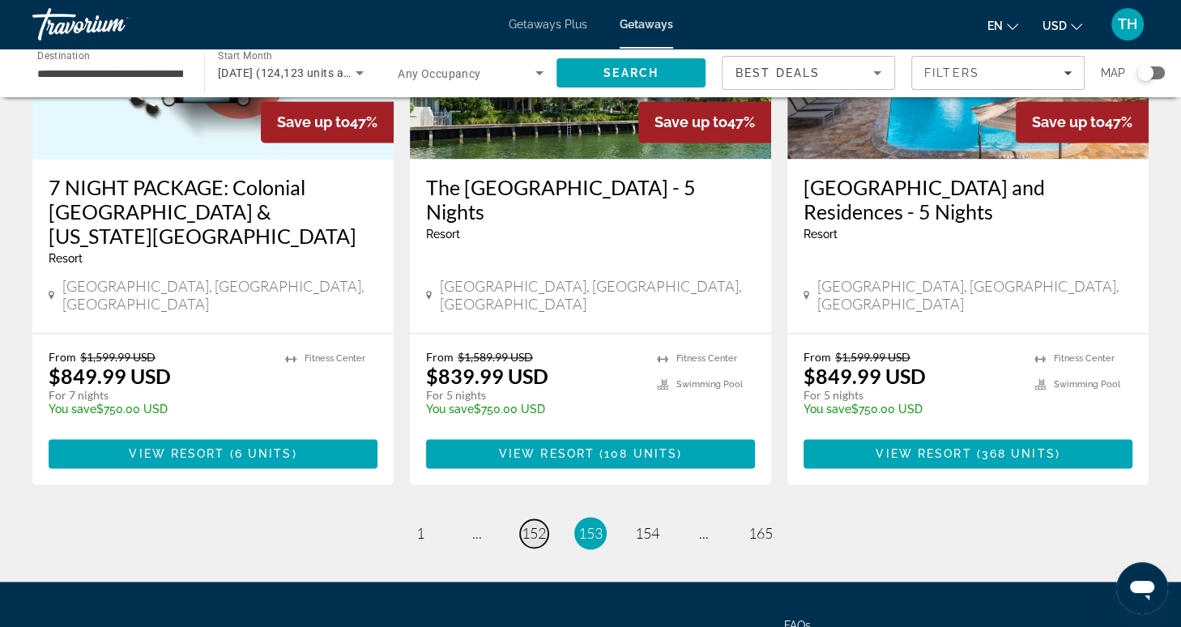
click at [534, 524] on span "152" at bounding box center [534, 533] width 24 height 18
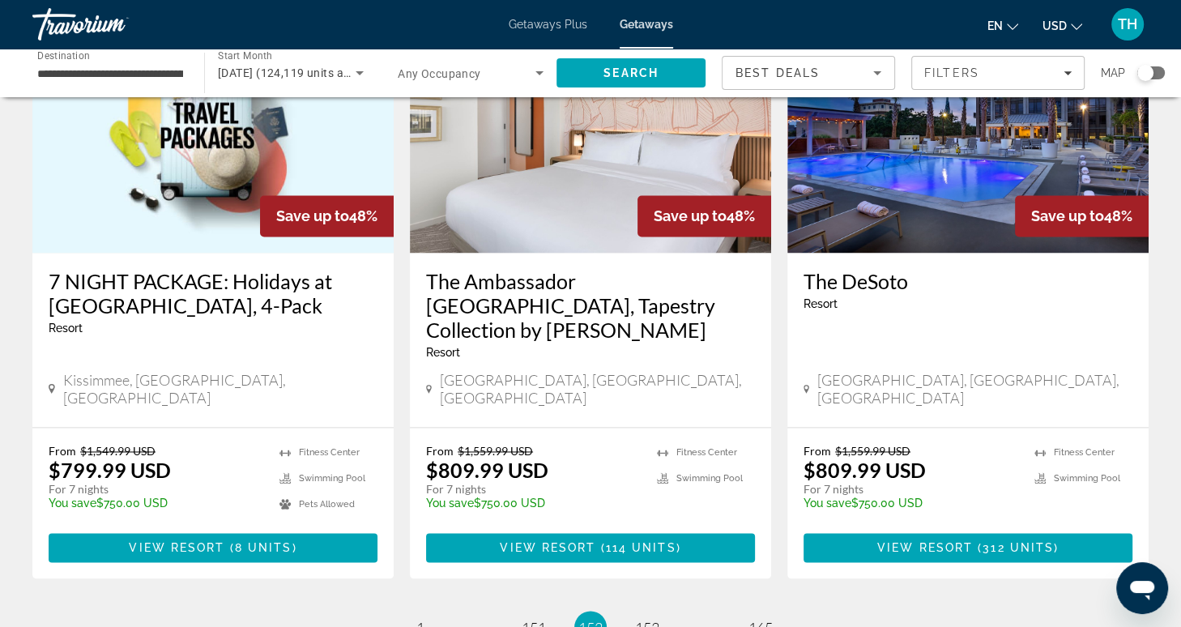
scroll to position [2088, 0]
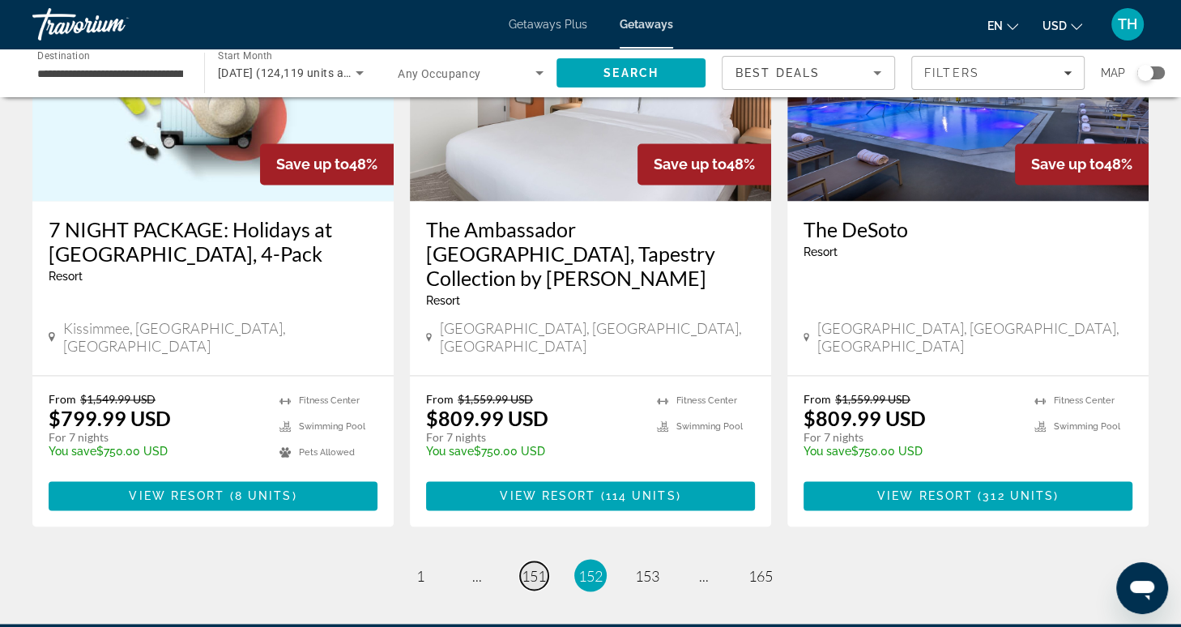
click at [537, 566] on span "151" at bounding box center [534, 575] width 24 height 18
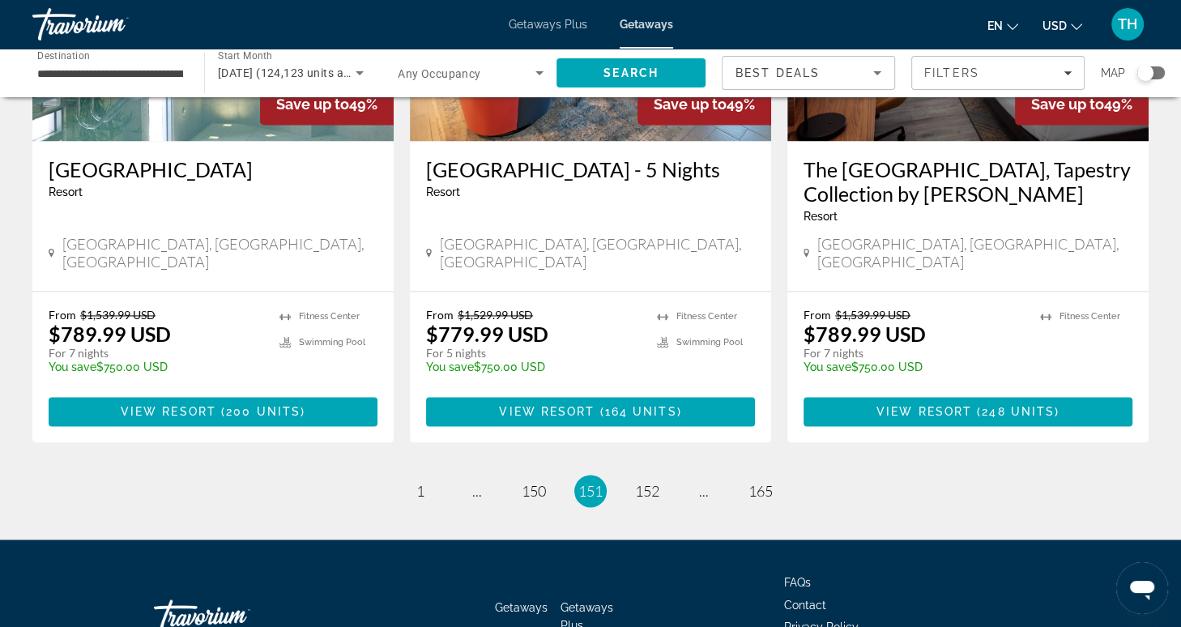
scroll to position [2088, 0]
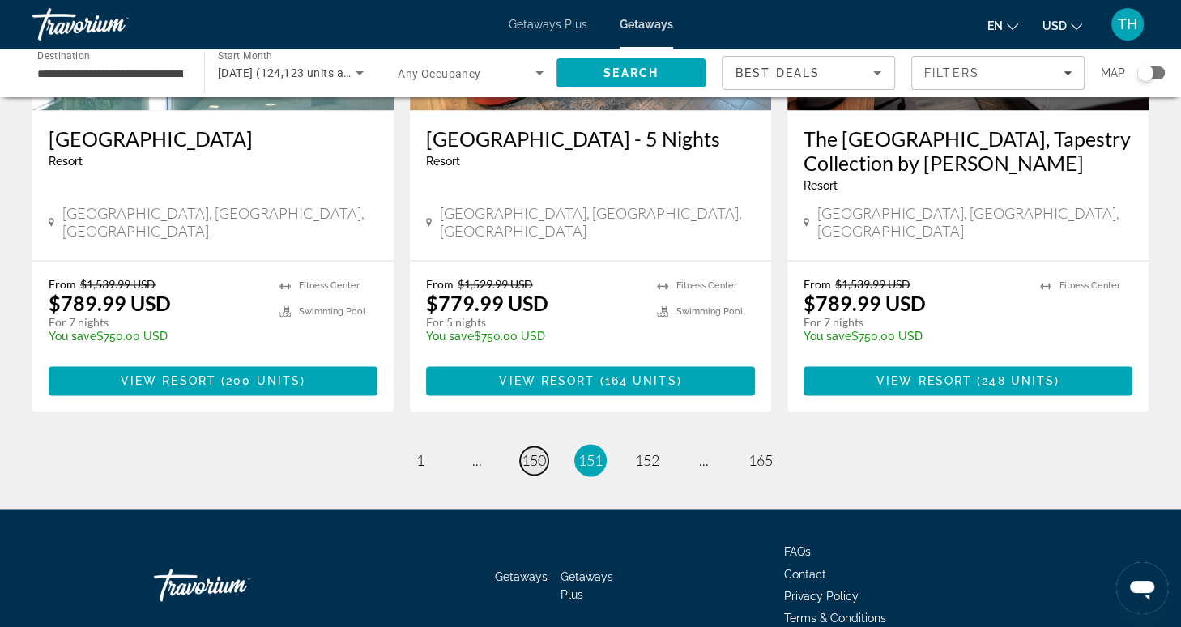
click at [535, 451] on span "150" at bounding box center [534, 460] width 24 height 18
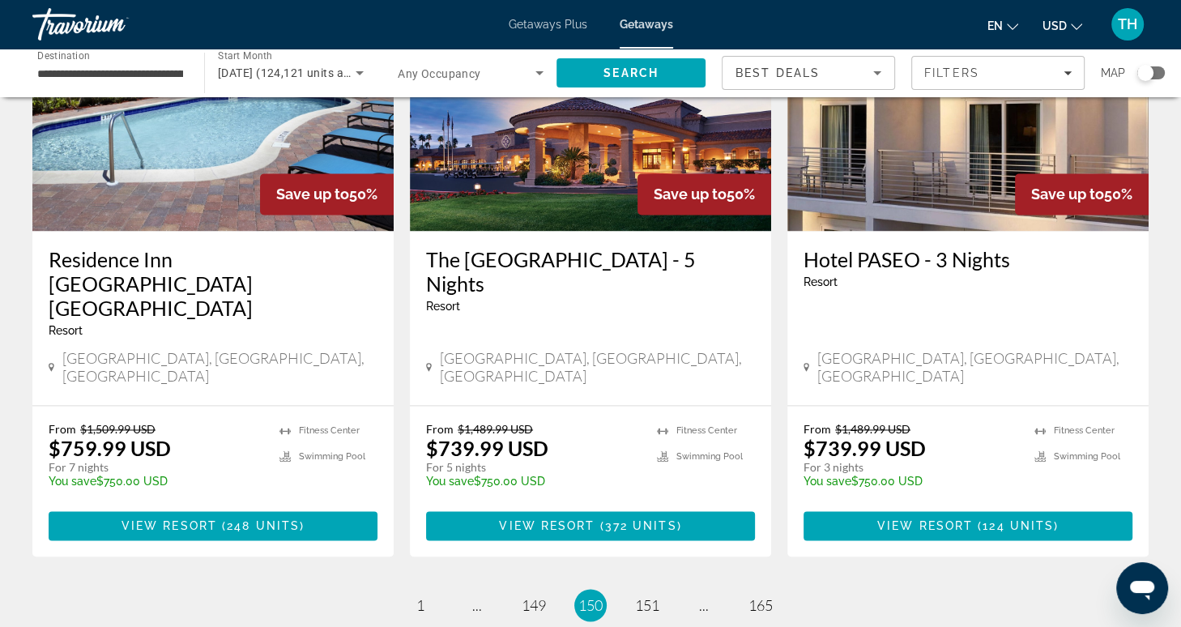
scroll to position [2063, 0]
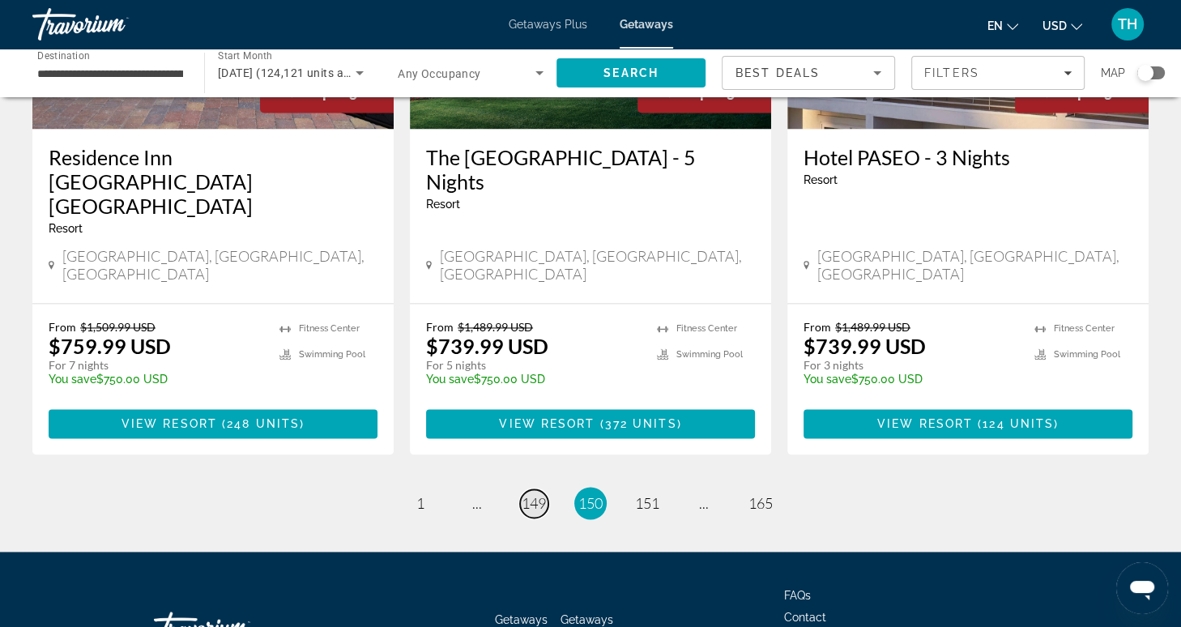
click at [536, 494] on span "149" at bounding box center [534, 503] width 24 height 18
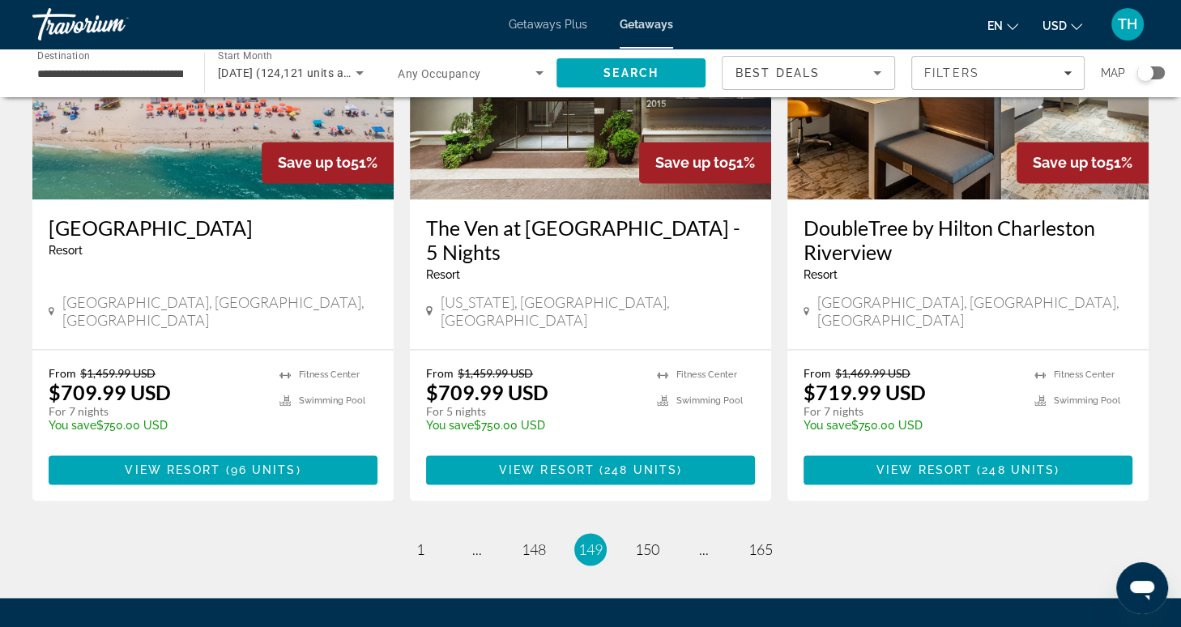
scroll to position [1991, 0]
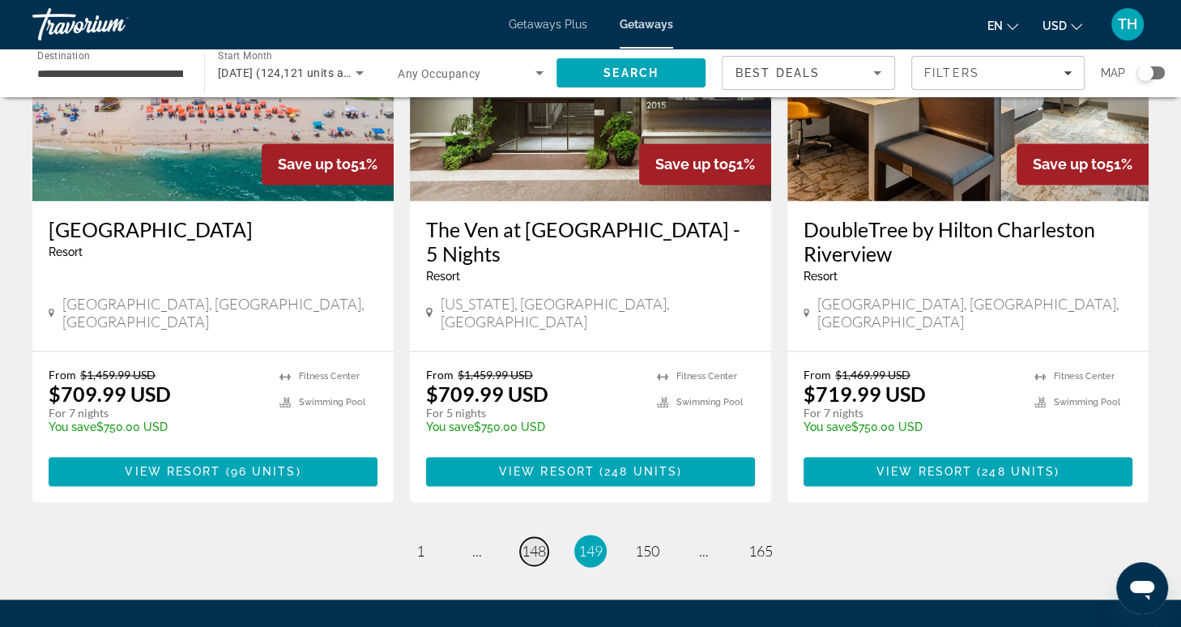
click at [530, 542] on span "148" at bounding box center [534, 551] width 24 height 18
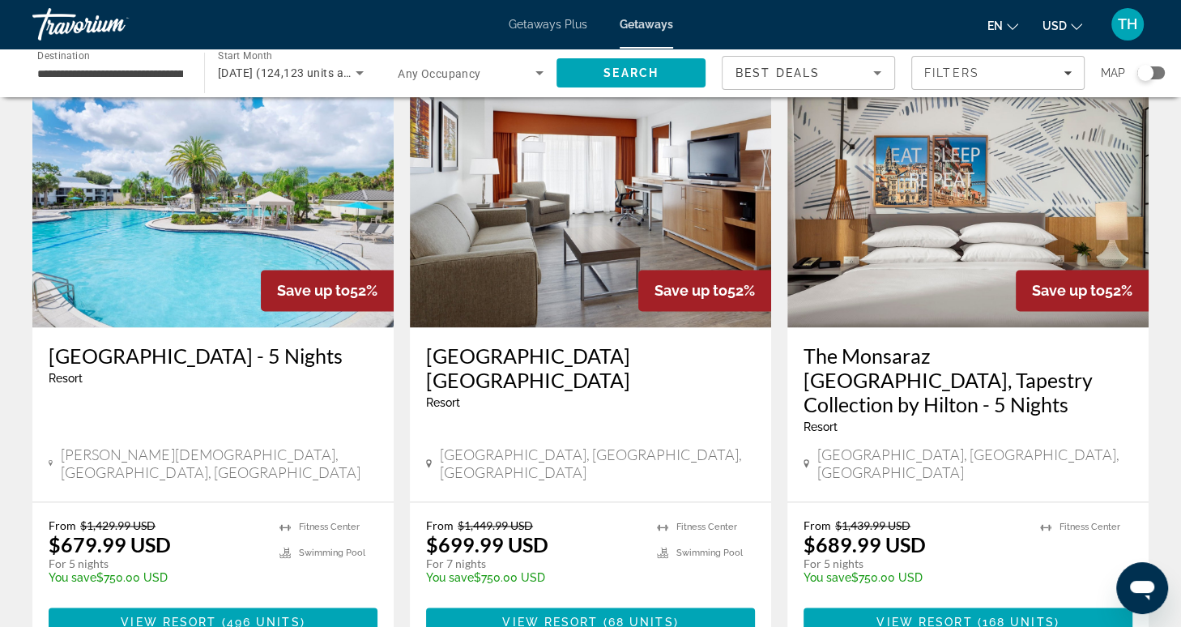
scroll to position [1887, 0]
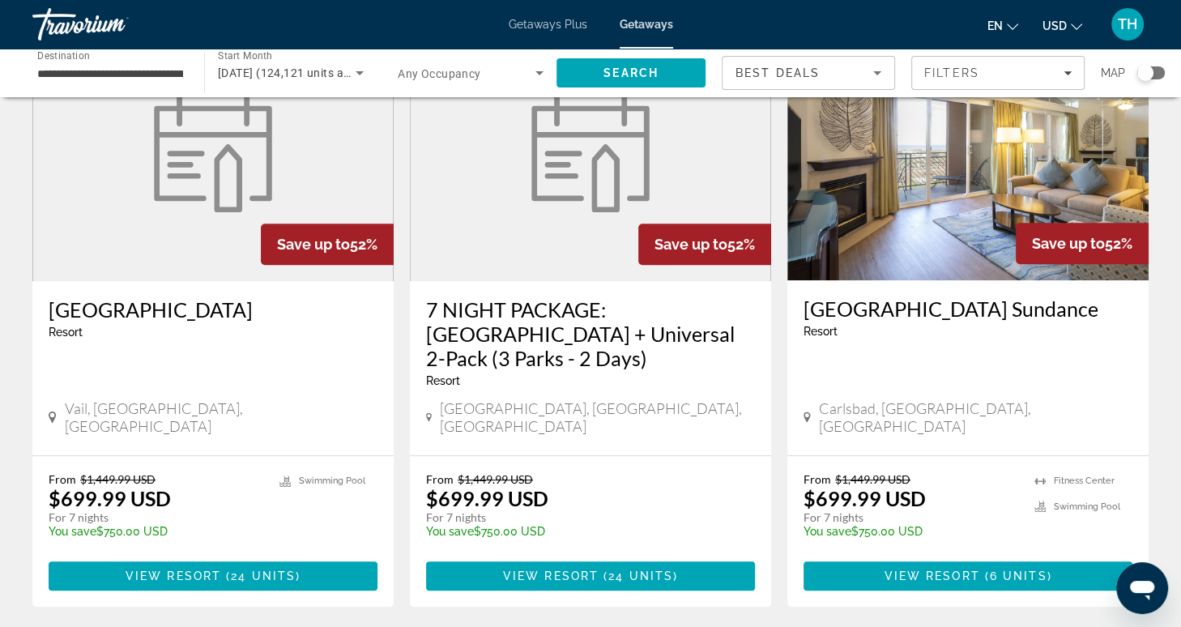
scroll to position [713, 0]
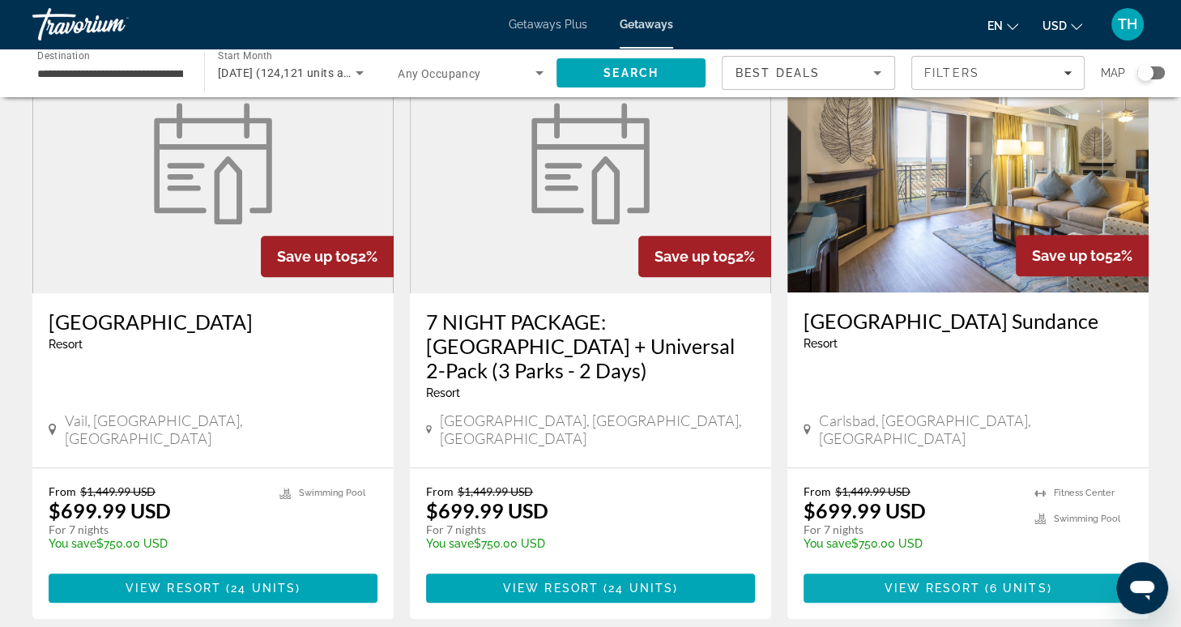
click at [870, 568] on span "Main content" at bounding box center [967, 587] width 329 height 39
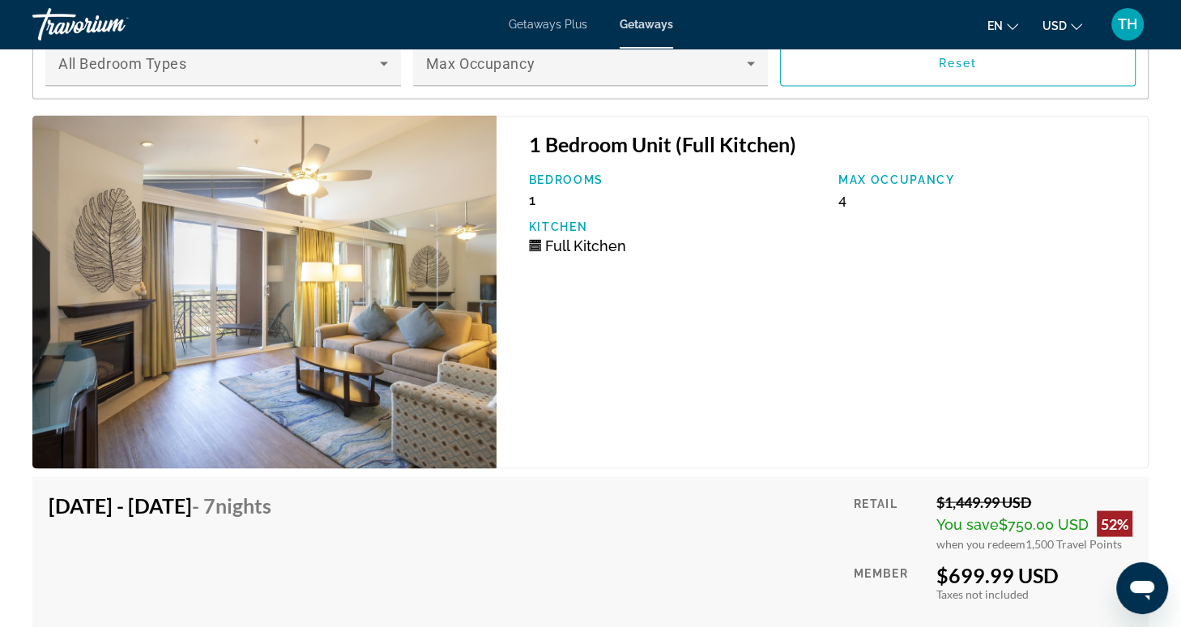
scroll to position [2459, 0]
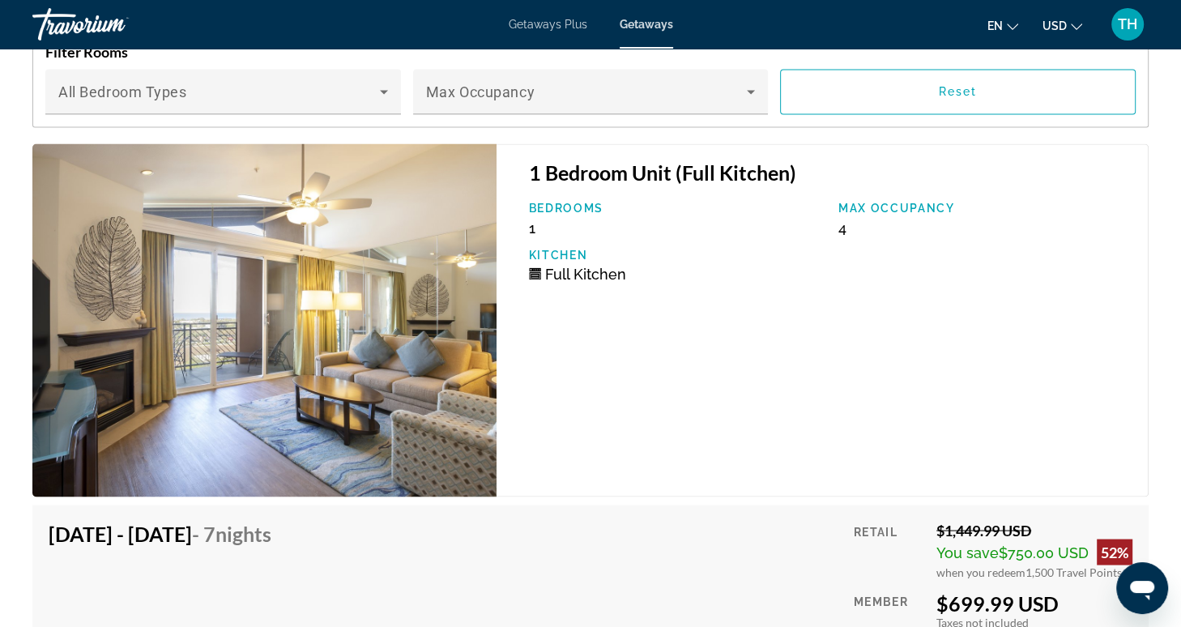
click at [306, 373] on img "Main content" at bounding box center [264, 319] width 464 height 353
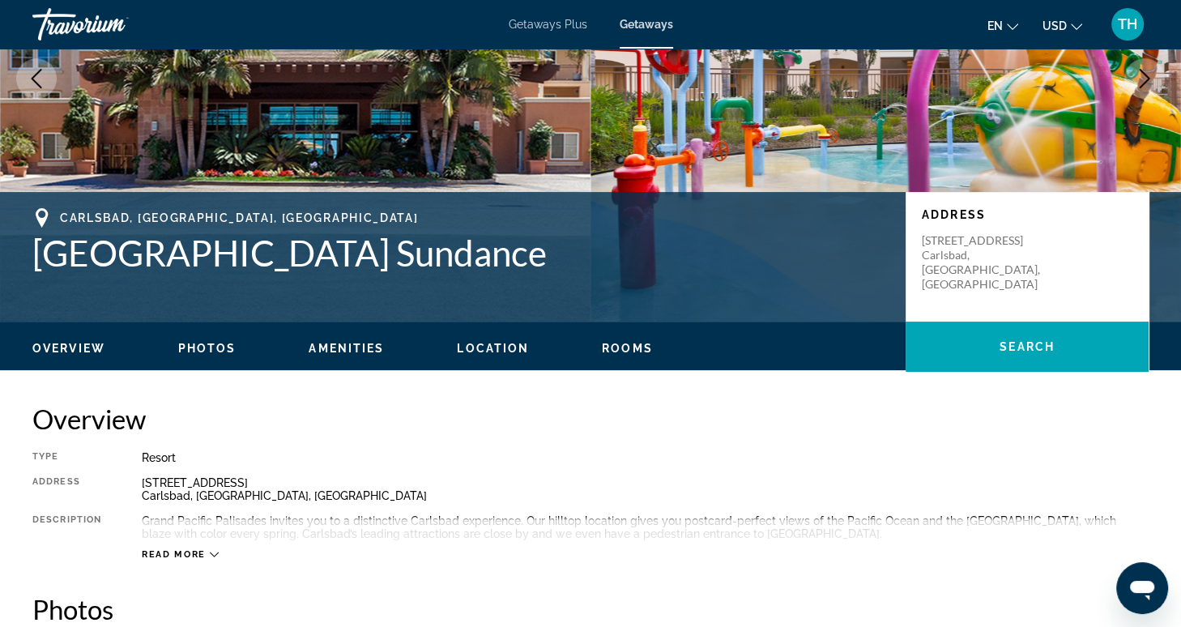
scroll to position [0, 0]
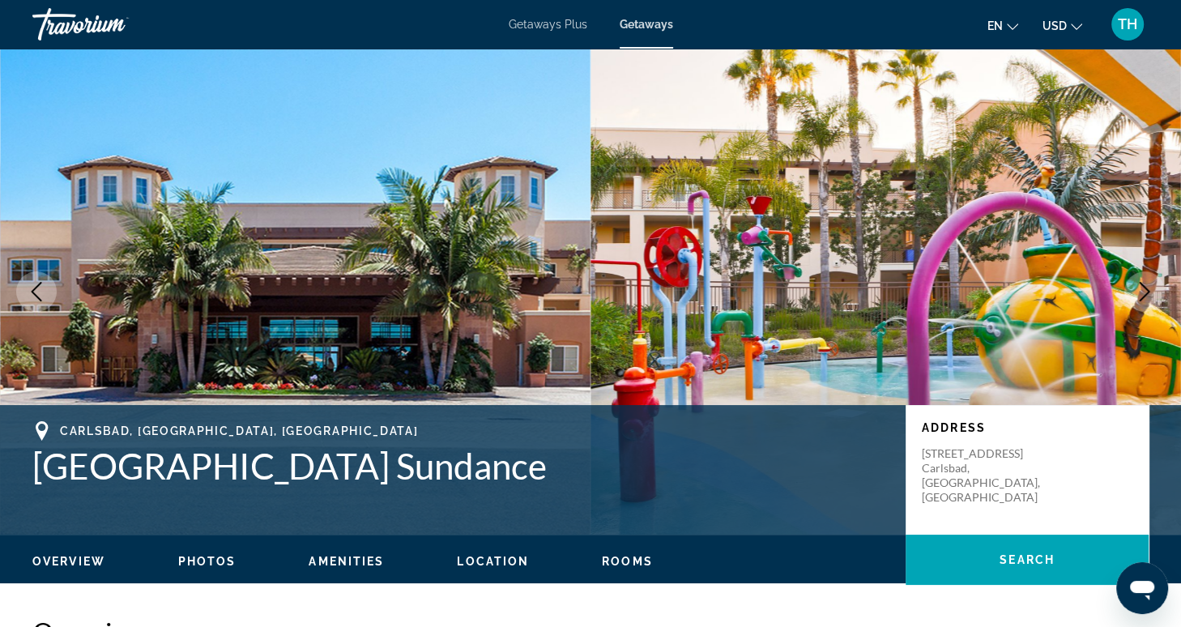
click at [717, 232] on img "Main content" at bounding box center [885, 292] width 590 height 486
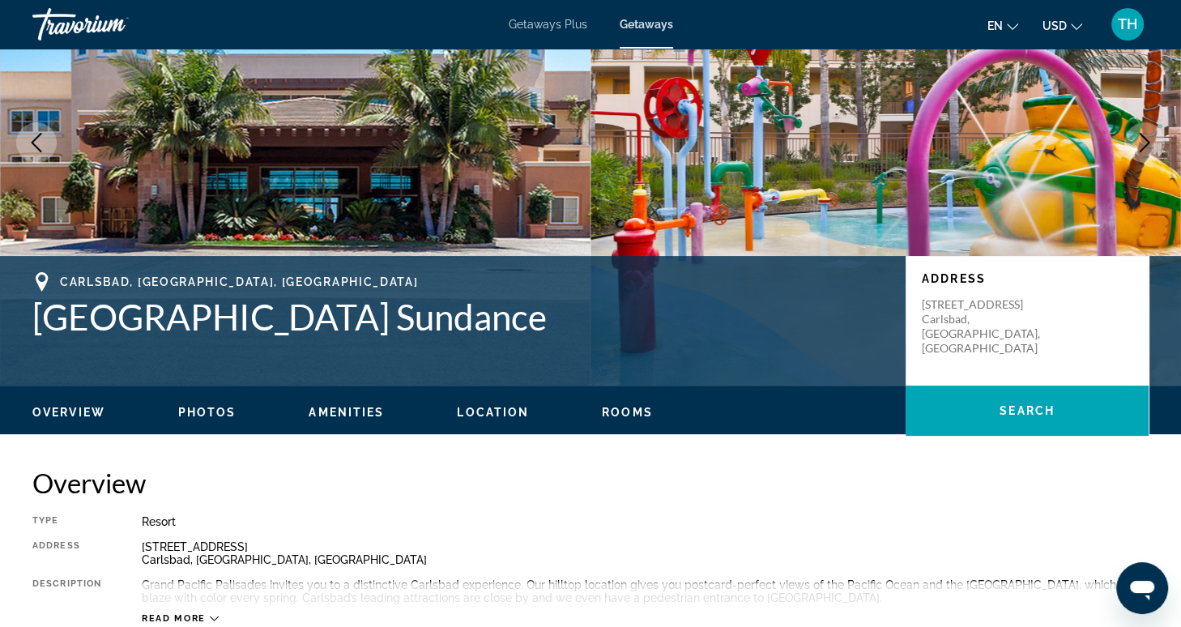
scroll to position [173, 0]
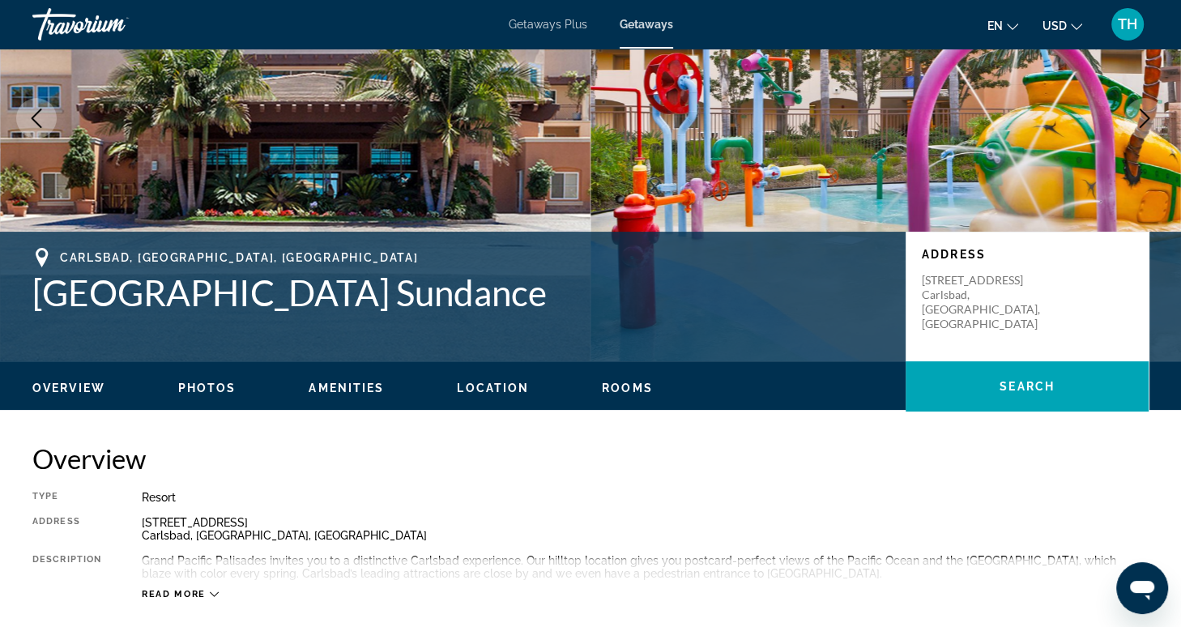
click at [617, 397] on div "Overview Photos Amenities Location Rooms Search" at bounding box center [590, 386] width 1181 height 50
click at [202, 373] on div "Overview Photos Amenities Location Rooms Search" at bounding box center [590, 386] width 1181 height 50
click at [198, 389] on span "Photos" at bounding box center [207, 387] width 58 height 13
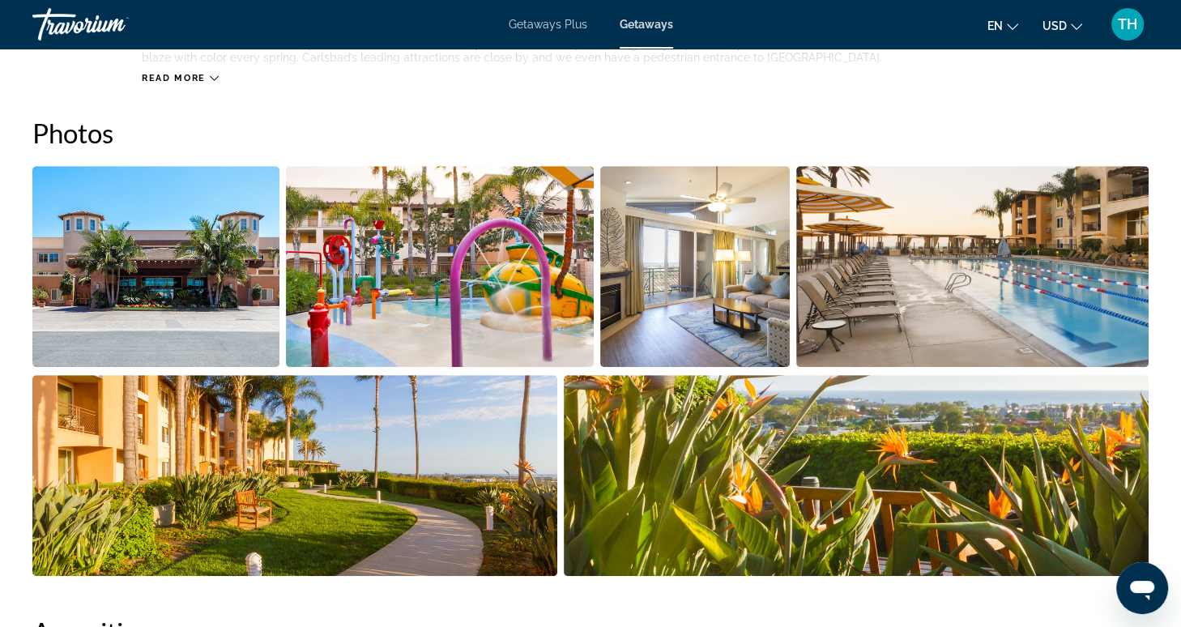
scroll to position [658, 0]
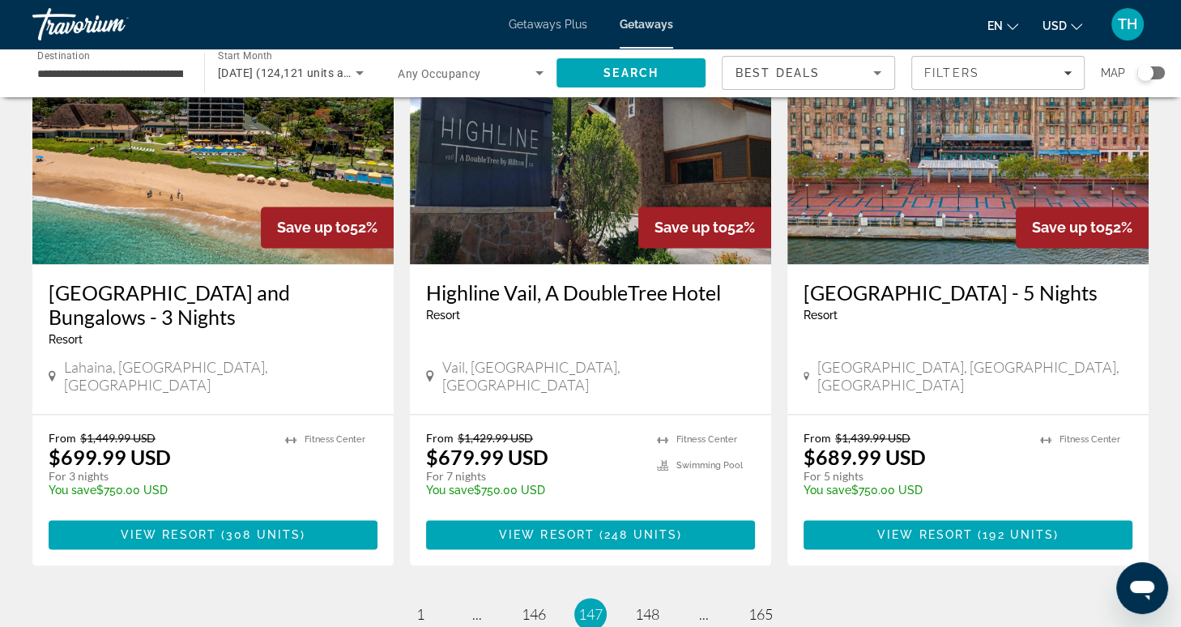
scroll to position [1979, 0]
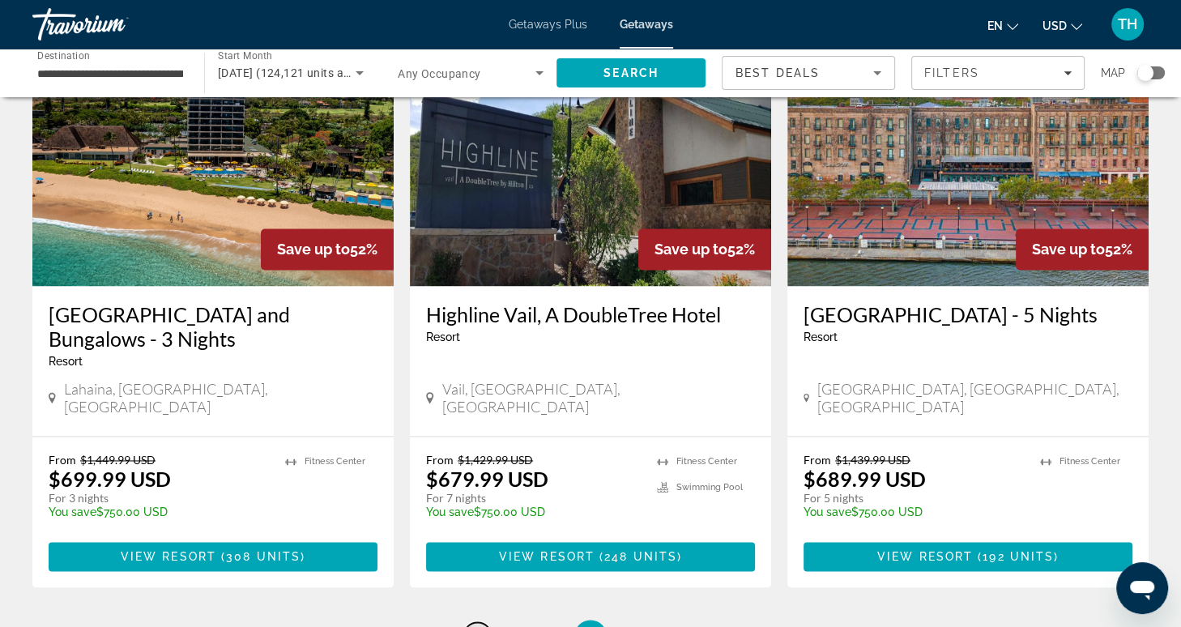
click at [479, 626] on span "..." at bounding box center [477, 636] width 10 height 18
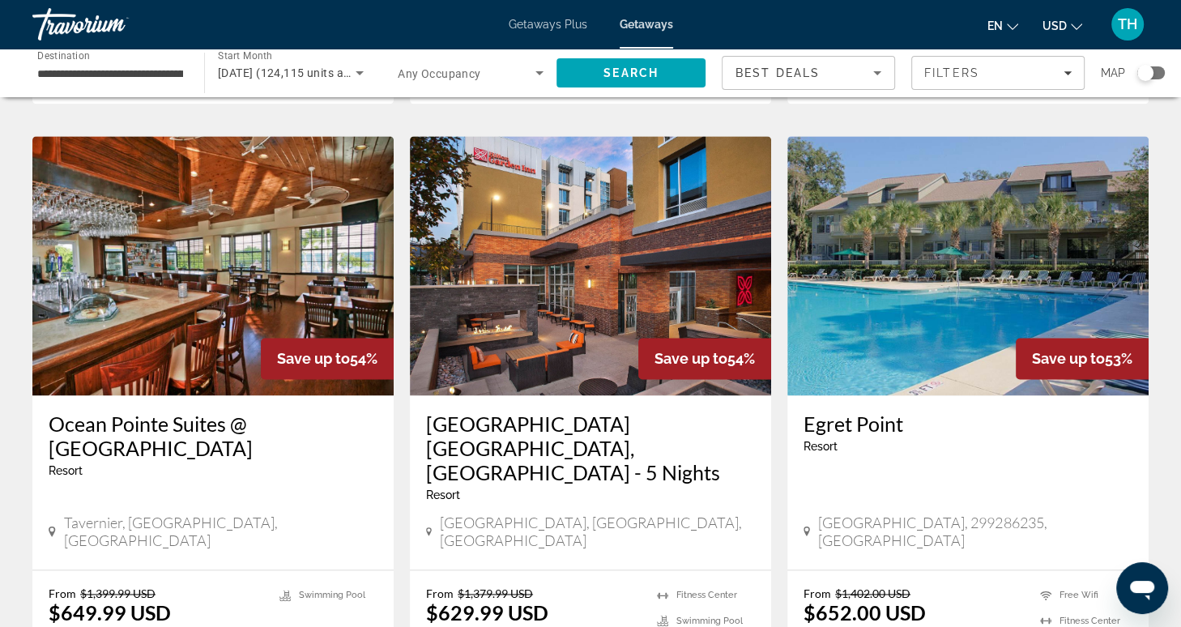
scroll to position [1883, 0]
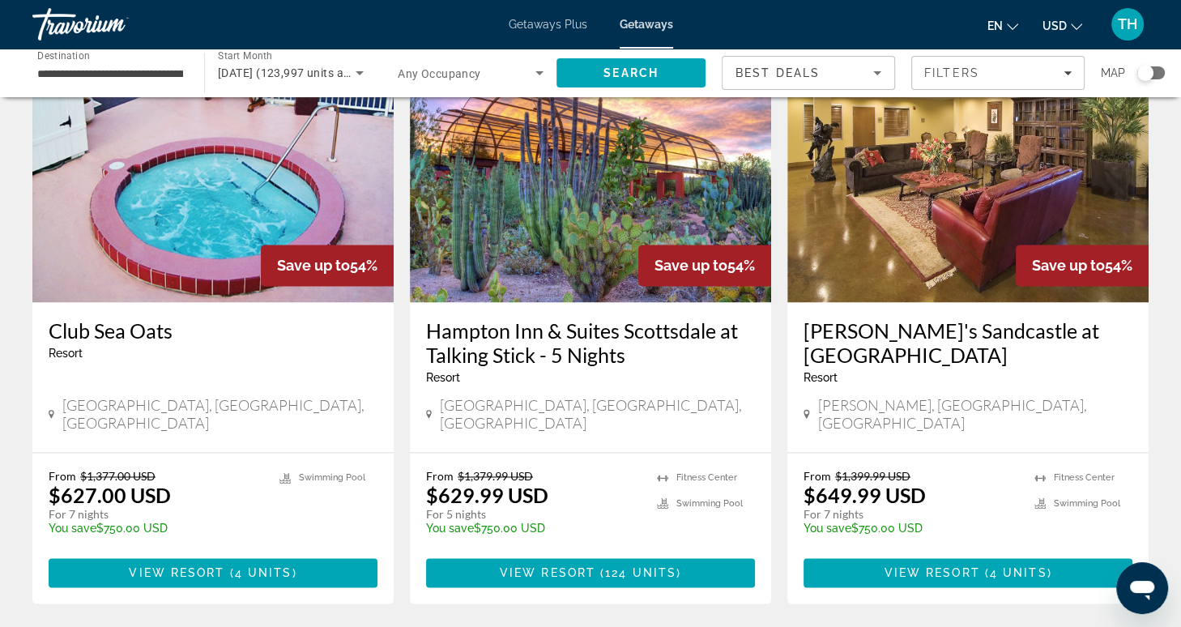
scroll to position [1929, 0]
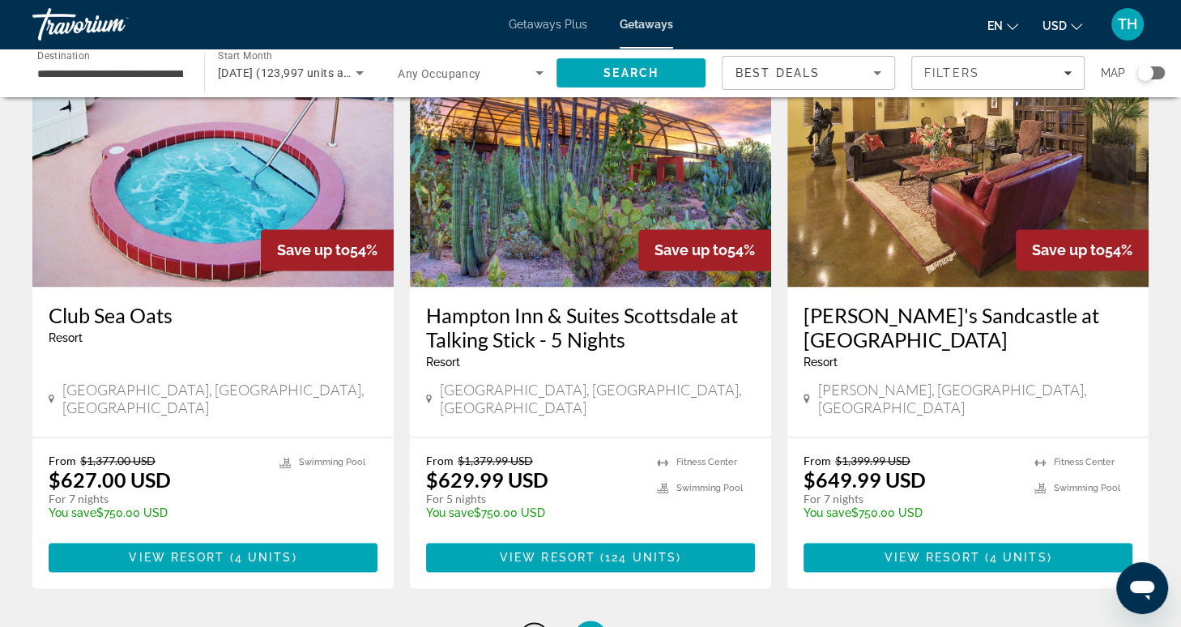
click at [539, 626] on span "143" at bounding box center [534, 637] width 24 height 18
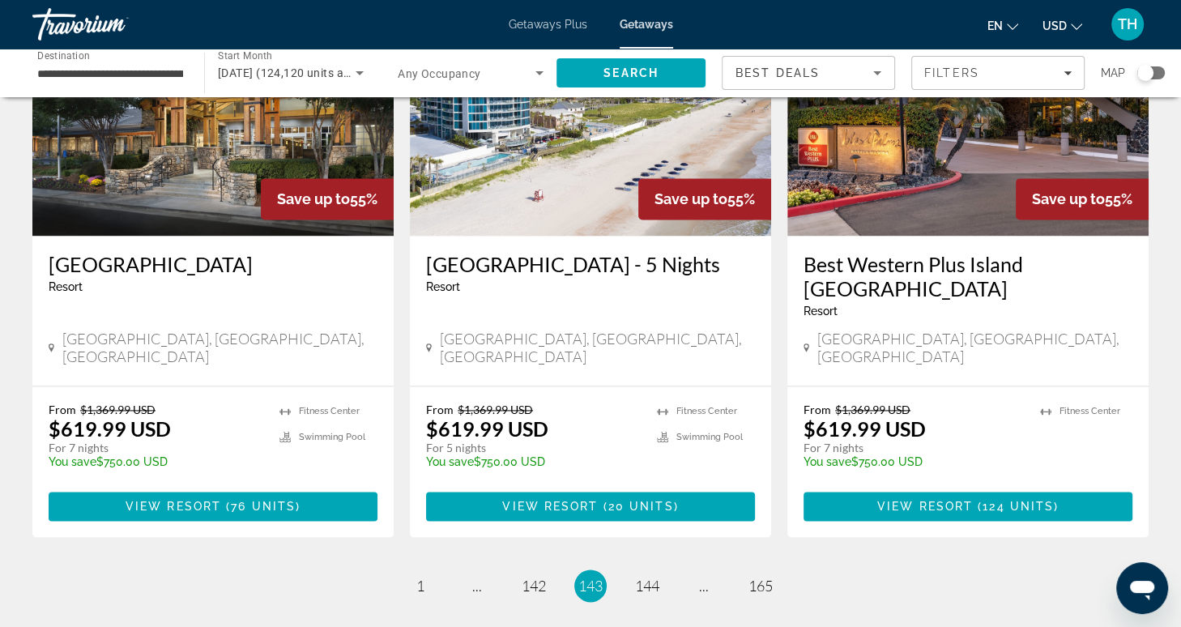
scroll to position [1949, 0]
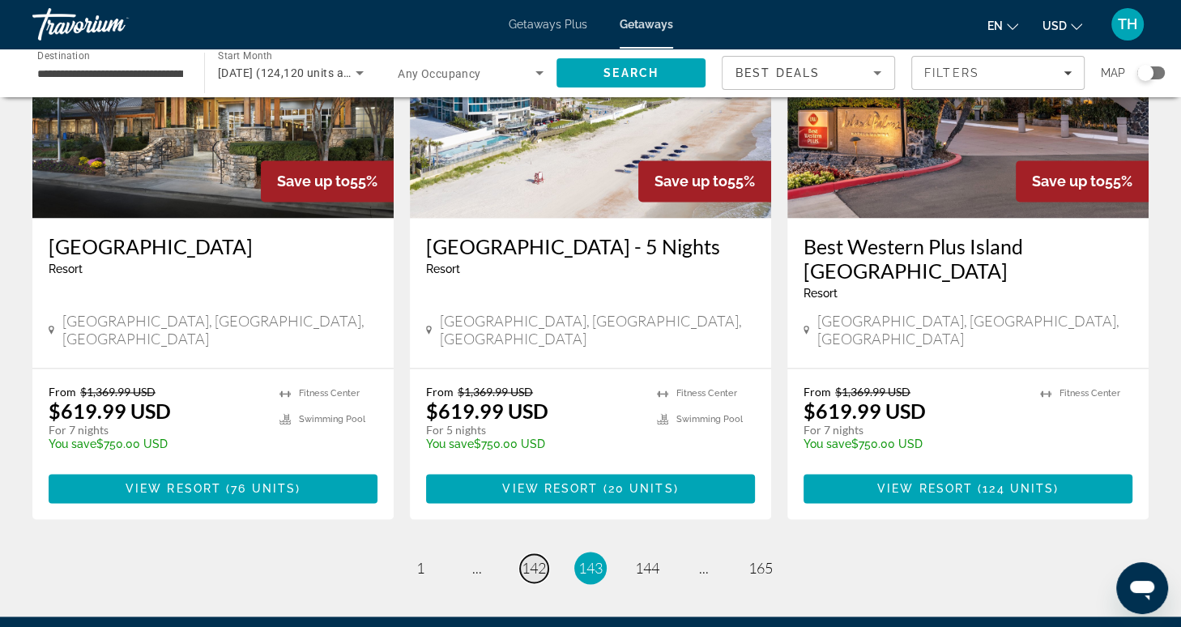
click at [536, 559] on span "142" at bounding box center [534, 568] width 24 height 18
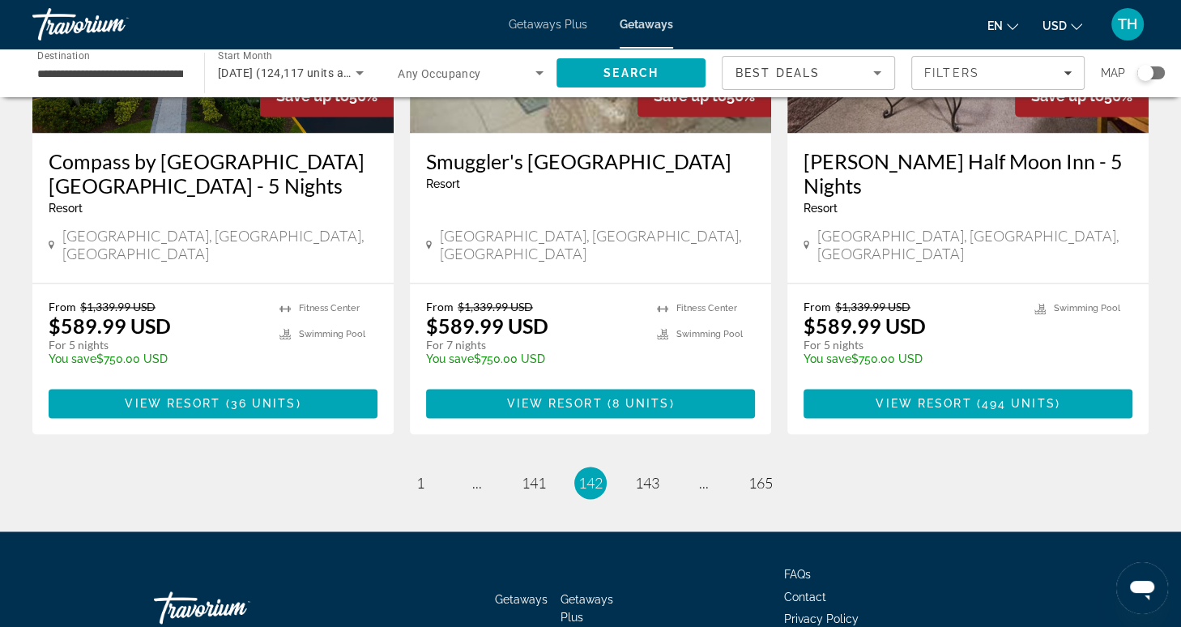
scroll to position [2088, 0]
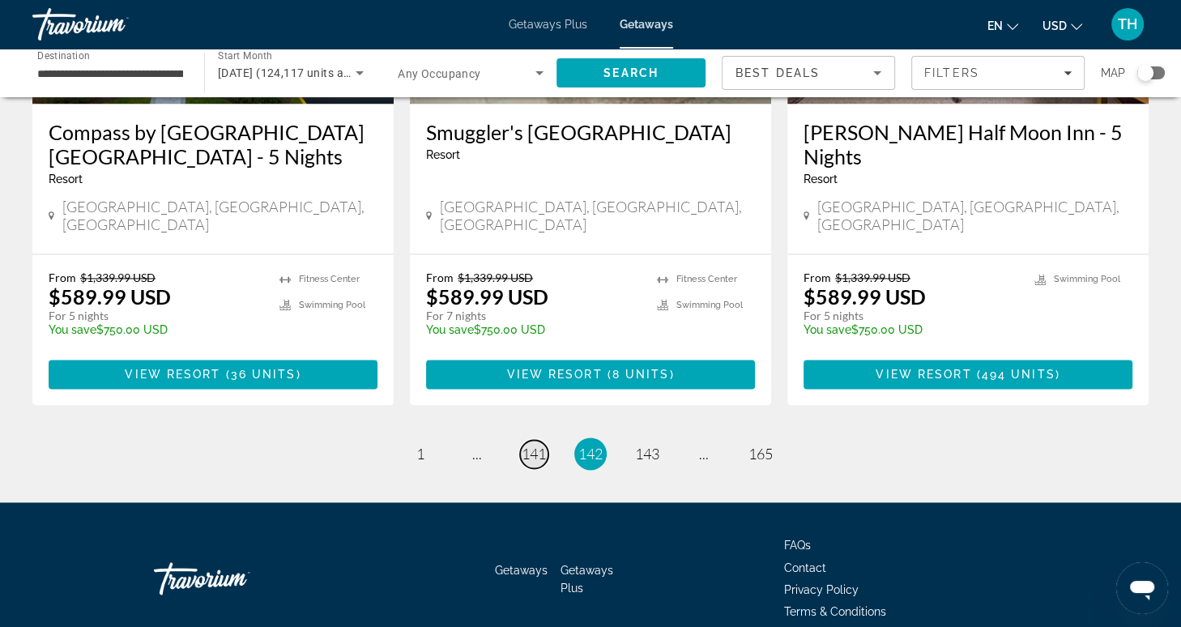
click at [530, 445] on span "141" at bounding box center [534, 454] width 24 height 18
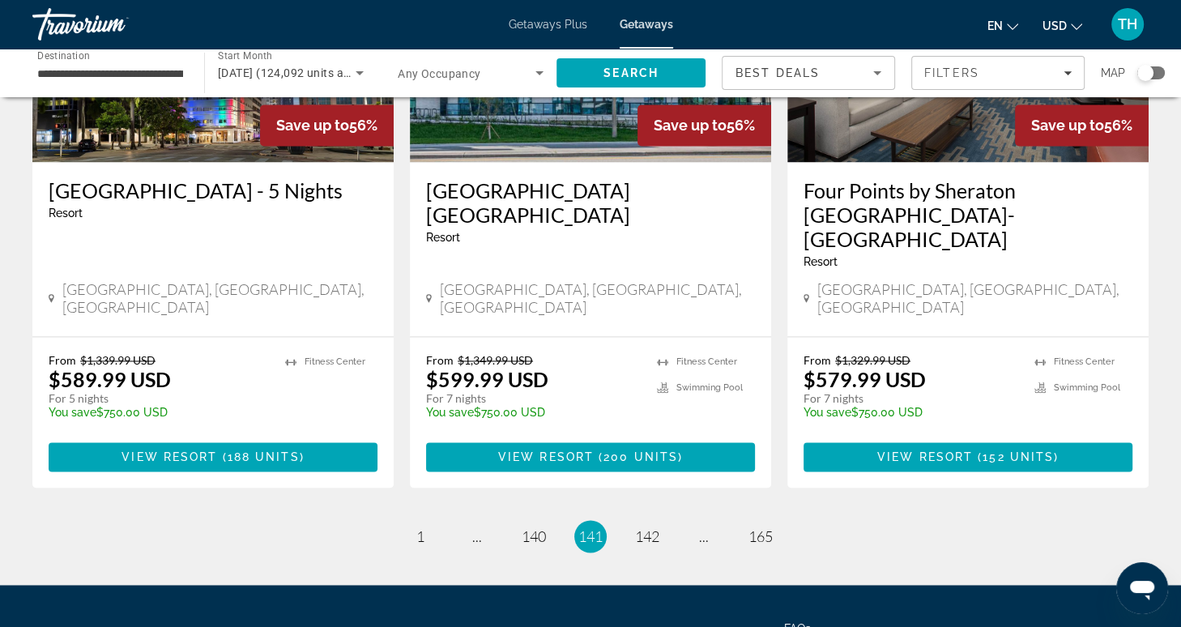
scroll to position [2088, 0]
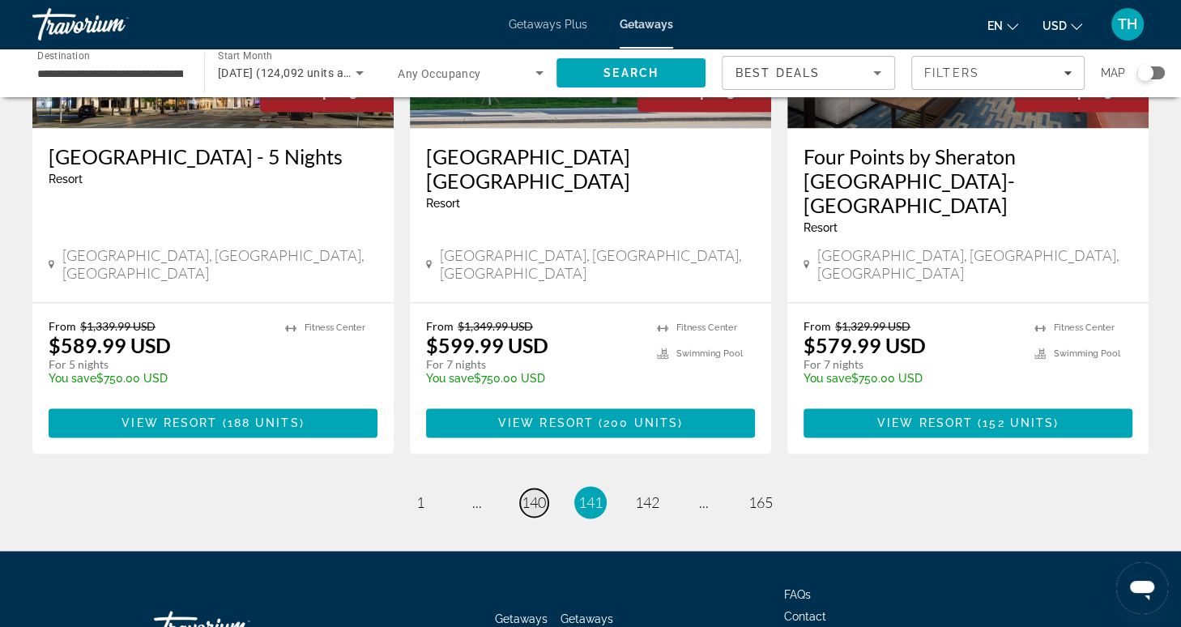
click at [534, 493] on span "140" at bounding box center [534, 502] width 24 height 18
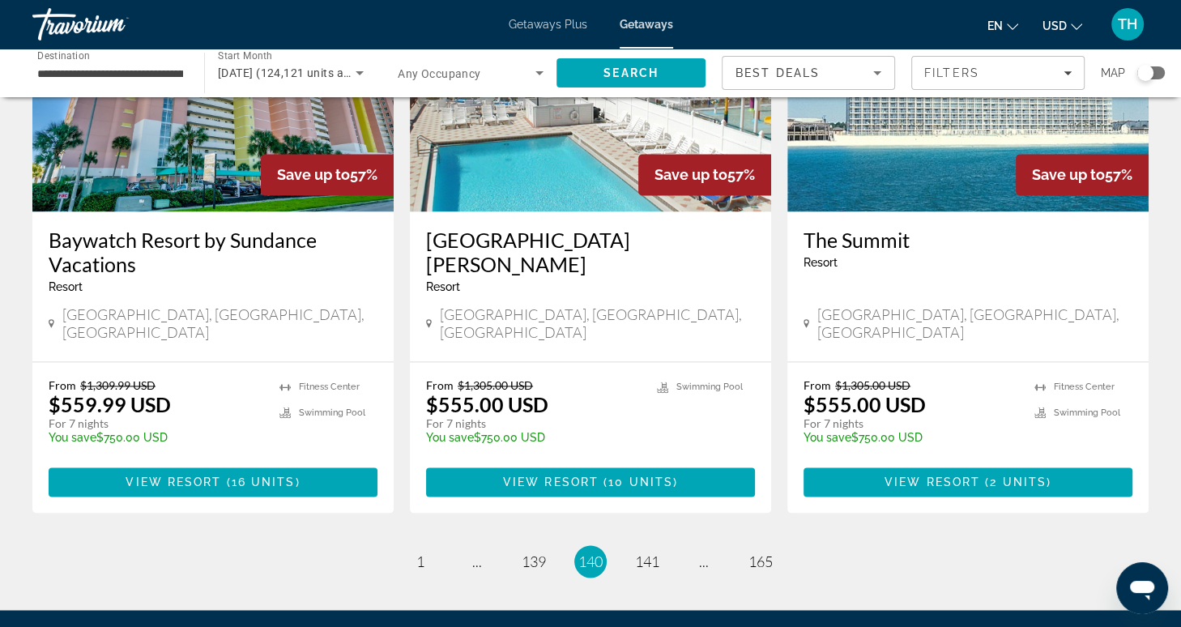
scroll to position [2015, 0]
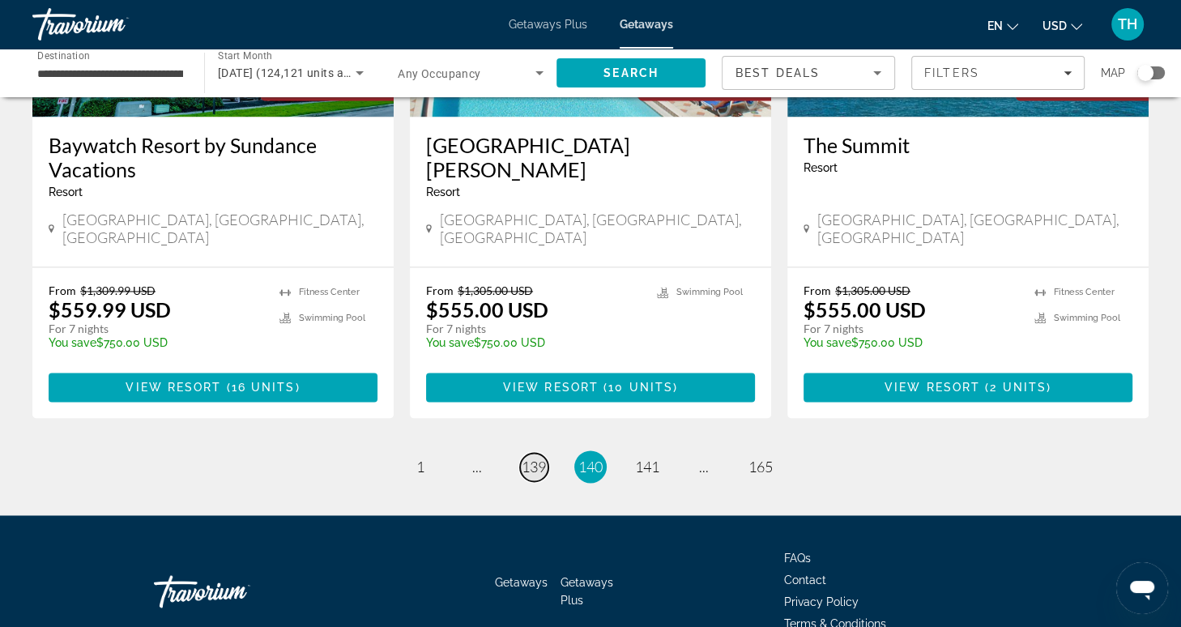
click at [532, 458] on span "139" at bounding box center [534, 467] width 24 height 18
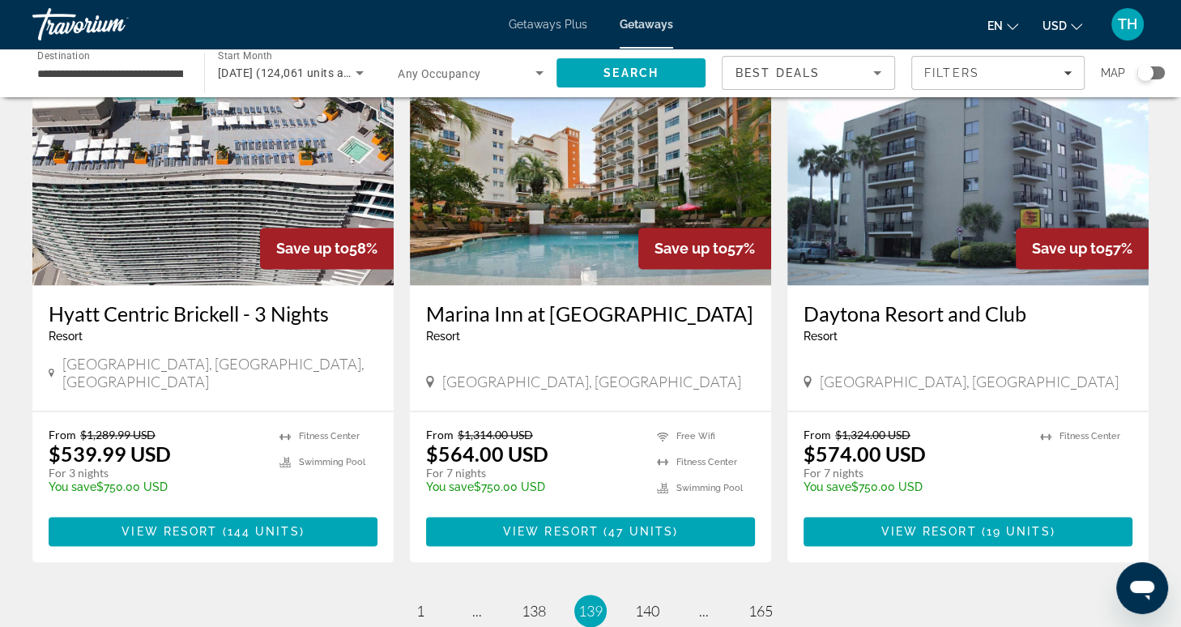
scroll to position [2039, 0]
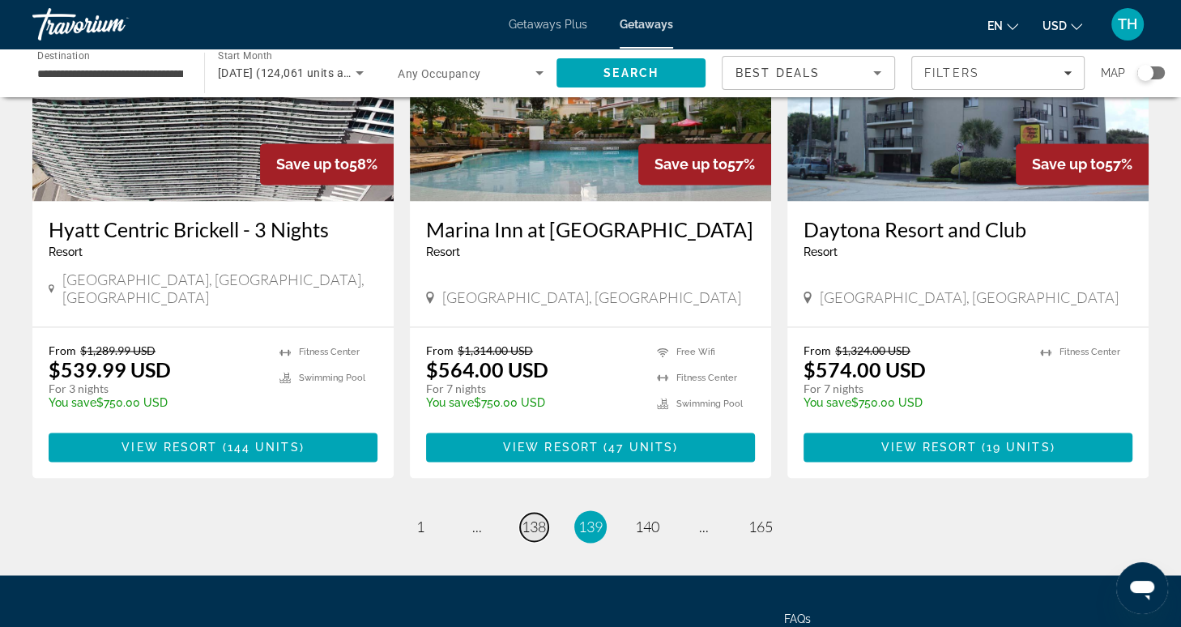
click at [535, 517] on span "138" at bounding box center [534, 526] width 24 height 18
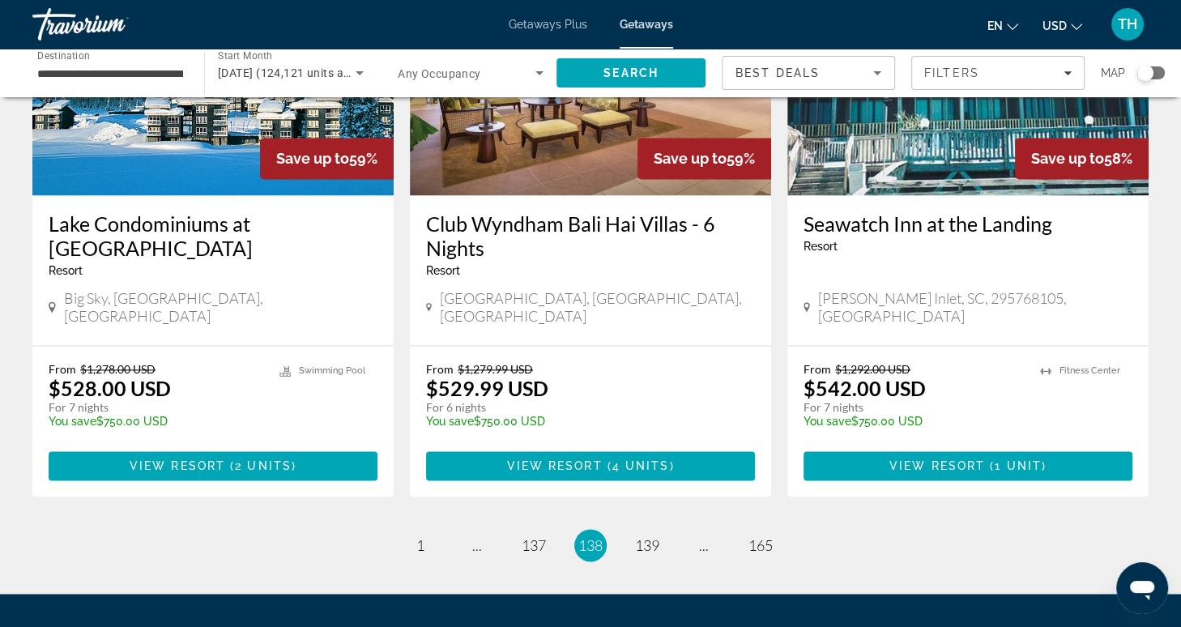
scroll to position [1976, 0]
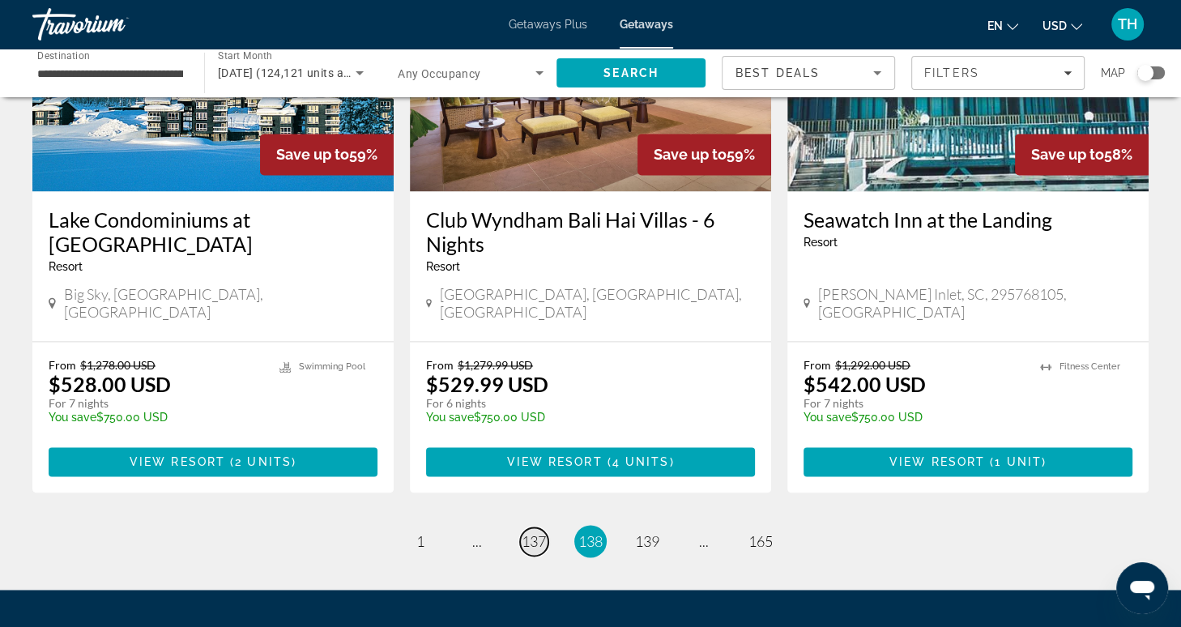
click at [533, 532] on span "137" at bounding box center [534, 541] width 24 height 18
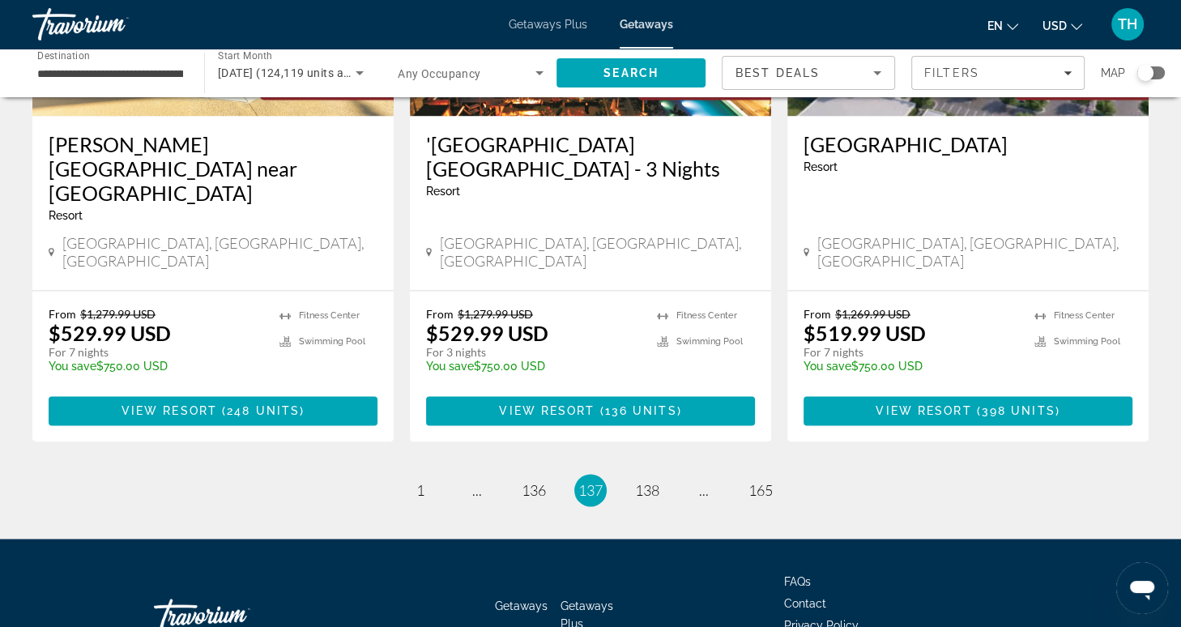
scroll to position [2039, 0]
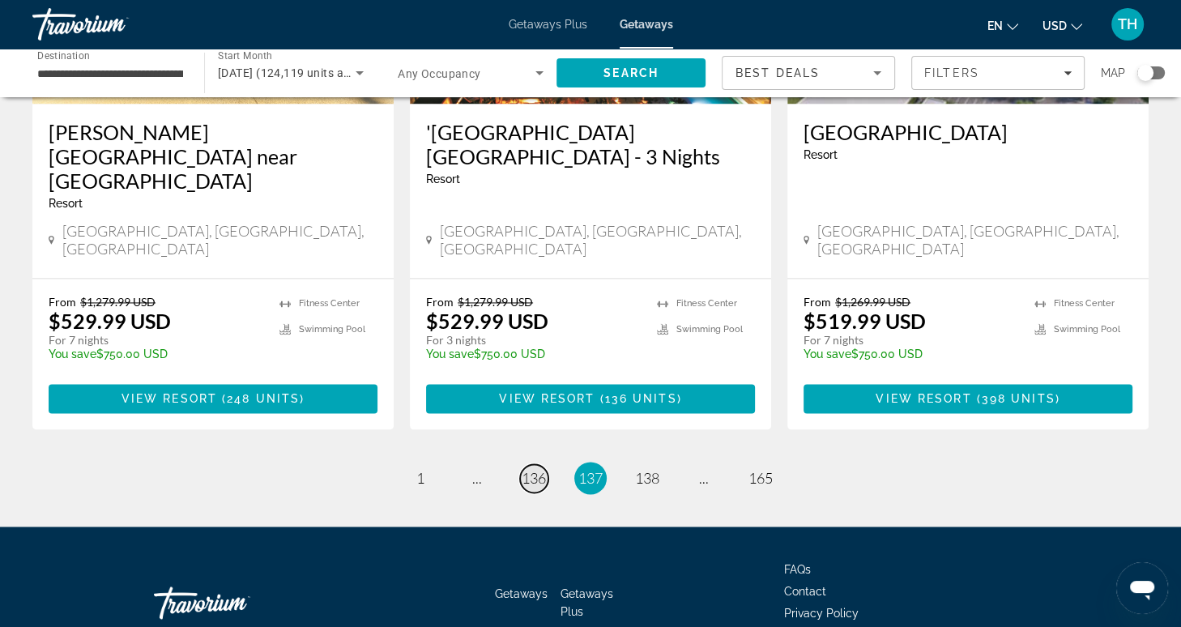
click at [530, 469] on span "136" at bounding box center [534, 478] width 24 height 18
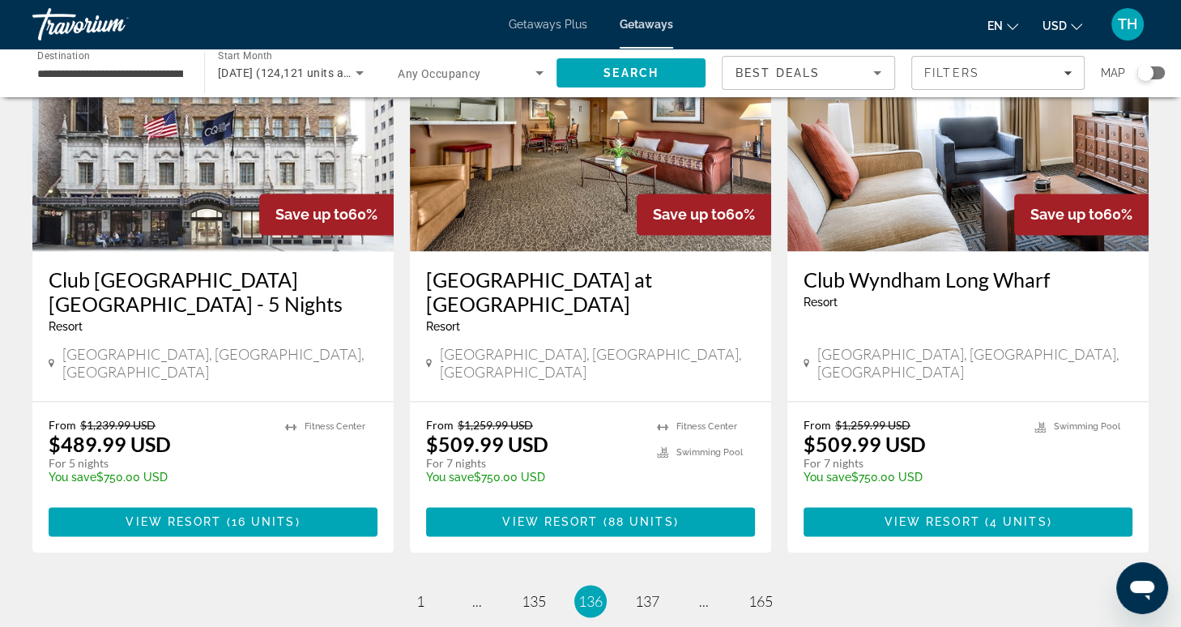
scroll to position [2088, 0]
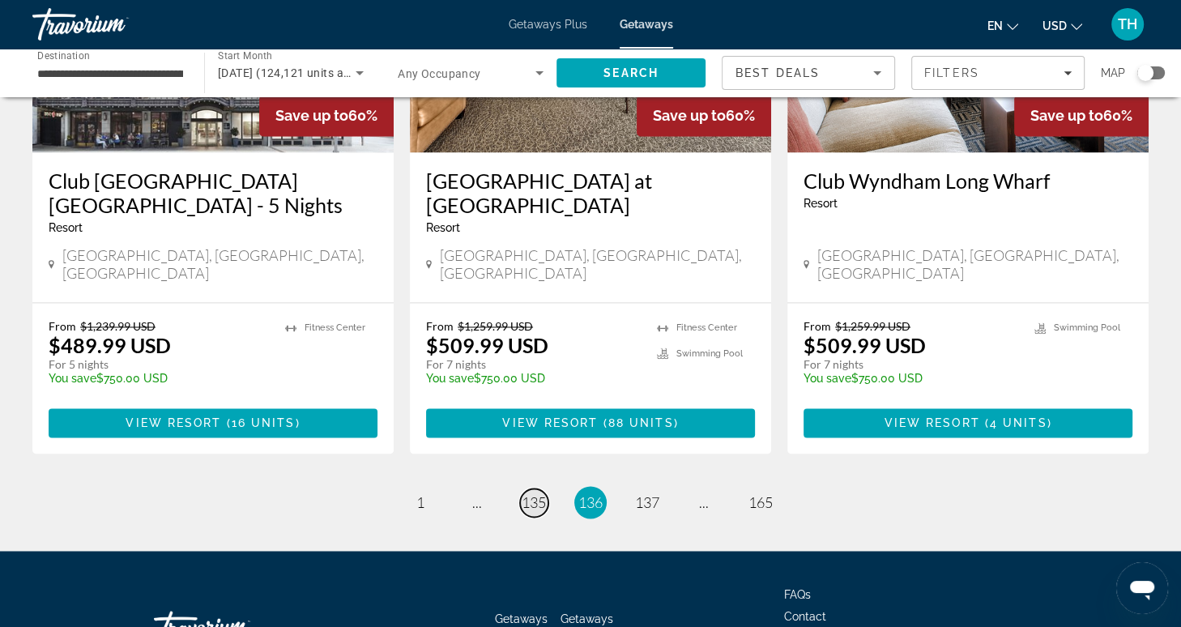
click at [536, 493] on span "135" at bounding box center [534, 502] width 24 height 18
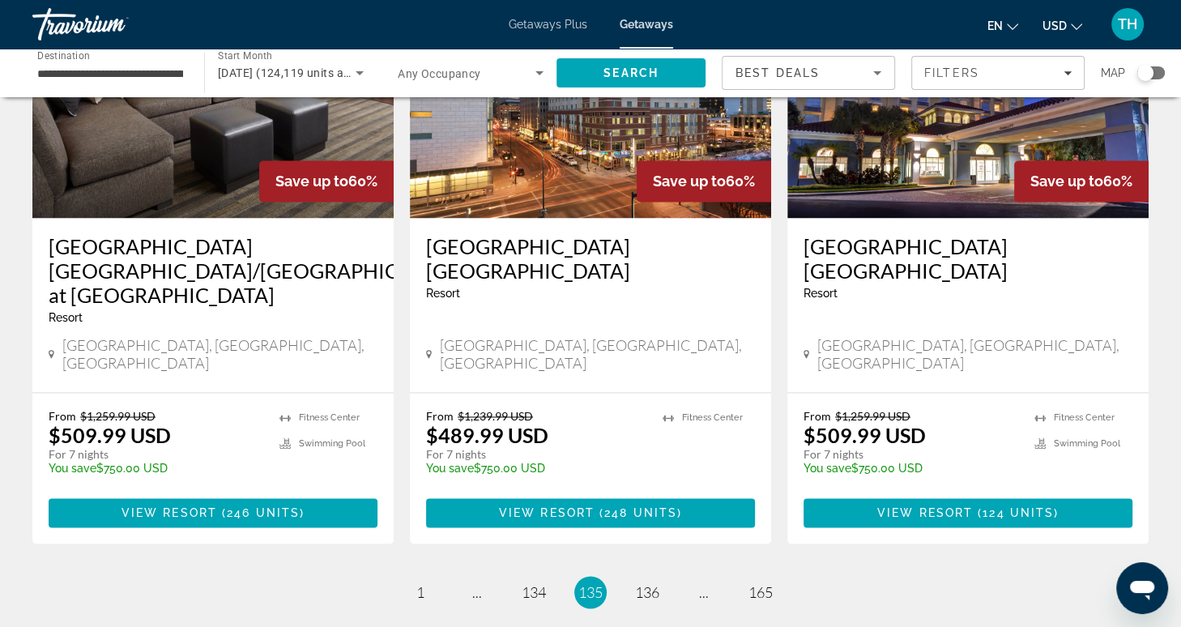
scroll to position [2088, 0]
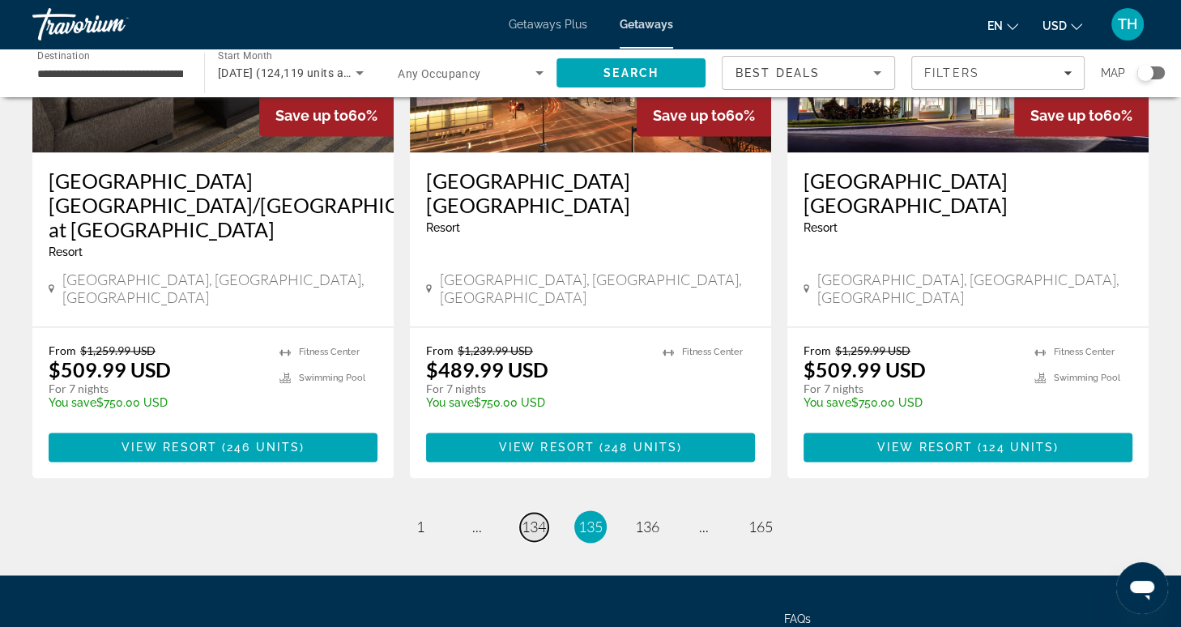
click at [533, 517] on span "134" at bounding box center [534, 526] width 24 height 18
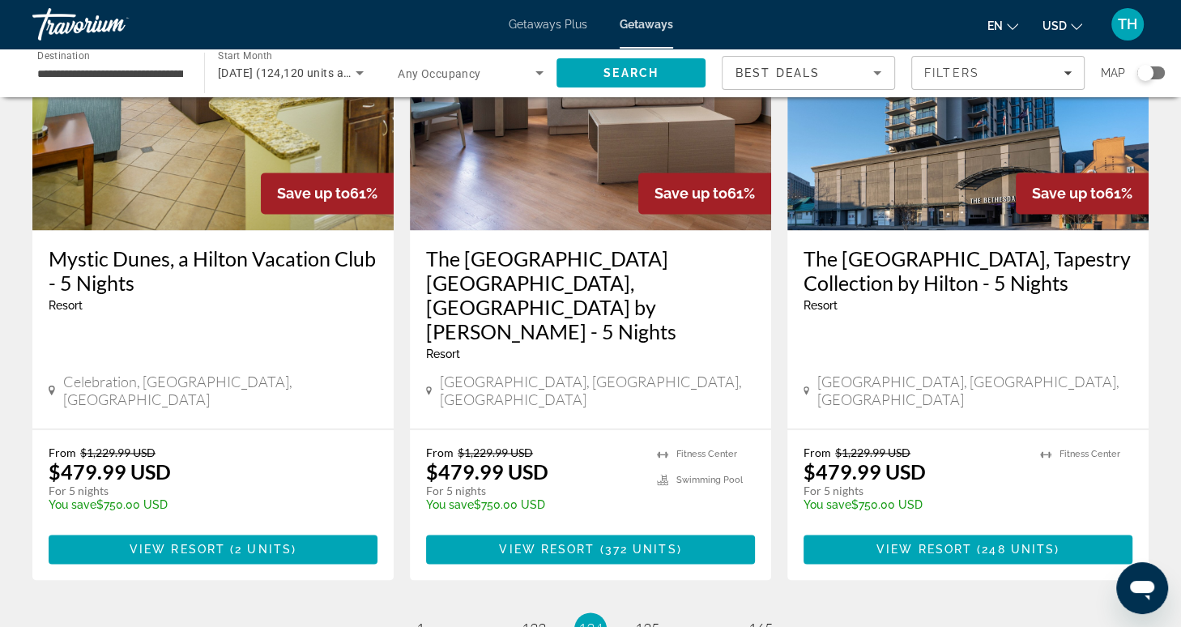
scroll to position [2063, 0]
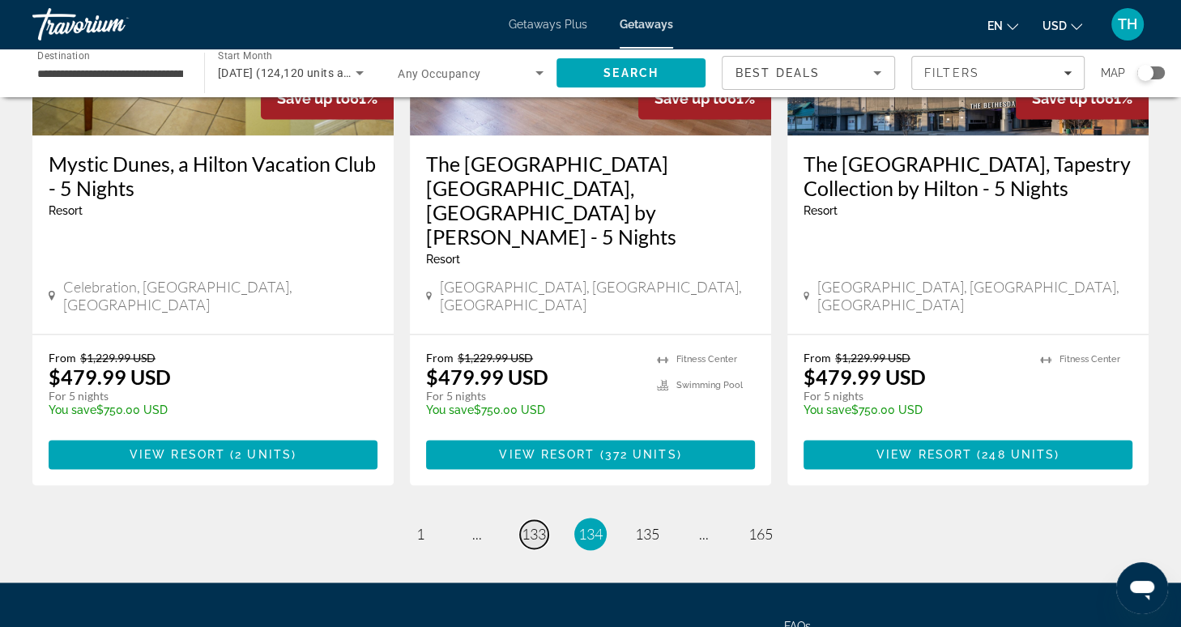
click at [539, 525] on span "133" at bounding box center [534, 534] width 24 height 18
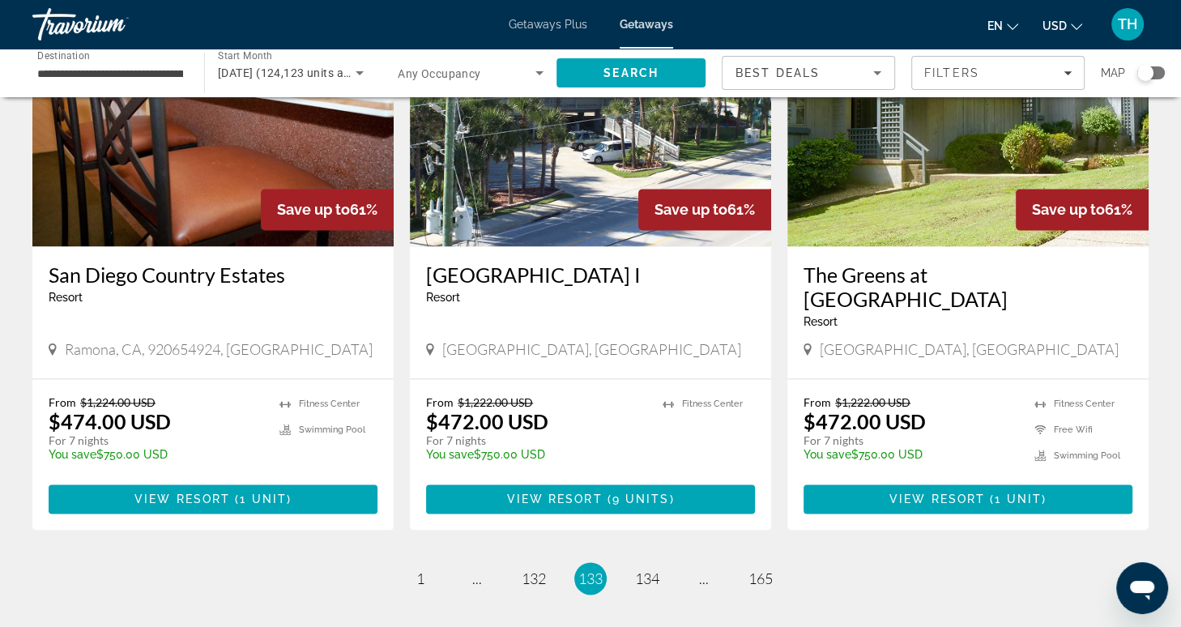
scroll to position [1986, 0]
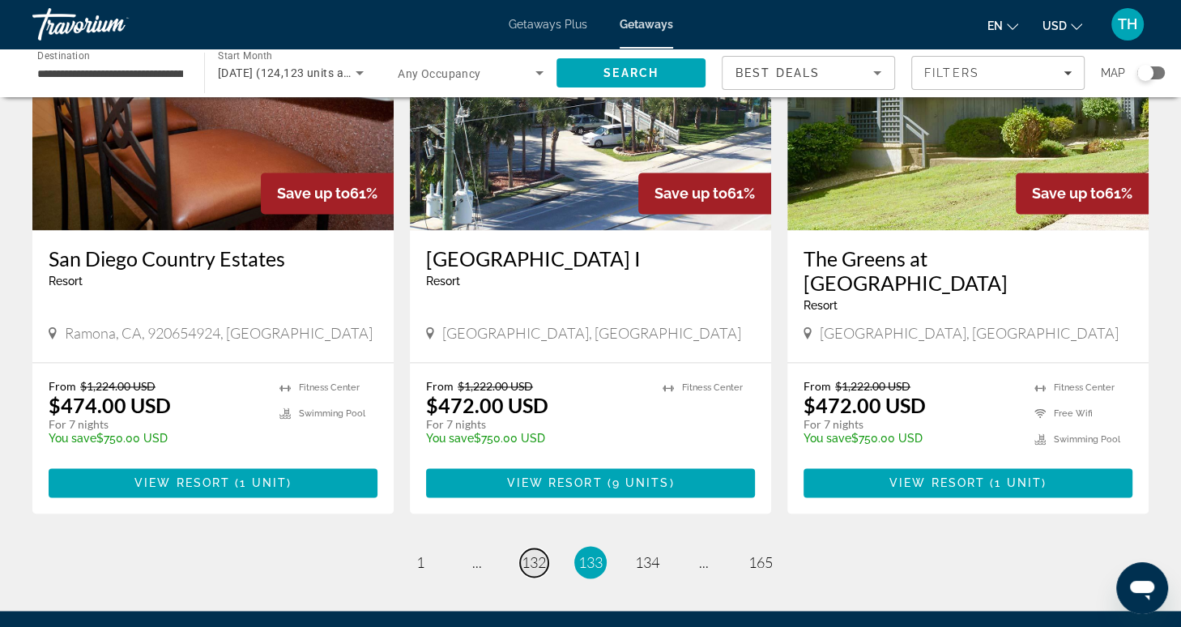
click at [532, 553] on span "132" at bounding box center [534, 562] width 24 height 18
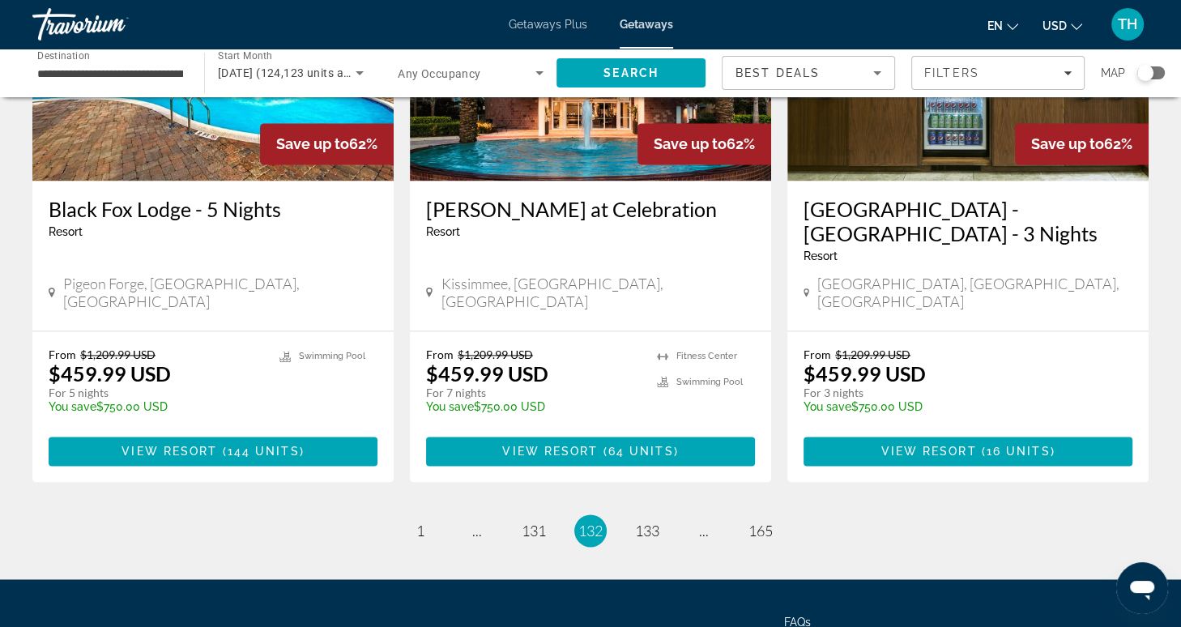
scroll to position [1965, 0]
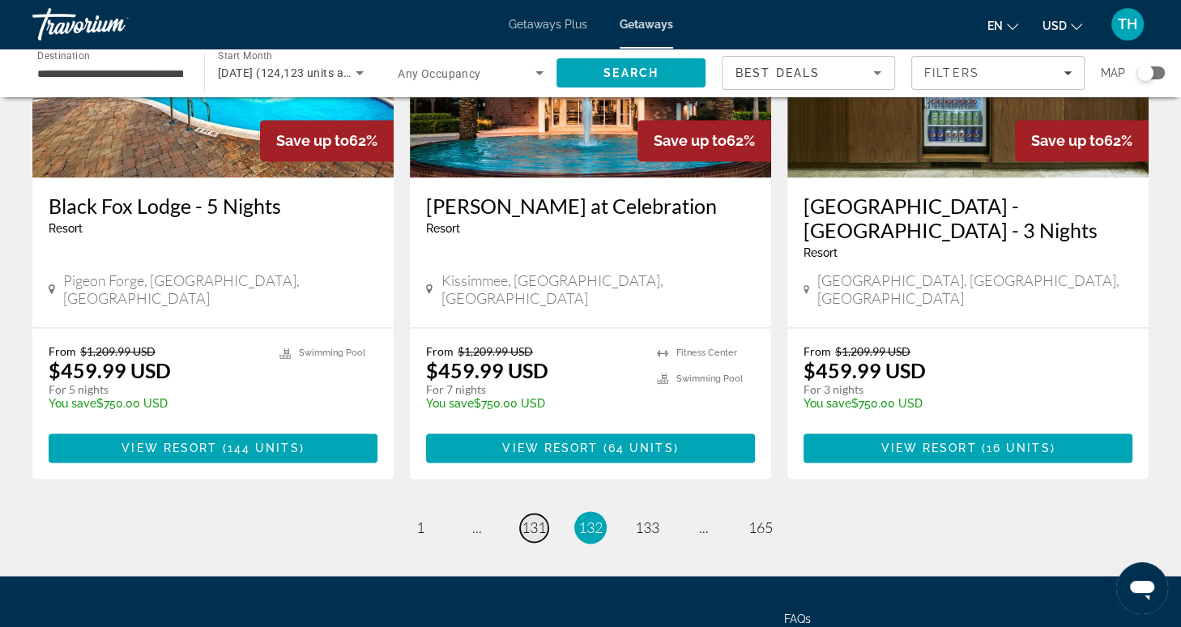
click at [531, 518] on span "131" at bounding box center [534, 527] width 24 height 18
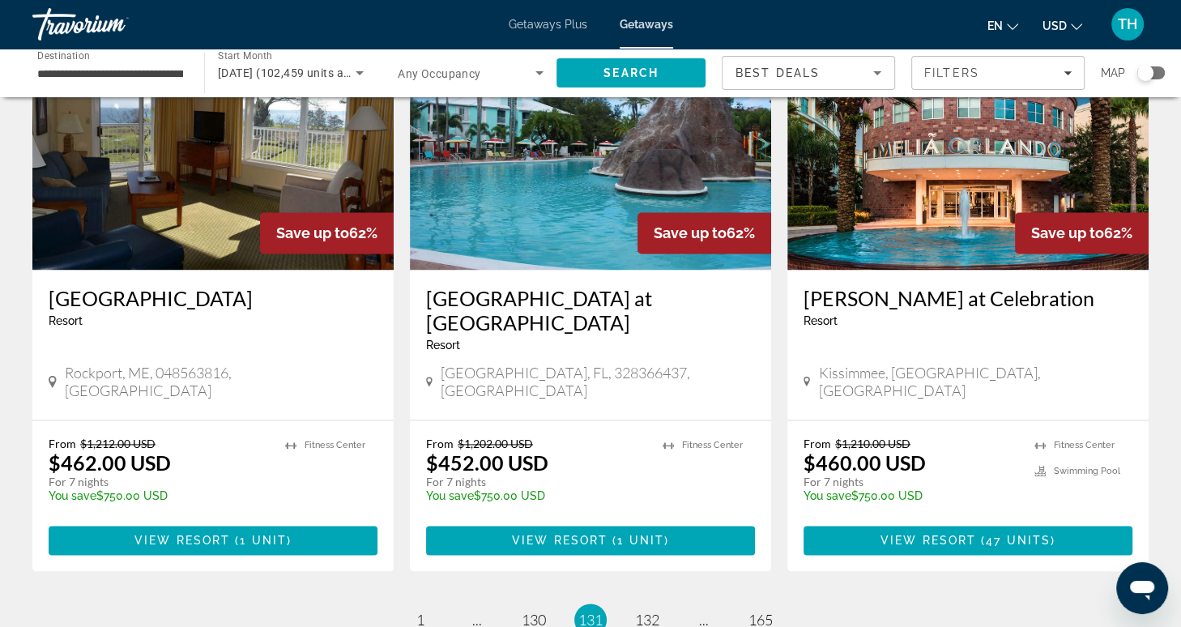
scroll to position [1885, 0]
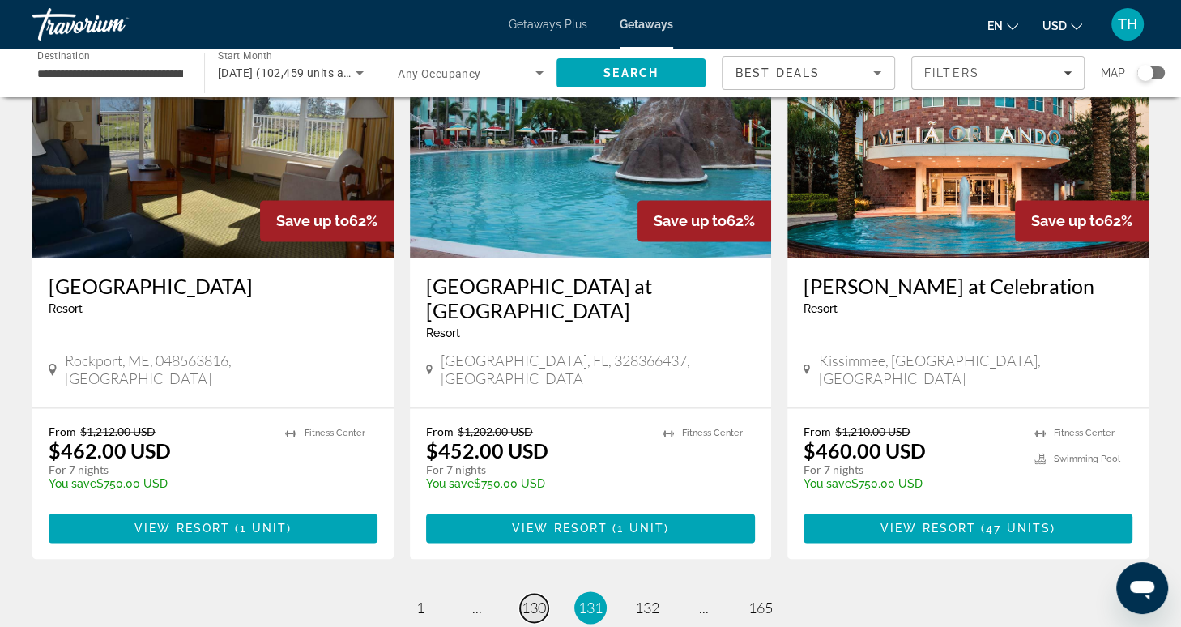
click at [542, 598] on span "130" at bounding box center [534, 607] width 24 height 18
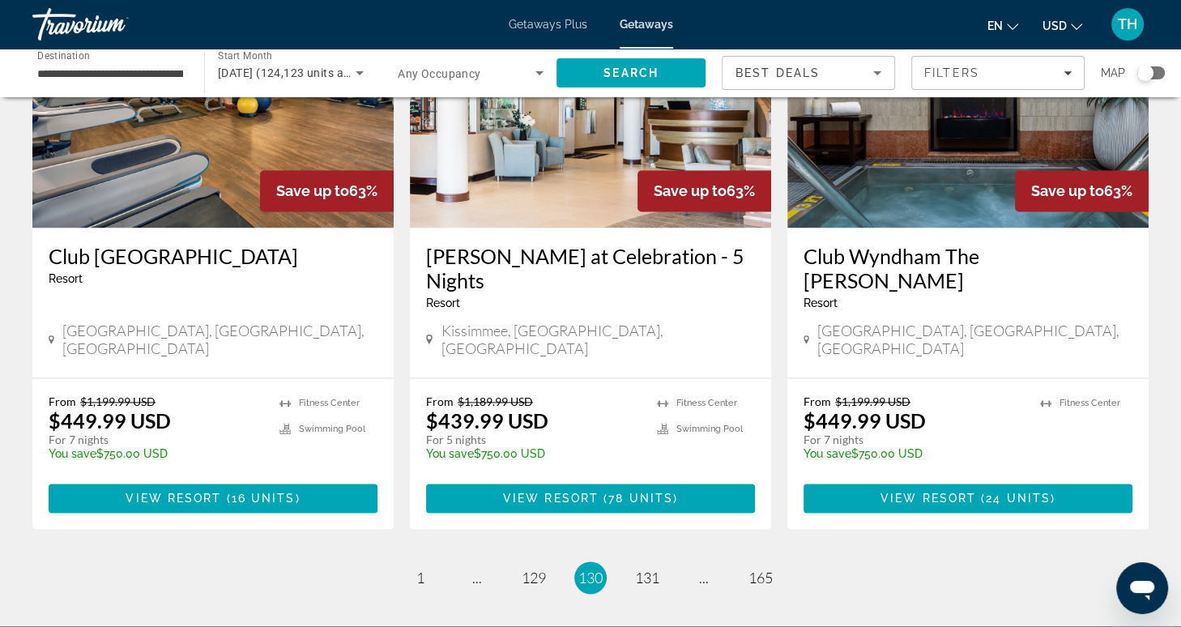
scroll to position [1911, 0]
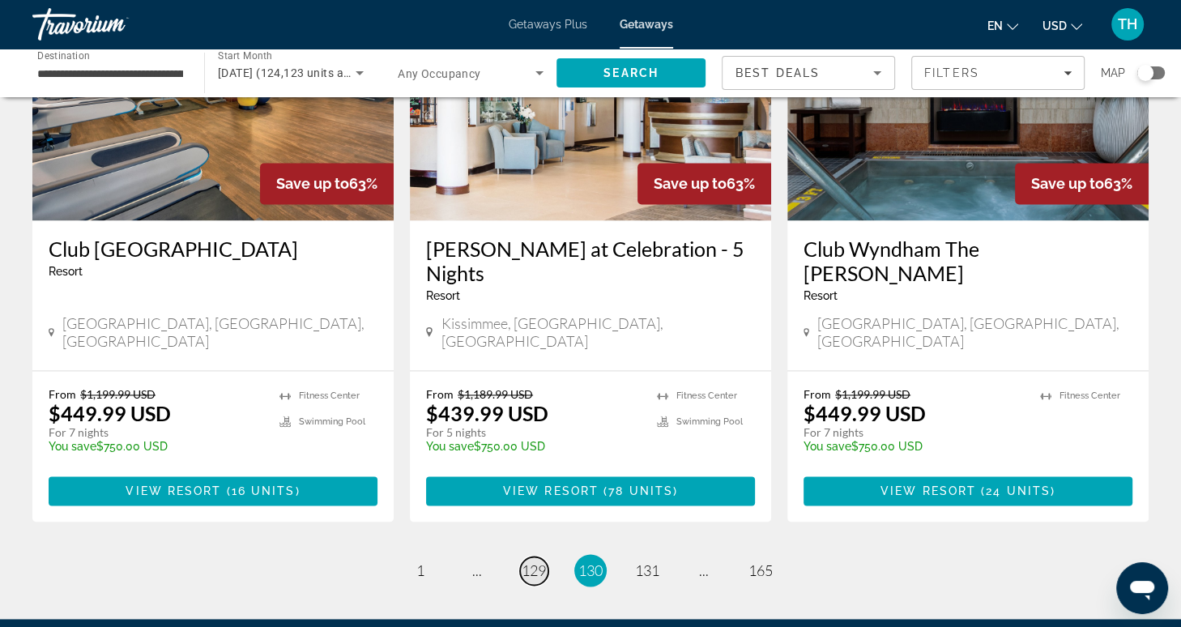
click at [534, 564] on span "129" at bounding box center [534, 570] width 24 height 18
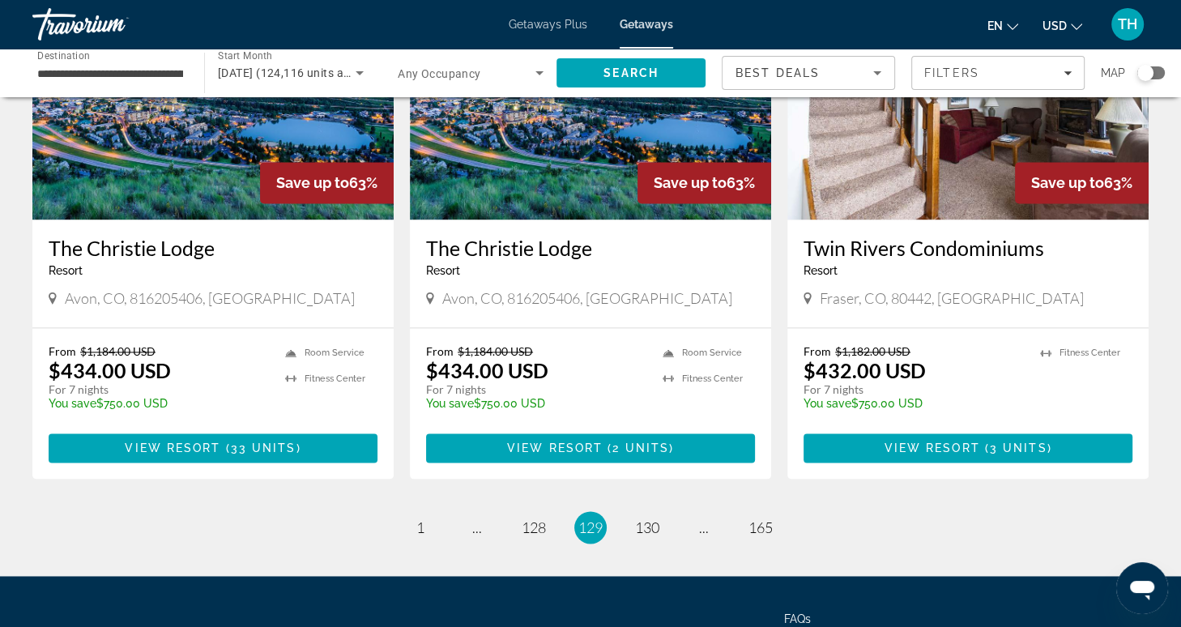
scroll to position [2039, 0]
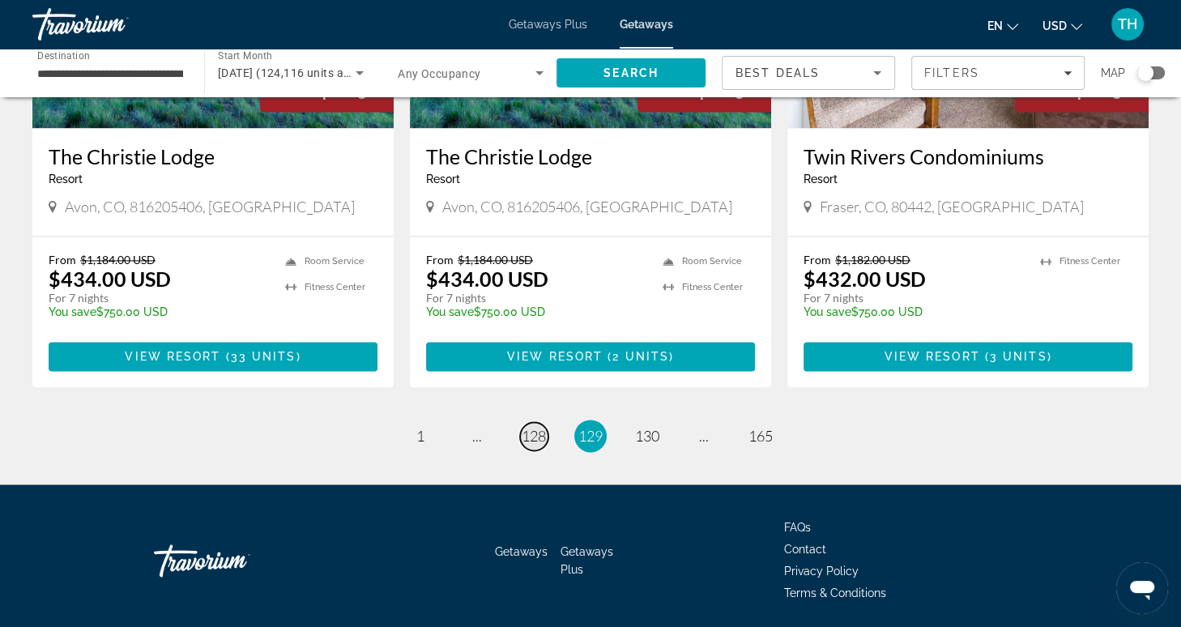
click at [534, 427] on span "128" at bounding box center [534, 436] width 24 height 18
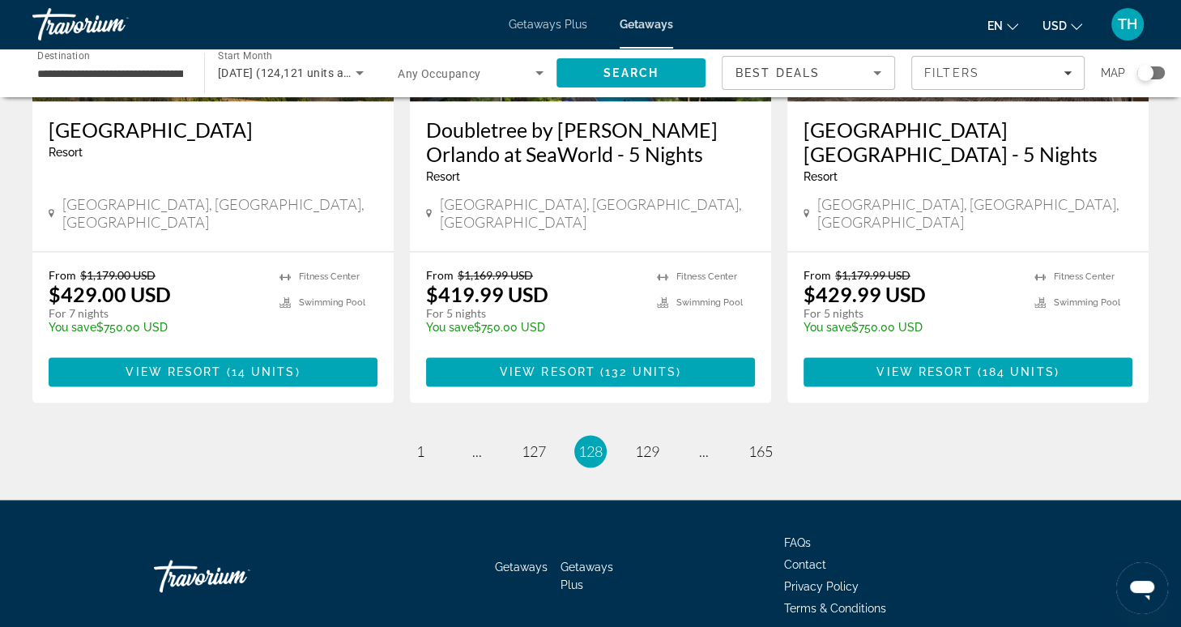
scroll to position [2039, 0]
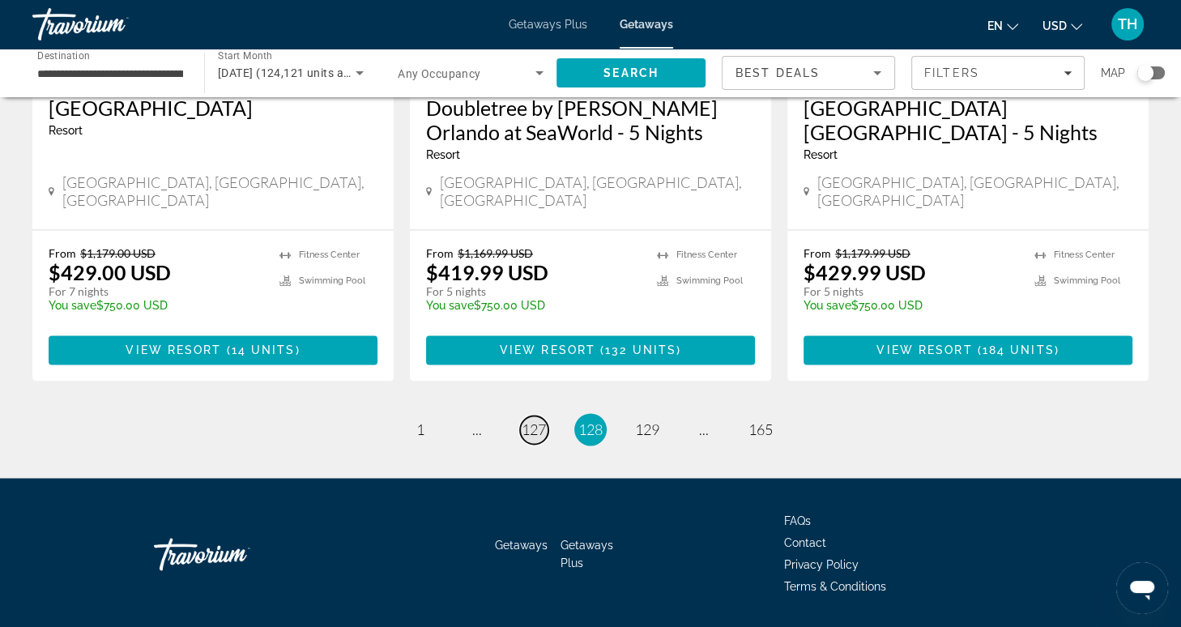
click at [529, 420] on span "127" at bounding box center [534, 429] width 24 height 18
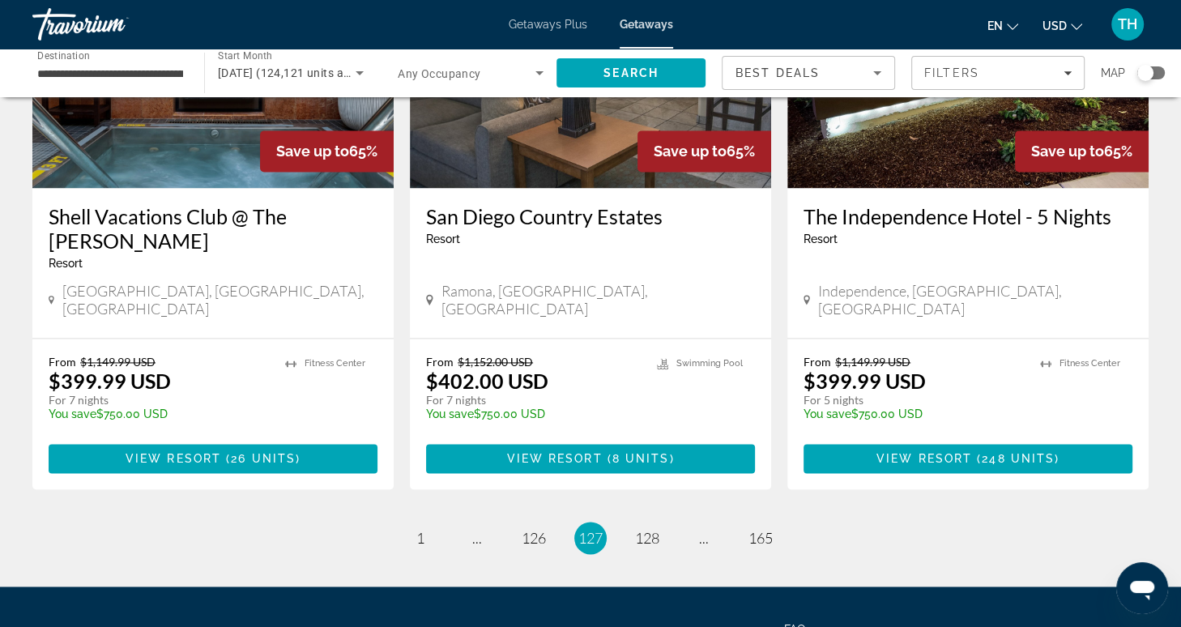
scroll to position [2009, 0]
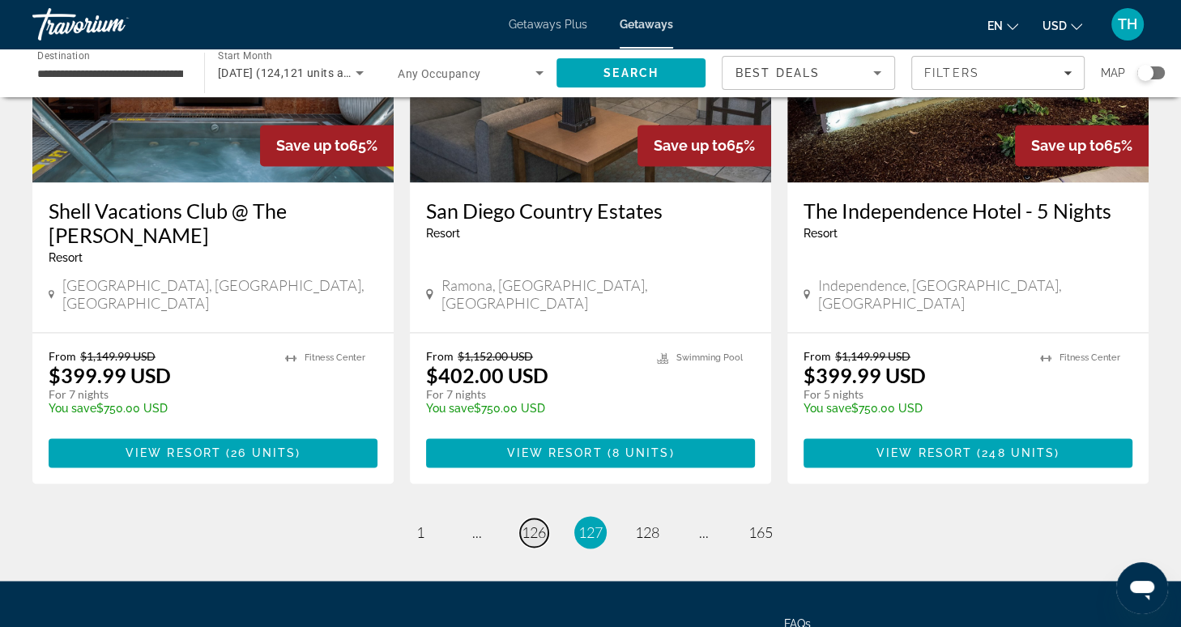
click at [535, 523] on span "126" at bounding box center [534, 532] width 24 height 18
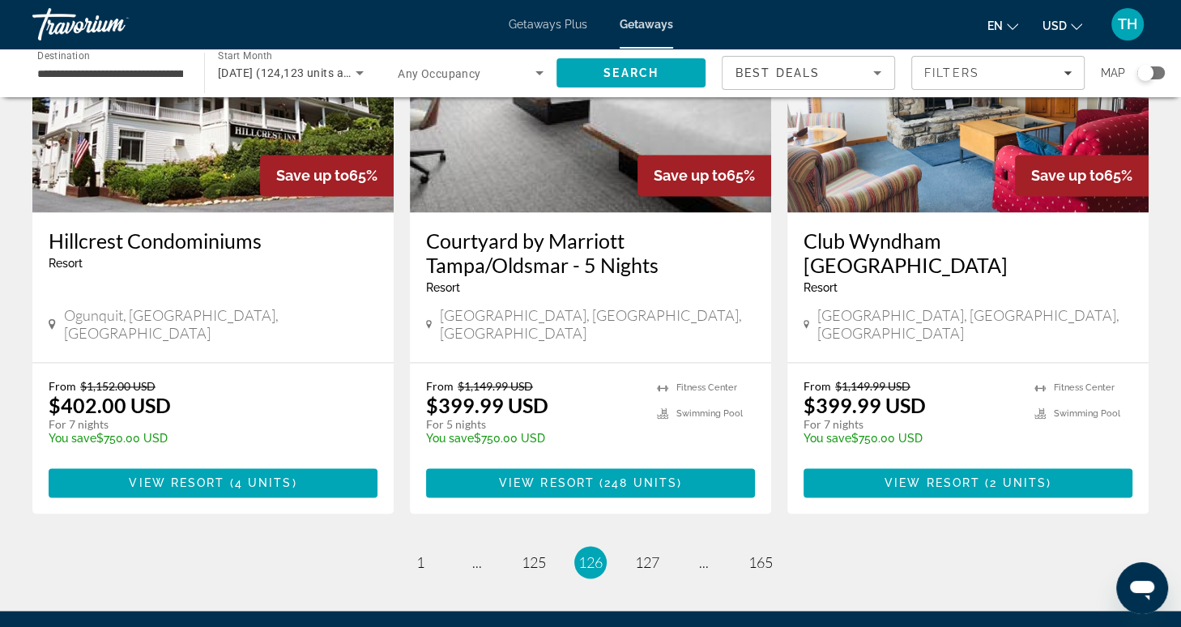
scroll to position [2063, 0]
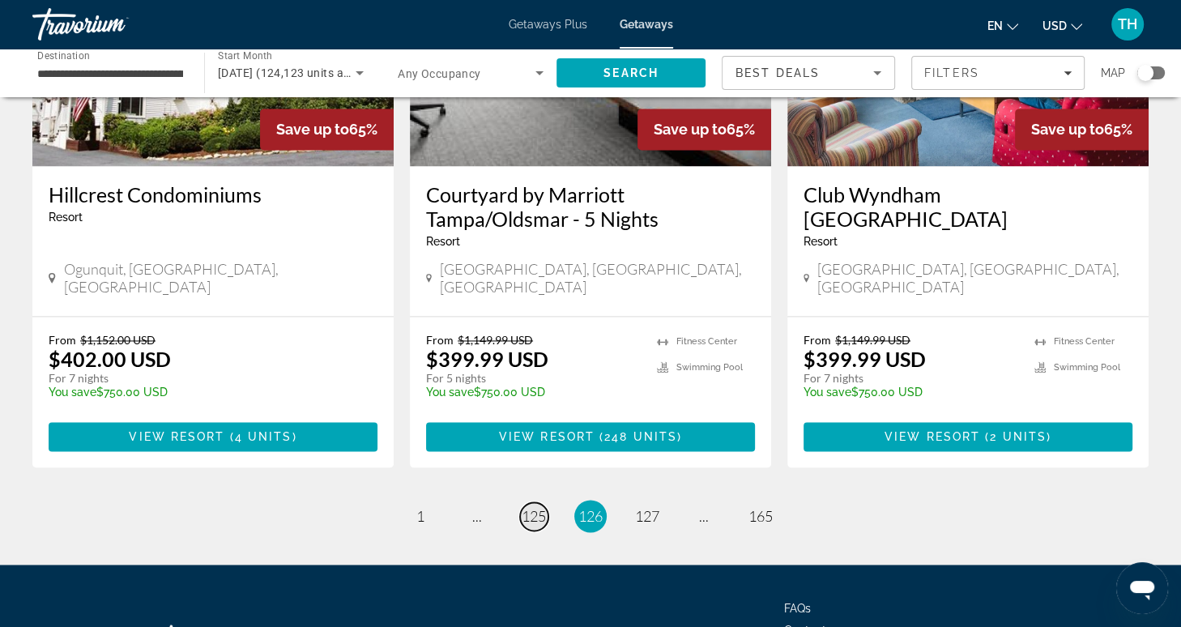
click at [539, 507] on span "125" at bounding box center [534, 516] width 24 height 18
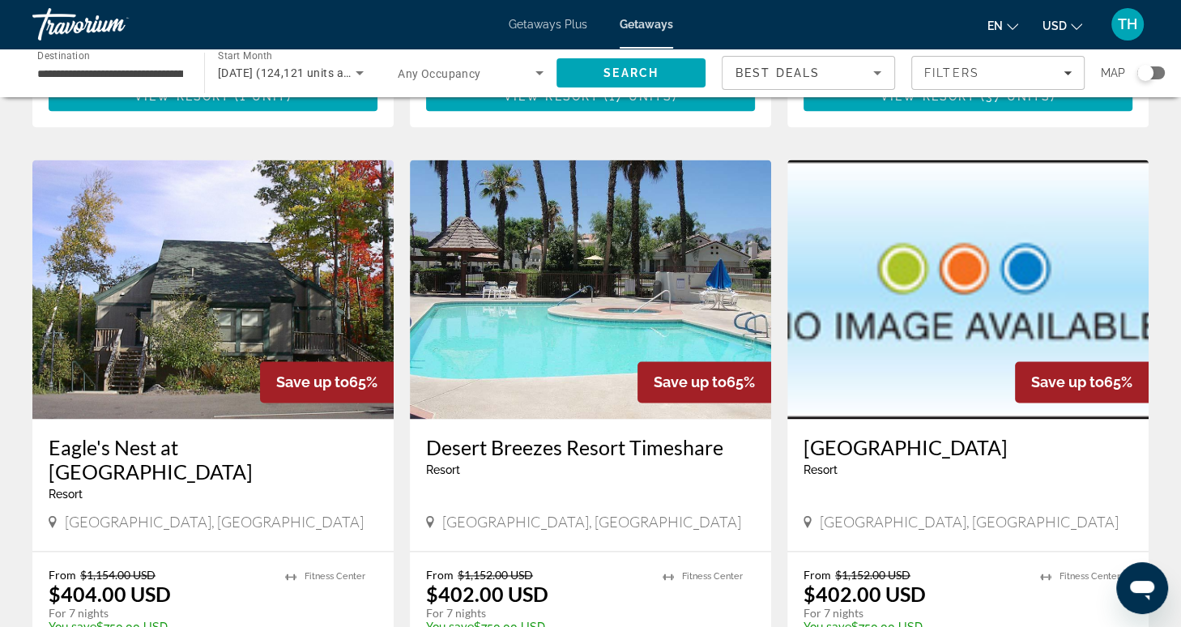
scroll to position [2063, 0]
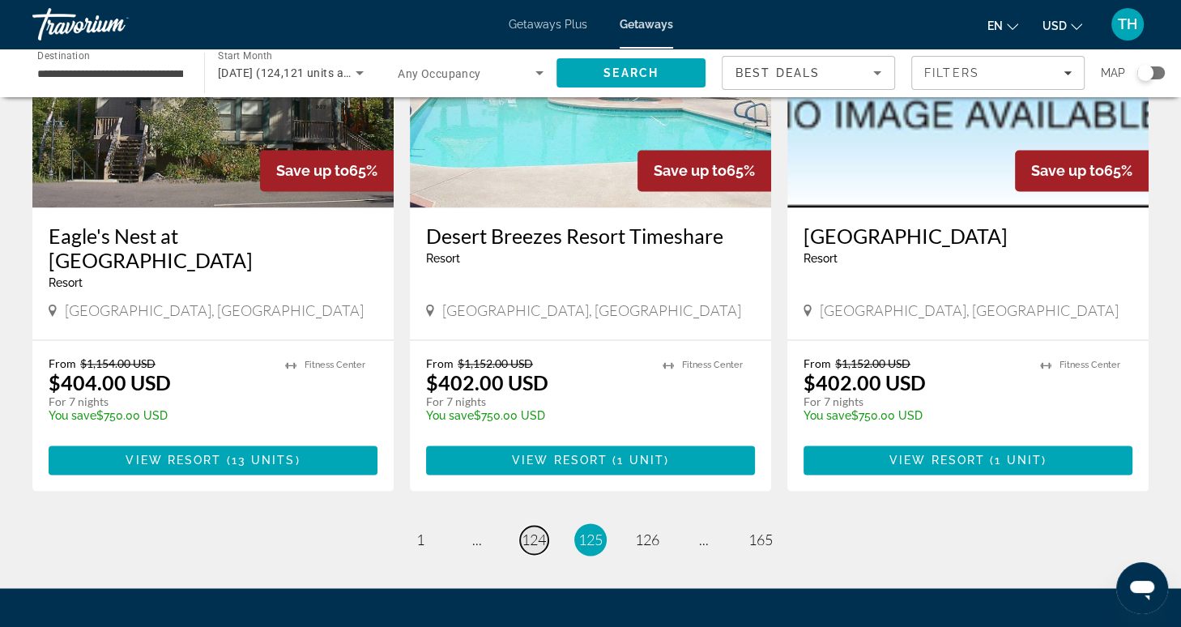
click at [530, 530] on span "124" at bounding box center [534, 539] width 24 height 18
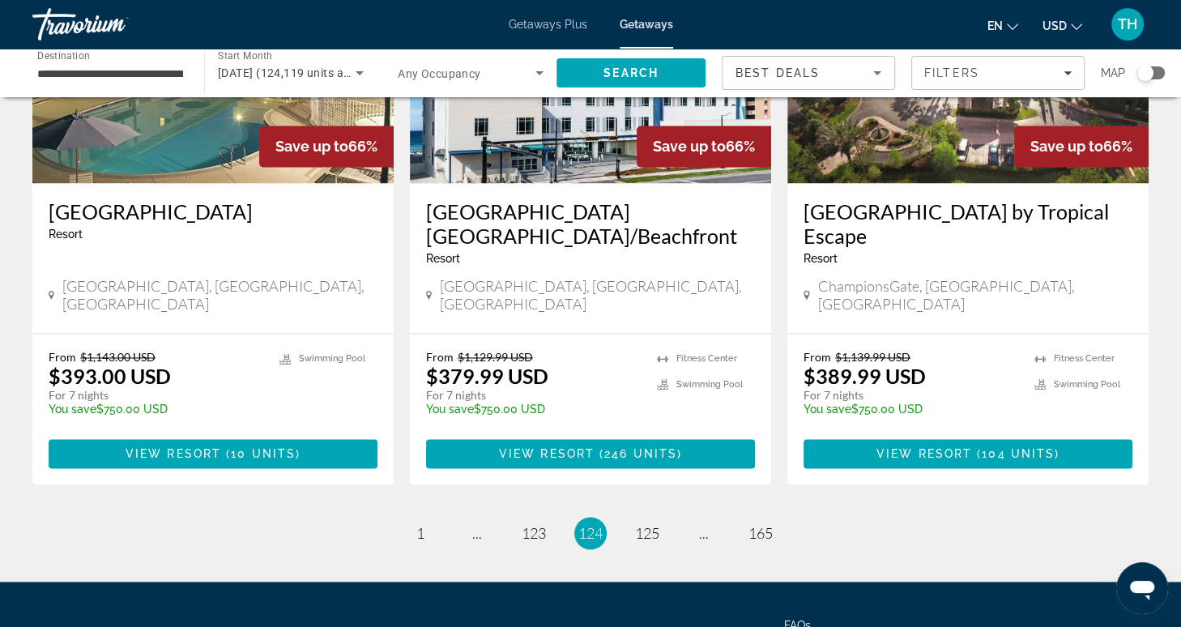
scroll to position [2084, 0]
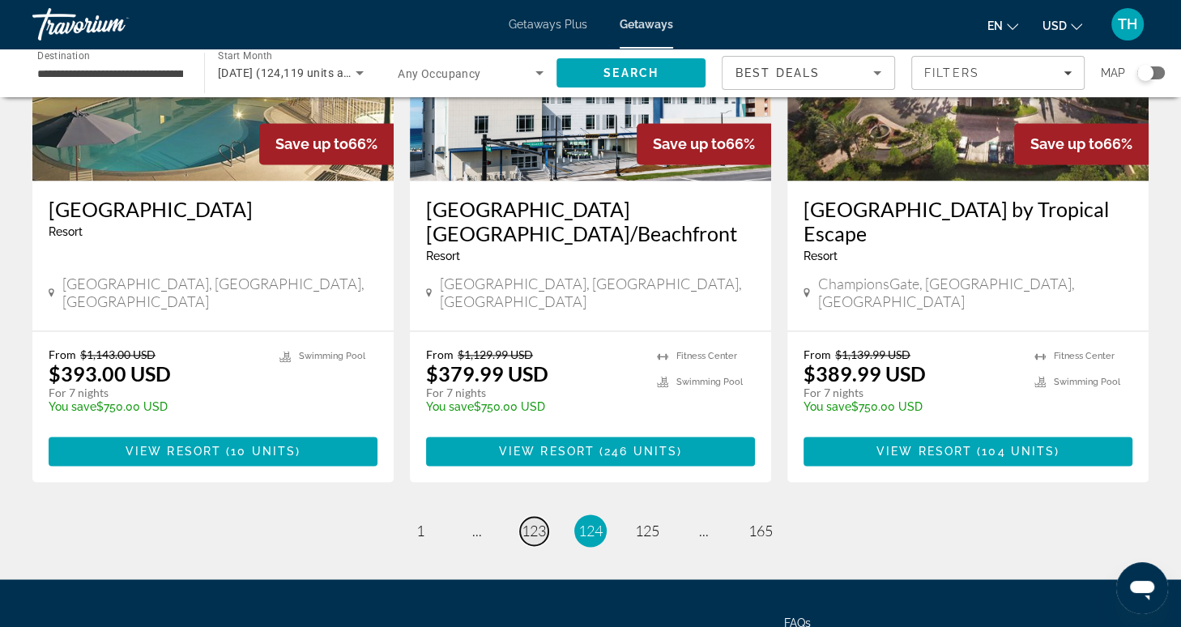
click at [535, 522] on span "123" at bounding box center [534, 531] width 24 height 18
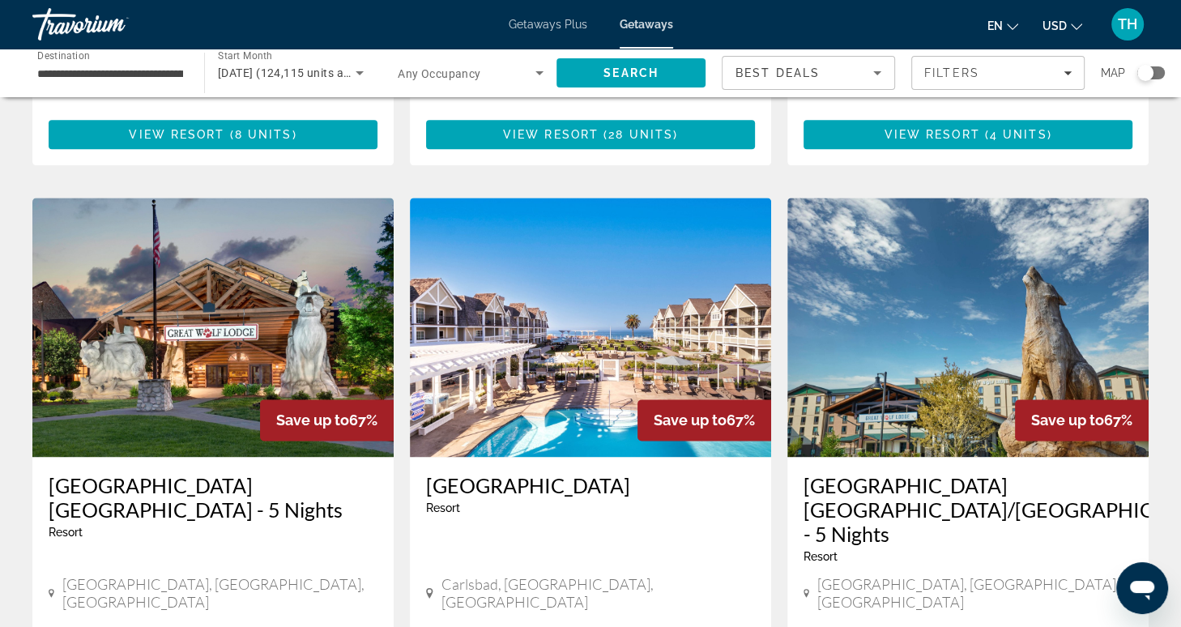
scroll to position [1730, 0]
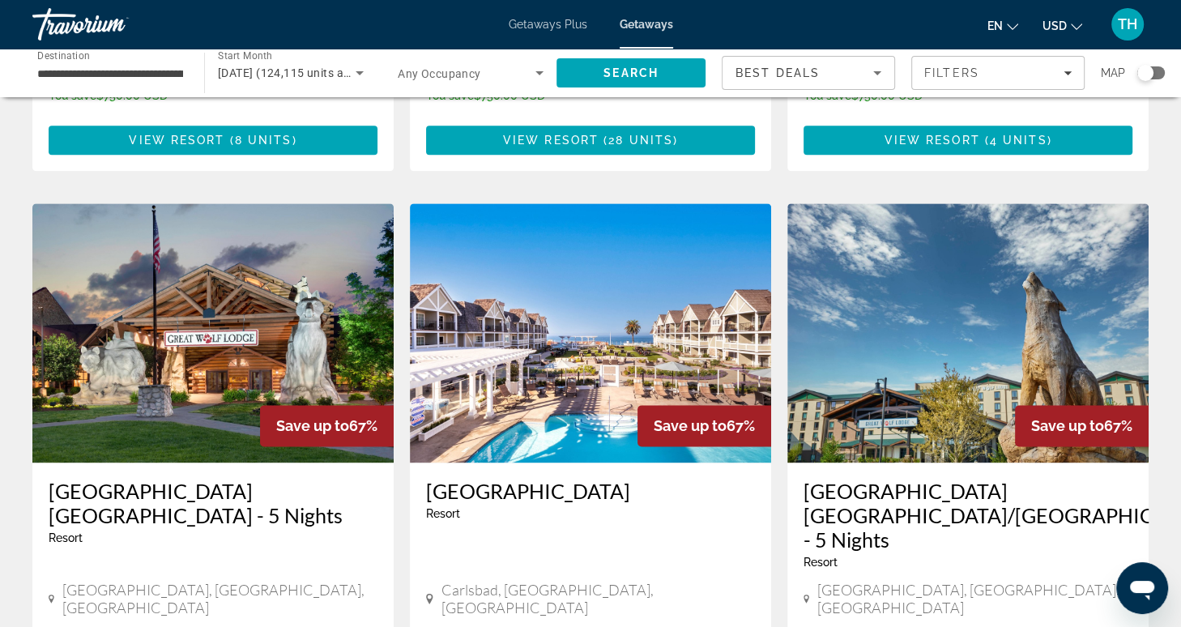
click at [597, 345] on img "Main content" at bounding box center [590, 332] width 361 height 259
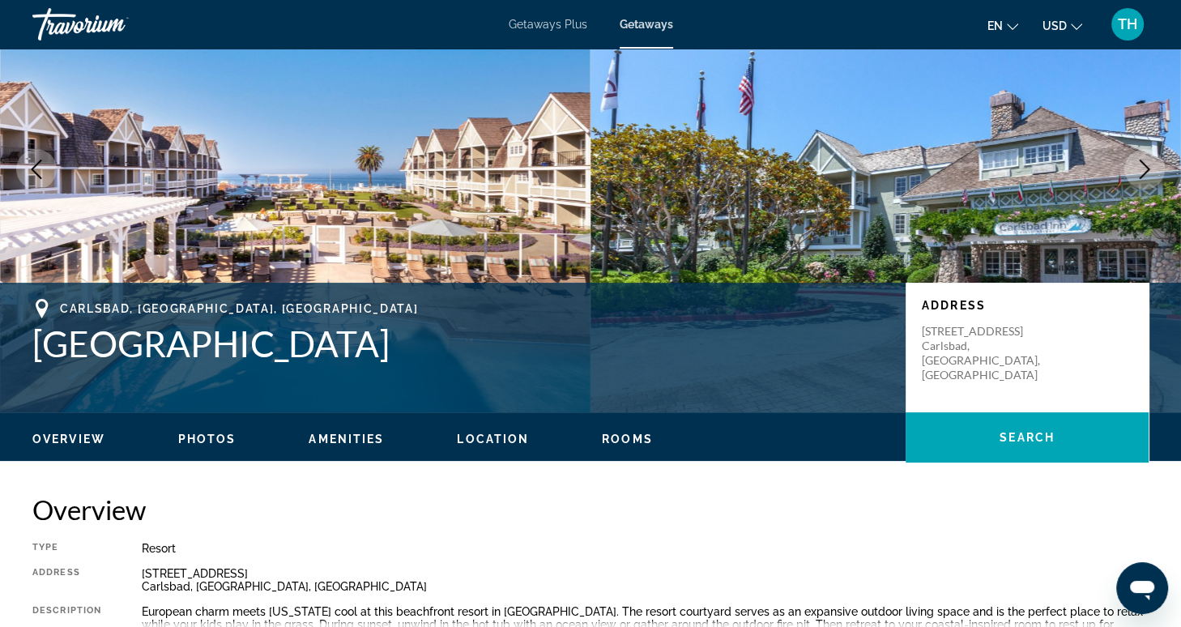
scroll to position [123, 0]
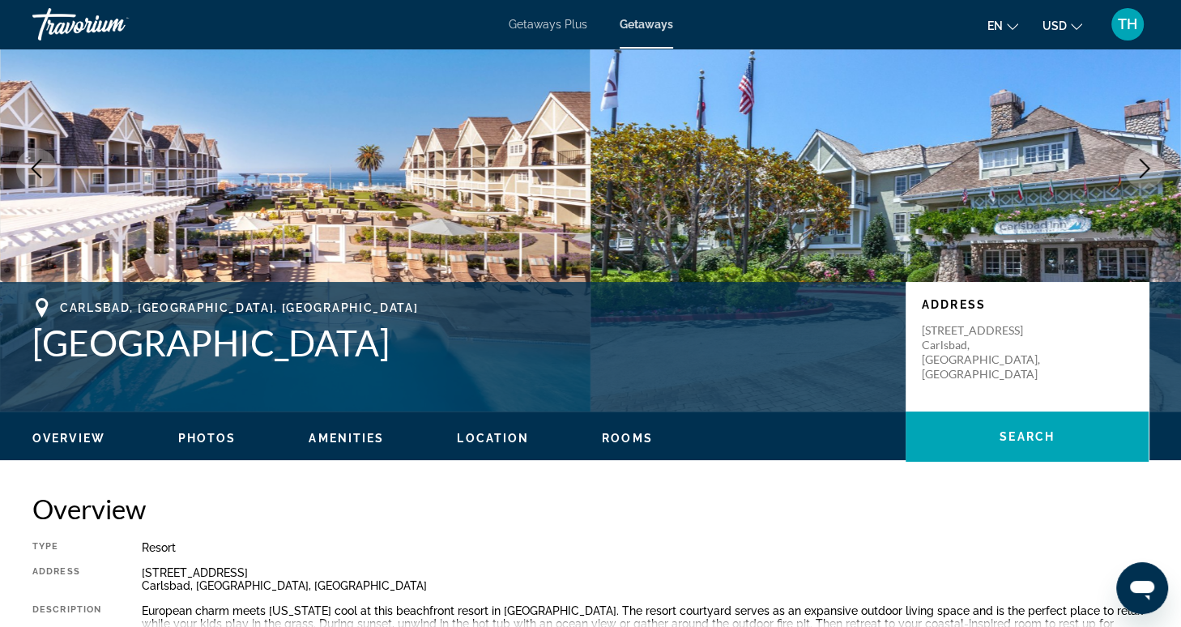
click at [195, 441] on span "Photos" at bounding box center [207, 438] width 58 height 13
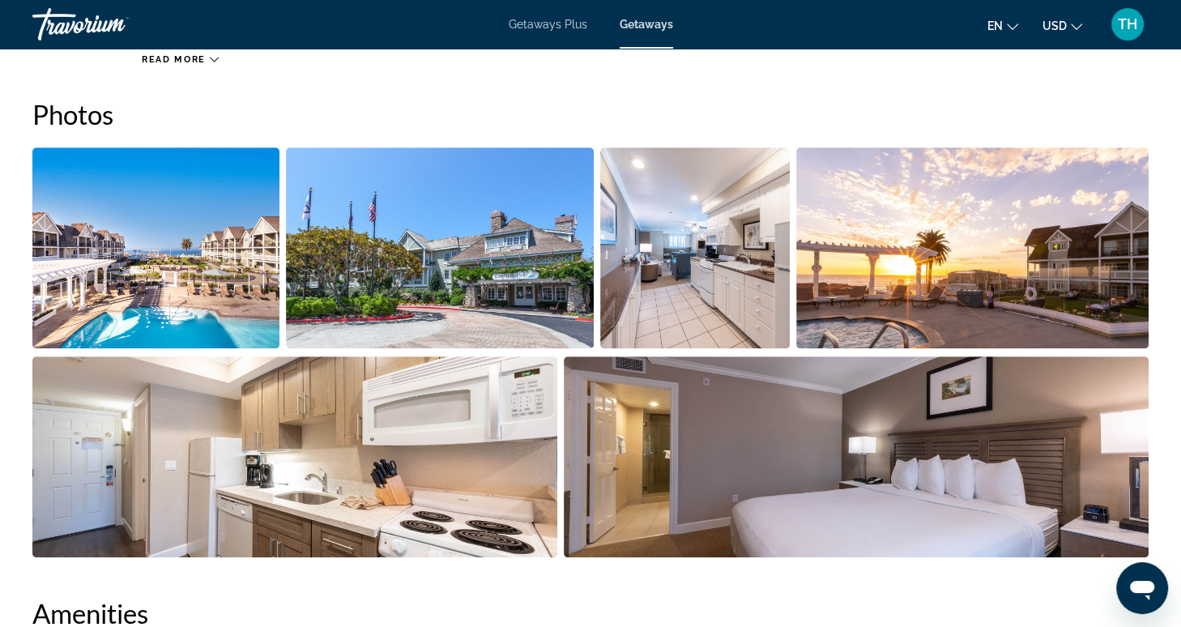
scroll to position [722, 0]
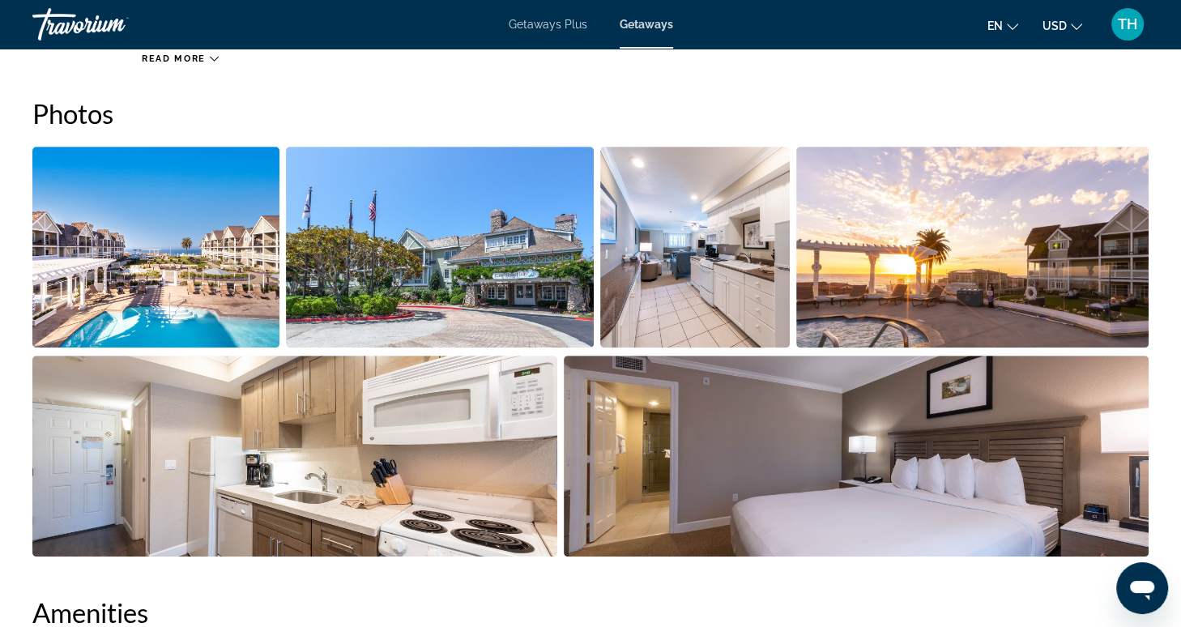
click at [168, 291] on img "Open full-screen image slider" at bounding box center [155, 247] width 247 height 201
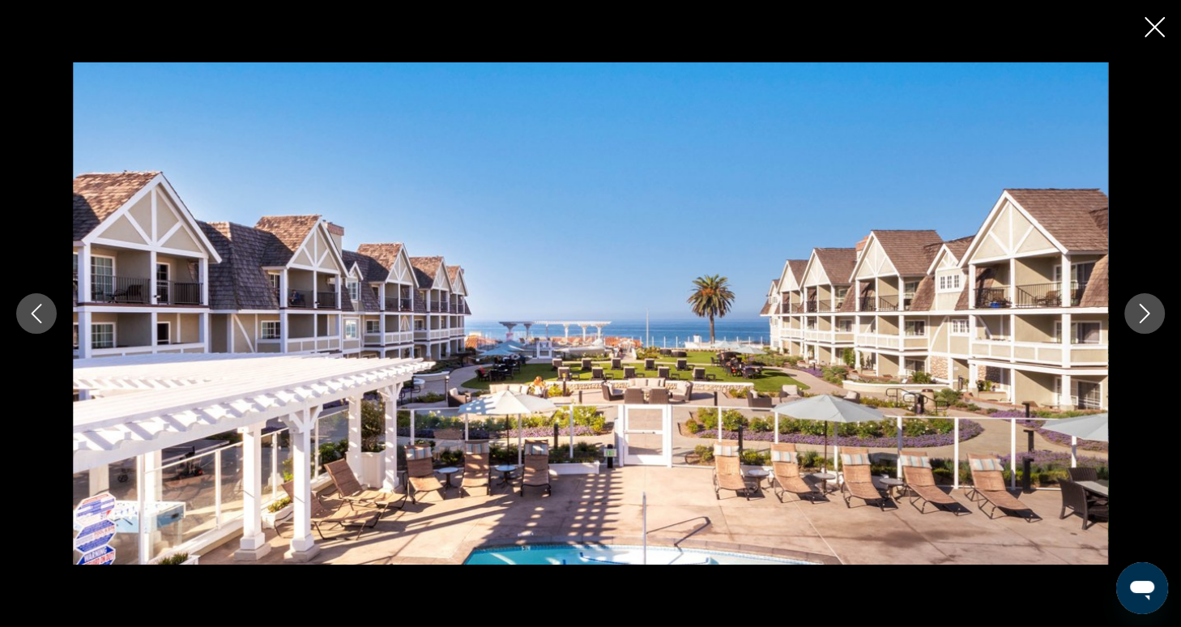
click at [1150, 316] on icon "Next image" at bounding box center [1144, 313] width 19 height 19
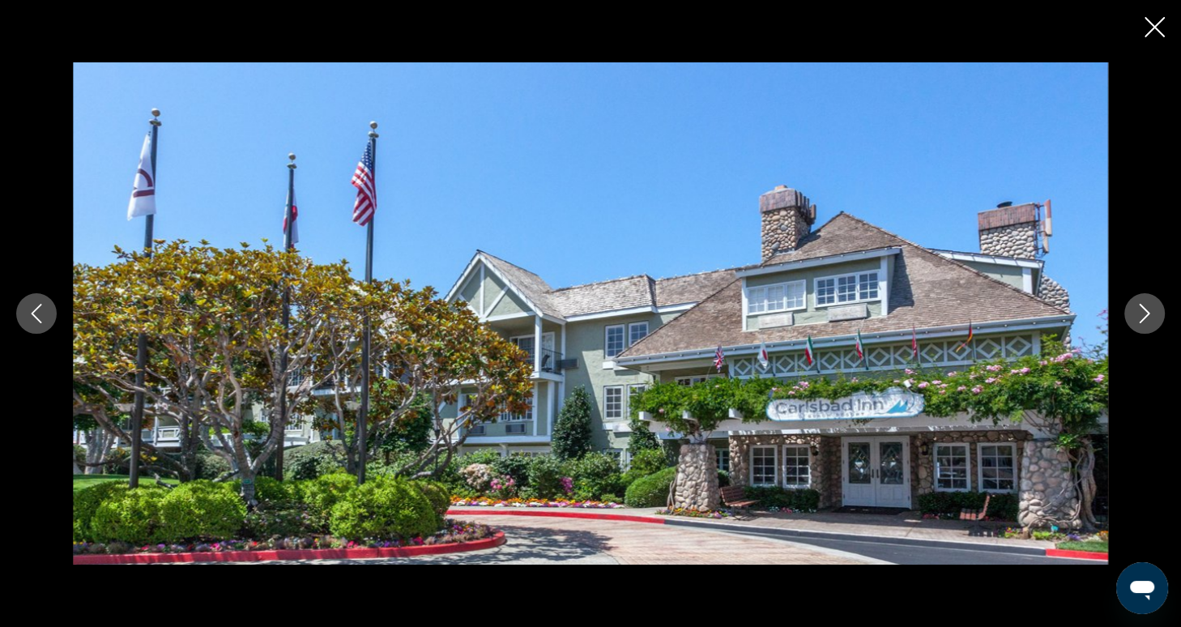
click at [1150, 316] on icon "Next image" at bounding box center [1144, 313] width 19 height 19
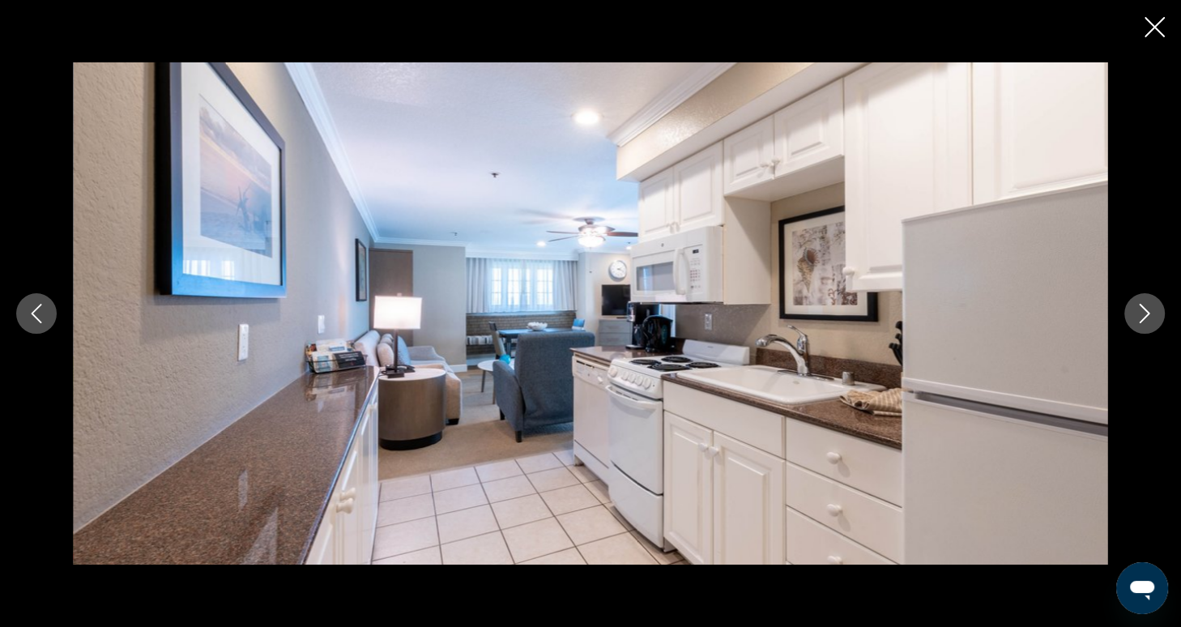
click at [1150, 317] on icon "Next image" at bounding box center [1144, 313] width 19 height 19
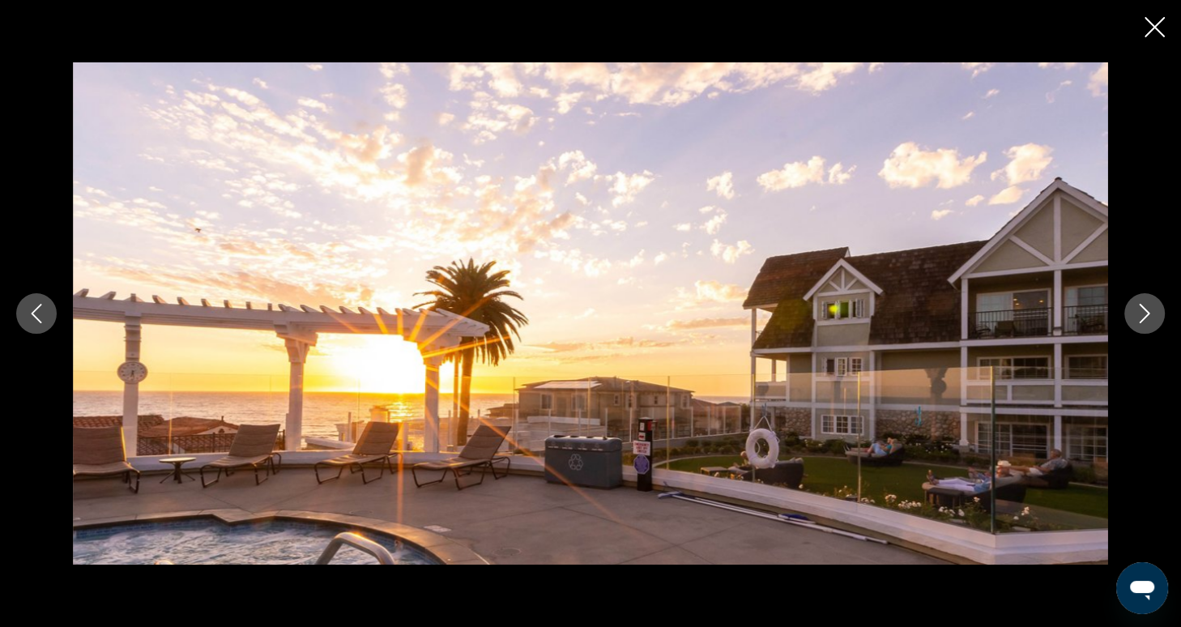
click at [1150, 319] on icon "Next image" at bounding box center [1144, 313] width 19 height 19
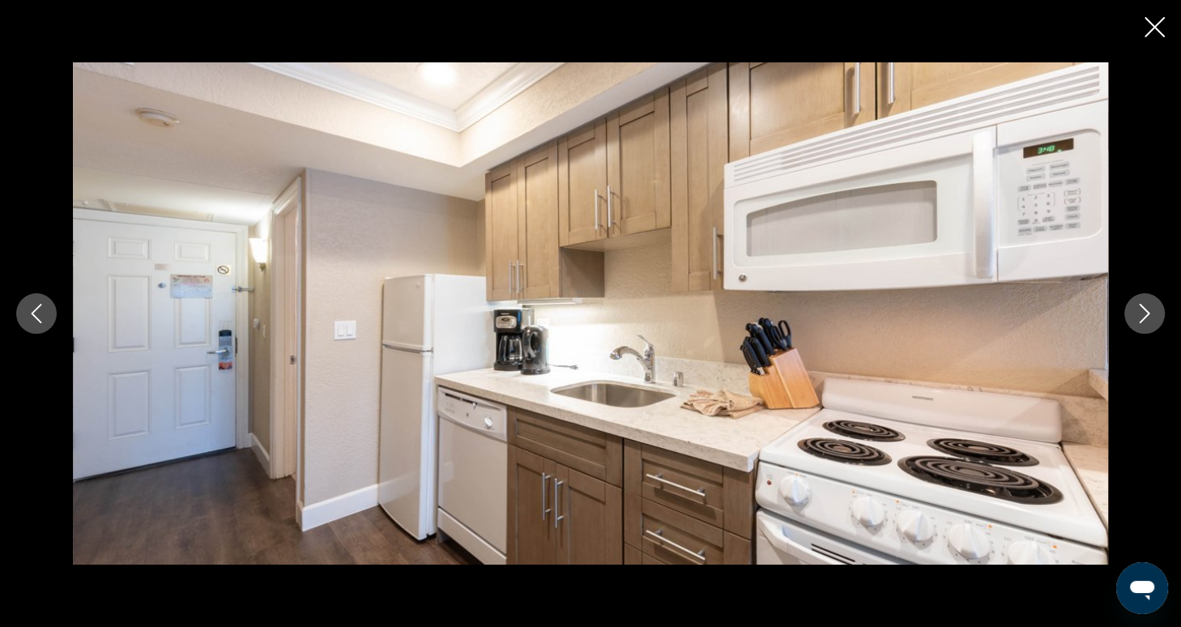
click at [1150, 320] on icon "Next image" at bounding box center [1144, 313] width 19 height 19
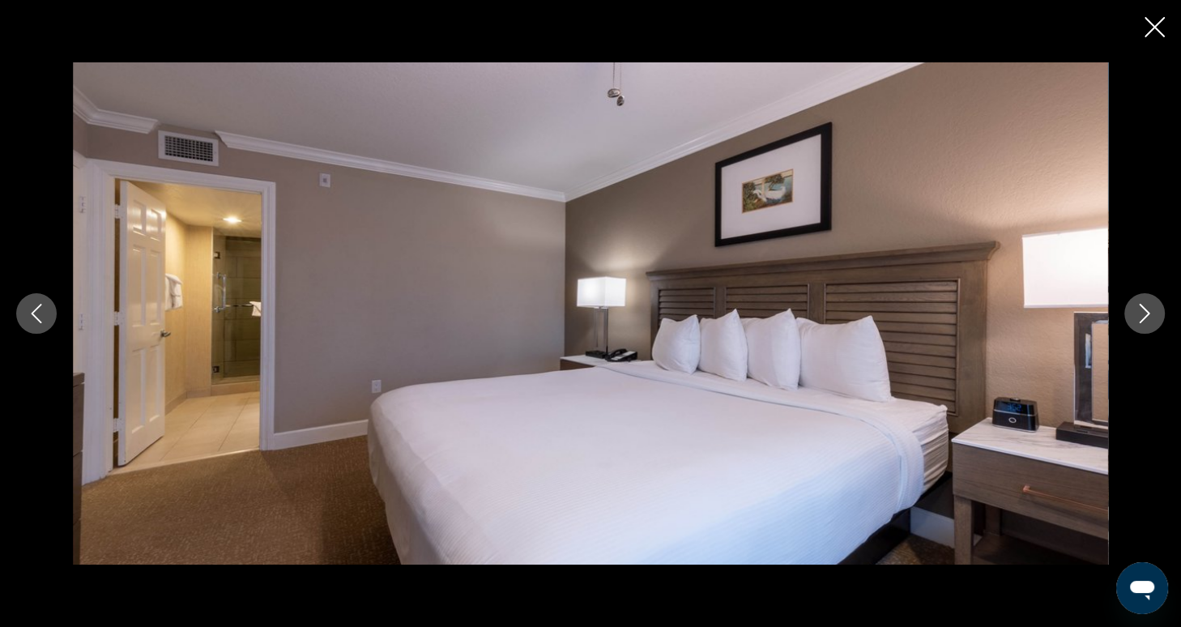
click at [1150, 322] on icon "Next image" at bounding box center [1144, 313] width 19 height 19
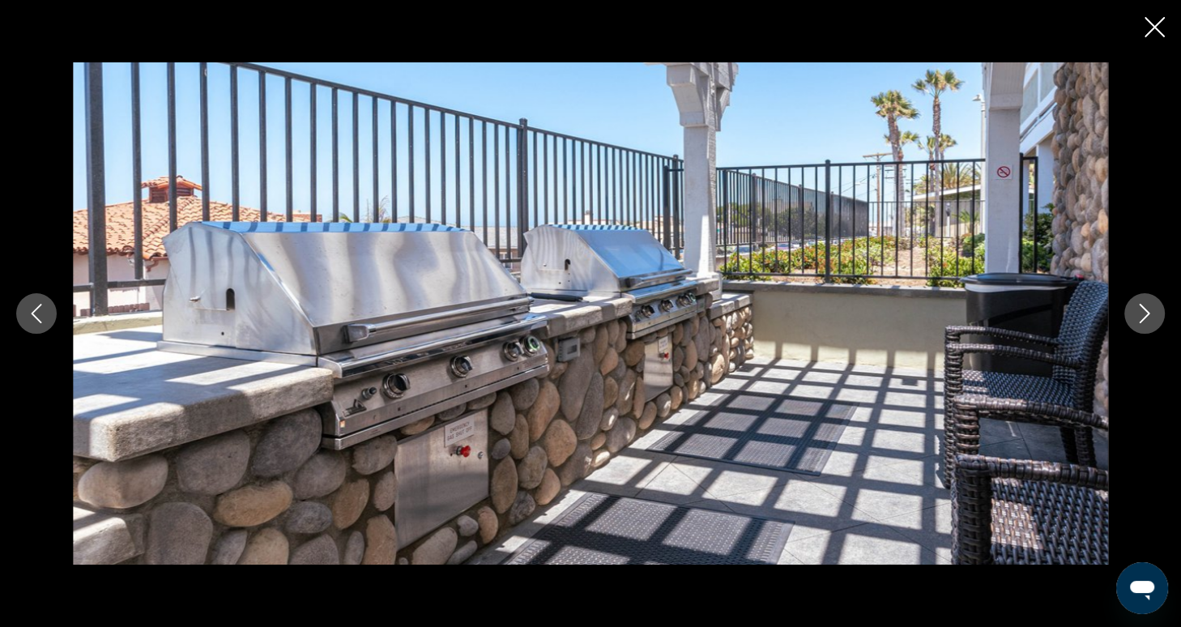
click at [1150, 323] on button "Next image" at bounding box center [1144, 313] width 40 height 40
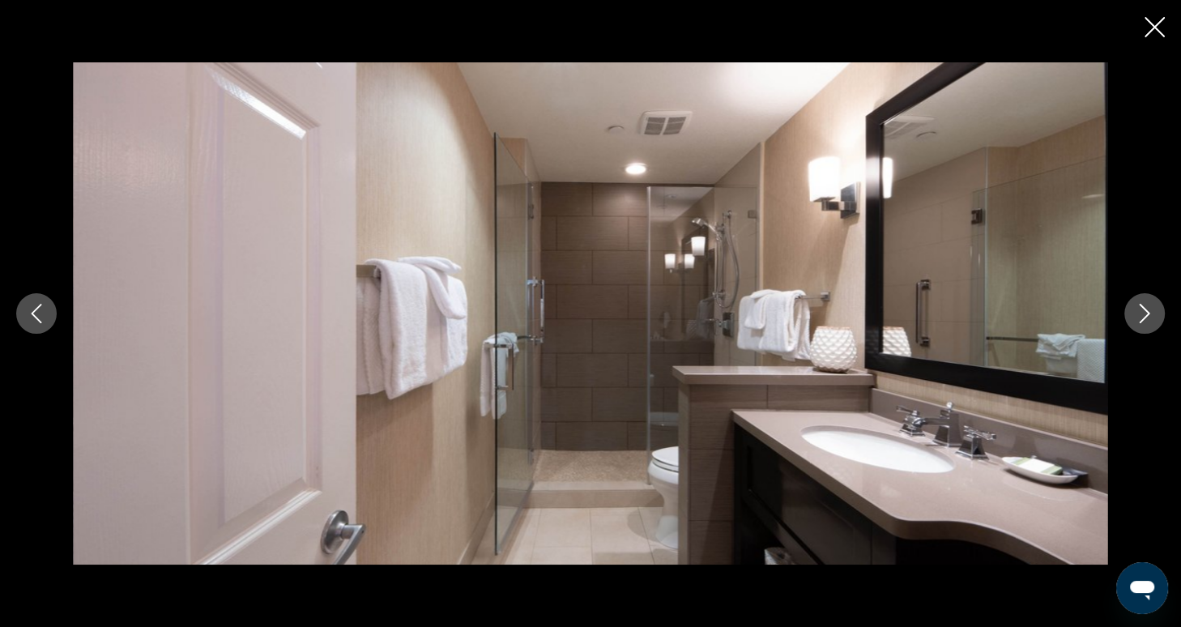
click at [1150, 326] on button "Next image" at bounding box center [1144, 313] width 40 height 40
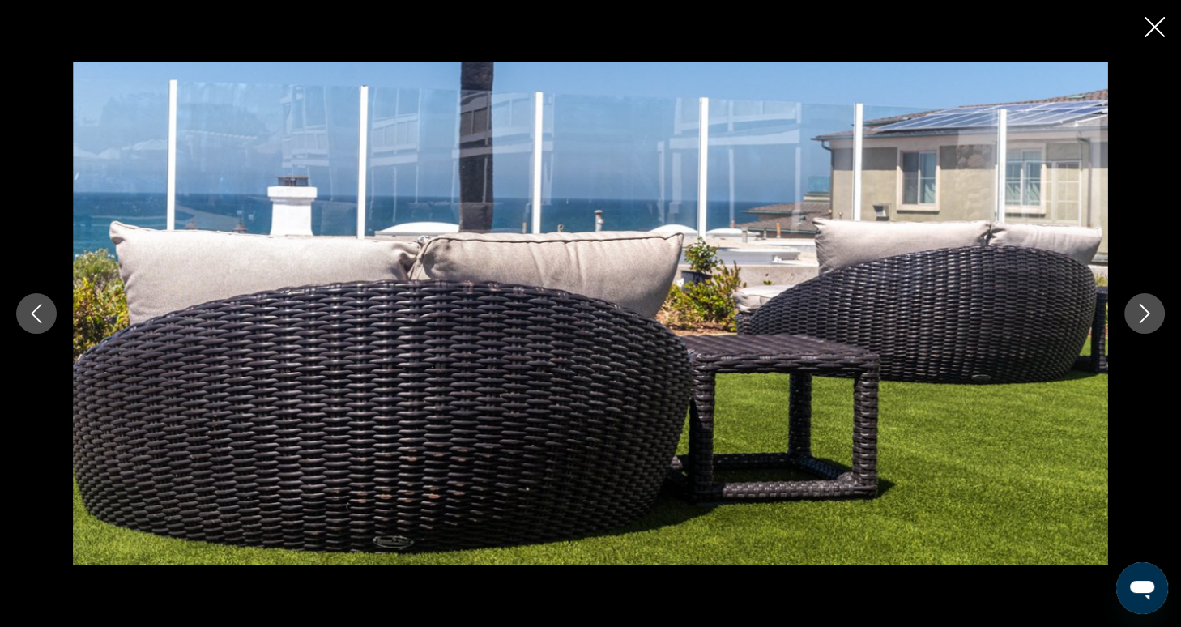
click at [1150, 326] on button "Next image" at bounding box center [1144, 313] width 40 height 40
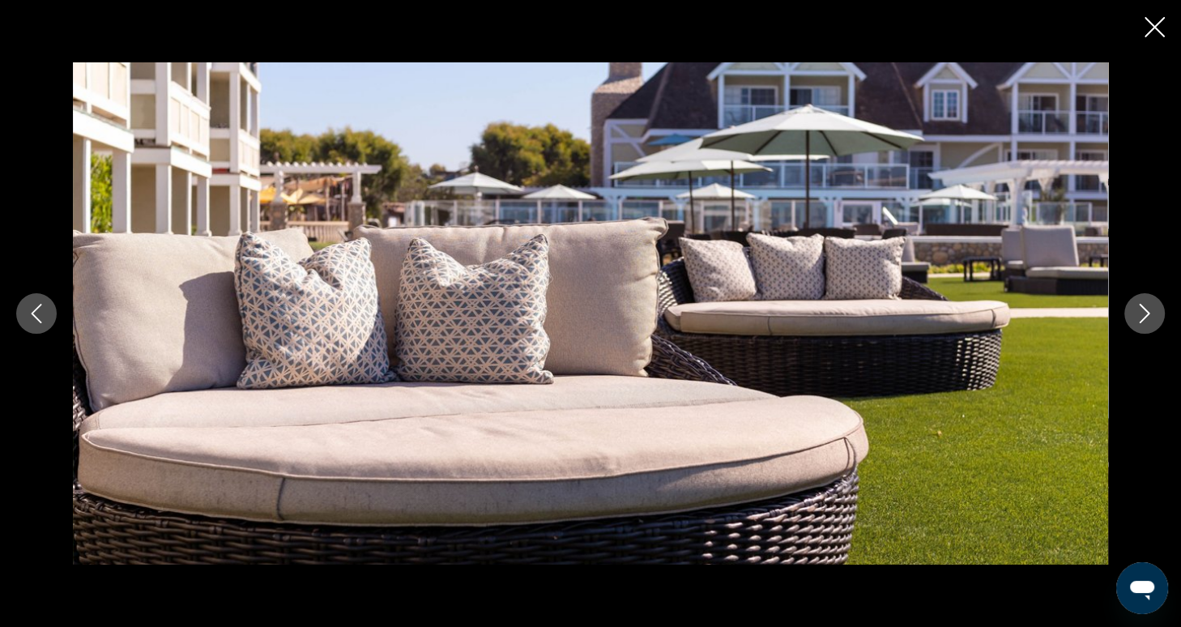
click at [1150, 327] on button "Next image" at bounding box center [1144, 313] width 40 height 40
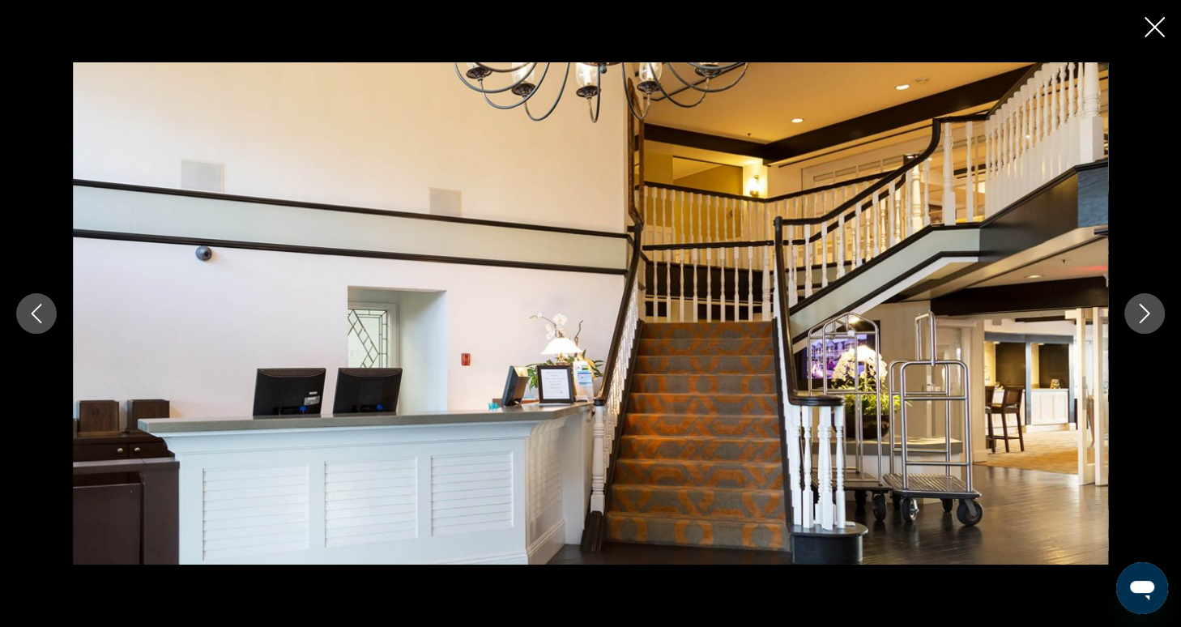
click at [1150, 329] on button "Next image" at bounding box center [1144, 313] width 40 height 40
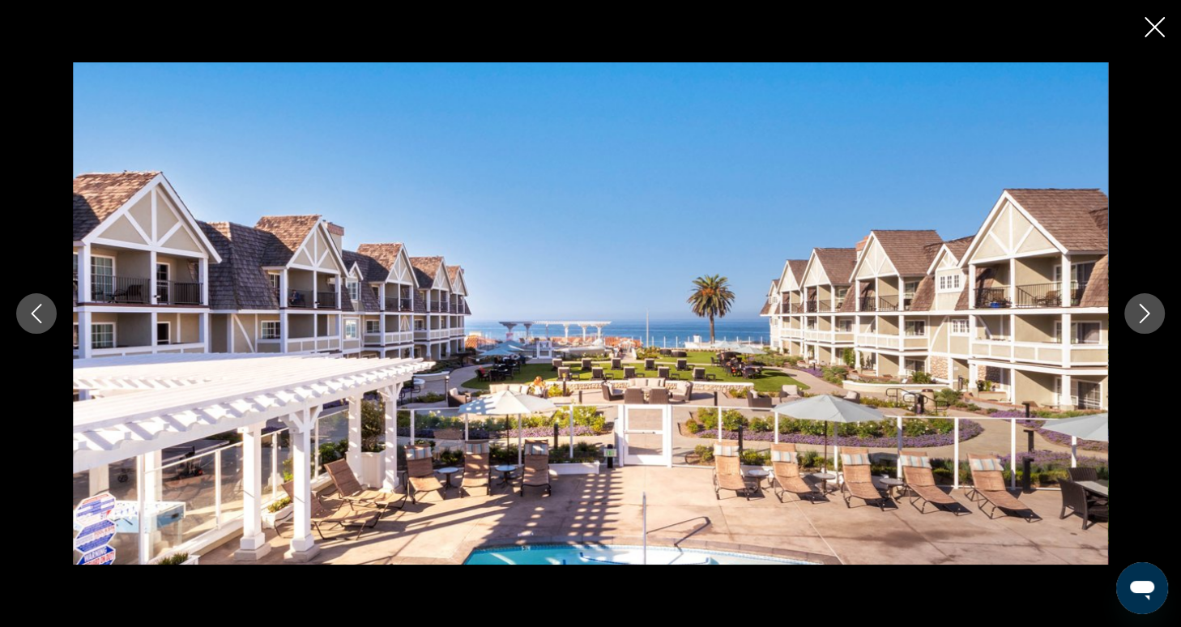
click at [1150, 330] on button "Next image" at bounding box center [1144, 313] width 40 height 40
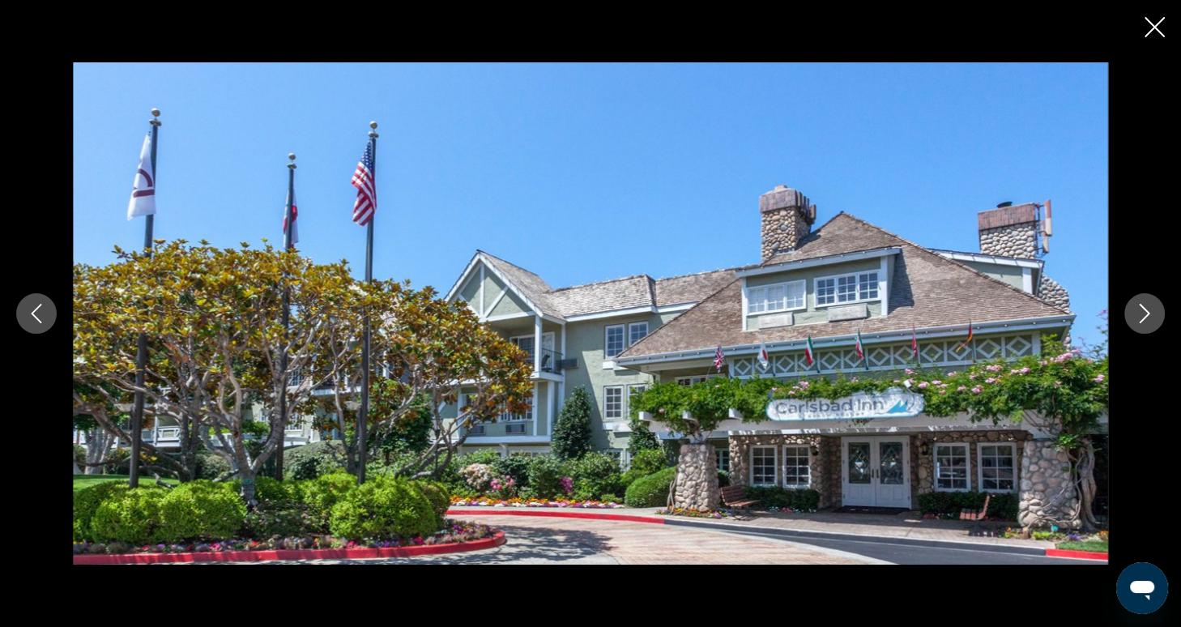
click at [1149, 330] on button "Next image" at bounding box center [1144, 313] width 40 height 40
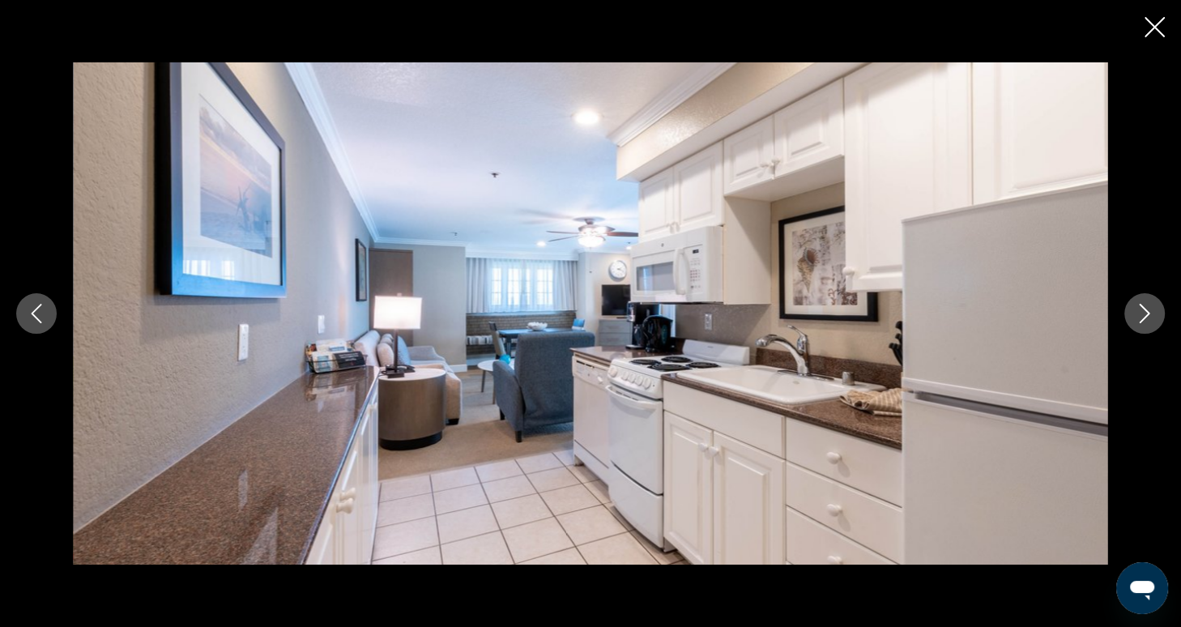
click at [1151, 324] on button "Next image" at bounding box center [1144, 313] width 40 height 40
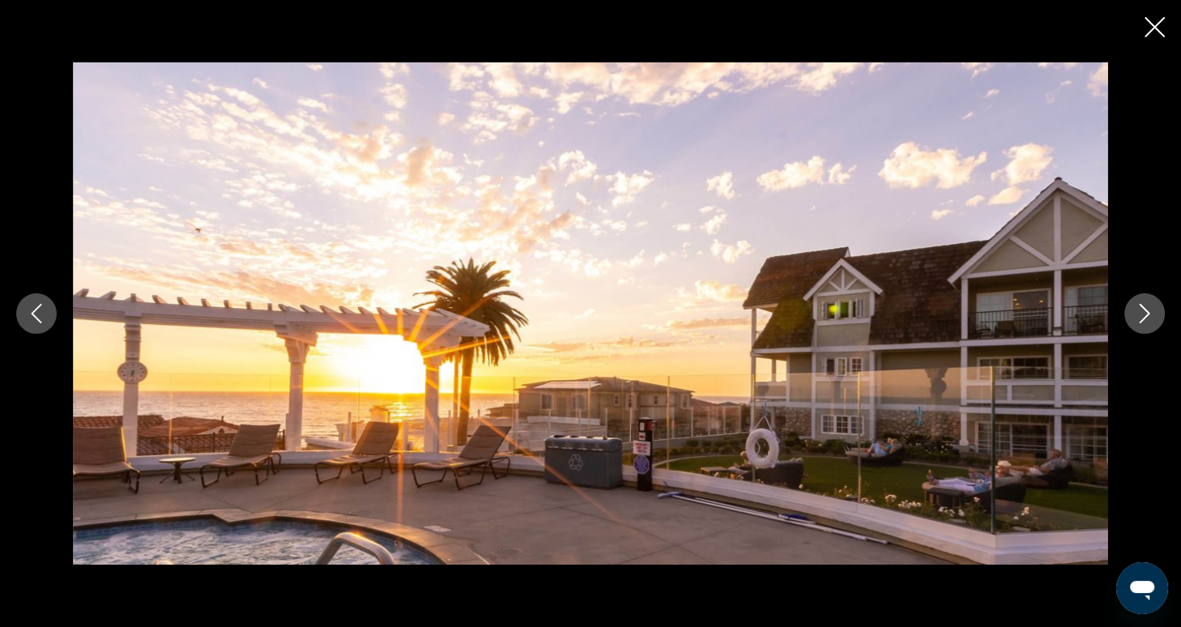
click at [1151, 326] on button "Next image" at bounding box center [1144, 313] width 40 height 40
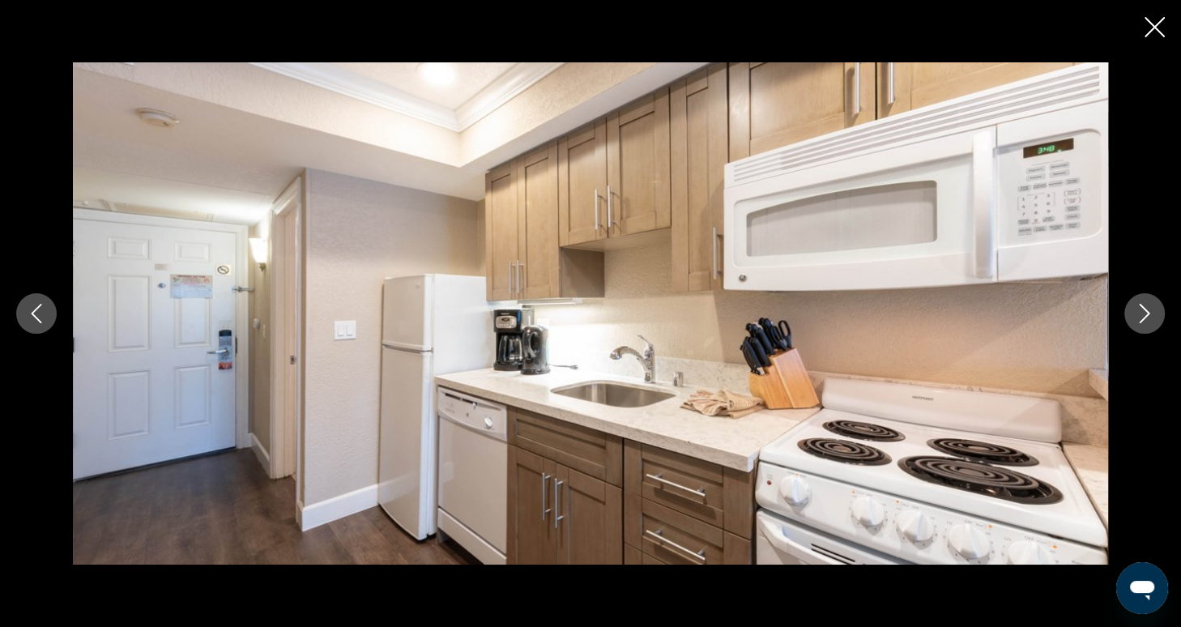
click at [1152, 327] on button "Next image" at bounding box center [1144, 313] width 40 height 40
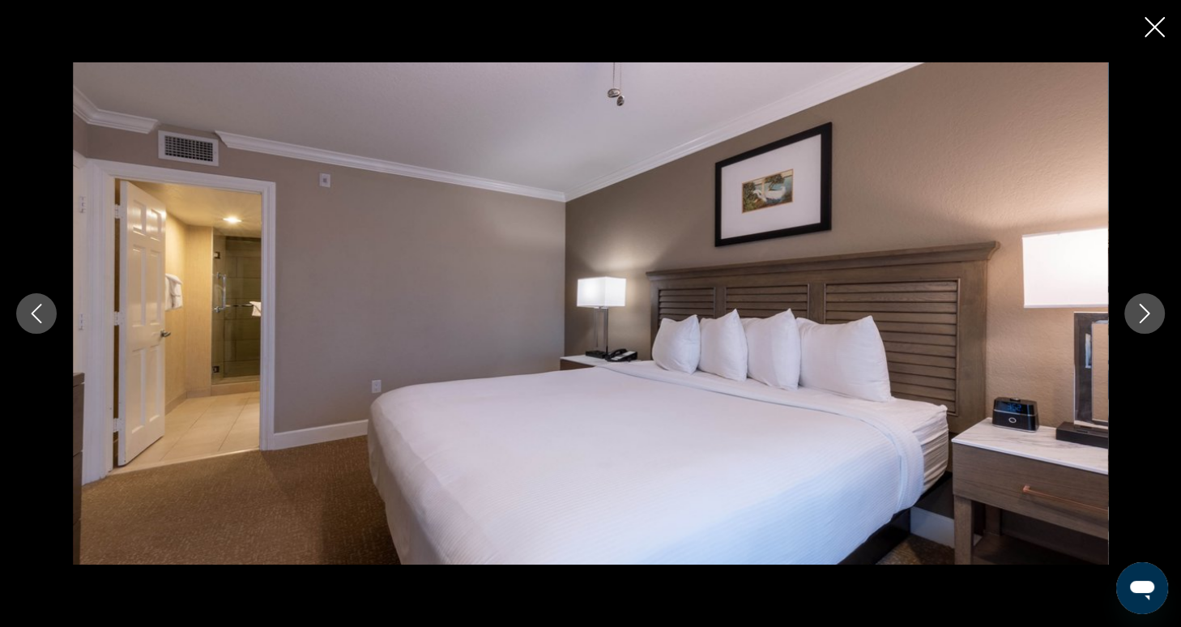
click at [1152, 327] on button "Next image" at bounding box center [1144, 313] width 40 height 40
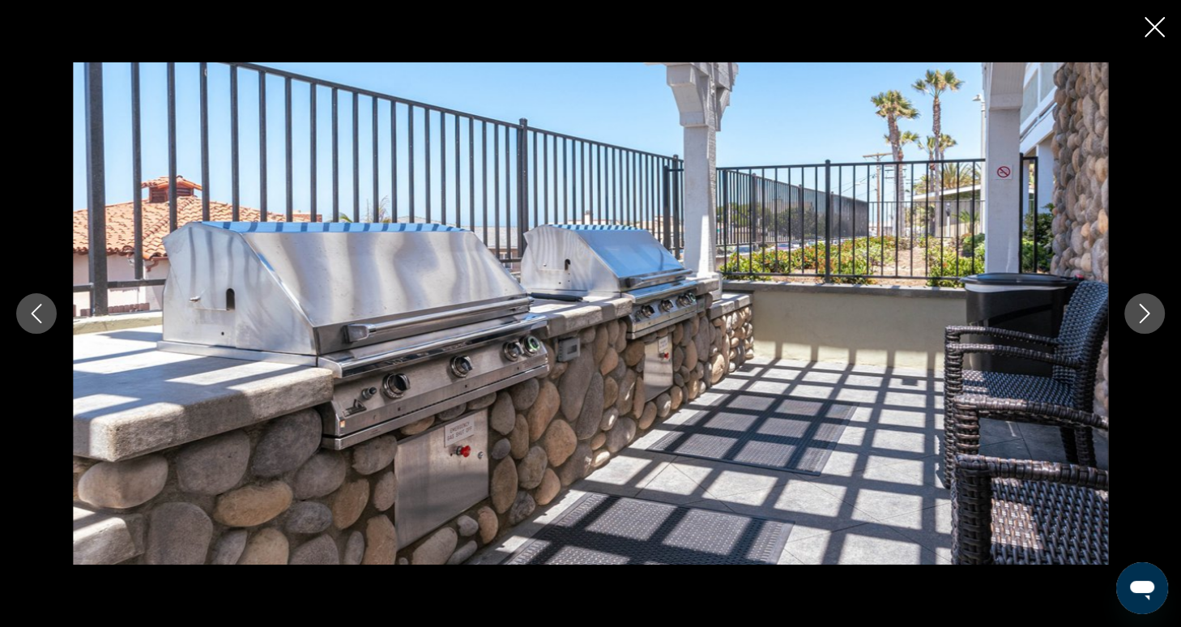
click at [1152, 327] on button "Next image" at bounding box center [1144, 313] width 40 height 40
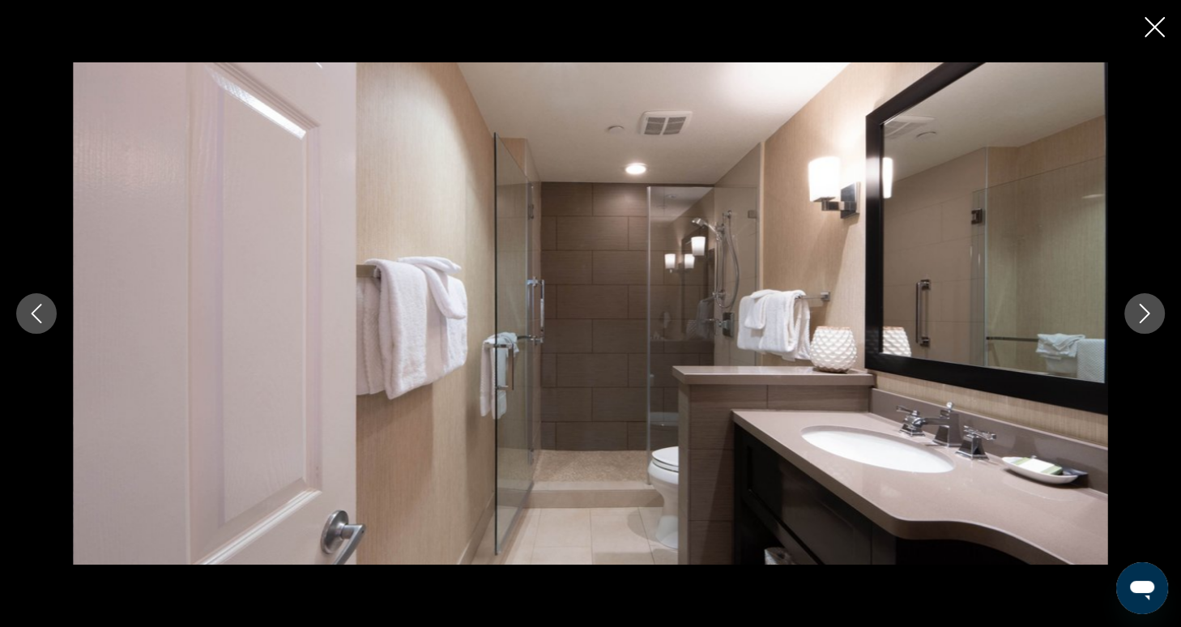
click at [1152, 327] on button "Next image" at bounding box center [1144, 313] width 40 height 40
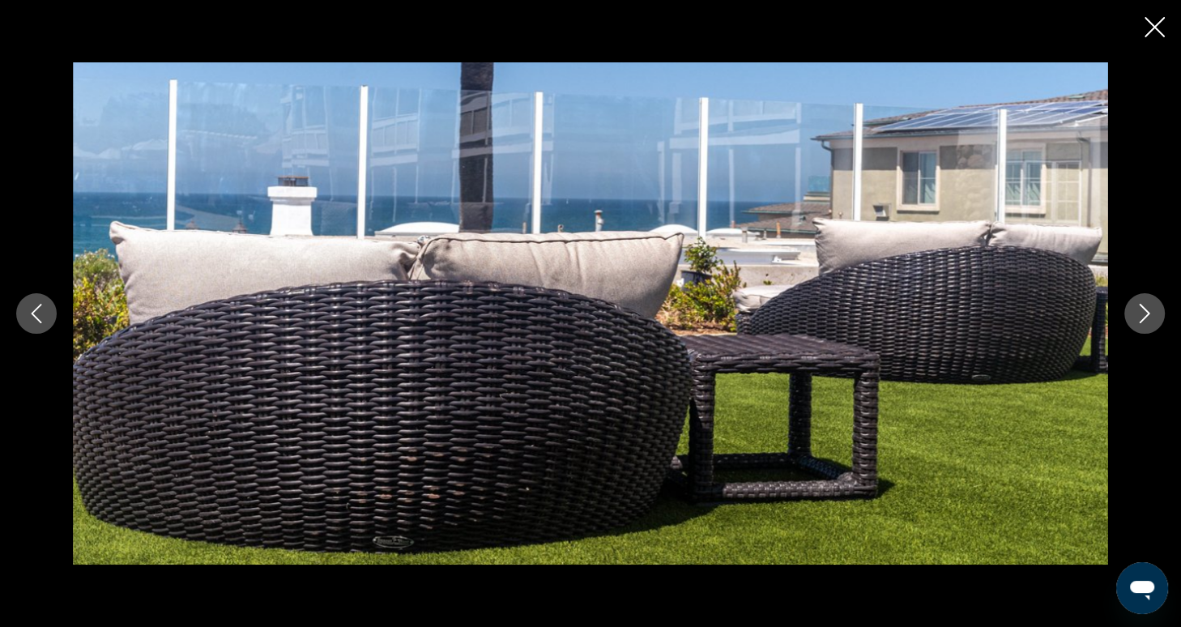
click at [1152, 327] on button "Next image" at bounding box center [1144, 313] width 40 height 40
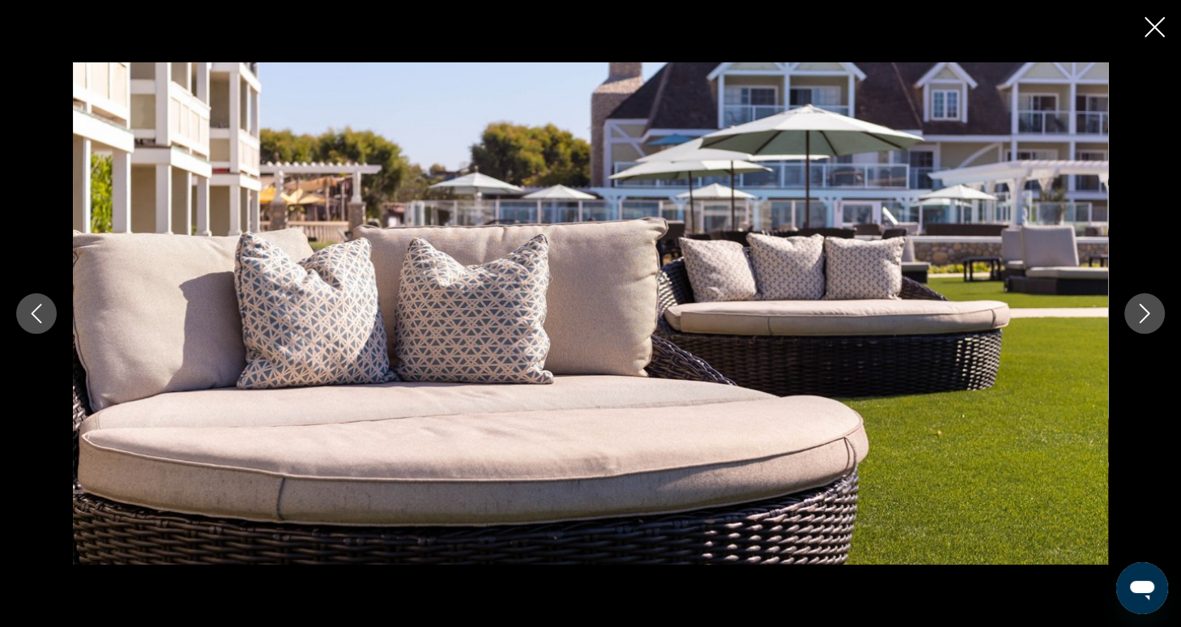
click at [1152, 327] on button "Next image" at bounding box center [1144, 313] width 40 height 40
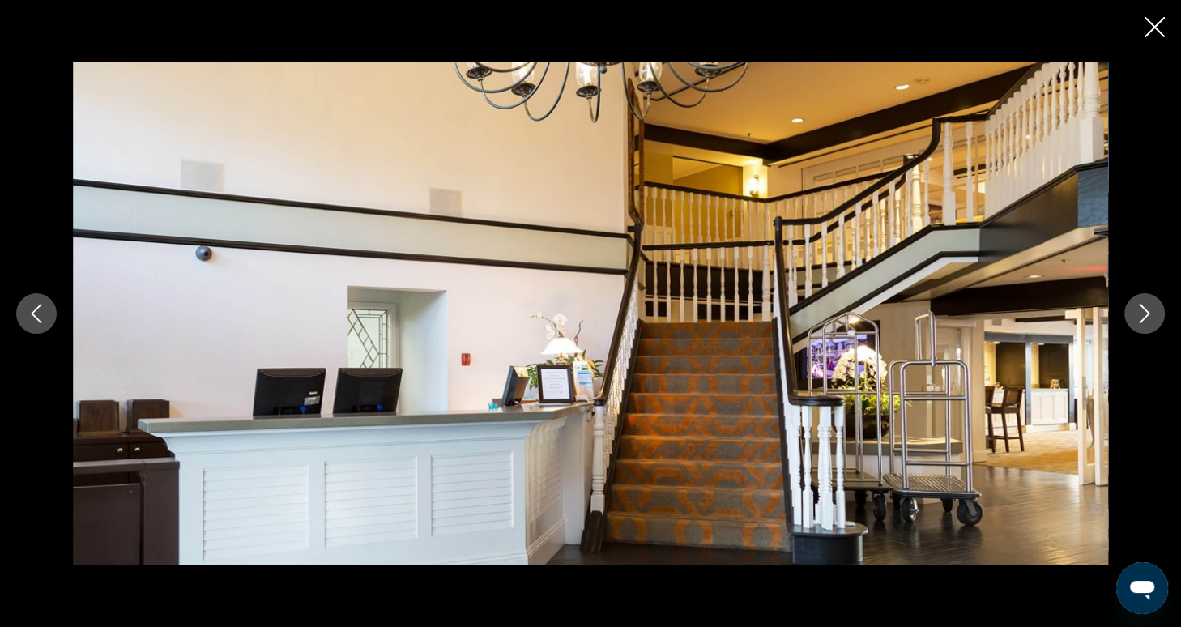
click at [1152, 35] on icon "Close slideshow" at bounding box center [1154, 27] width 20 height 20
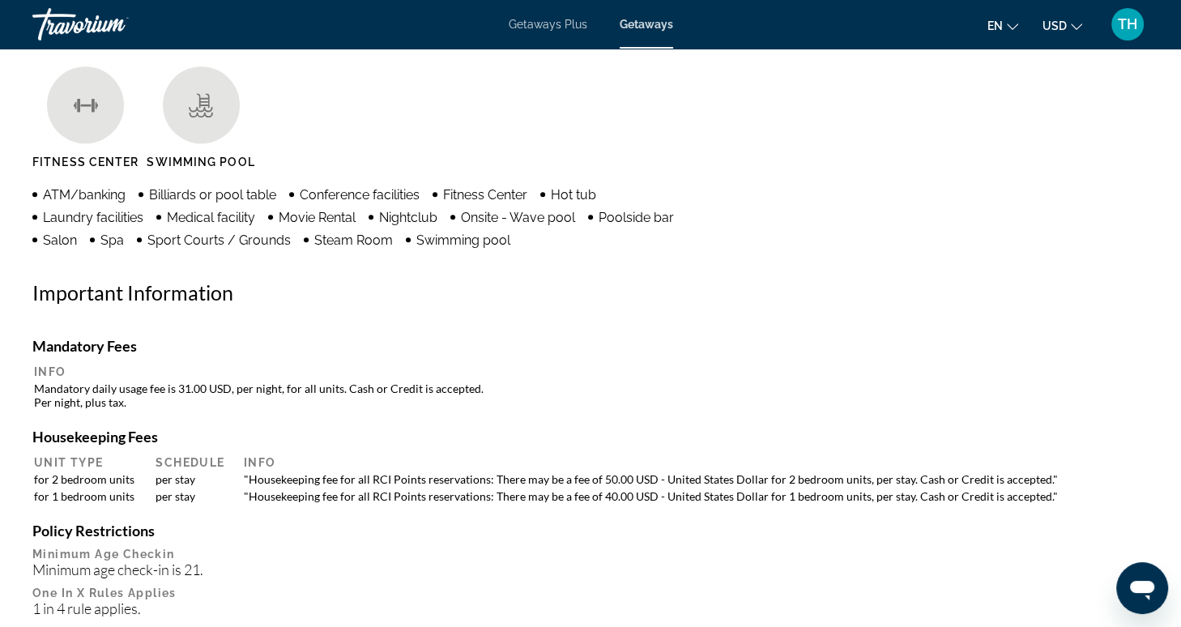
scroll to position [1105, 0]
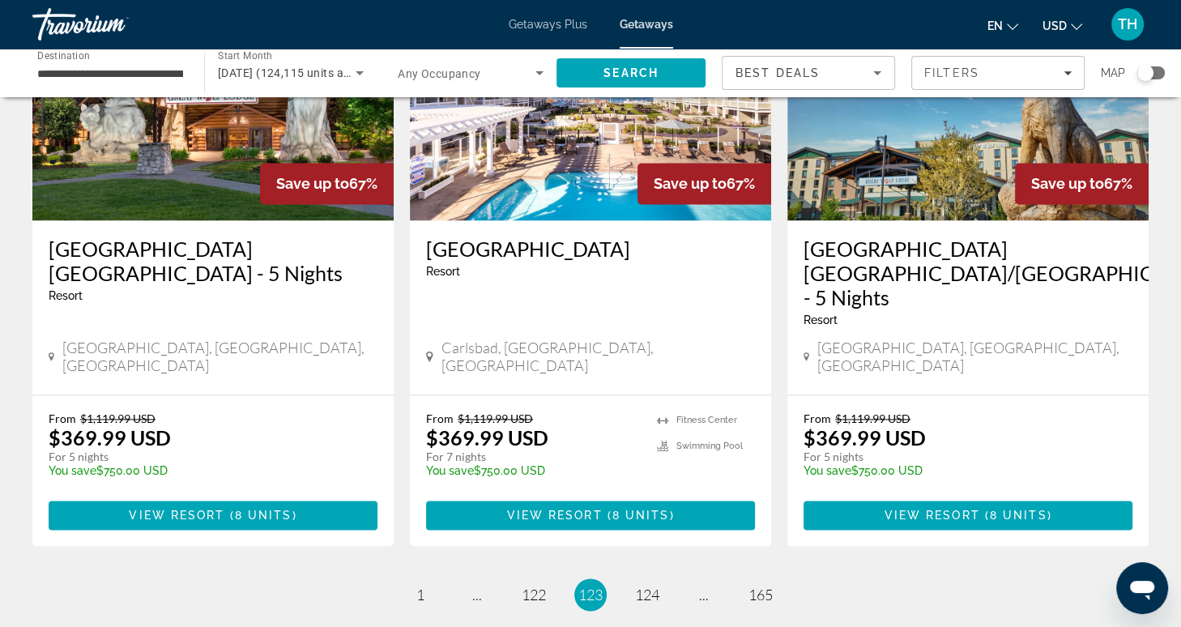
scroll to position [1982, 0]
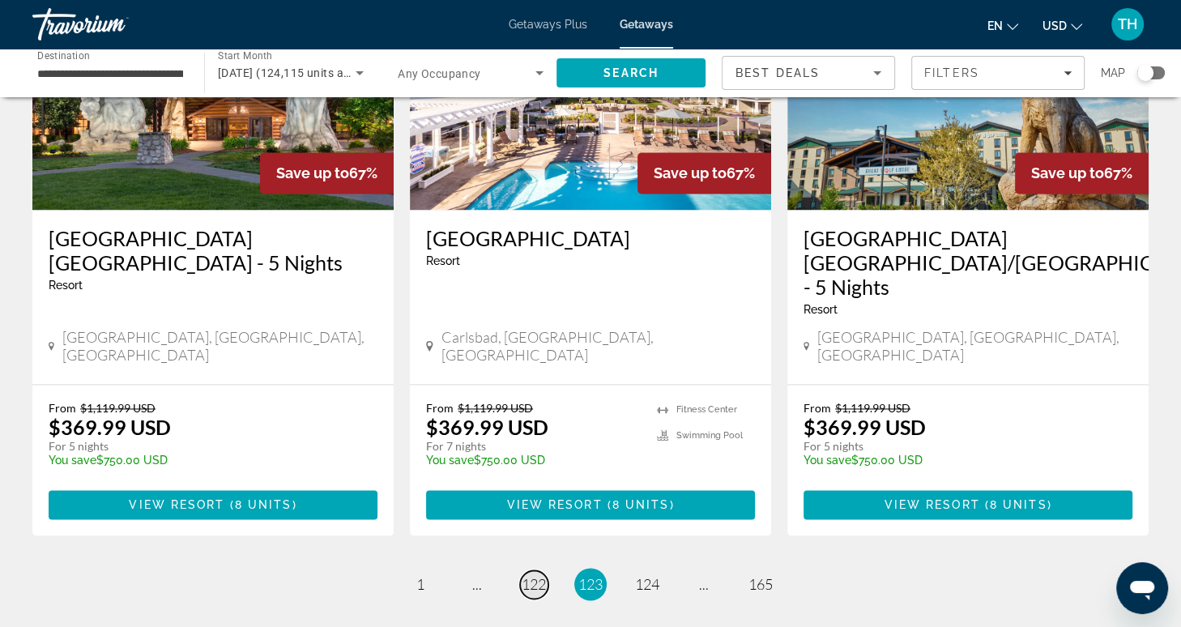
click at [534, 575] on span "122" at bounding box center [534, 584] width 24 height 18
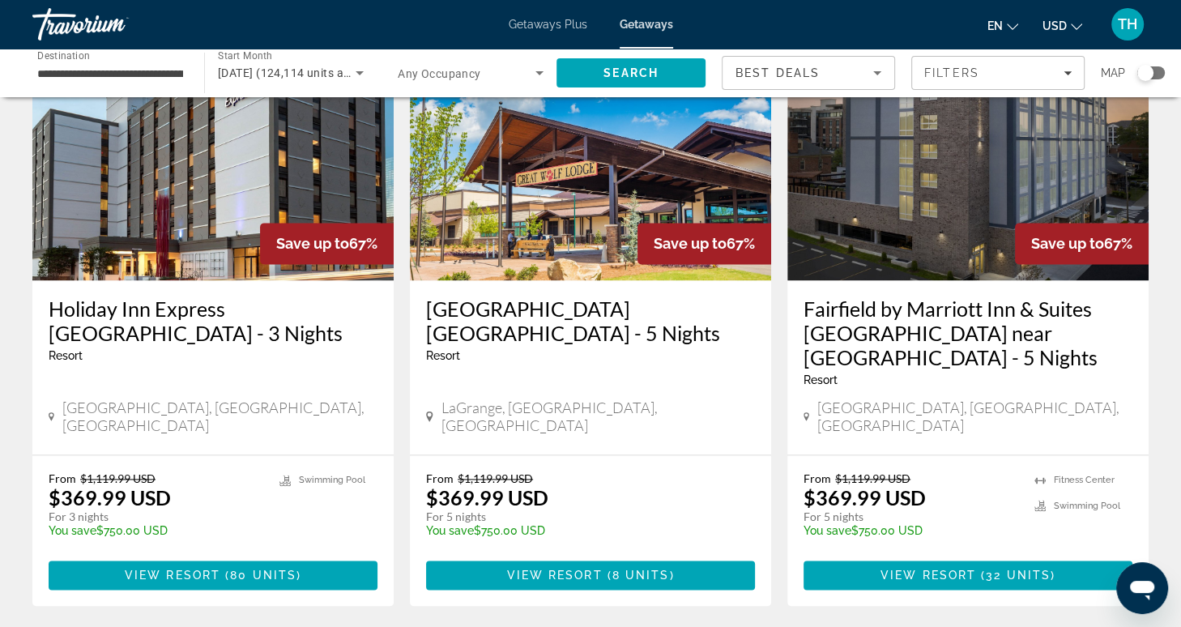
scroll to position [2039, 0]
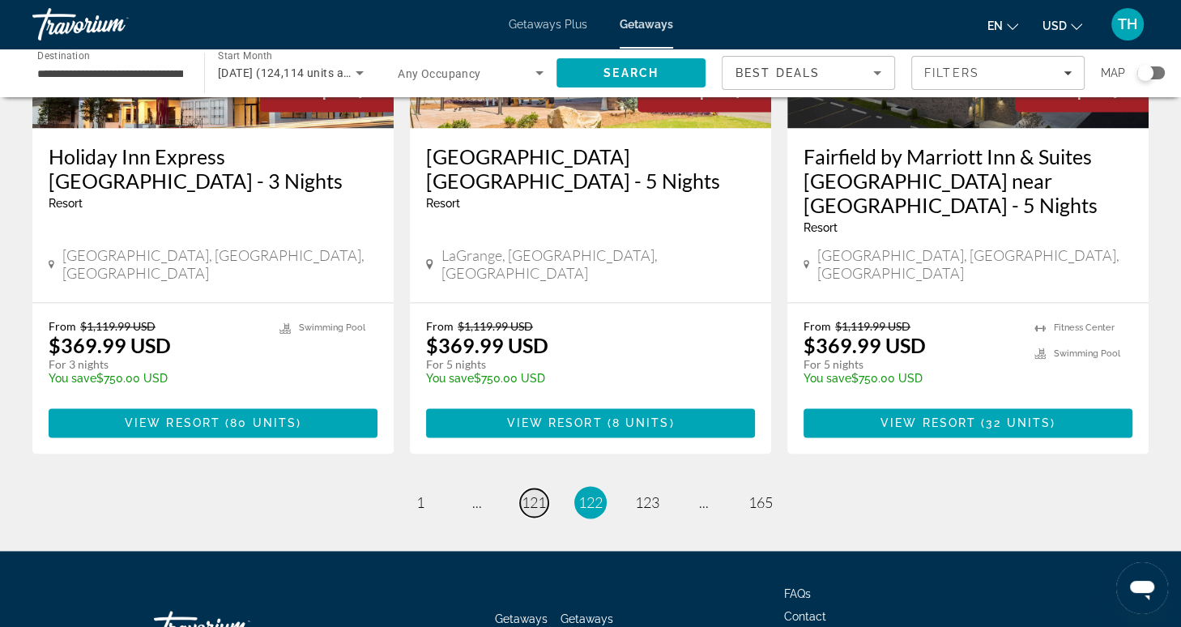
click at [534, 493] on span "121" at bounding box center [534, 502] width 24 height 18
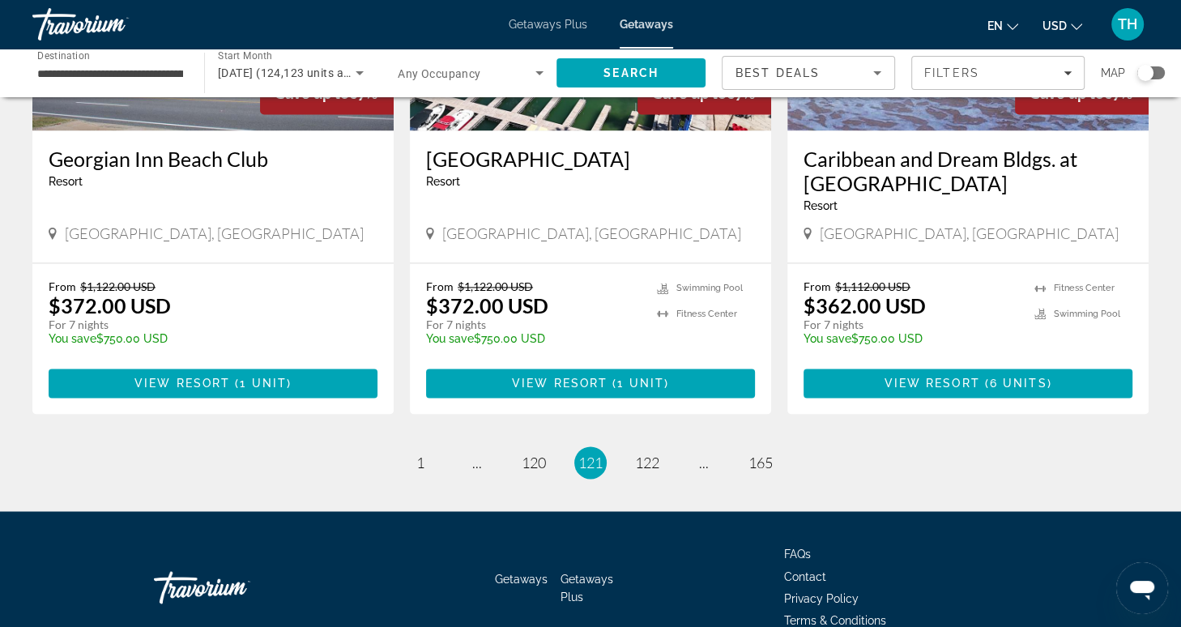
scroll to position [2088, 0]
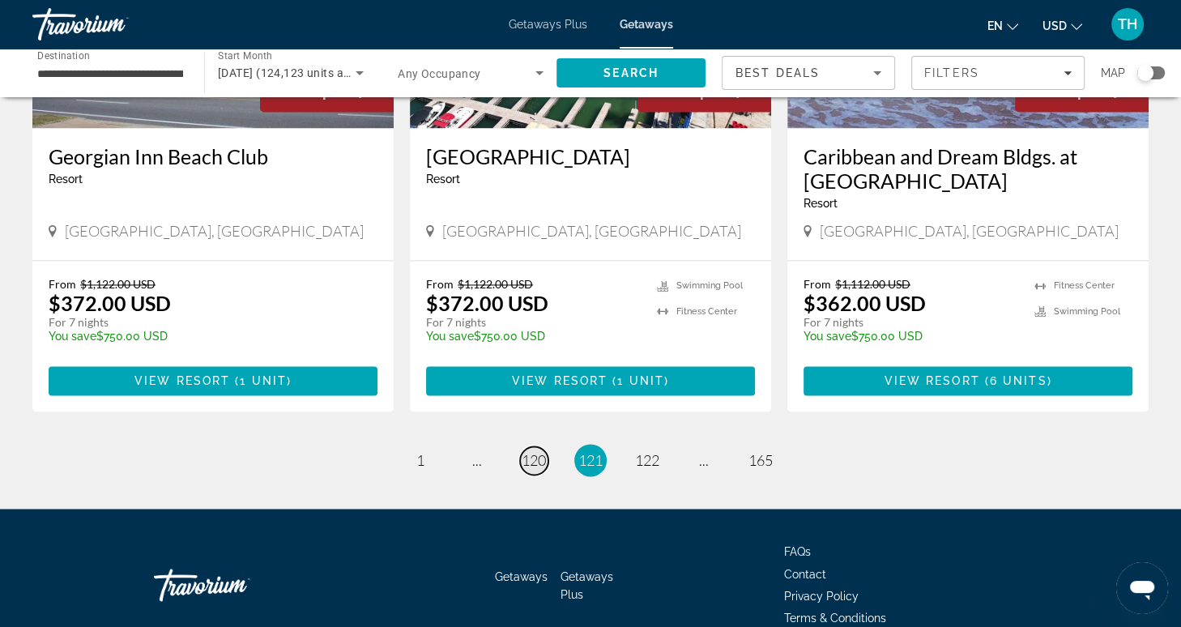
click at [538, 451] on span "120" at bounding box center [534, 460] width 24 height 18
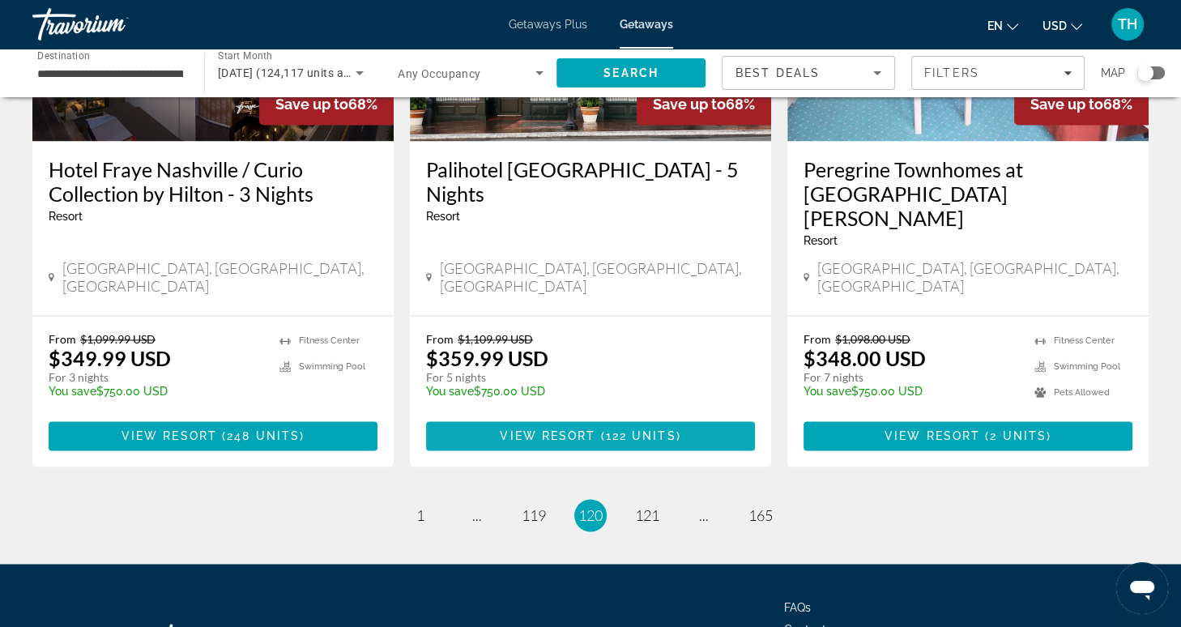
scroll to position [2088, 0]
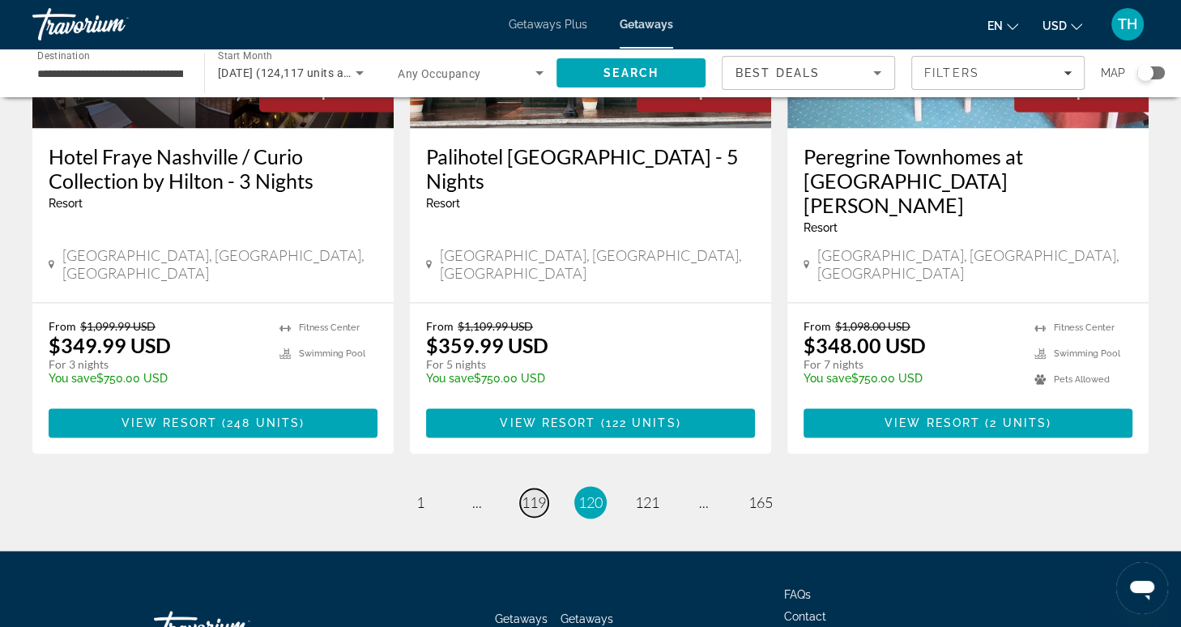
click at [530, 493] on span "119" at bounding box center [534, 502] width 24 height 18
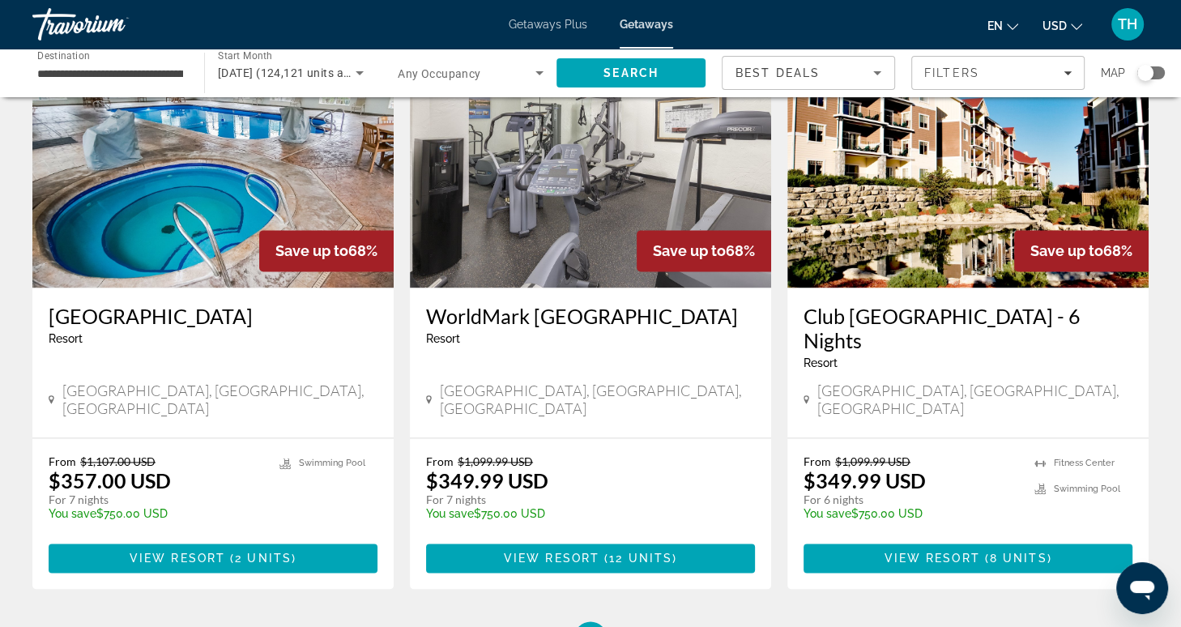
scroll to position [1929, 0]
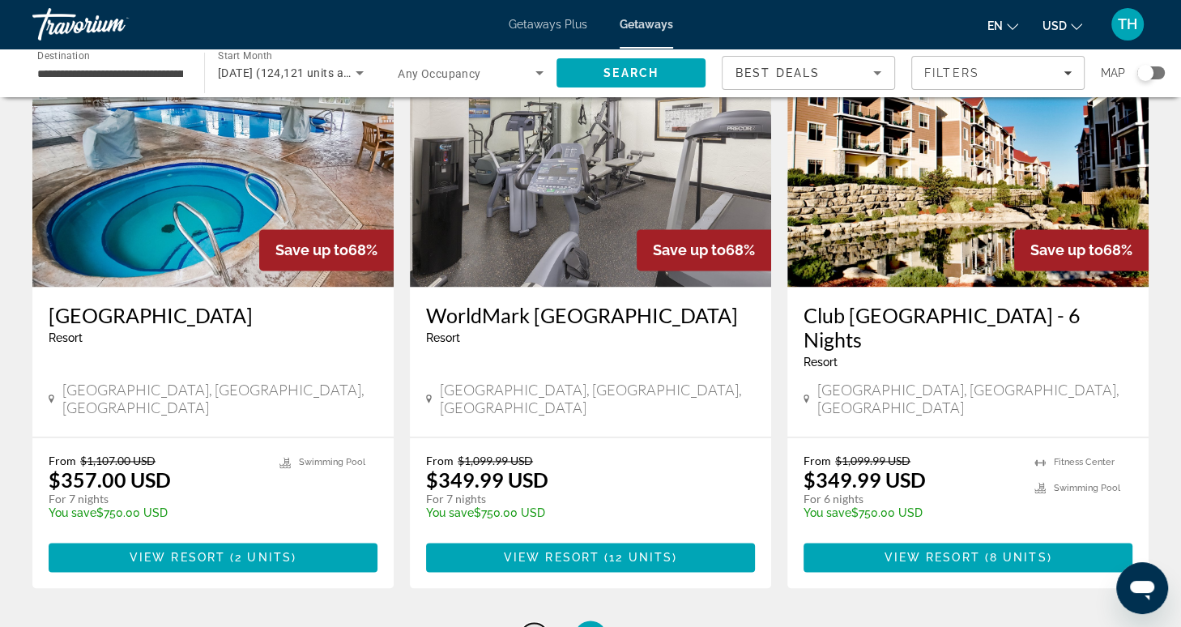
click at [530, 626] on span "118" at bounding box center [534, 637] width 24 height 18
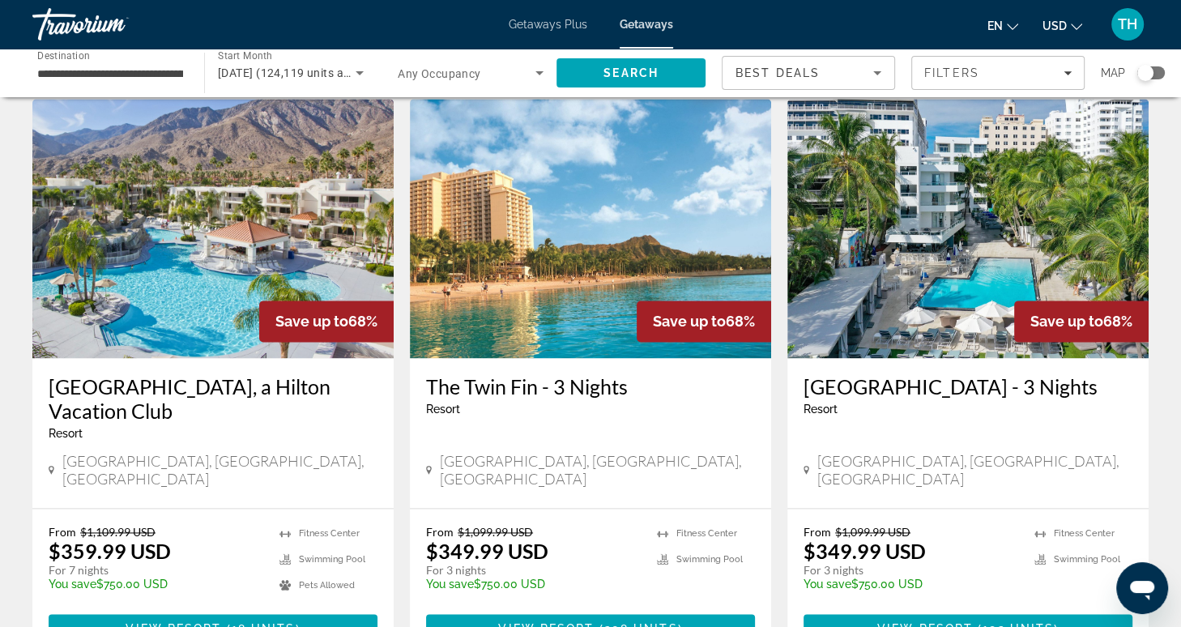
scroll to position [2039, 0]
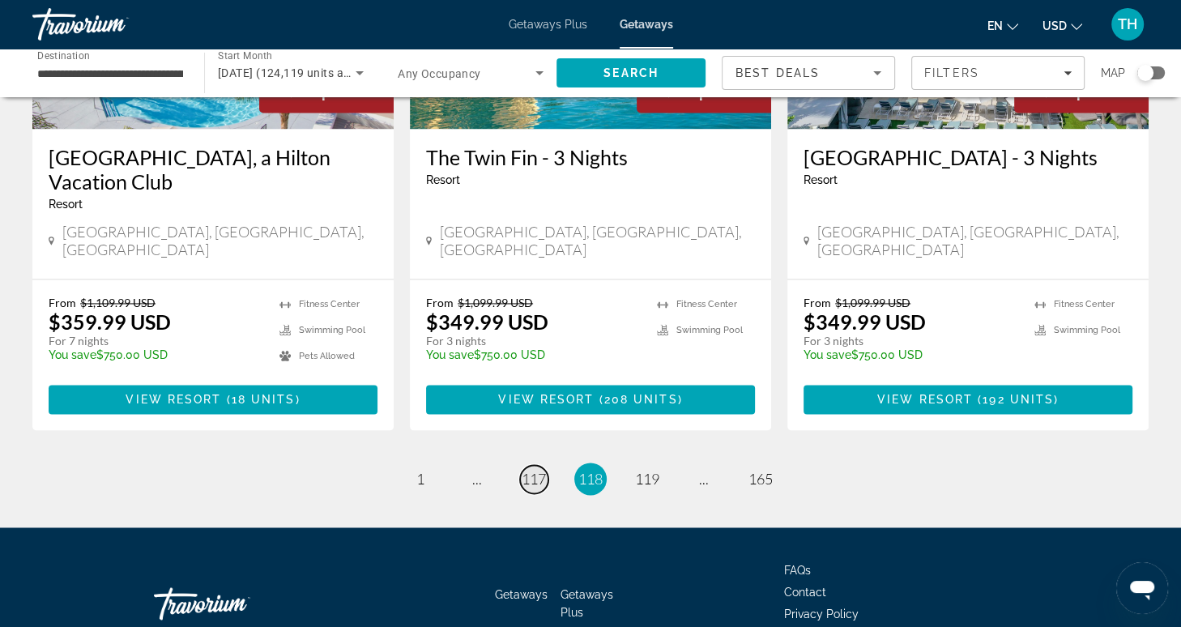
click at [533, 470] on span "117" at bounding box center [534, 479] width 24 height 18
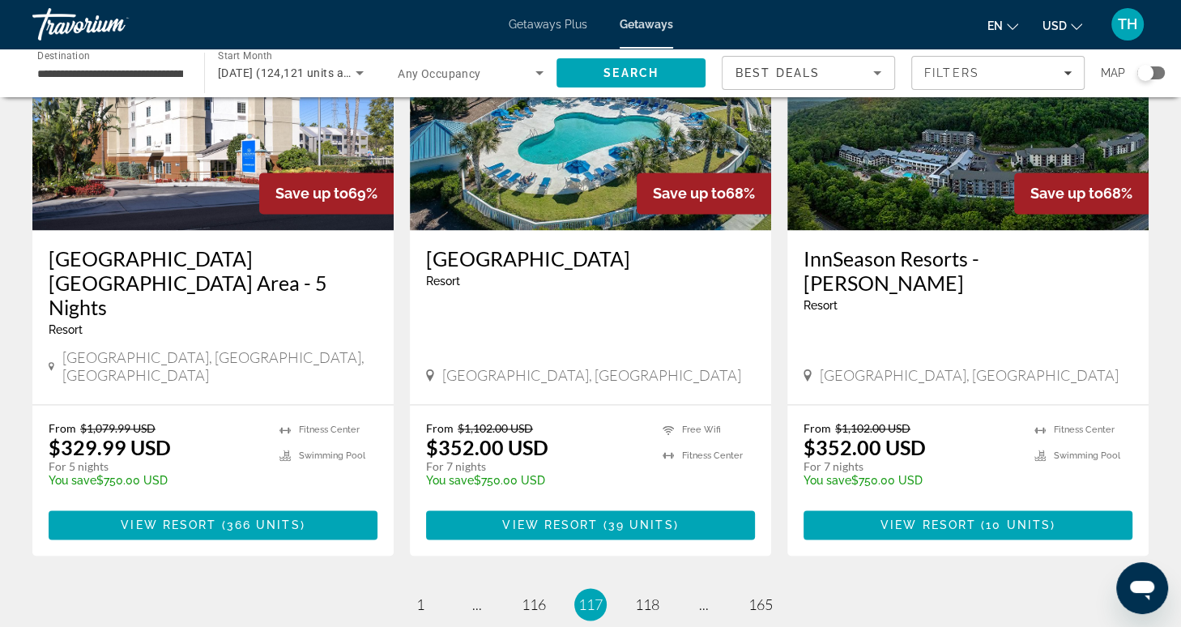
scroll to position [2088, 0]
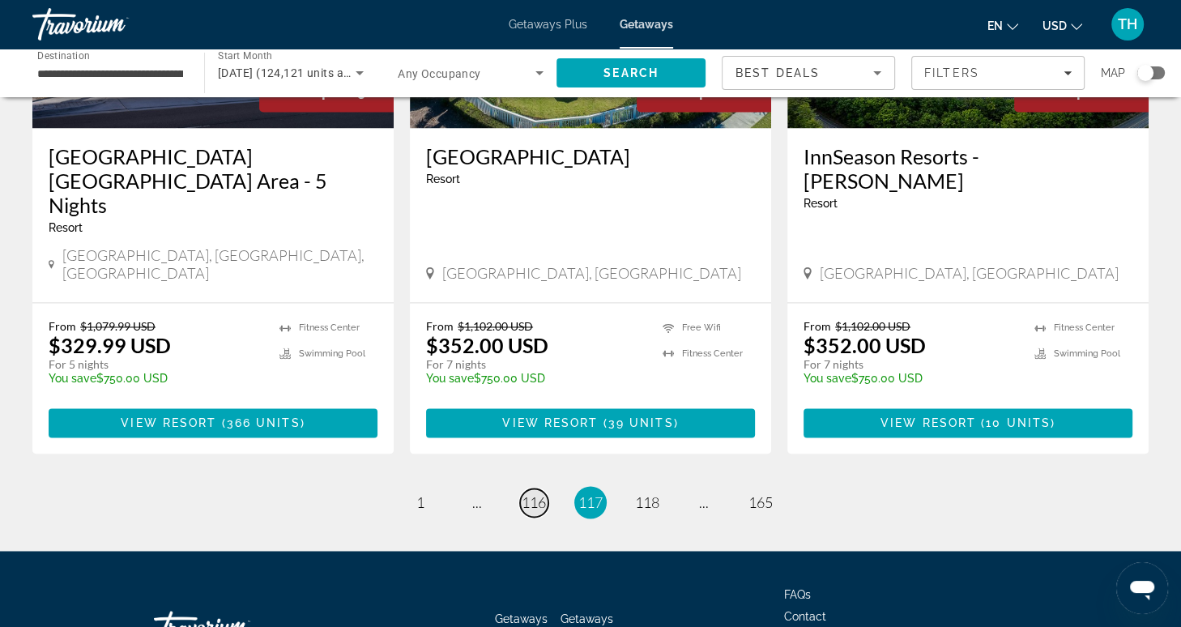
click at [537, 493] on span "116" at bounding box center [534, 502] width 24 height 18
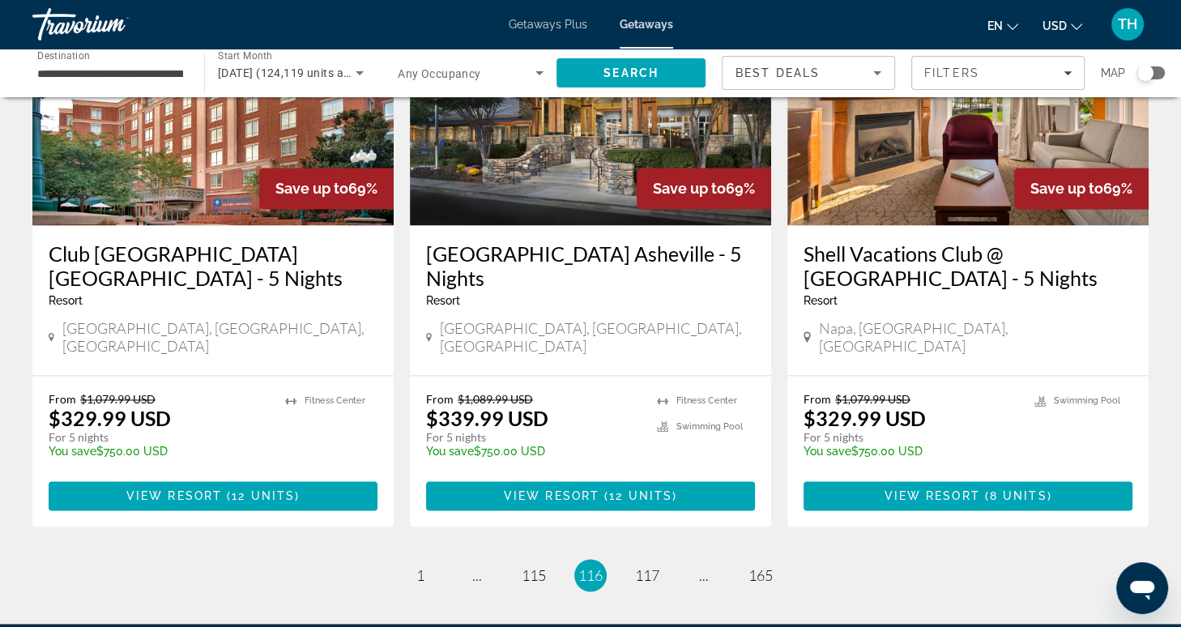
scroll to position [2088, 0]
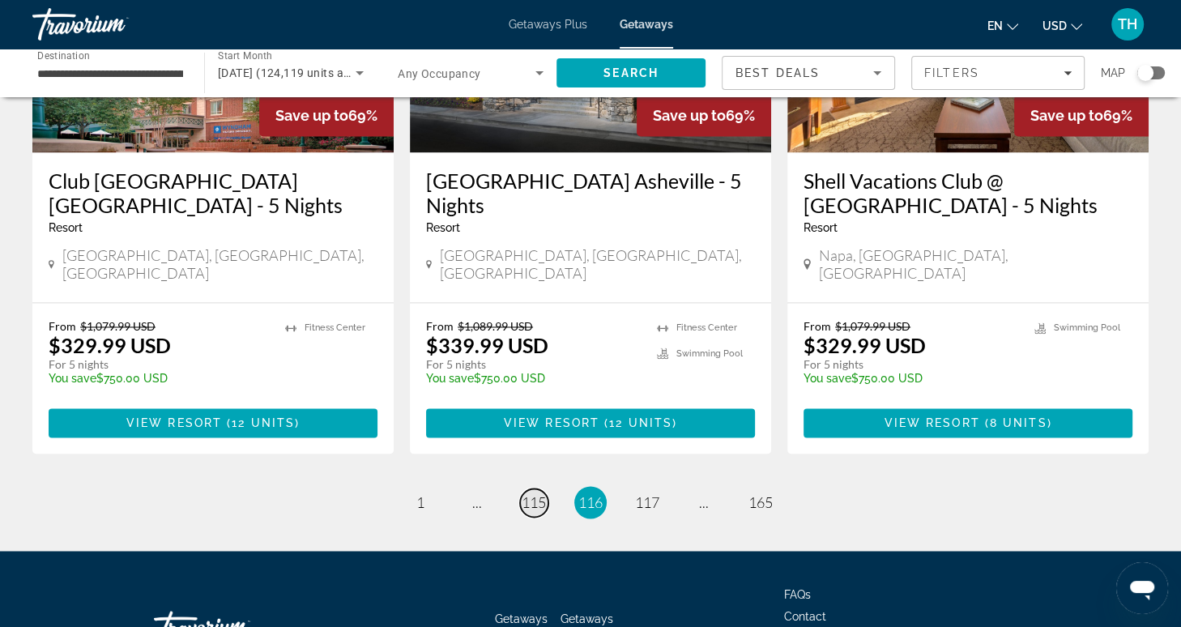
click at [541, 493] on span "115" at bounding box center [534, 502] width 24 height 18
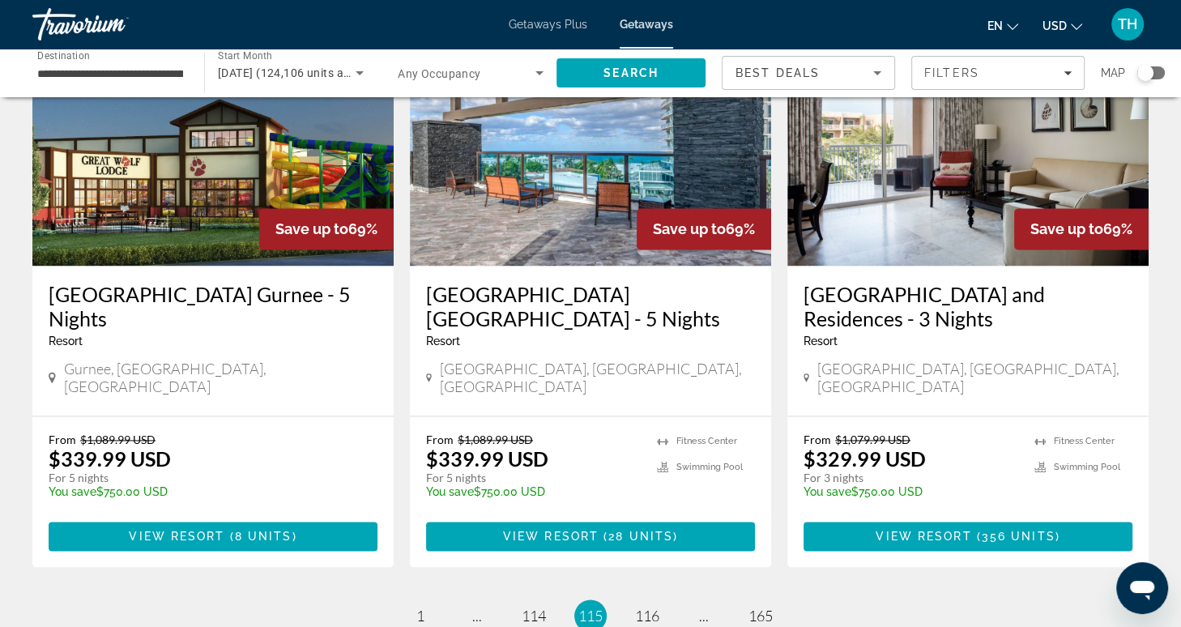
scroll to position [2063, 0]
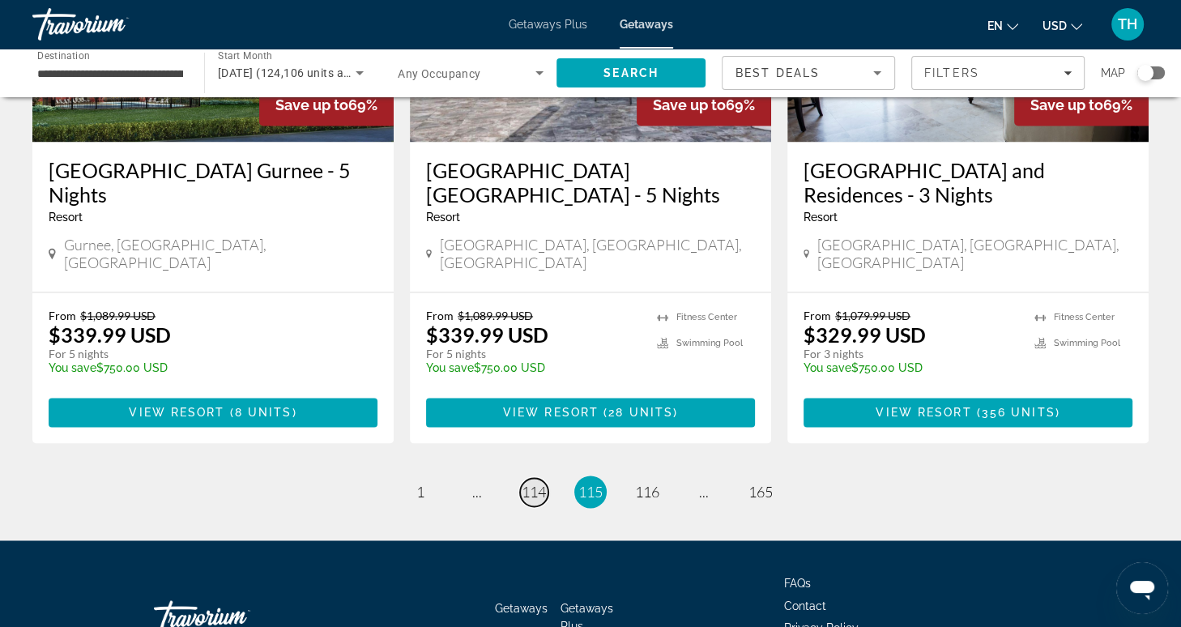
click at [530, 483] on span "114" at bounding box center [534, 492] width 24 height 18
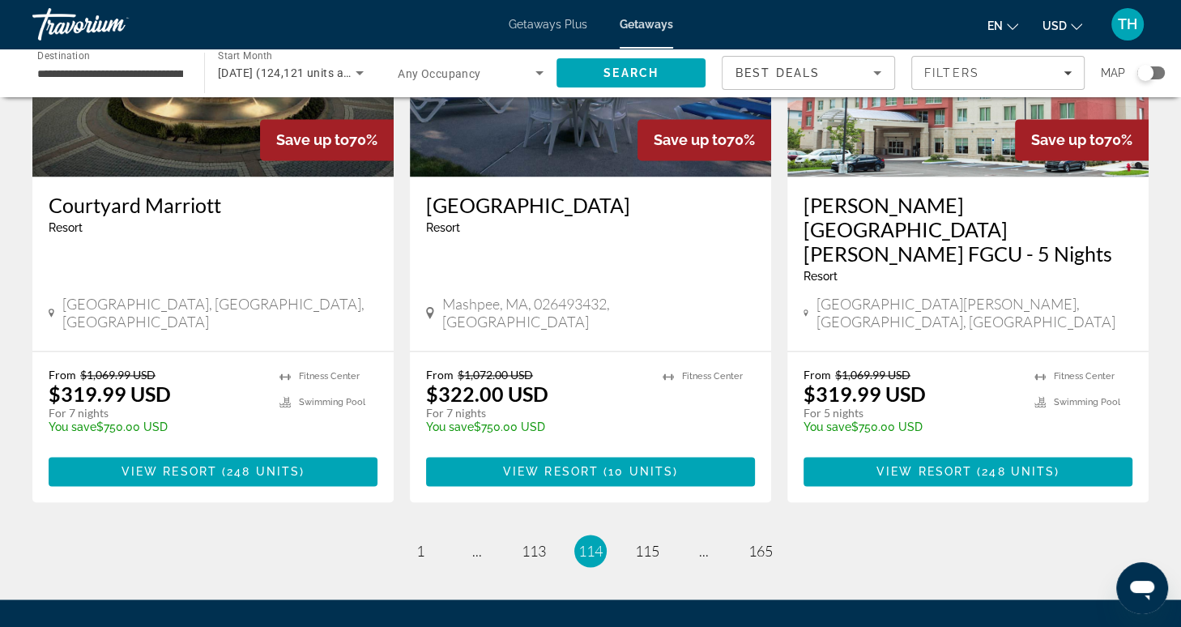
scroll to position [2042, 0]
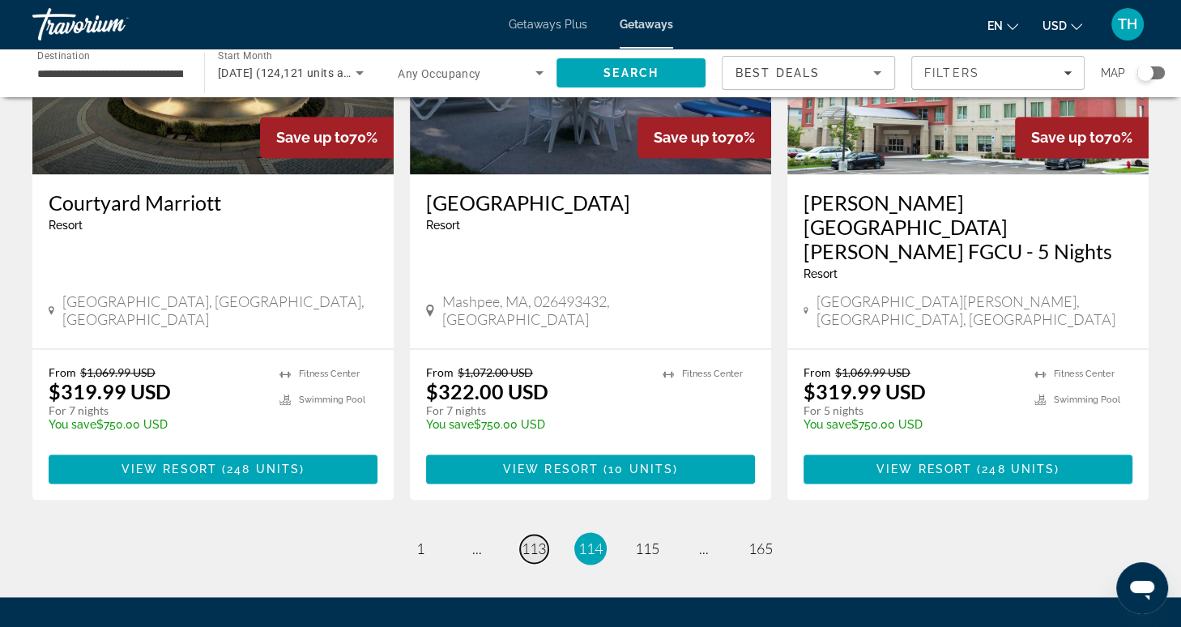
click at [535, 539] on span "113" at bounding box center [534, 548] width 24 height 18
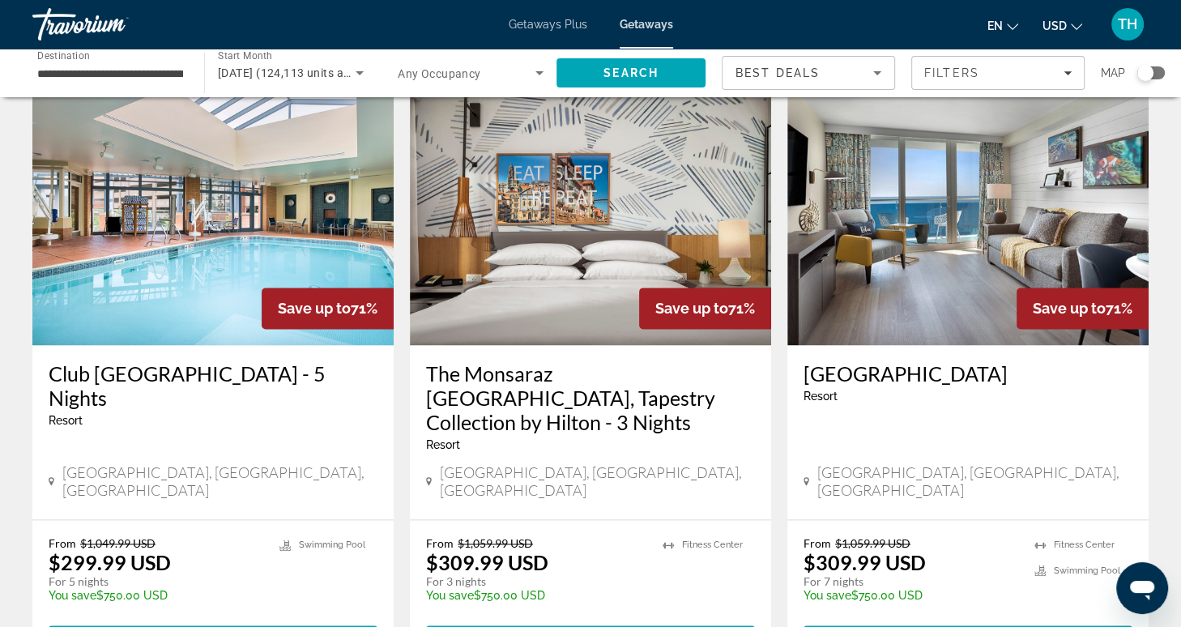
scroll to position [1877, 0]
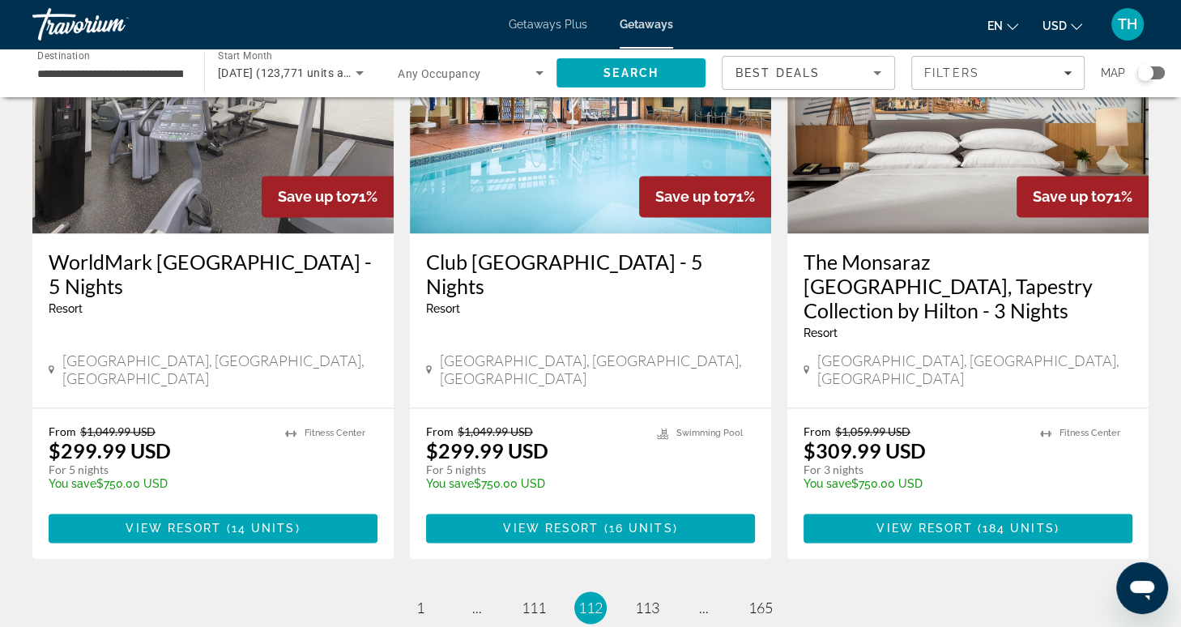
scroll to position [1987, 0]
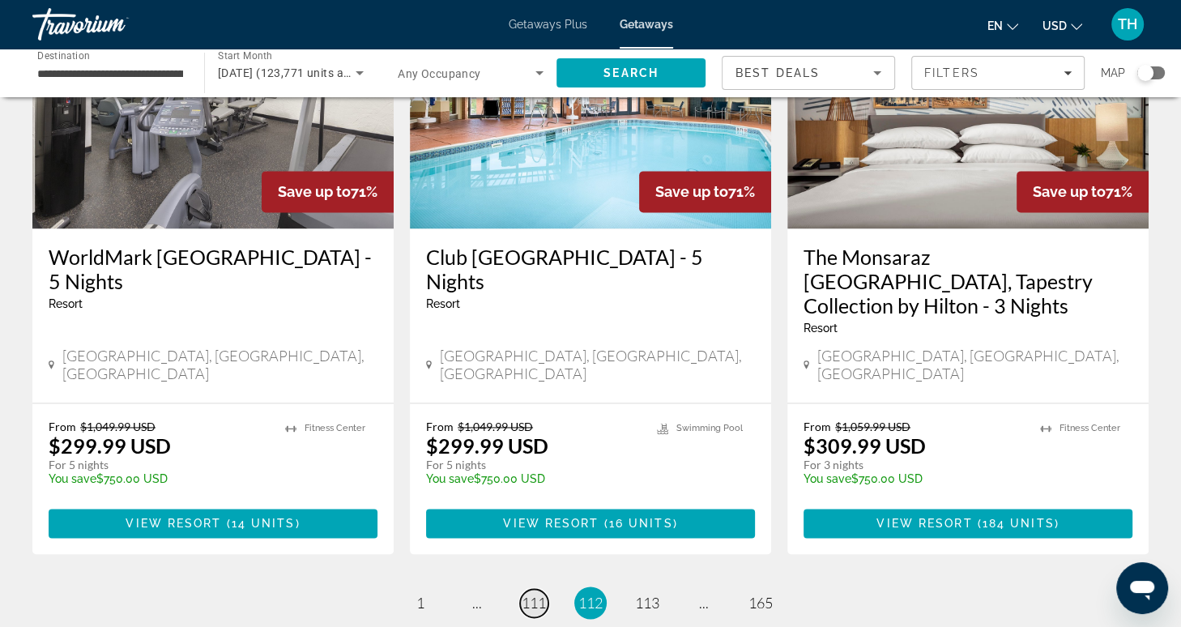
click at [532, 594] on span "111" at bounding box center [534, 603] width 24 height 18
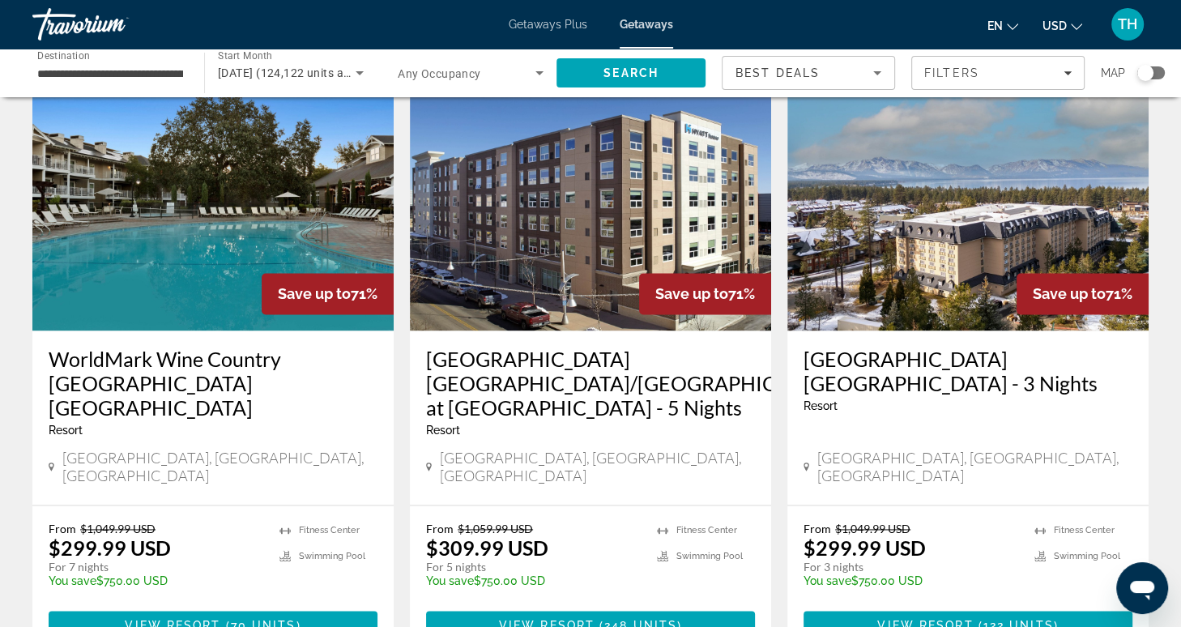
scroll to position [1935, 0]
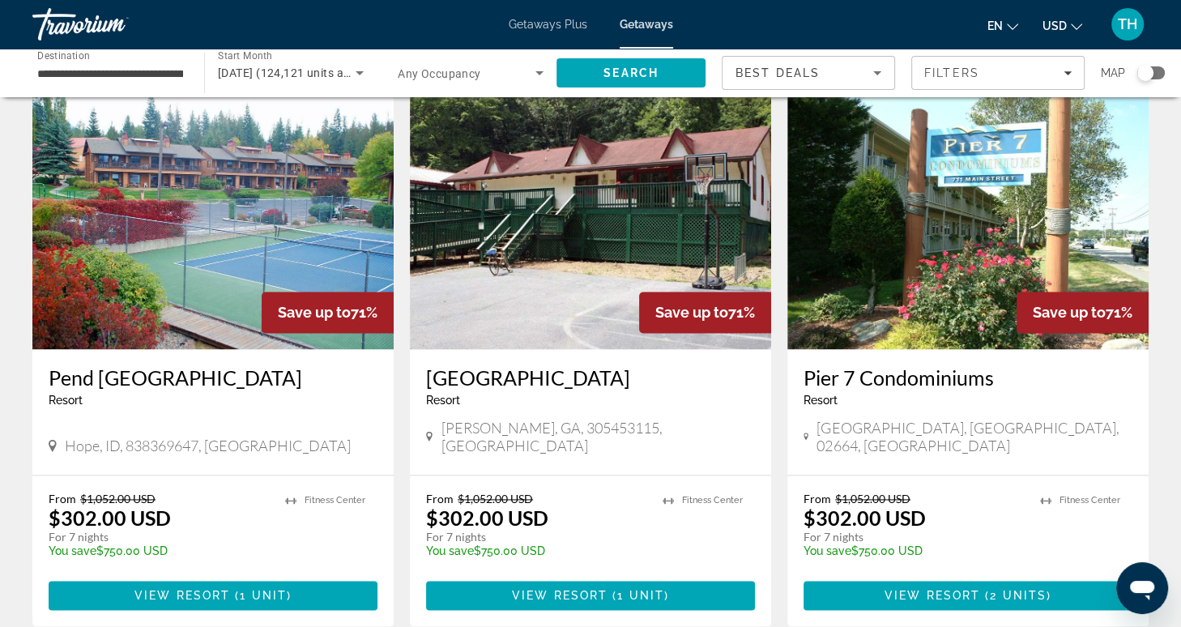
scroll to position [2015, 0]
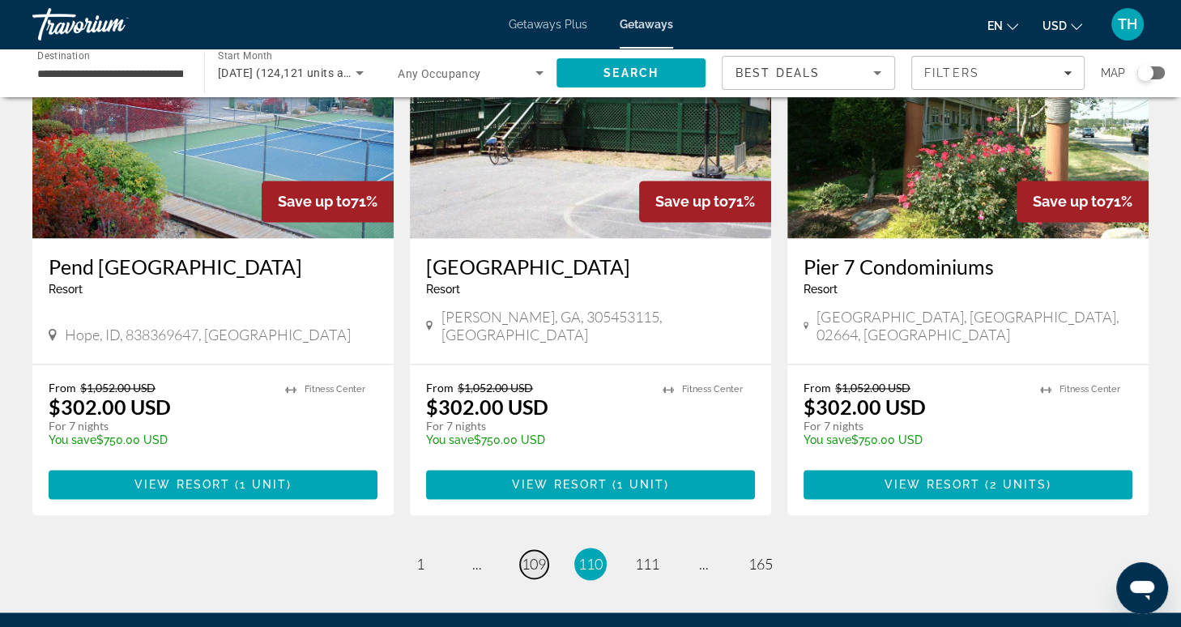
click at [534, 555] on span "109" at bounding box center [534, 564] width 24 height 18
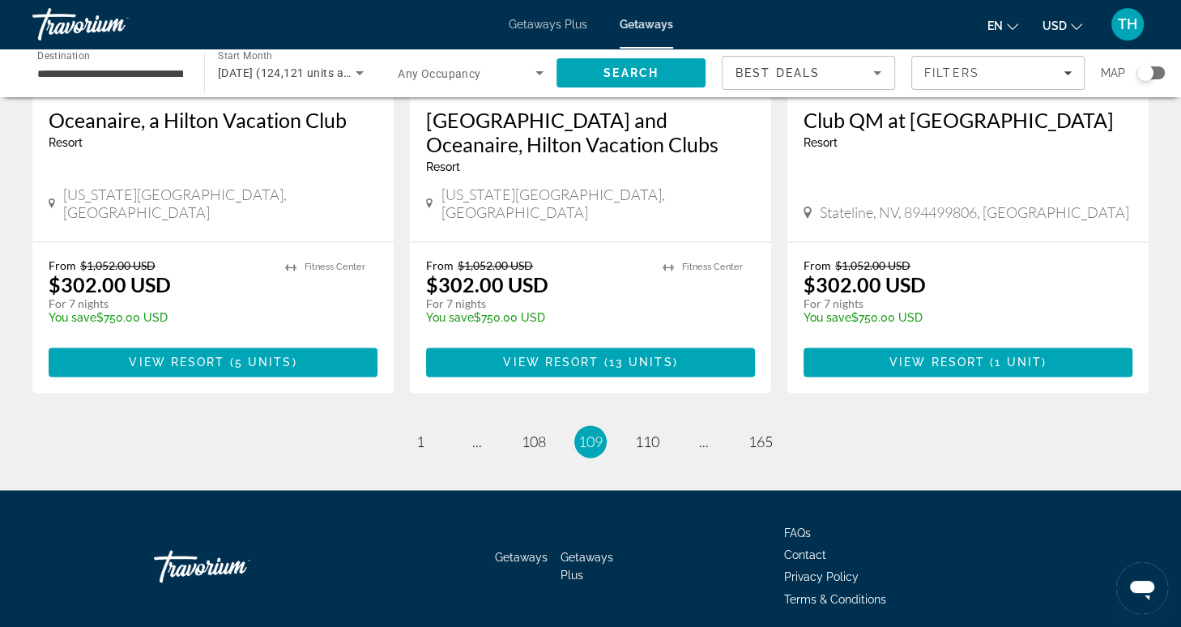
scroll to position [2063, 0]
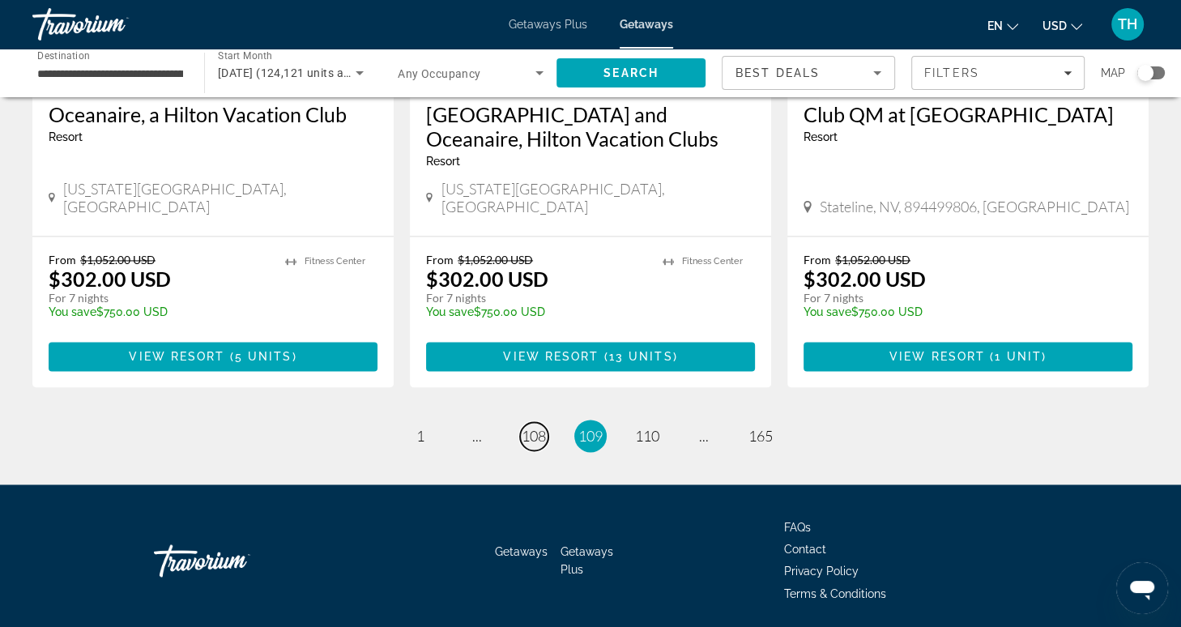
click at [534, 427] on span "108" at bounding box center [534, 436] width 24 height 18
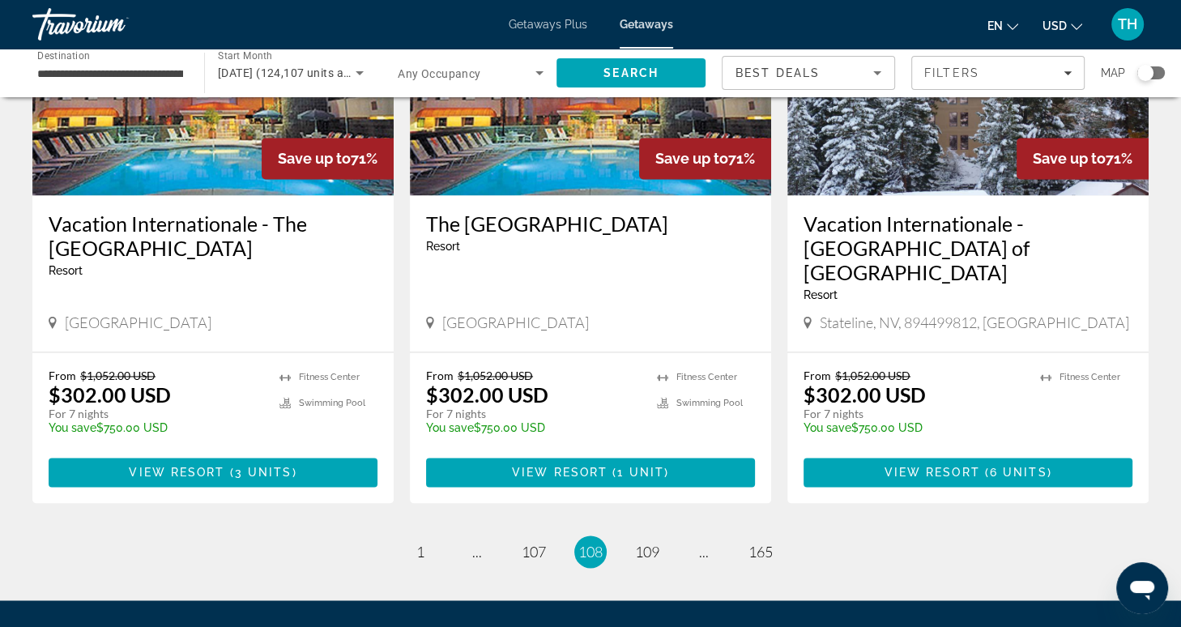
scroll to position [2063, 0]
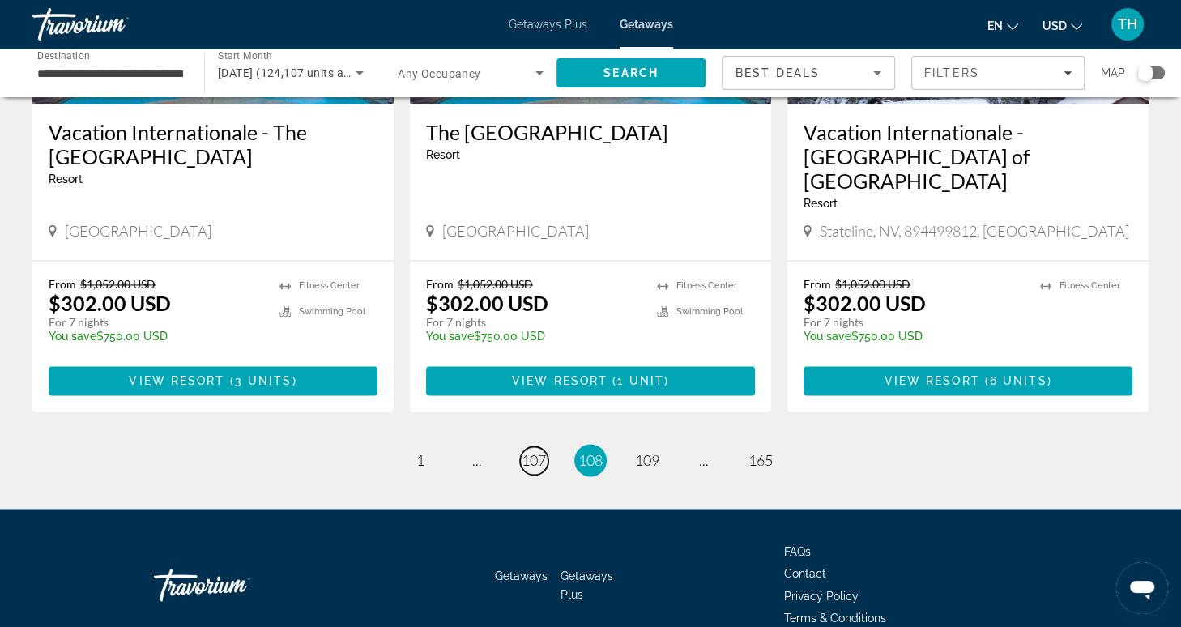
click at [534, 451] on span "107" at bounding box center [534, 460] width 24 height 18
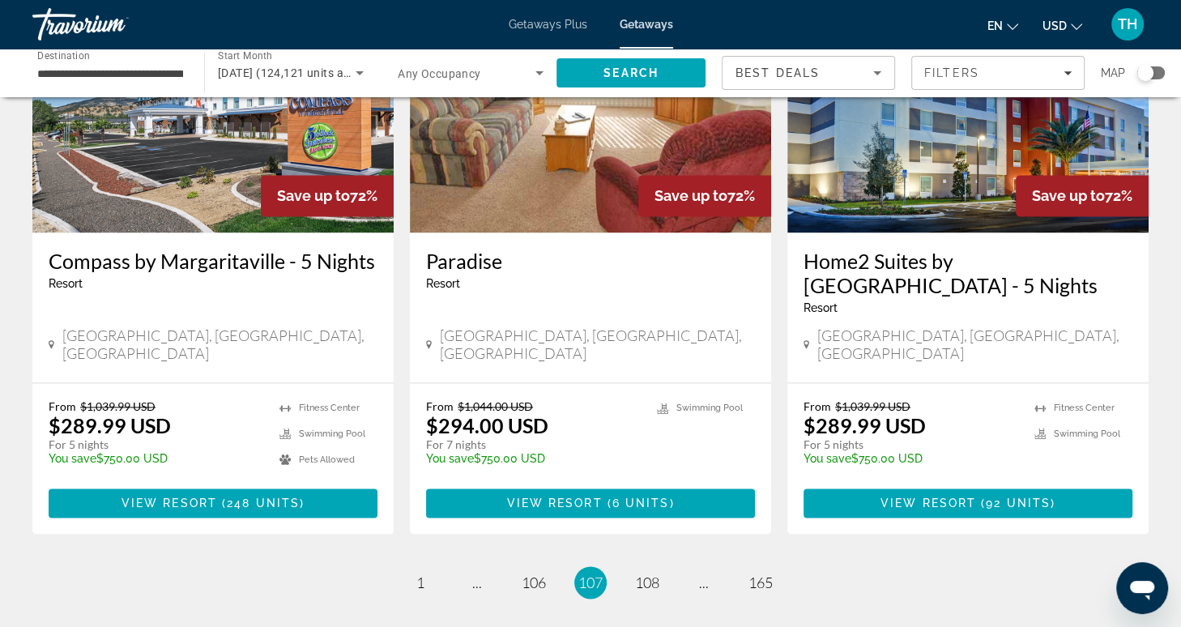
scroll to position [2063, 0]
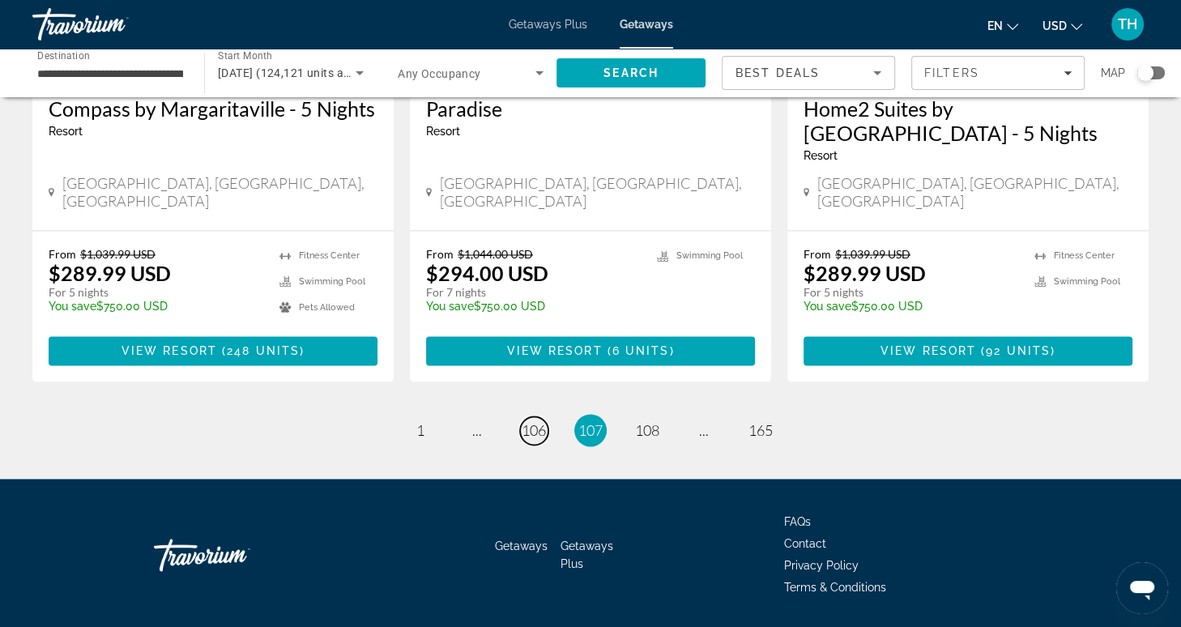
click at [530, 421] on span "106" at bounding box center [534, 430] width 24 height 18
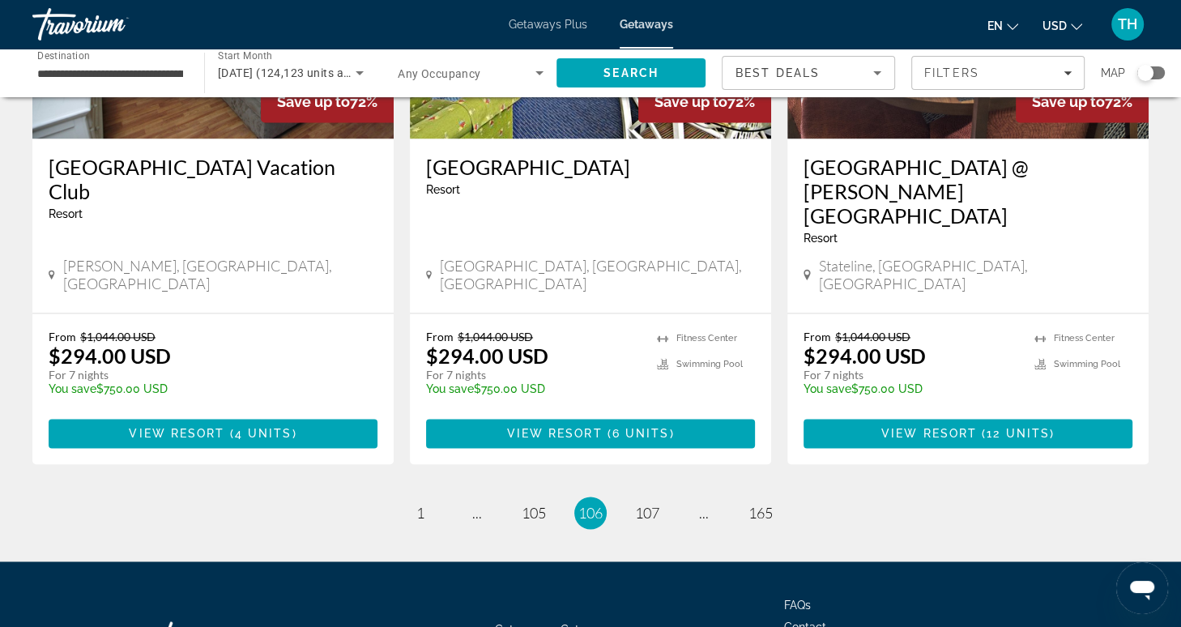
scroll to position [2088, 0]
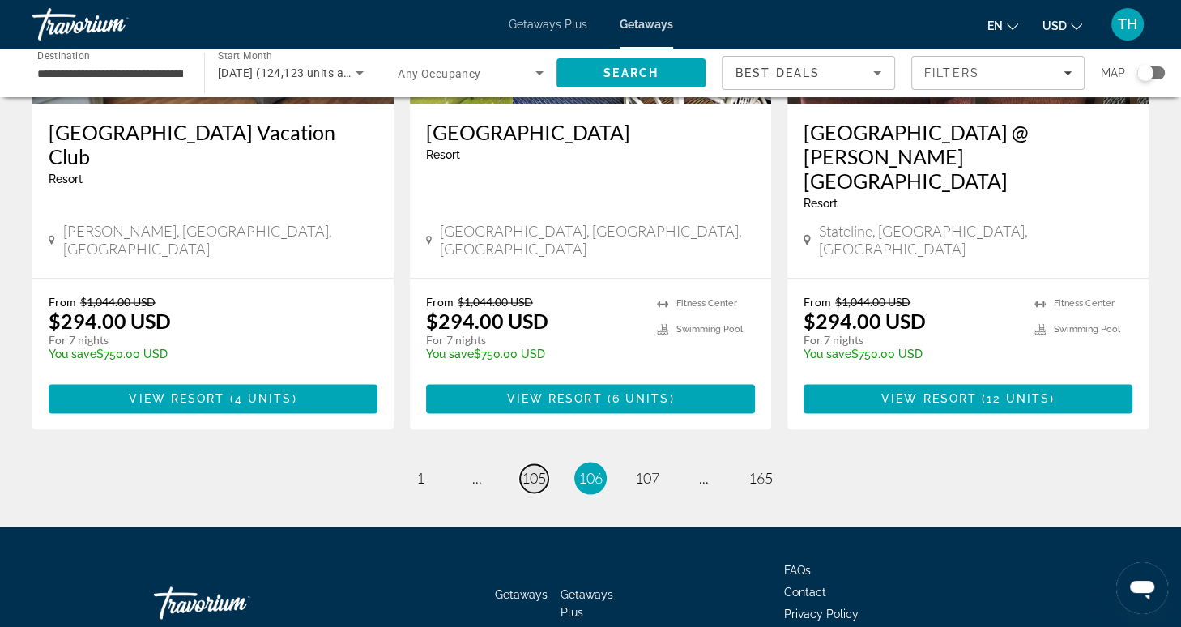
click at [537, 469] on span "105" at bounding box center [534, 478] width 24 height 18
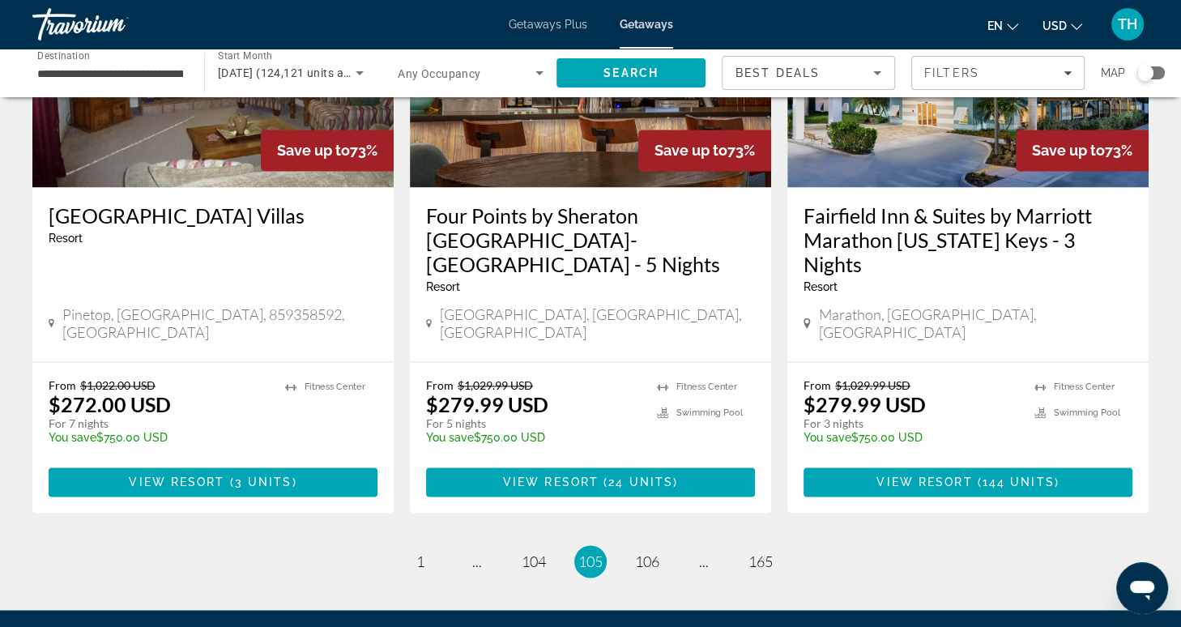
scroll to position [2063, 0]
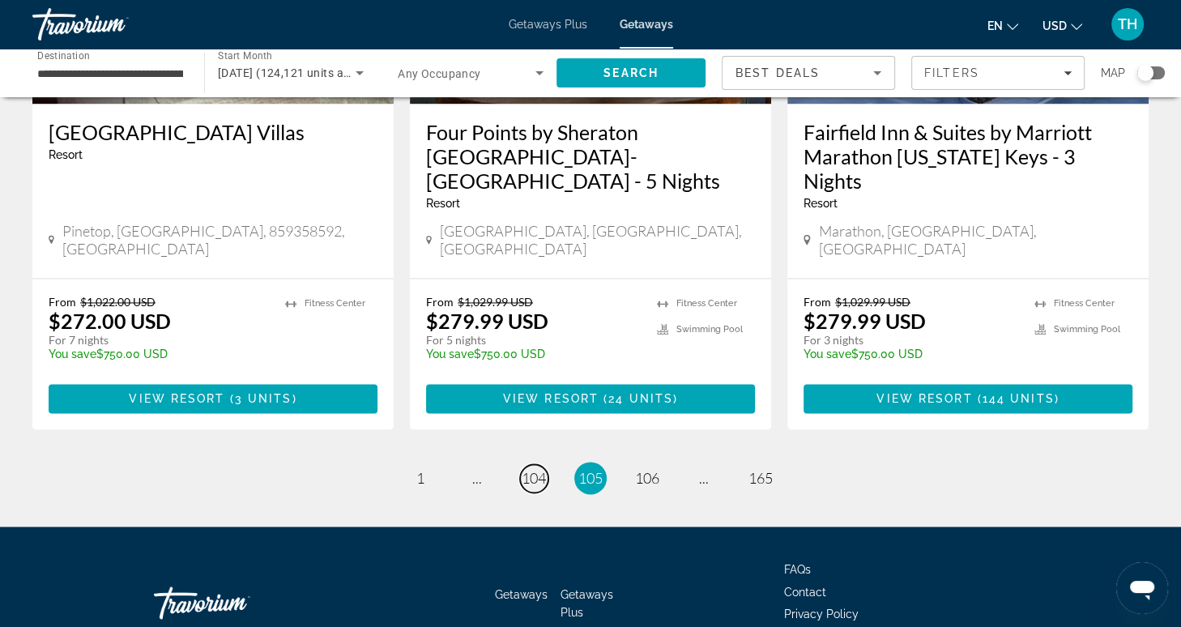
click at [537, 469] on span "104" at bounding box center [534, 478] width 24 height 18
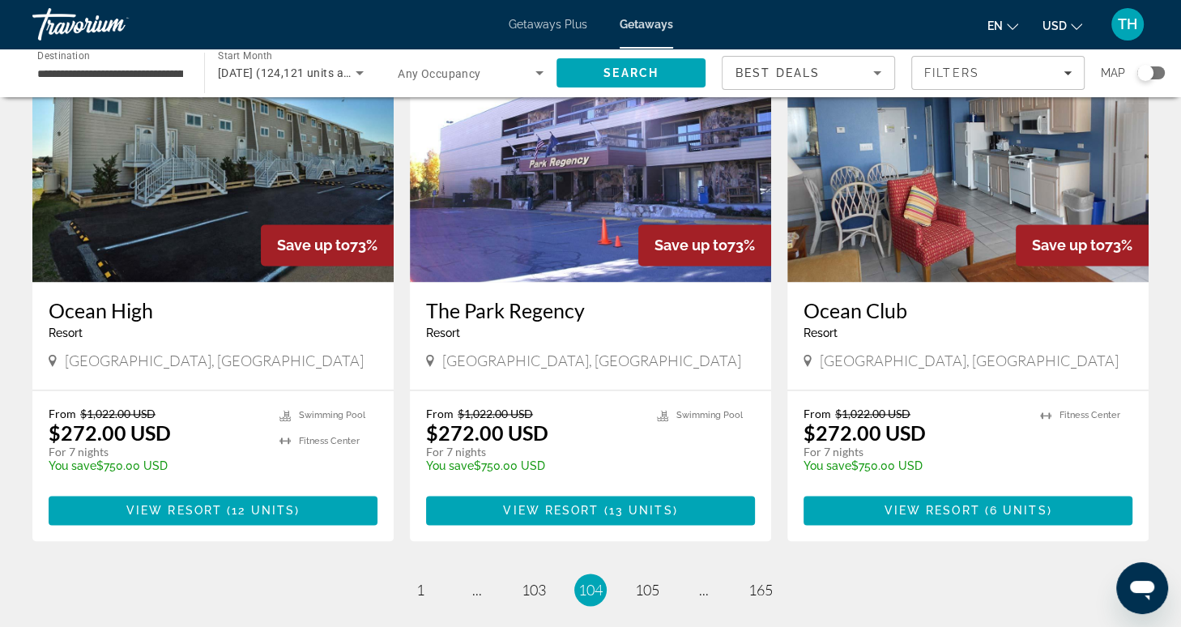
scroll to position [1873, 0]
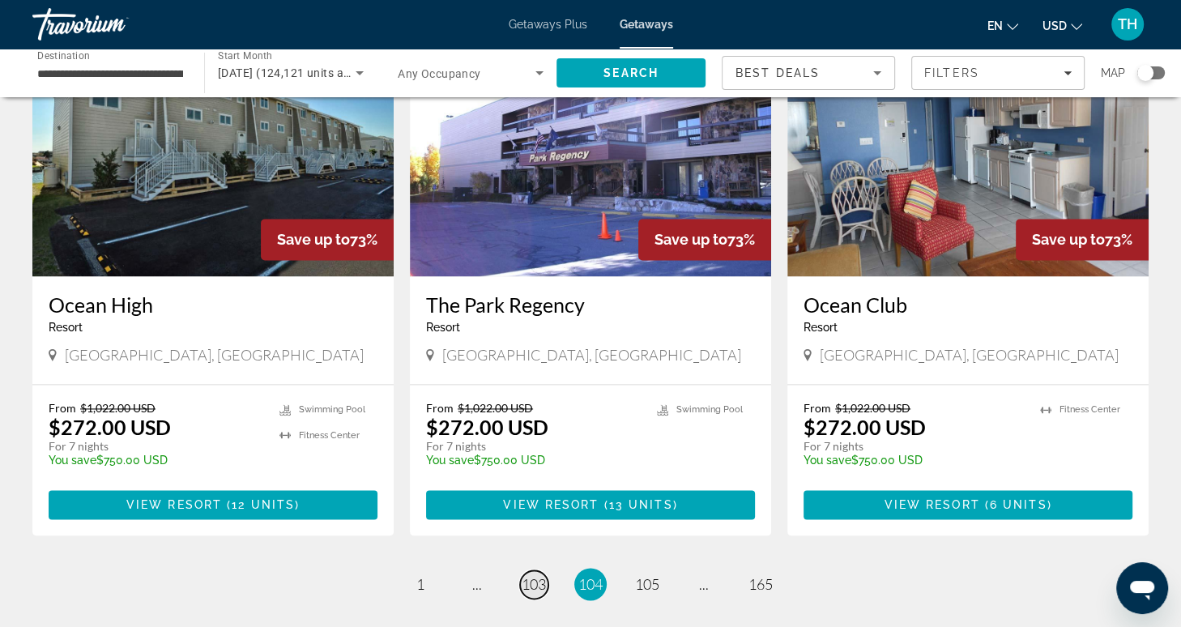
click at [543, 575] on span "103" at bounding box center [534, 584] width 24 height 18
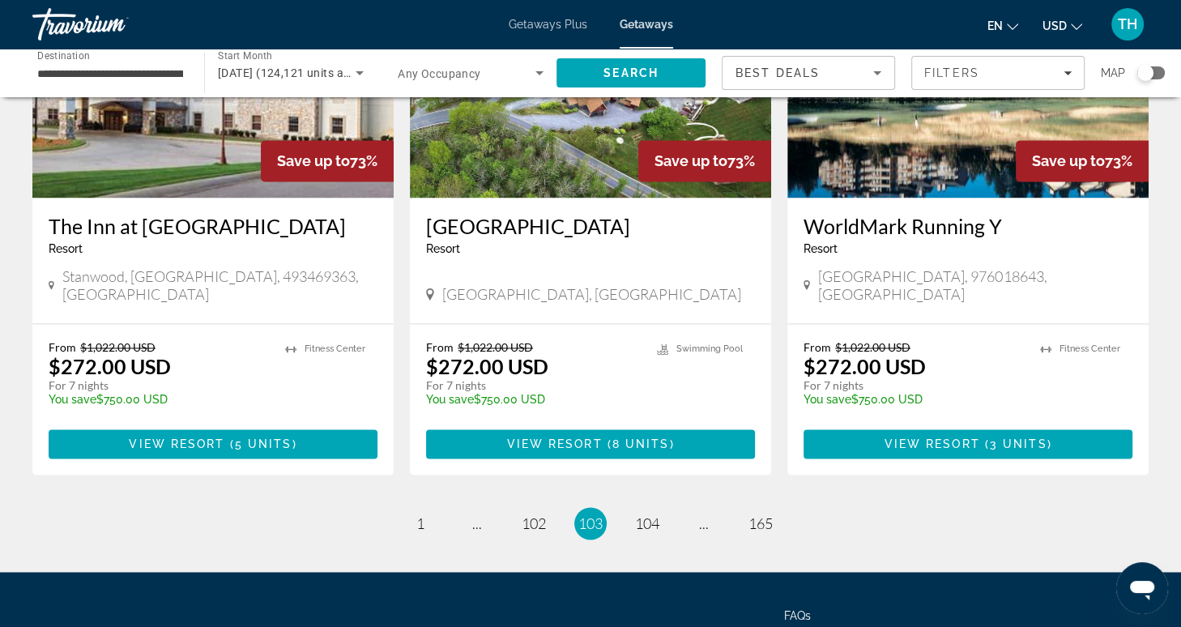
scroll to position [2063, 0]
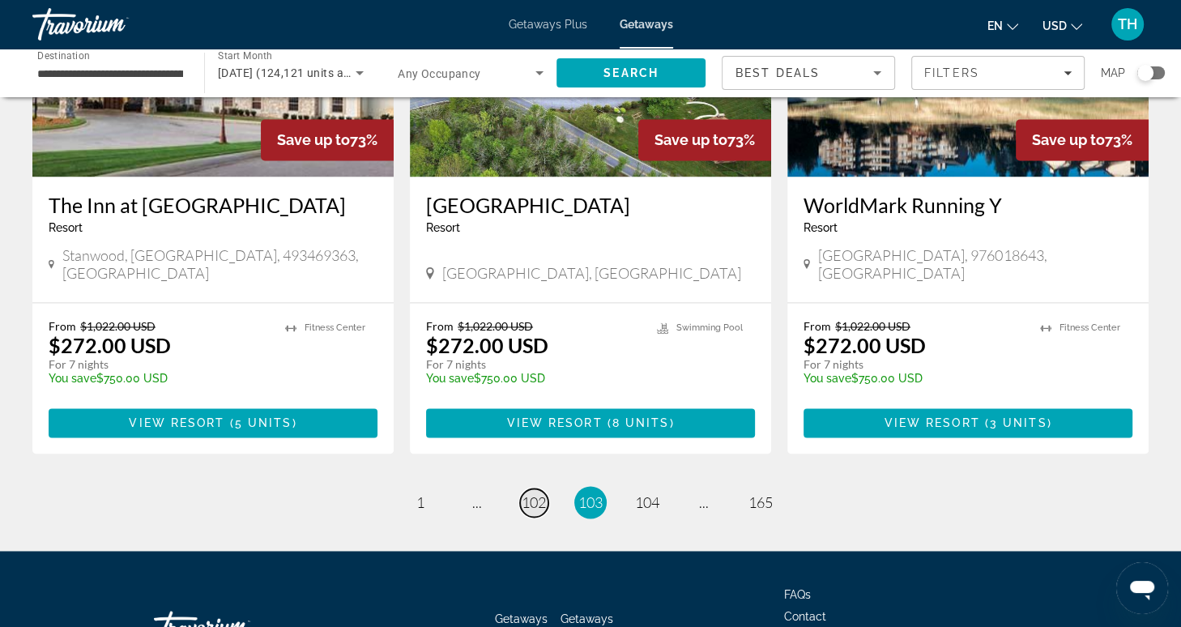
click at [536, 493] on span "102" at bounding box center [534, 502] width 24 height 18
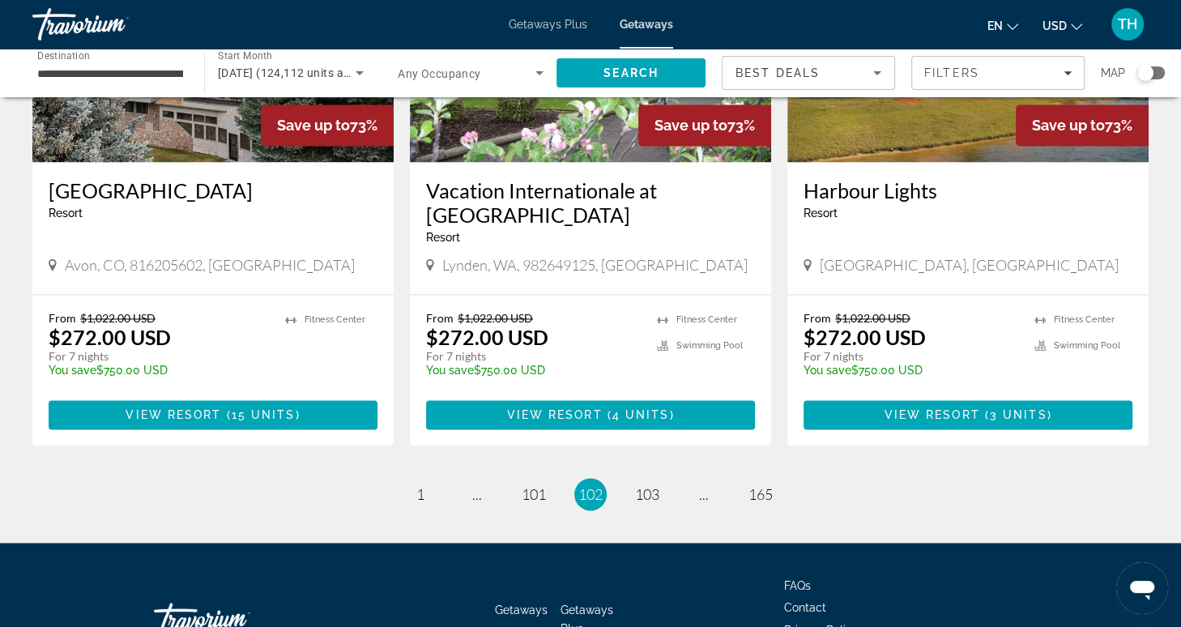
scroll to position [2039, 0]
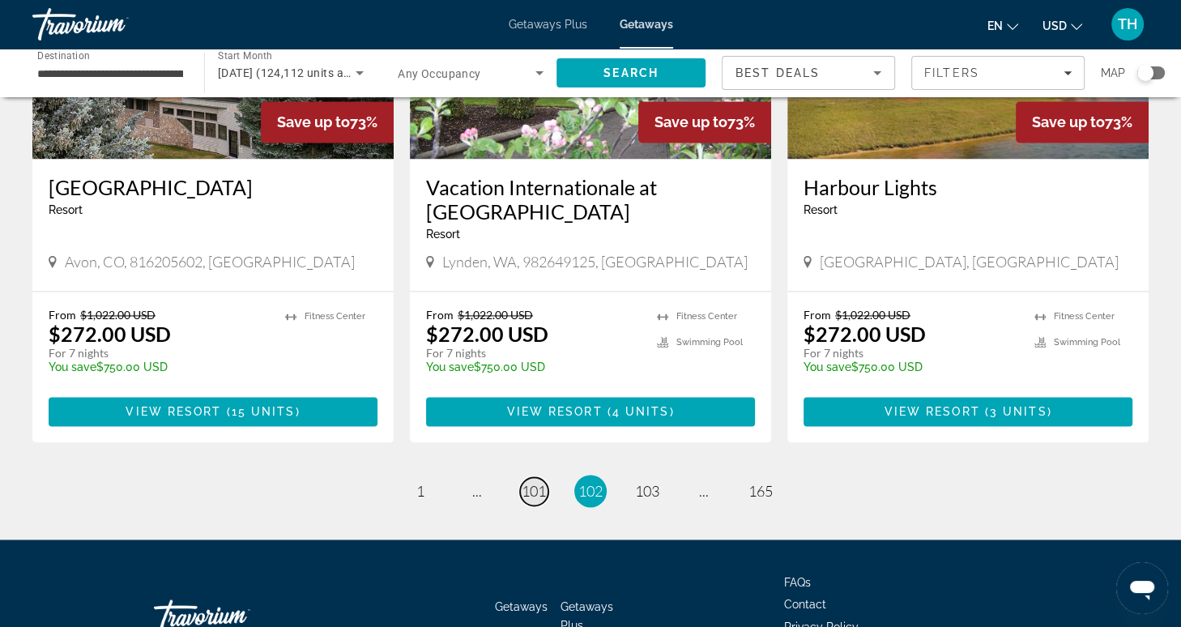
click at [535, 482] on span "101" at bounding box center [534, 491] width 24 height 18
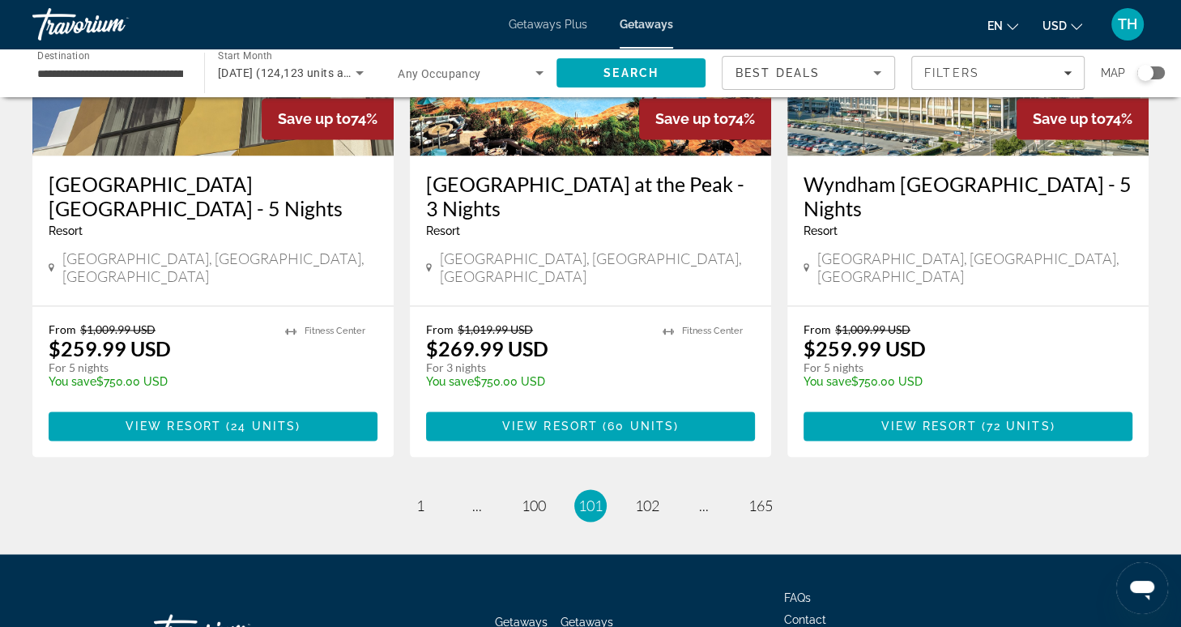
scroll to position [2136, 0]
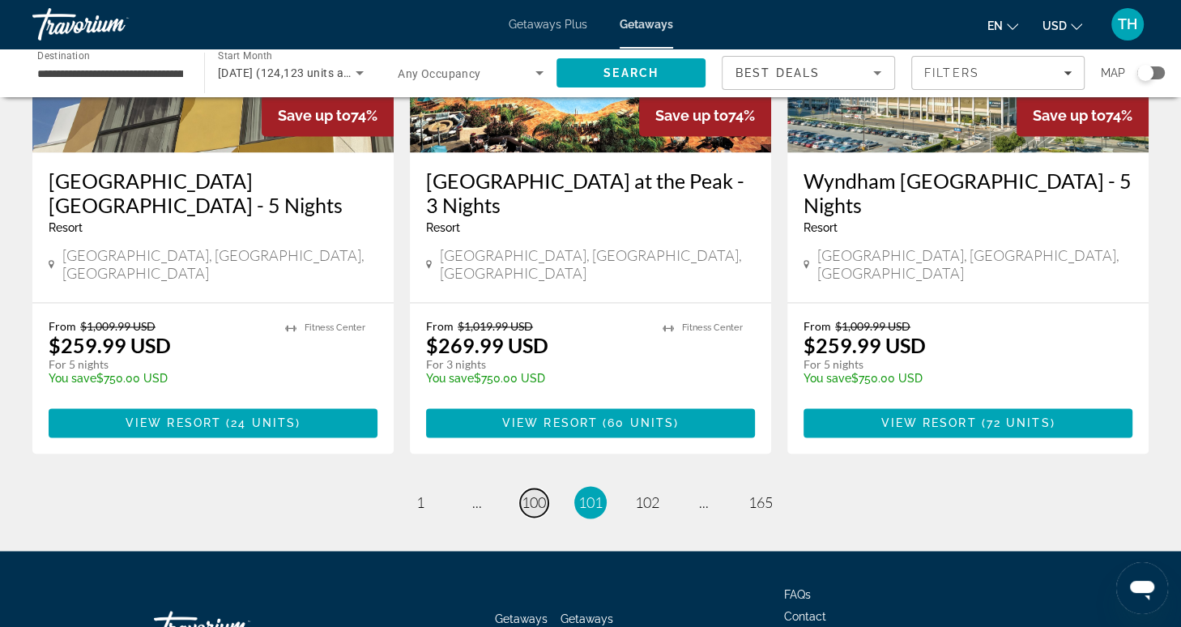
click at [538, 493] on span "100" at bounding box center [534, 502] width 24 height 18
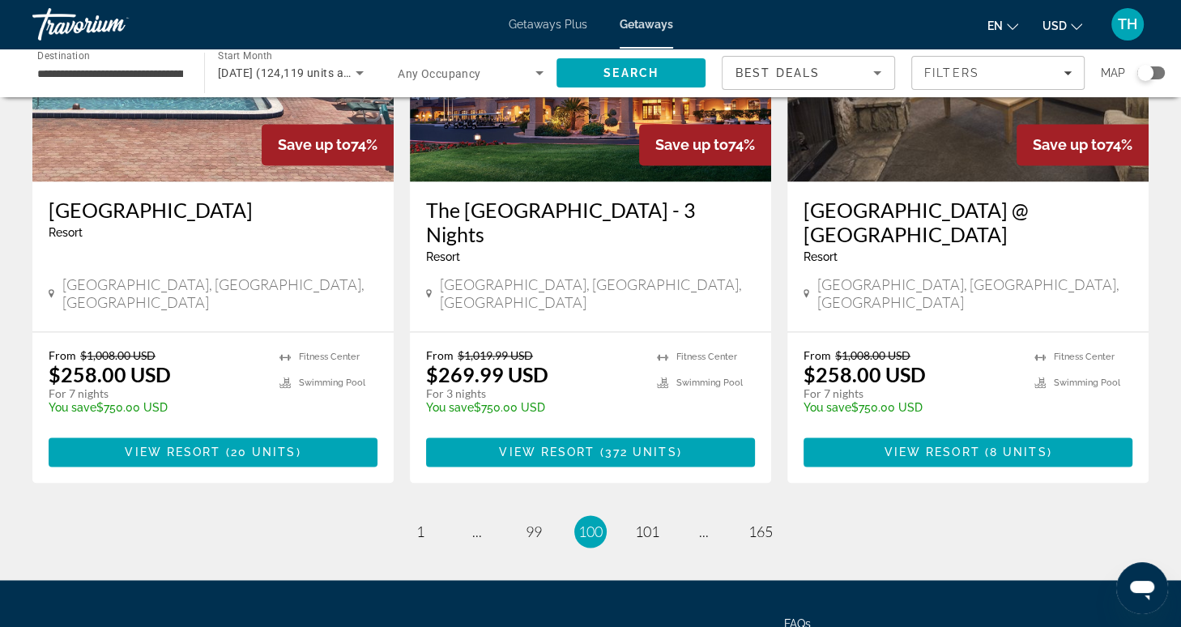
scroll to position [2063, 0]
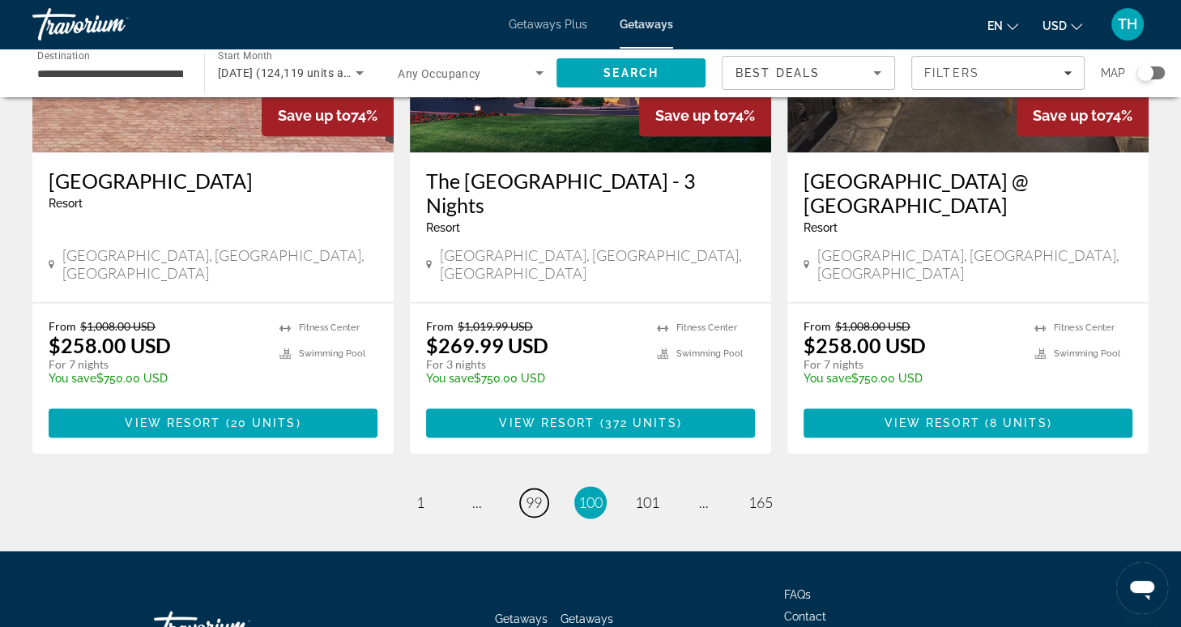
click at [538, 493] on span "99" at bounding box center [534, 502] width 16 height 18
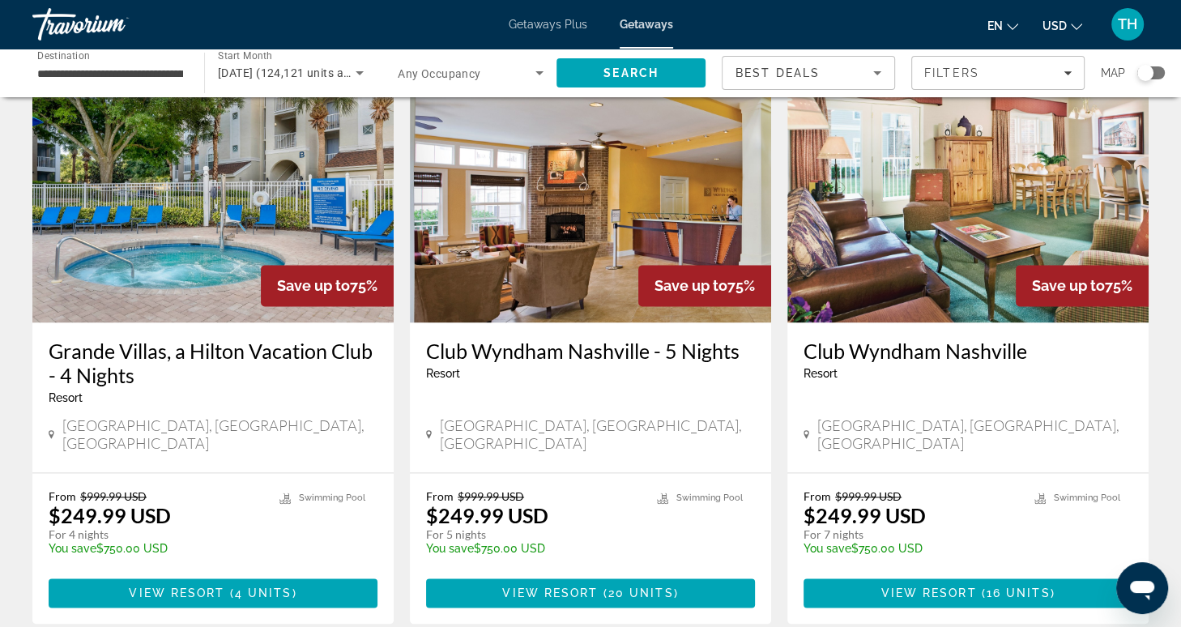
scroll to position [2039, 0]
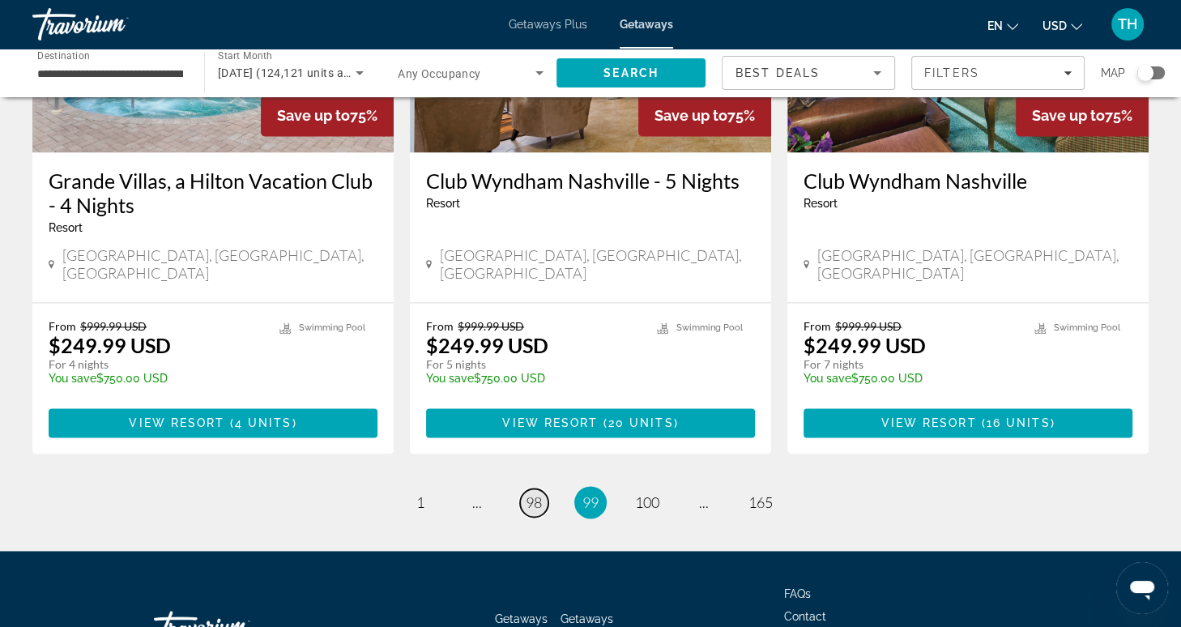
click at [533, 493] on span "98" at bounding box center [534, 502] width 16 height 18
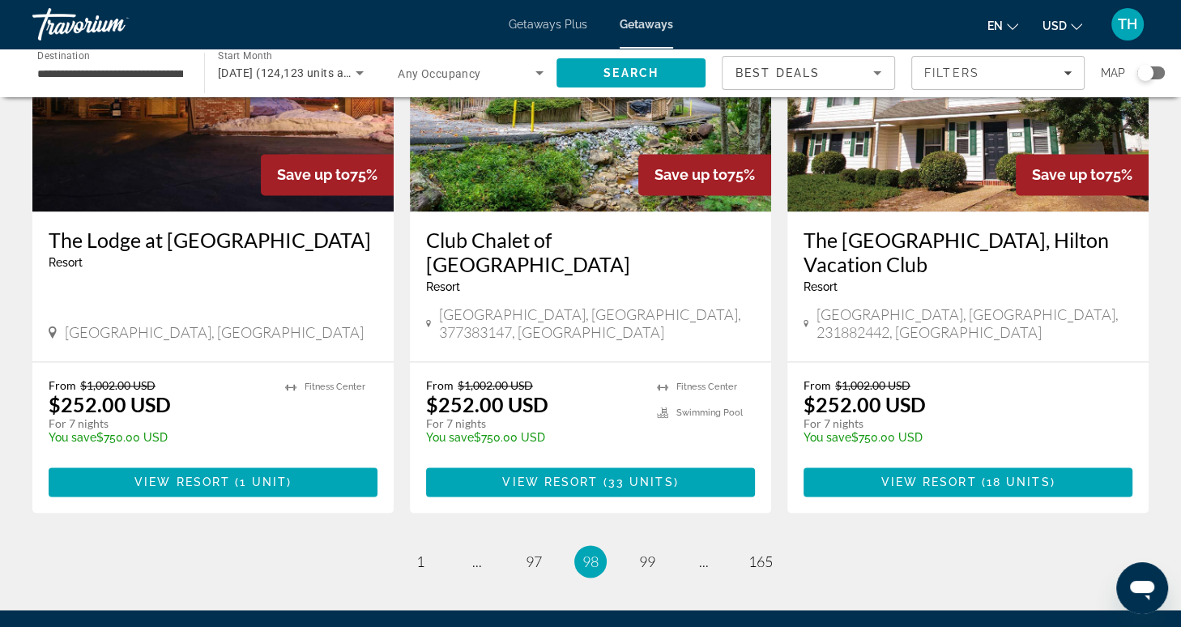
scroll to position [2063, 0]
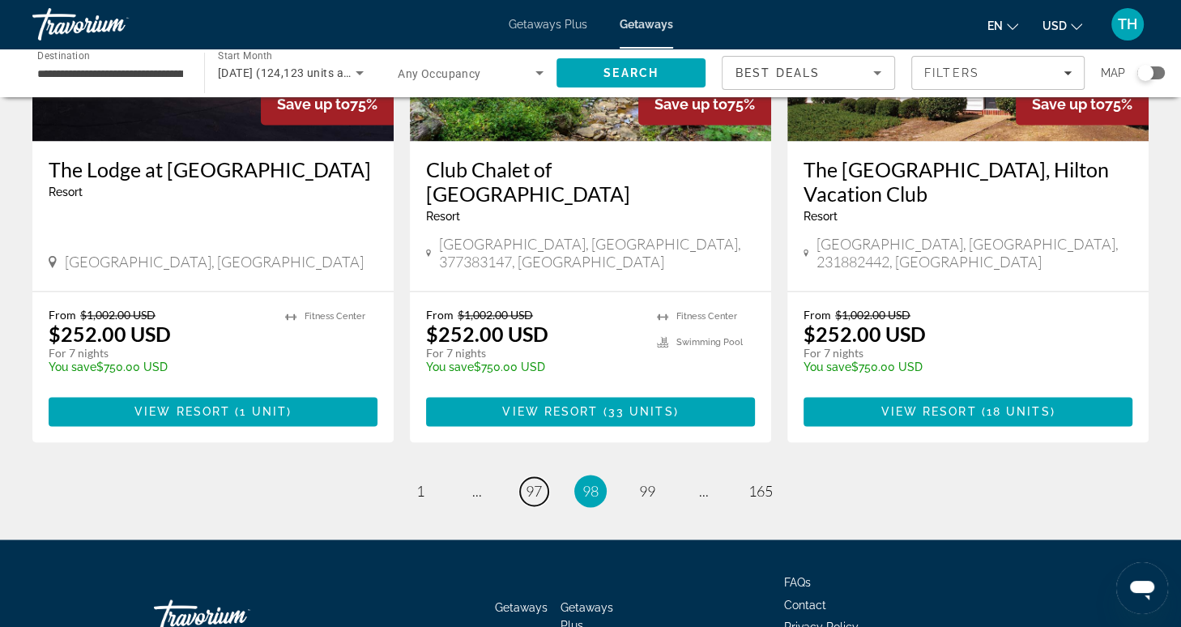
click at [533, 482] on span "97" at bounding box center [534, 491] width 16 height 18
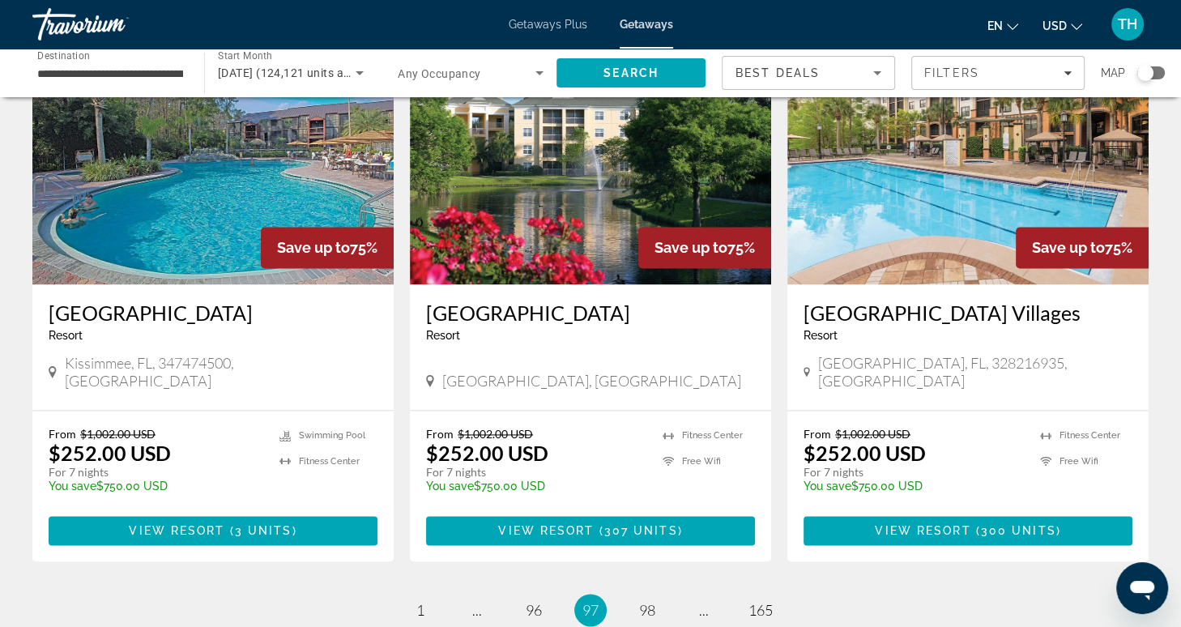
scroll to position [2015, 0]
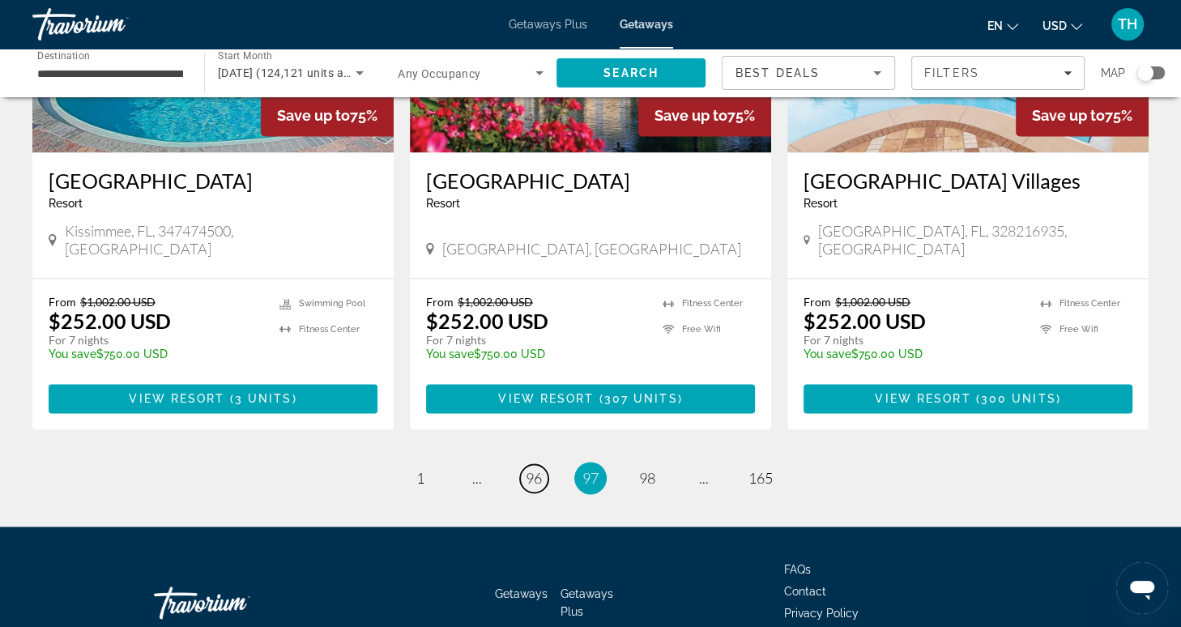
click at [533, 469] on span "96" at bounding box center [534, 478] width 16 height 18
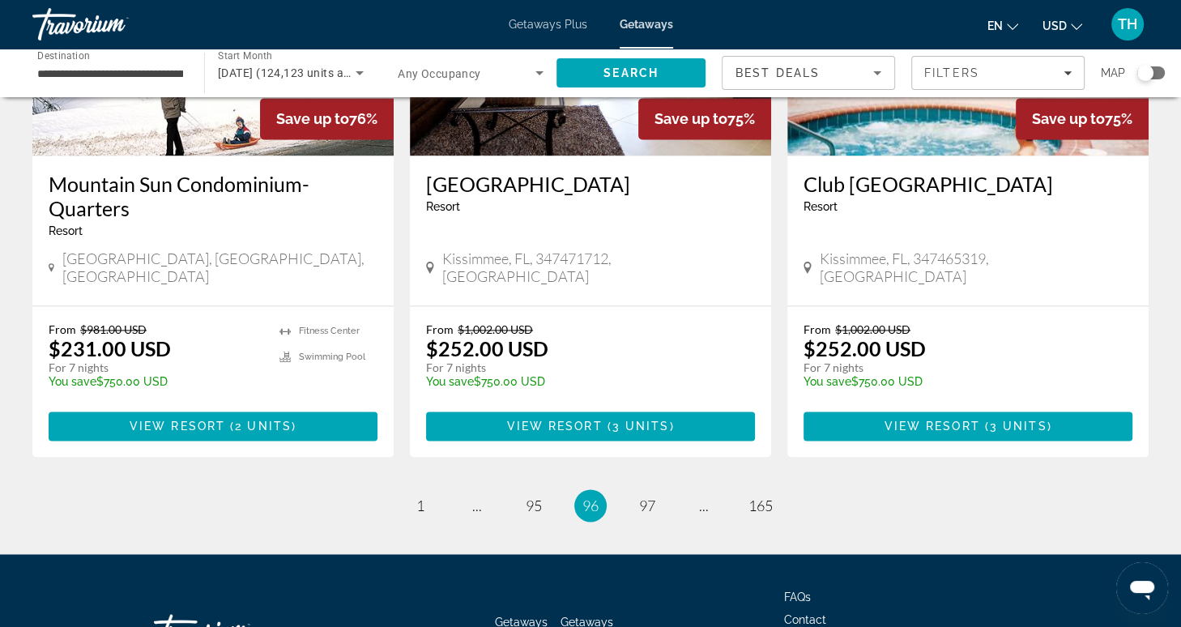
scroll to position [2063, 0]
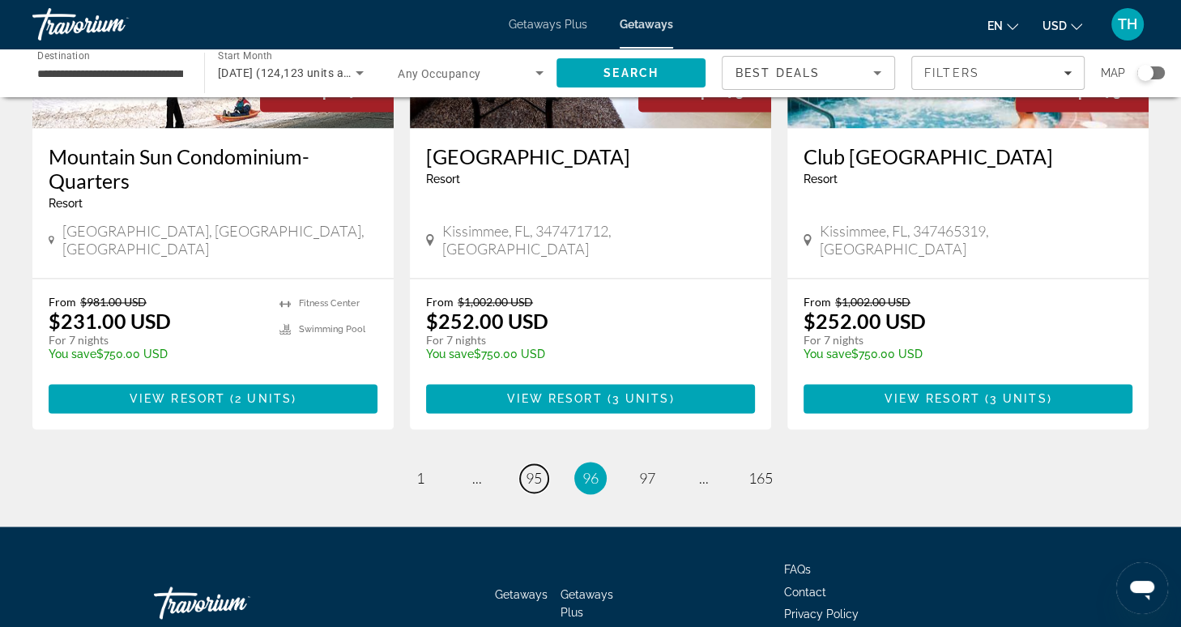
click at [533, 469] on span "95" at bounding box center [534, 478] width 16 height 18
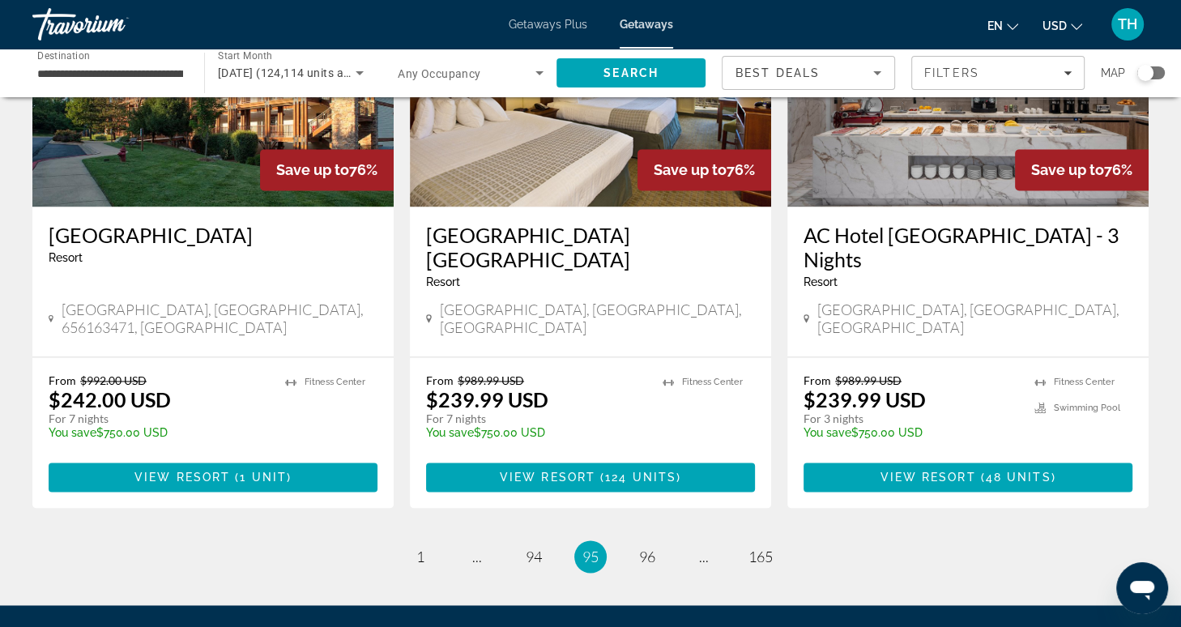
scroll to position [2063, 0]
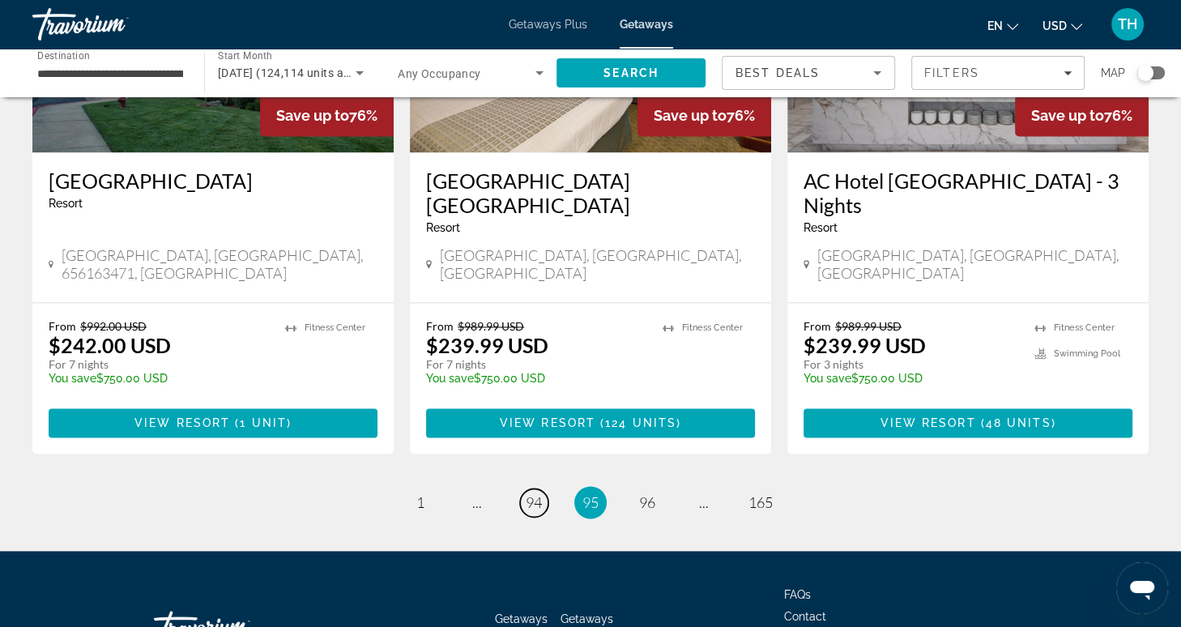
click at [533, 493] on span "94" at bounding box center [534, 502] width 16 height 18
